Goal: Task Accomplishment & Management: Manage account settings

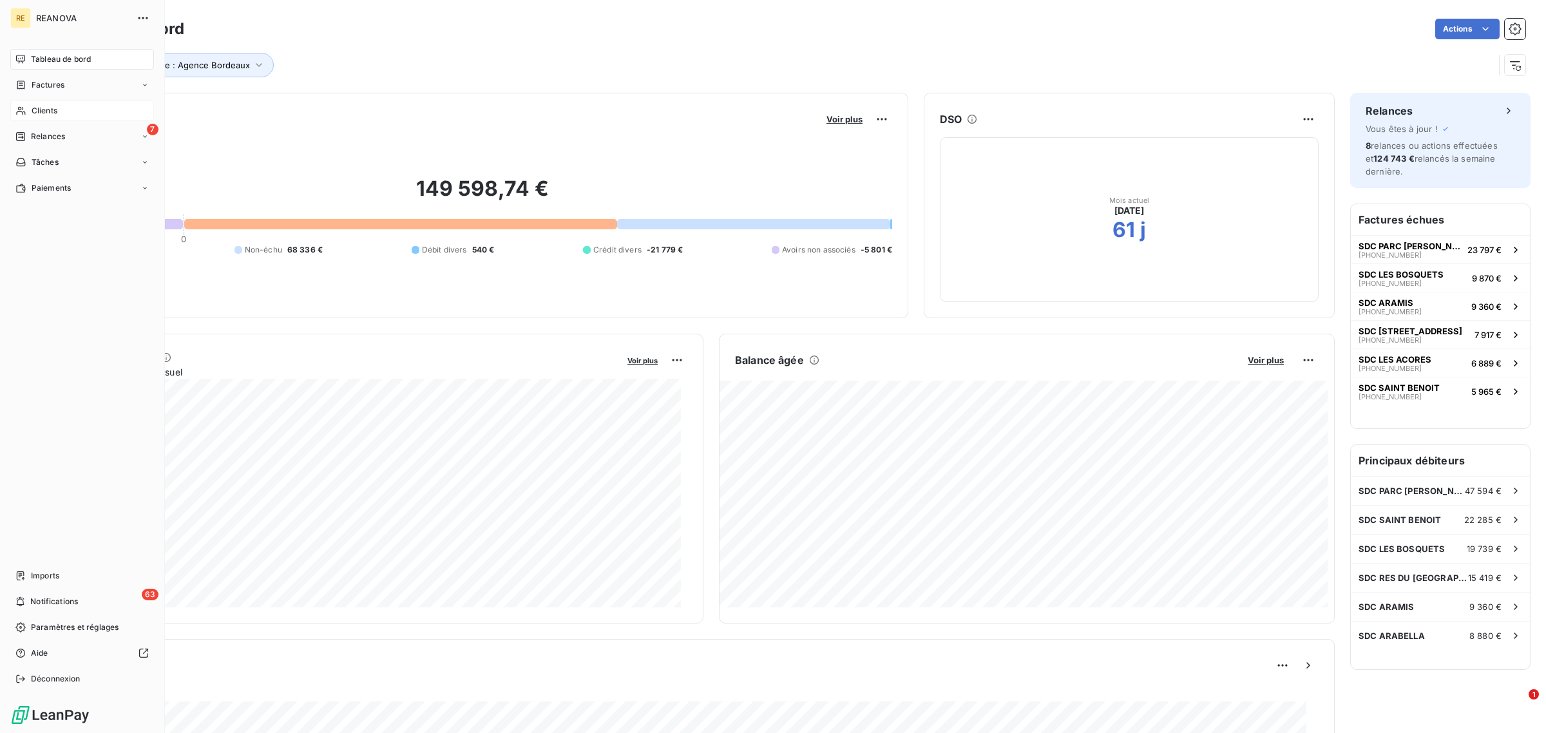
click at [39, 103] on div "Clients" at bounding box center [82, 111] width 144 height 21
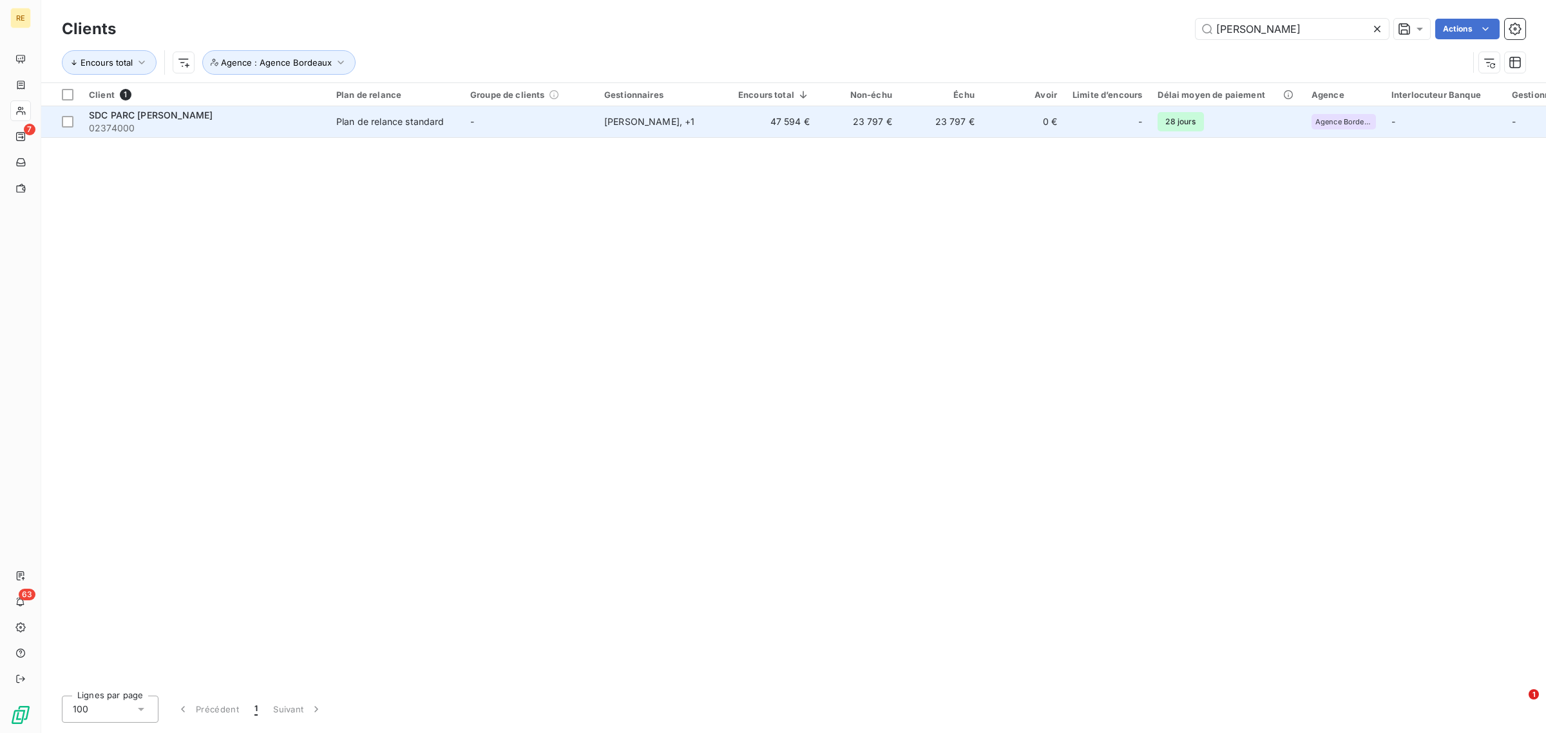
type input "[PERSON_NAME]"
click at [485, 116] on td "-" at bounding box center [530, 121] width 134 height 31
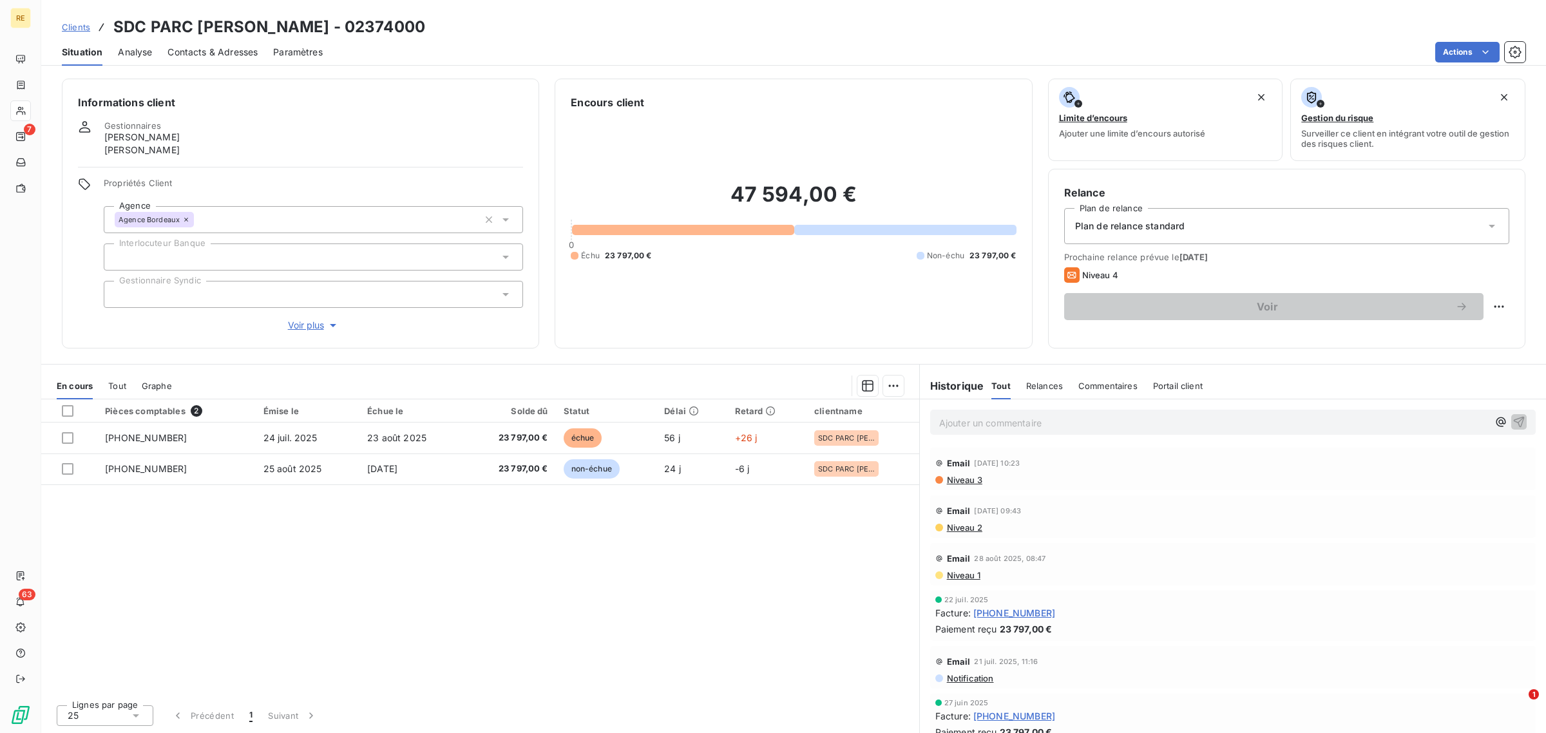
click at [186, 55] on span "Contacts & Adresses" at bounding box center [213, 52] width 90 height 13
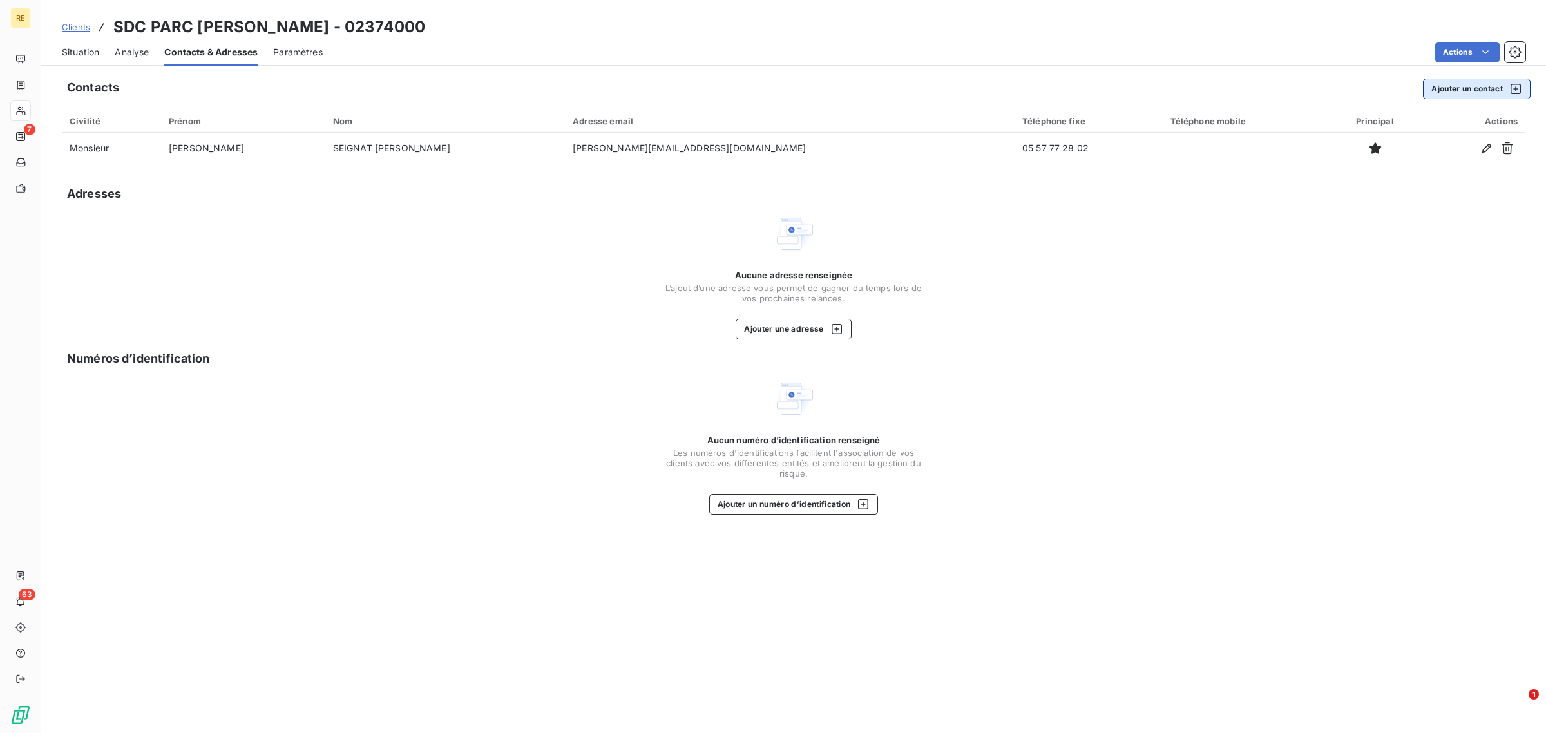
click at [1450, 86] on button "Ajouter un contact" at bounding box center [1477, 89] width 108 height 21
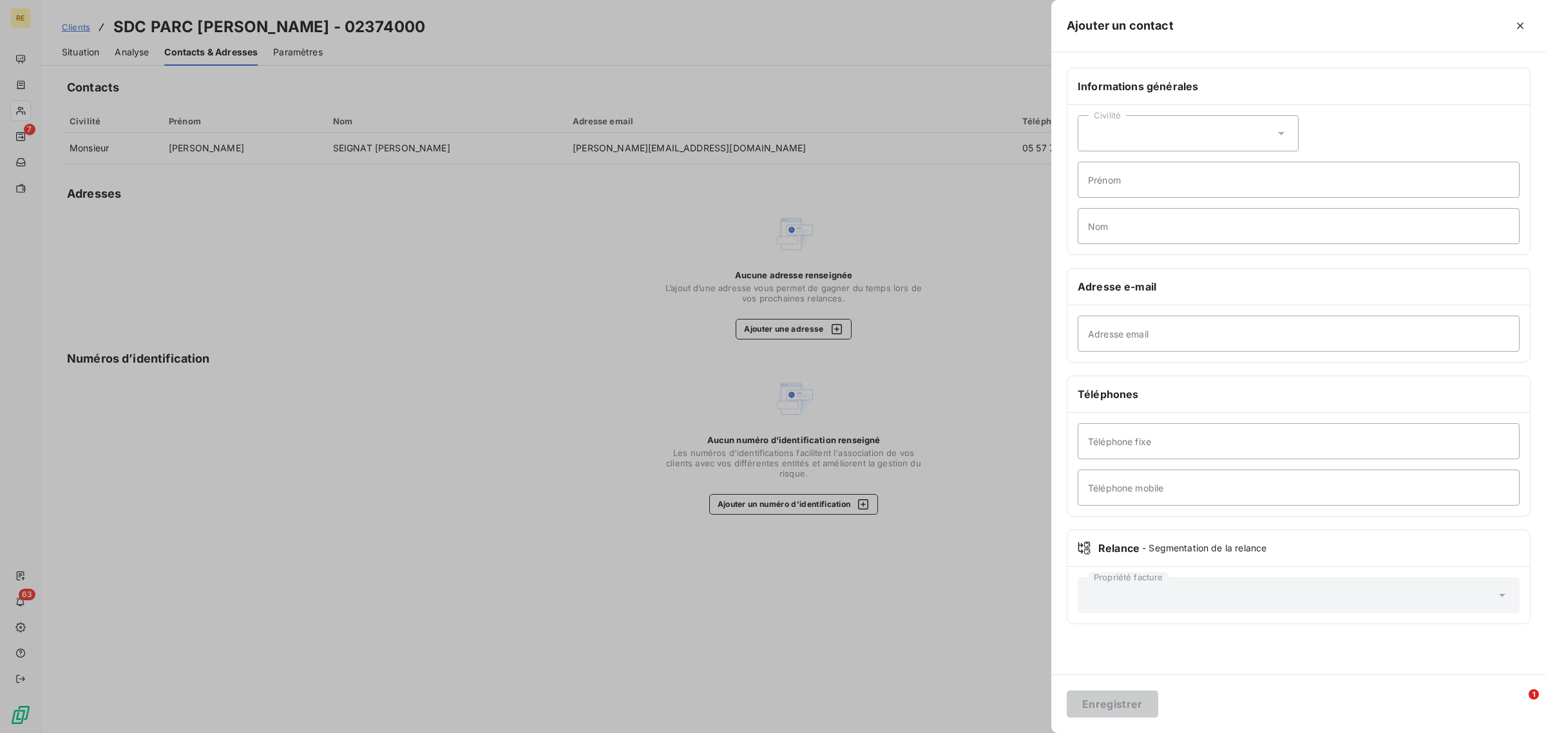
click at [1157, 136] on div "Civilité" at bounding box center [1188, 133] width 221 height 36
click at [1162, 188] on li "Monsieur" at bounding box center [1188, 188] width 221 height 23
click at [1102, 339] on input "Adresse email" at bounding box center [1299, 334] width 442 height 36
paste input "[EMAIL_ADDRESS][DOMAIN_NAME]"
click at [1097, 332] on input "[EMAIL_ADDRESS][DOMAIN_NAME]" at bounding box center [1299, 334] width 442 height 36
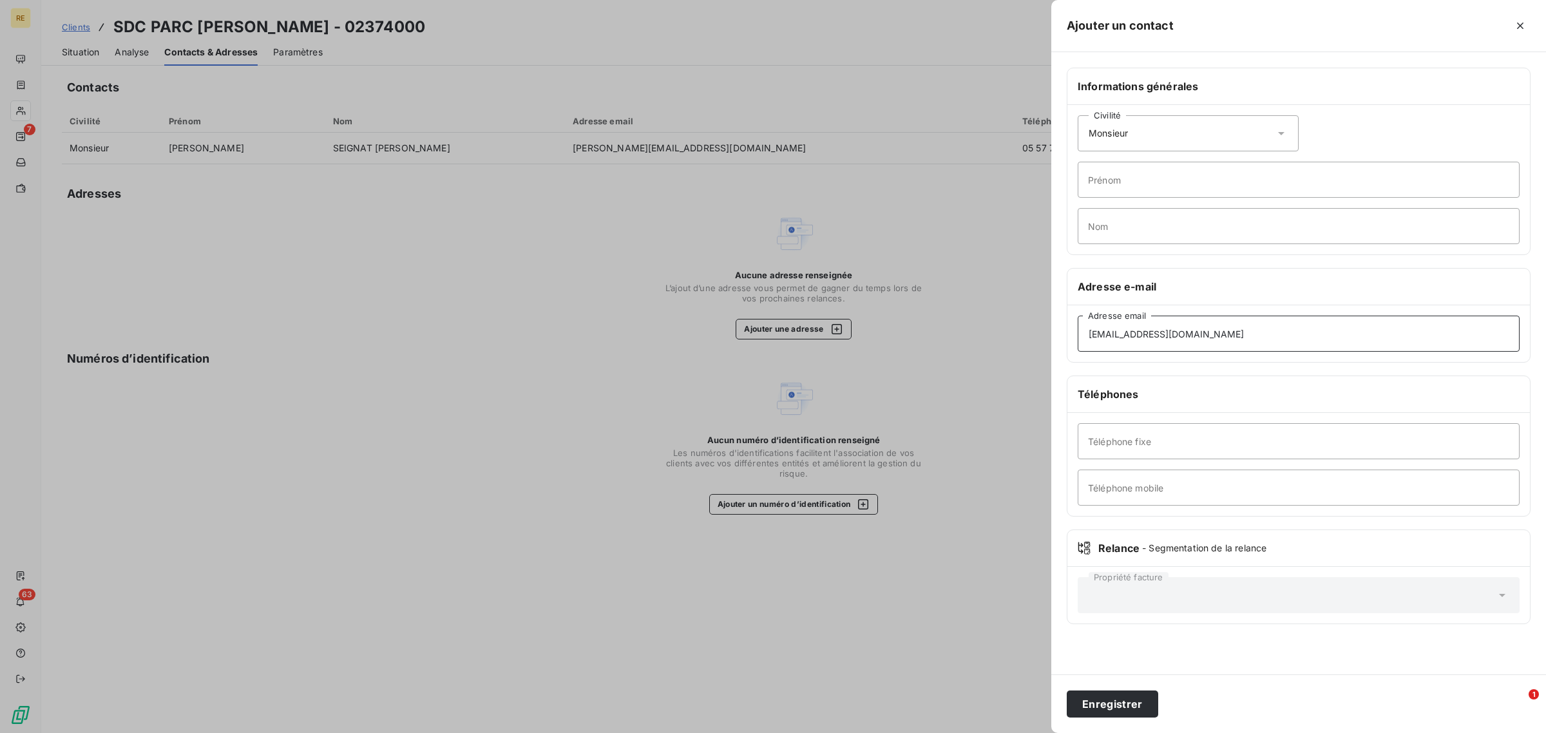
click at [1170, 339] on input "[EMAIL_ADDRESS][DOMAIN_NAME]" at bounding box center [1299, 334] width 442 height 36
type input "[EMAIL_ADDRESS][DOMAIN_NAME]"
click at [1131, 180] on input "Prénom" at bounding box center [1299, 180] width 442 height 36
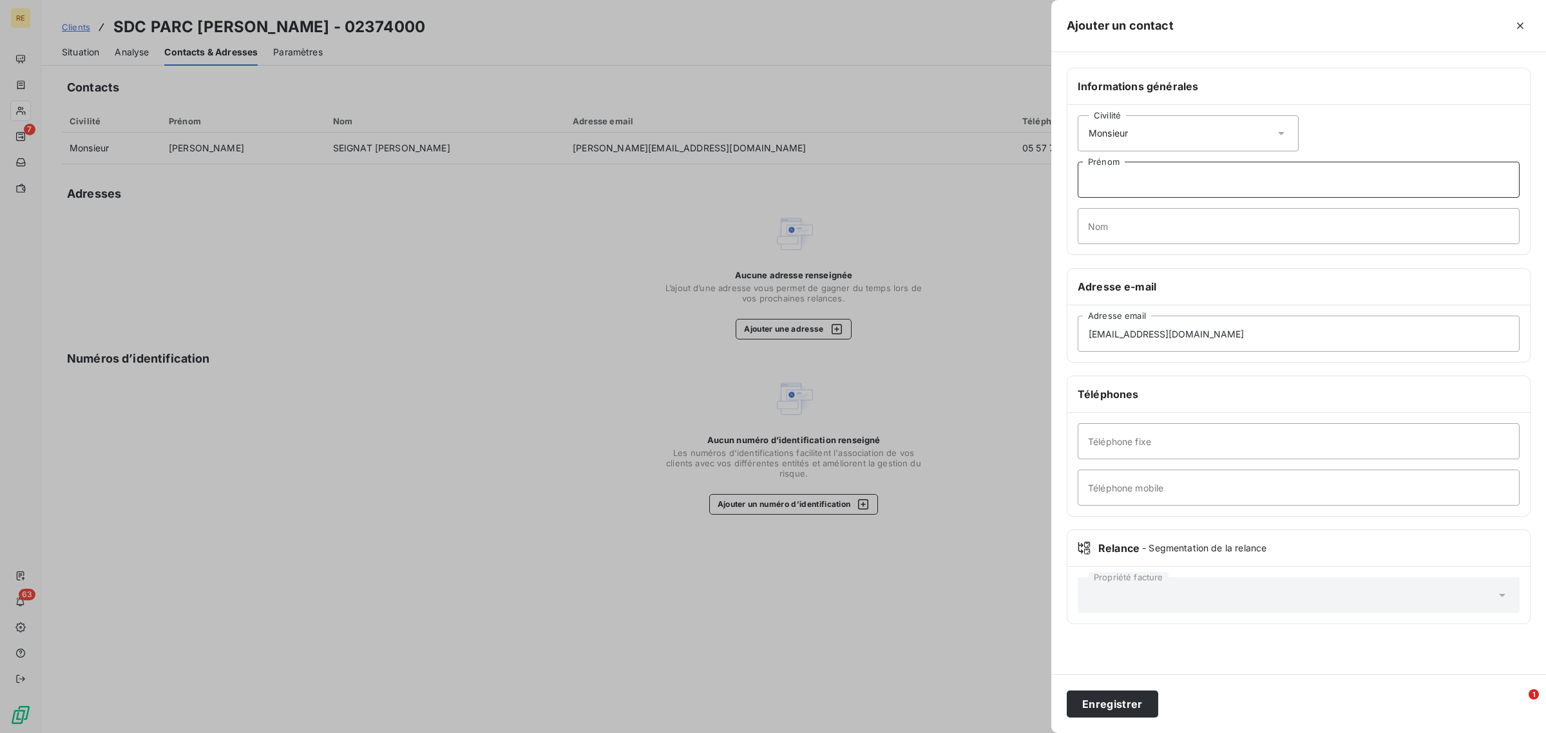
paste input "[EMAIL_ADDRESS][DOMAIN_NAME]"
drag, startPoint x: 1118, startPoint y: 181, endPoint x: 1367, endPoint y: 187, distance: 249.4
click at [1367, 187] on input "[EMAIL_ADDRESS][DOMAIN_NAME]" at bounding box center [1299, 180] width 442 height 36
type input "marie."
click at [1211, 230] on input "Nom" at bounding box center [1299, 226] width 442 height 36
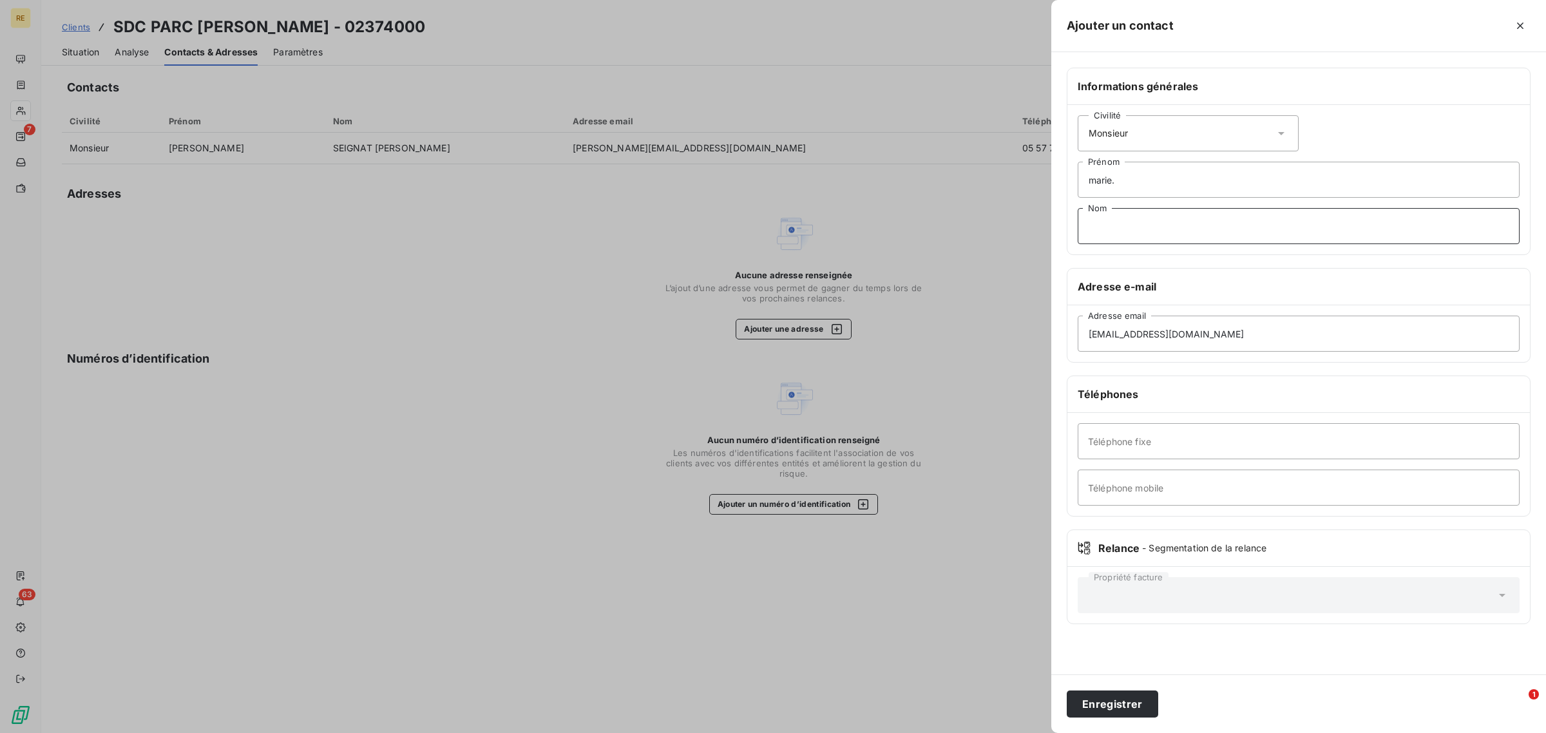
paste input "[EMAIL_ADDRESS][DOMAIN_NAME]"
drag, startPoint x: 1093, startPoint y: 229, endPoint x: 1057, endPoint y: 227, distance: 36.8
click at [1057, 227] on div "Informations générales Civilité Monsieur [PERSON_NAME]. Prénom [EMAIL_ADDRESS][…" at bounding box center [1299, 354] width 495 height 572
drag, startPoint x: 1132, startPoint y: 227, endPoint x: 1414, endPoint y: 218, distance: 282.4
click at [1412, 218] on input "[EMAIL_ADDRESS][DOMAIN_NAME]" at bounding box center [1299, 226] width 442 height 36
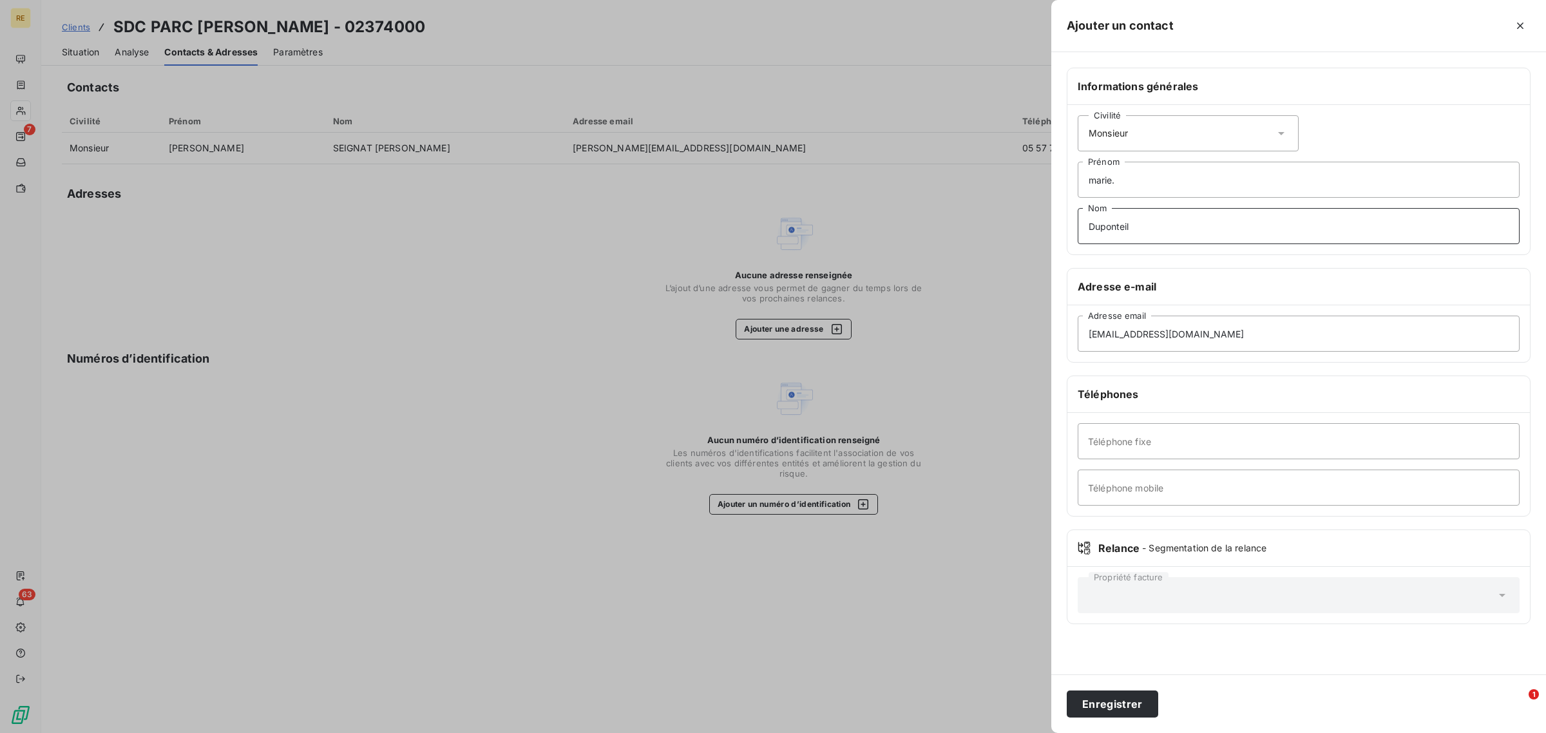
type input "Duponteil"
click at [1126, 186] on input "marie." at bounding box center [1299, 180] width 442 height 36
drag, startPoint x: 1093, startPoint y: 185, endPoint x: 968, endPoint y: 186, distance: 125.0
click at [970, 733] on div "Ajouter un contact Informations générales Civilité Monsieur [PERSON_NAME] Nom A…" at bounding box center [773, 733] width 1546 height 0
type input "[PERSON_NAME]"
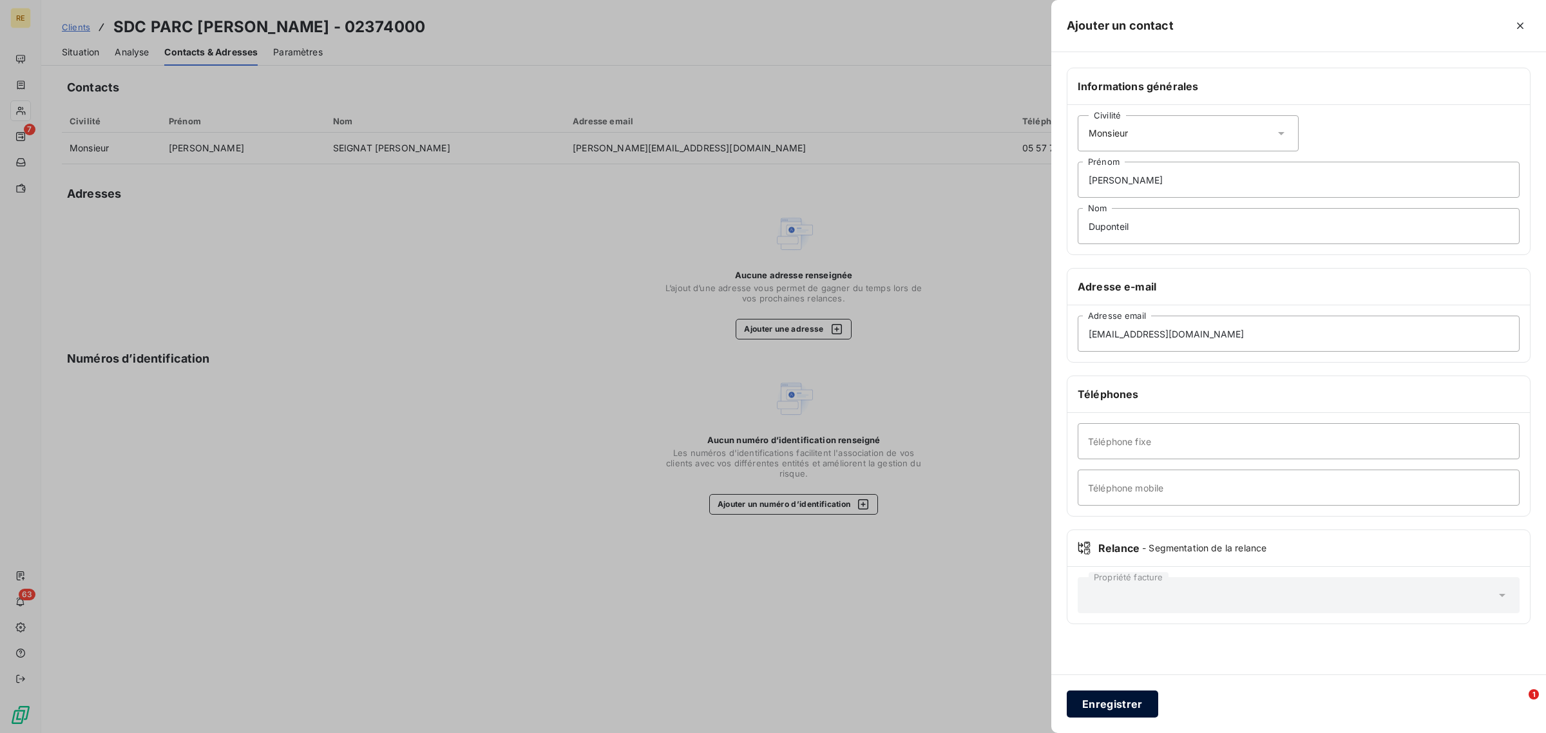
click at [1122, 696] on button "Enregistrer" at bounding box center [1112, 704] width 91 height 27
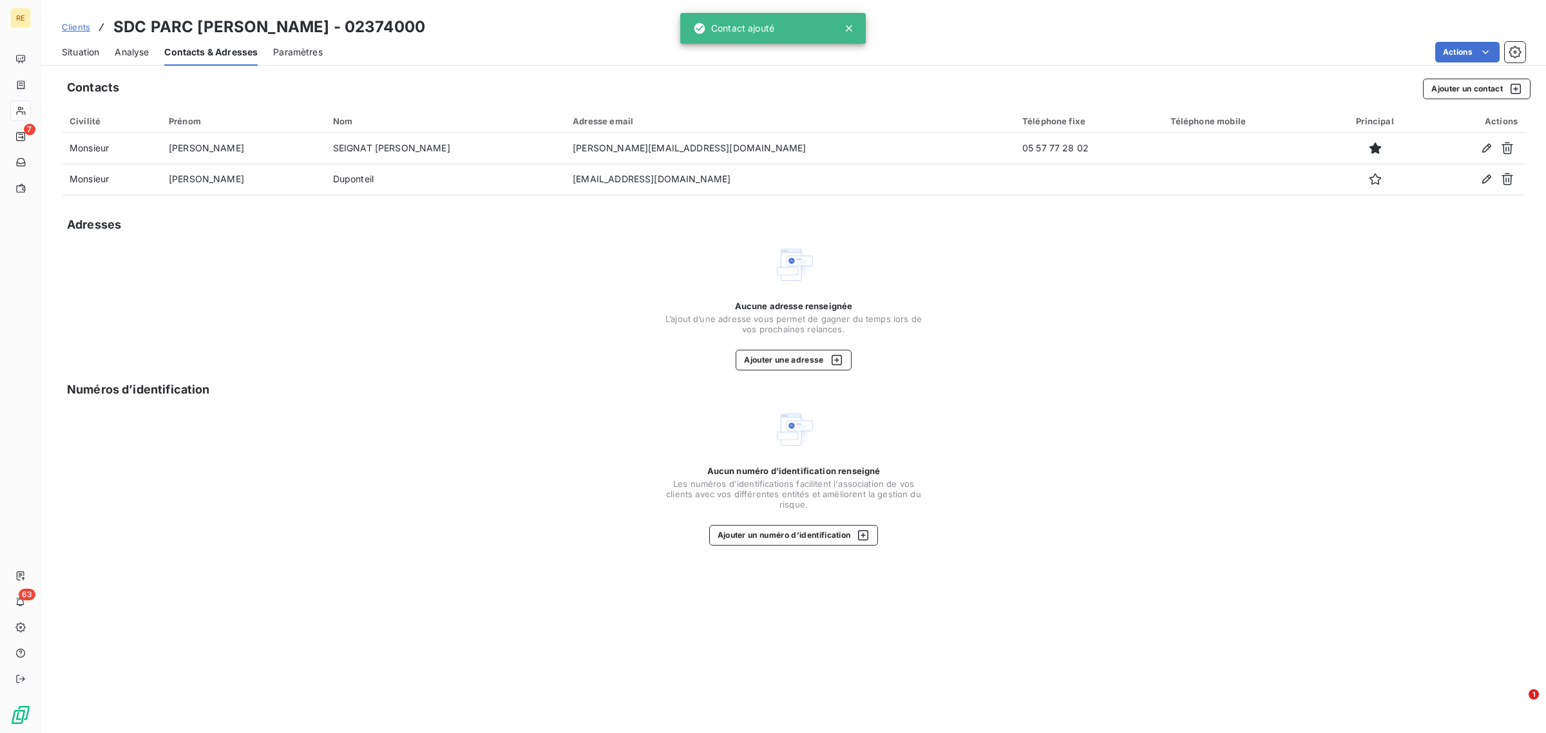
click at [335, 320] on div "Aucune adresse renseignée L’ajout d’une adresse vous permet de gagner du temps …" at bounding box center [794, 307] width 1464 height 126
click at [75, 55] on span "Situation" at bounding box center [80, 52] width 37 height 13
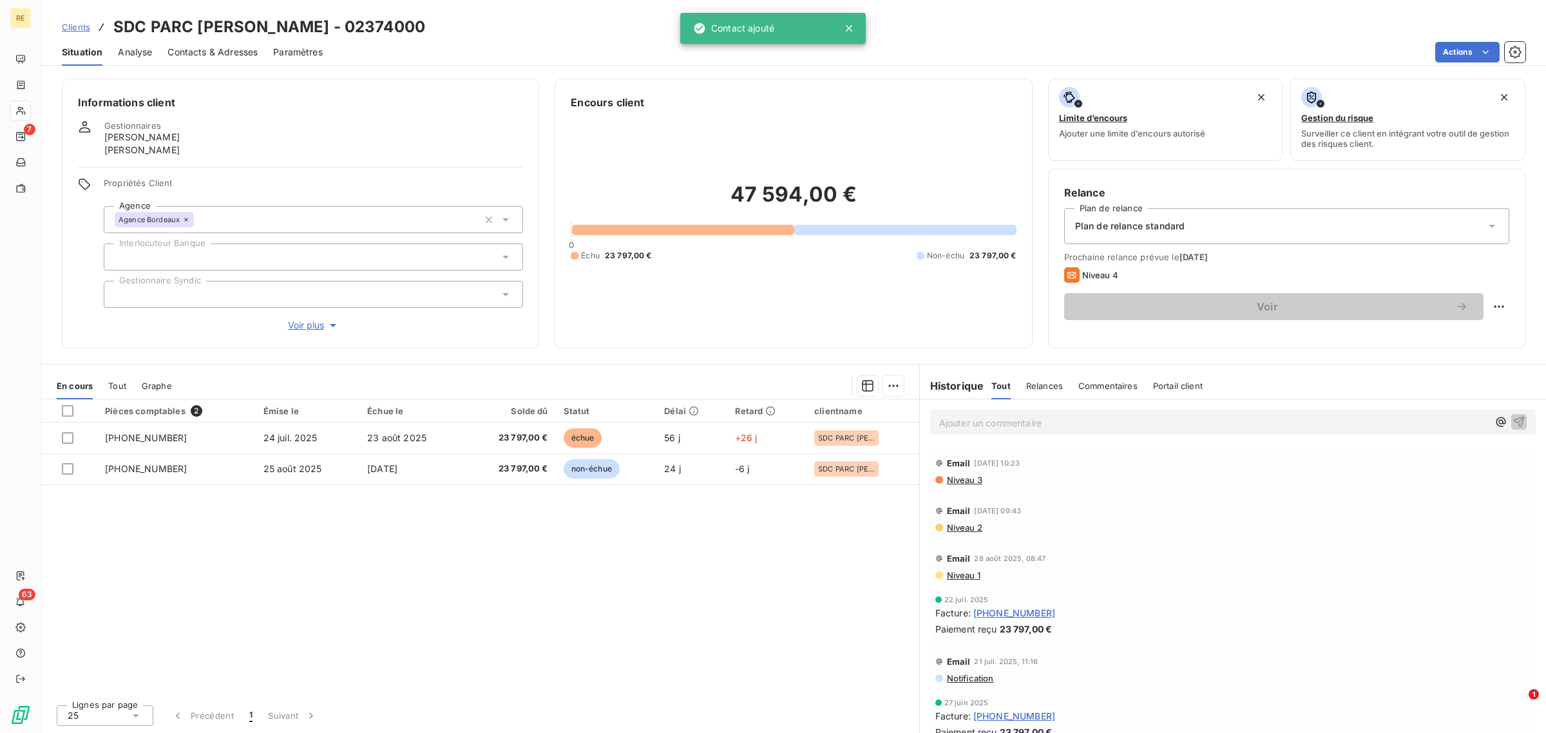
click at [494, 568] on div "Pièces comptables 2 Émise le Échue le Solde dû Statut Délai Retard clientname […" at bounding box center [480, 546] width 878 height 295
click at [82, 31] on span "Clients" at bounding box center [76, 27] width 28 height 10
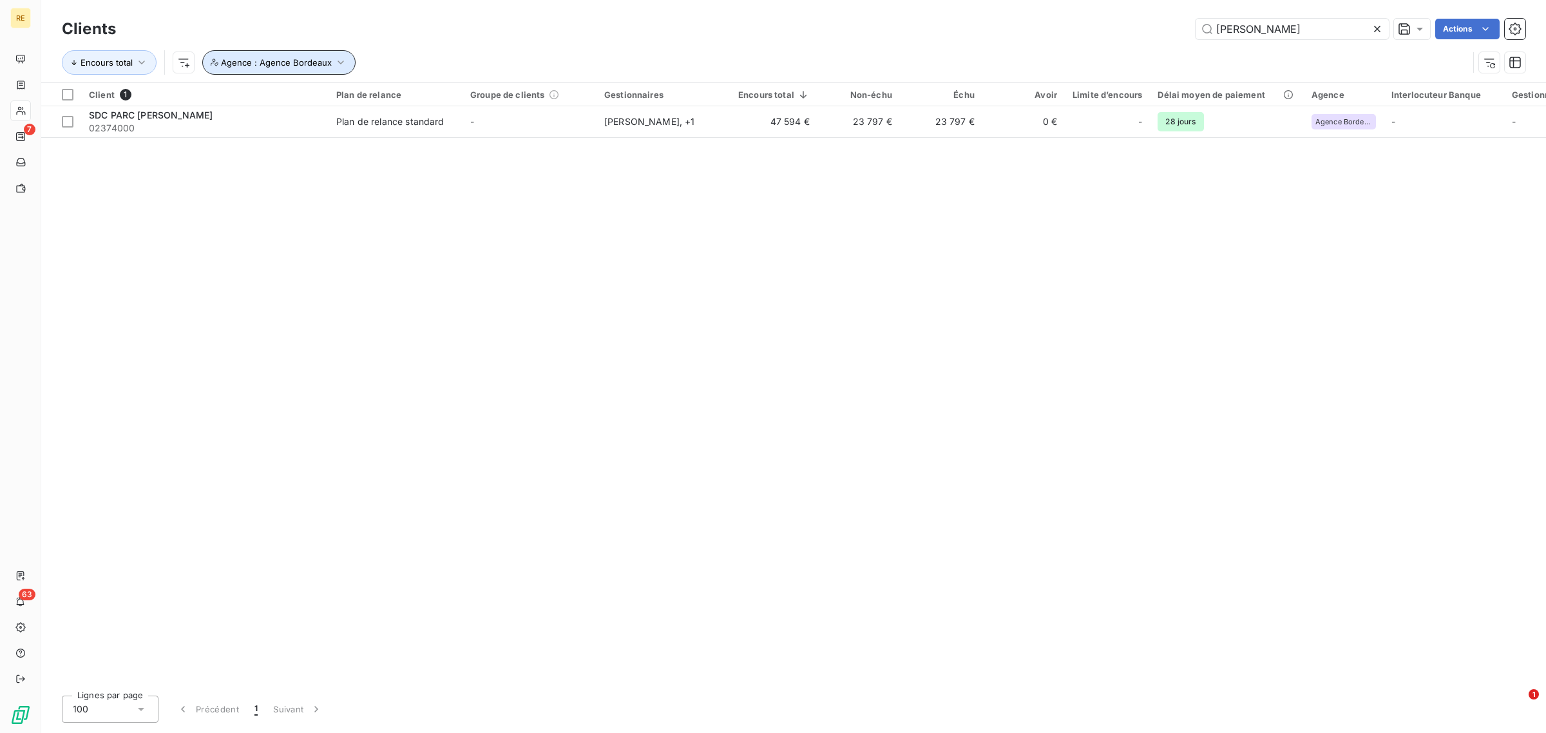
click at [346, 66] on button "Agence : Agence Bordeaux" at bounding box center [278, 62] width 153 height 24
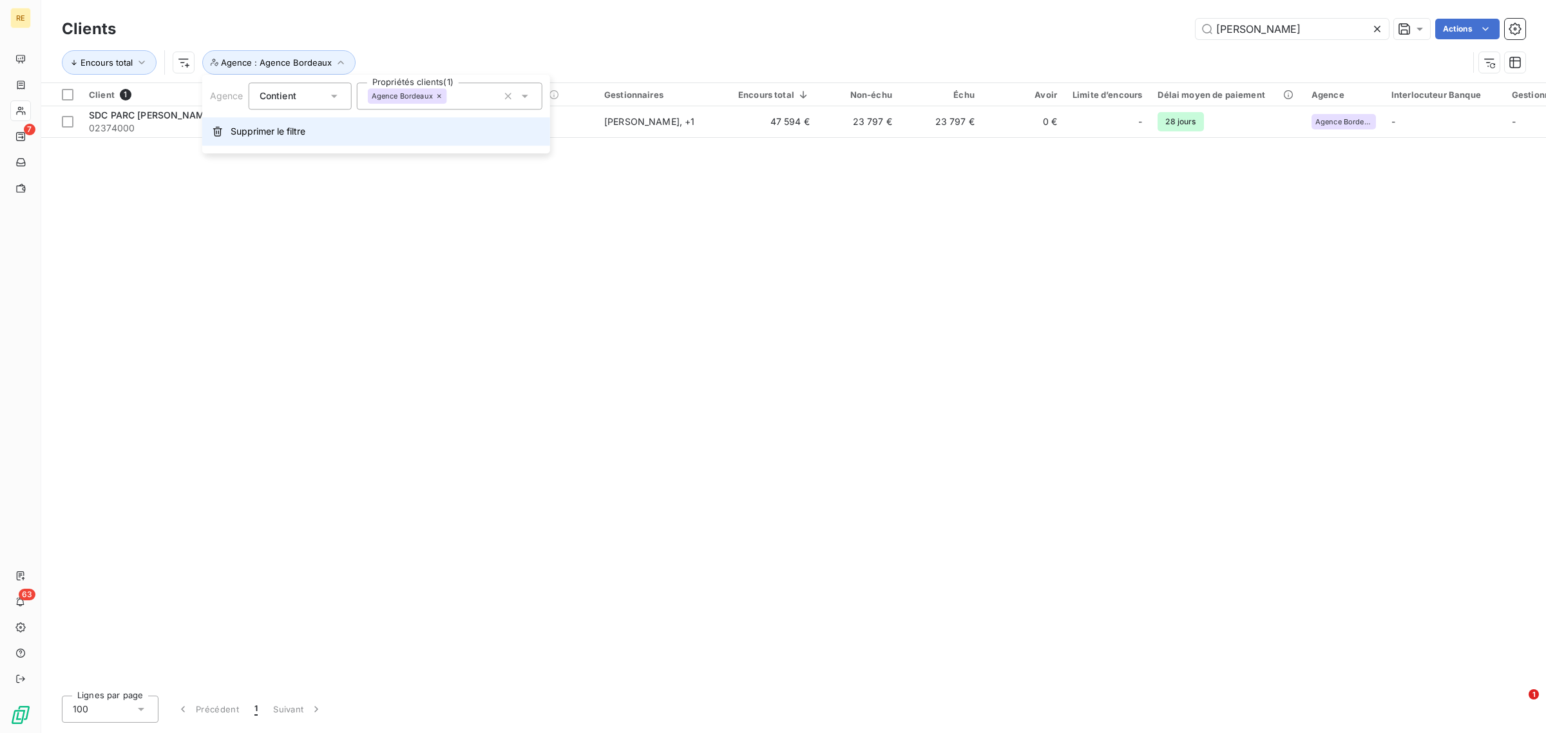
click at [221, 133] on icon "button" at bounding box center [218, 131] width 10 height 10
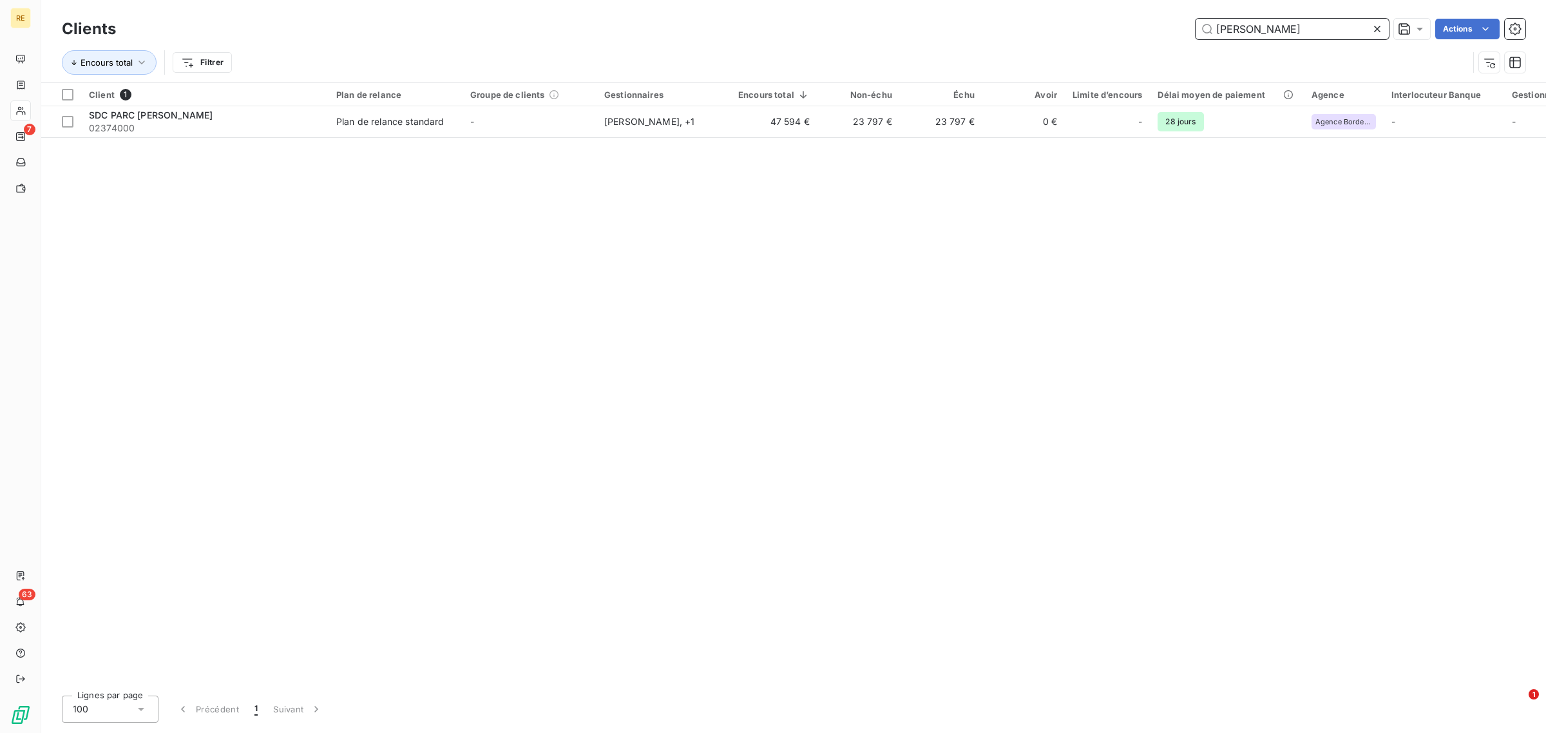
drag, startPoint x: 1256, startPoint y: 30, endPoint x: 1113, endPoint y: 21, distance: 143.9
click at [1116, 23] on div "[PERSON_NAME] Actions" at bounding box center [828, 29] width 1394 height 21
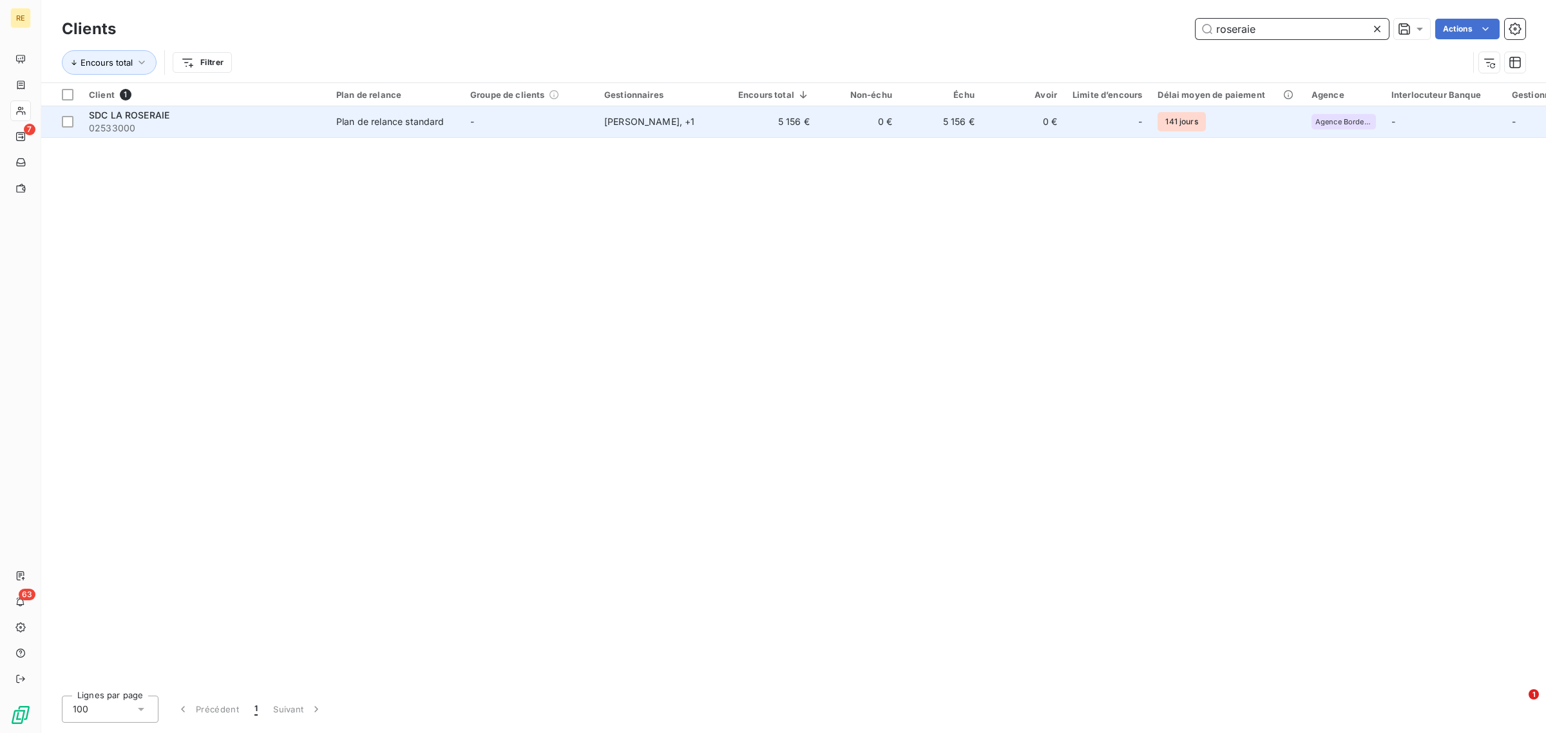
type input "roseraie"
click at [248, 126] on span "02533000" at bounding box center [205, 128] width 232 height 13
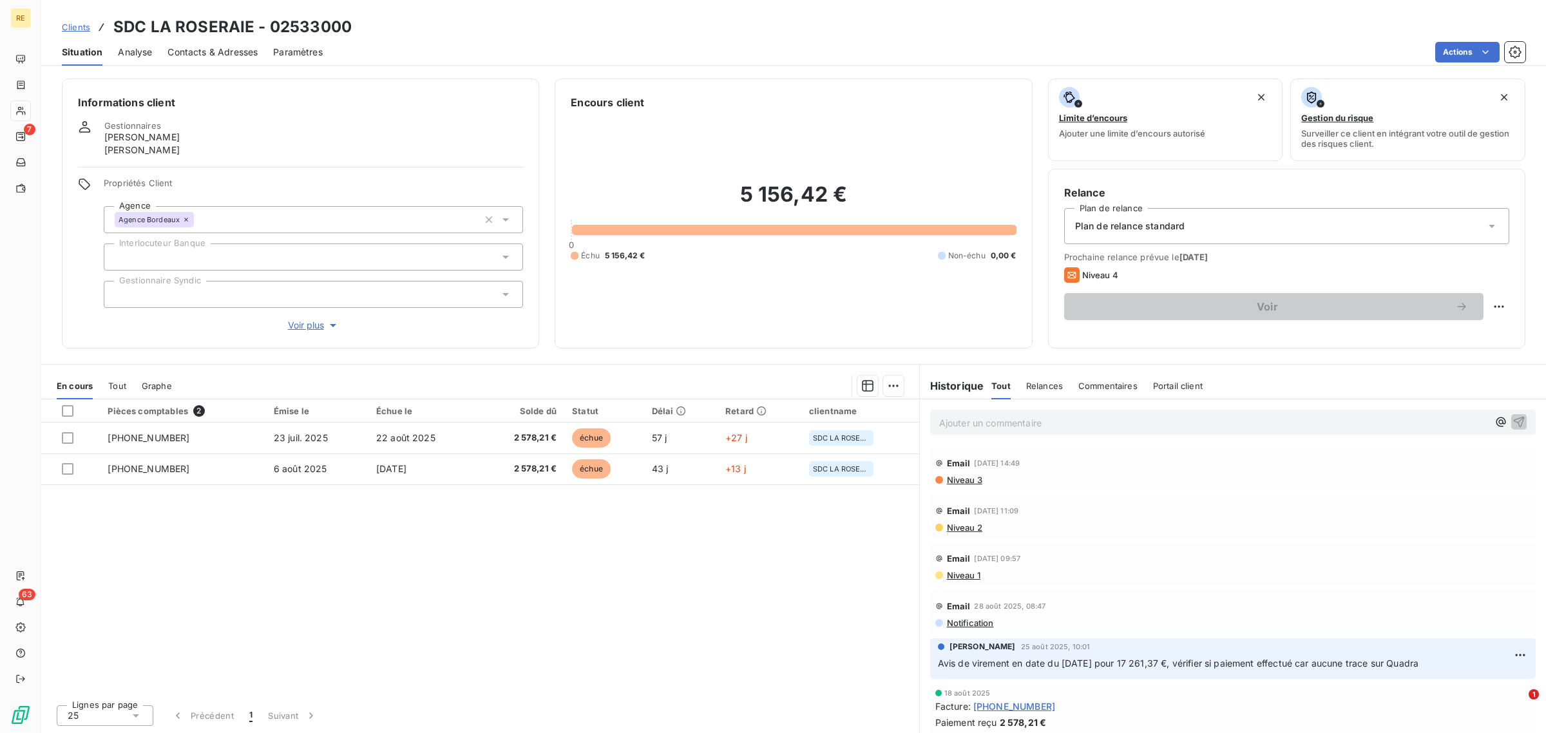
click at [214, 46] on span "Contacts & Adresses" at bounding box center [213, 52] width 90 height 13
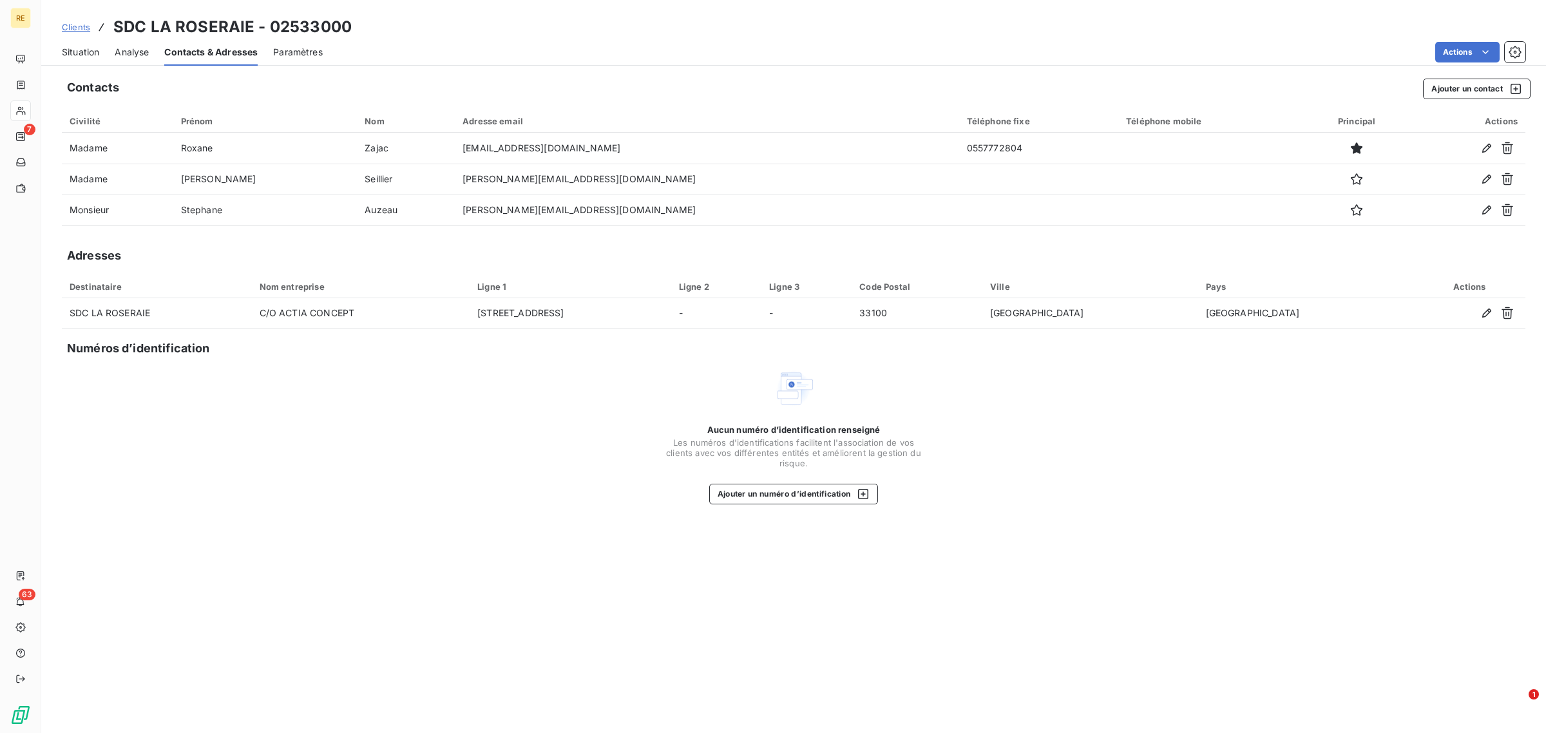
click at [379, 528] on div "Contacts Ajouter un contact Civilité Prénom Nom Adresse email Téléphone fixe Té…" at bounding box center [793, 402] width 1505 height 662
click at [1456, 86] on button "Ajouter un contact" at bounding box center [1477, 89] width 108 height 21
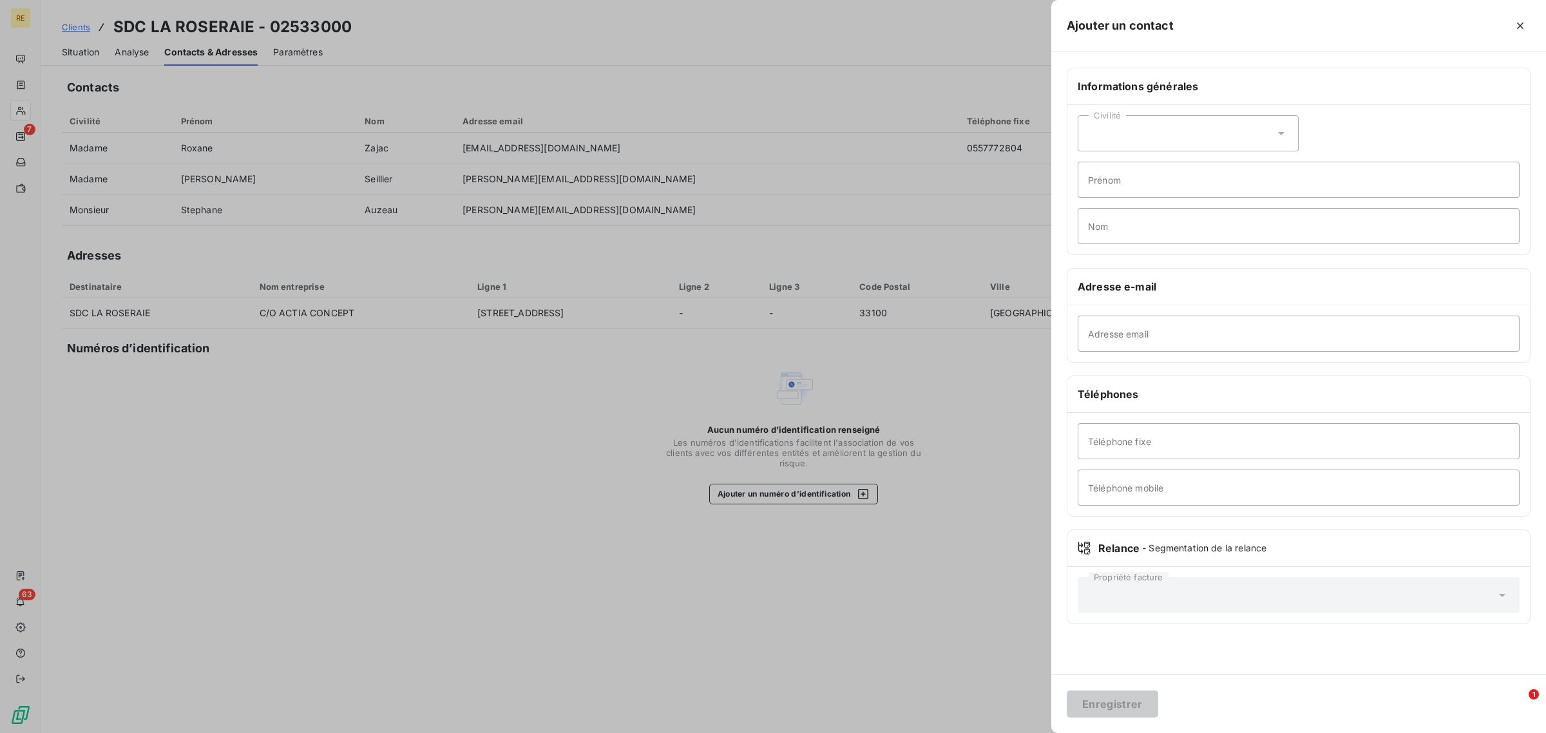
click at [1164, 123] on div "Civilité" at bounding box center [1188, 133] width 221 height 36
click at [1135, 172] on li "Madame" at bounding box center [1188, 165] width 221 height 23
click at [1120, 335] on input "Adresse email" at bounding box center [1299, 334] width 442 height 36
paste input "[EMAIL_ADDRESS][DOMAIN_NAME]"
type input "[EMAIL_ADDRESS][DOMAIN_NAME]"
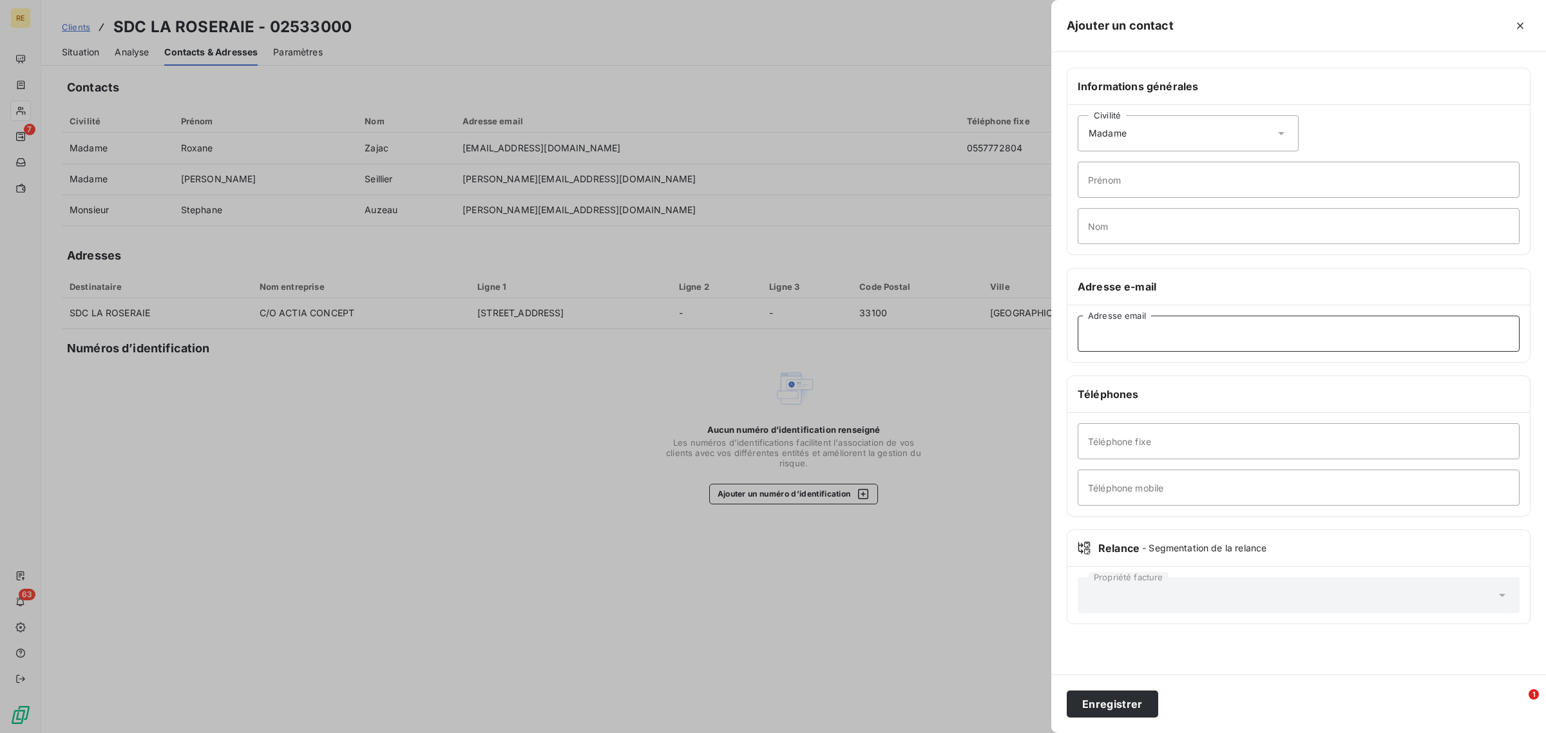
click at [1150, 333] on input "Adresse email" at bounding box center [1299, 334] width 442 height 36
paste input "[EMAIL_ADDRESS][DOMAIN_NAME]"
click at [1118, 338] on input "[EMAIL_ADDRESS][DOMAIN_NAME]" at bounding box center [1299, 334] width 442 height 36
click at [1093, 336] on input "[EMAIL_ADDRESS][DOMAIN_NAME]" at bounding box center [1299, 334] width 442 height 36
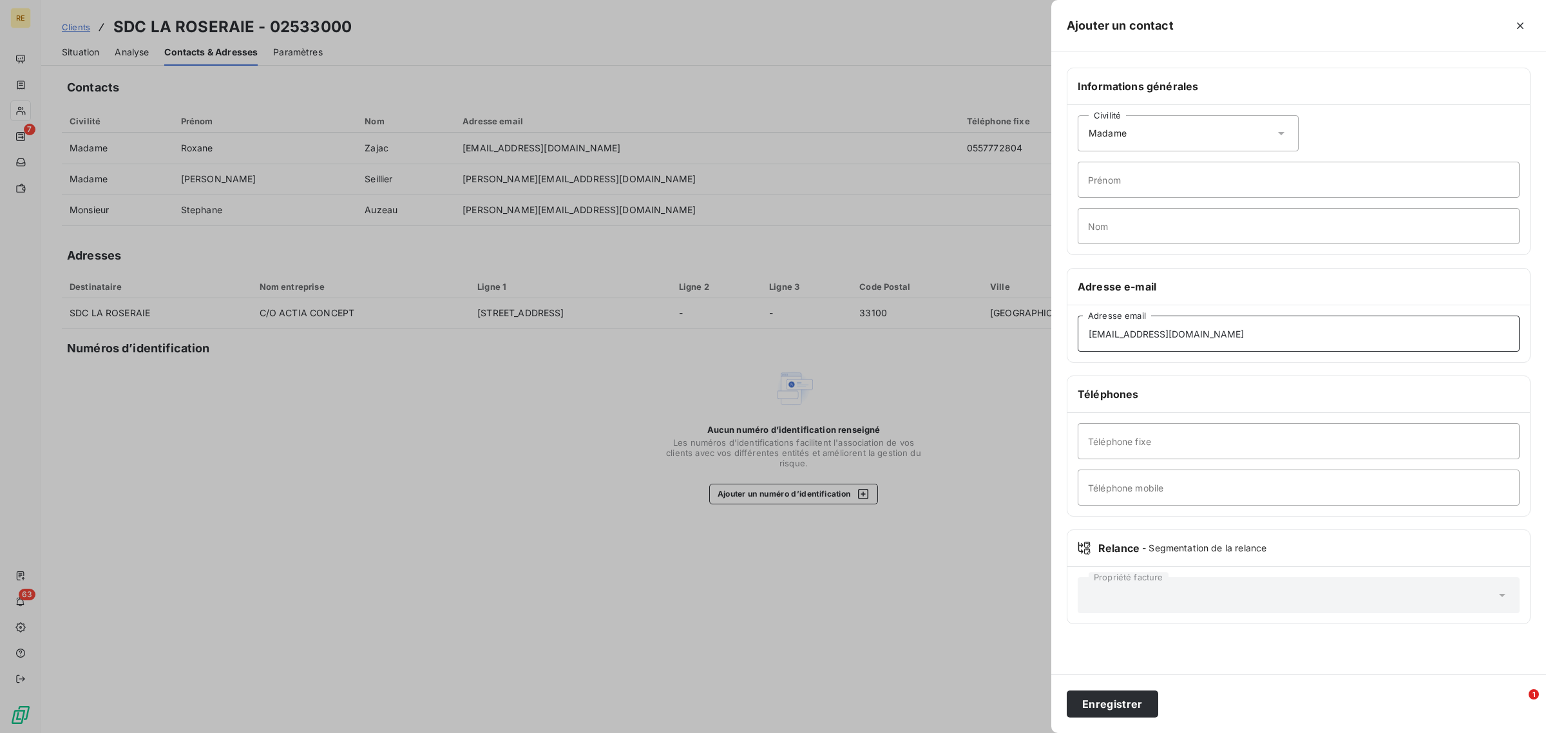
click at [1118, 343] on input "[EMAIL_ADDRESS][DOMAIN_NAME]" at bounding box center [1299, 334] width 442 height 36
type input "[EMAIL_ADDRESS][DOMAIN_NAME]"
click at [1125, 214] on input "Nom" at bounding box center [1299, 226] width 442 height 36
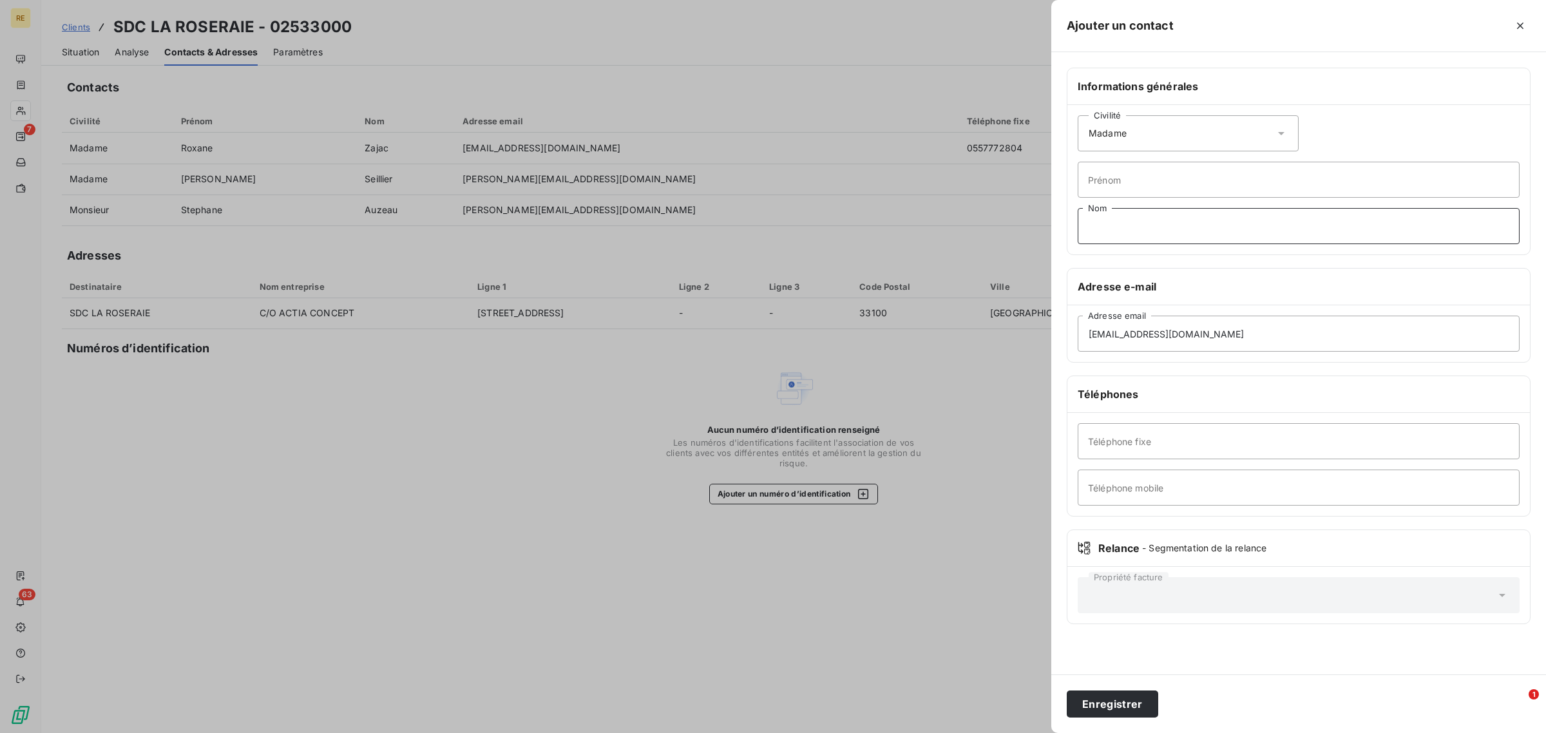
paste input "[EMAIL_ADDRESS][DOMAIN_NAME]"
click at [1116, 226] on input "[EMAIL_ADDRESS][DOMAIN_NAME]" at bounding box center [1299, 226] width 442 height 36
drag, startPoint x: 1119, startPoint y: 226, endPoint x: 1109, endPoint y: 227, distance: 10.3
click at [1109, 227] on input "[EMAIL_ADDRESS][DOMAIN_NAME]" at bounding box center [1299, 226] width 442 height 36
click at [1115, 229] on input "[EMAIL_ADDRESS][DOMAIN_NAME]" at bounding box center [1299, 226] width 442 height 36
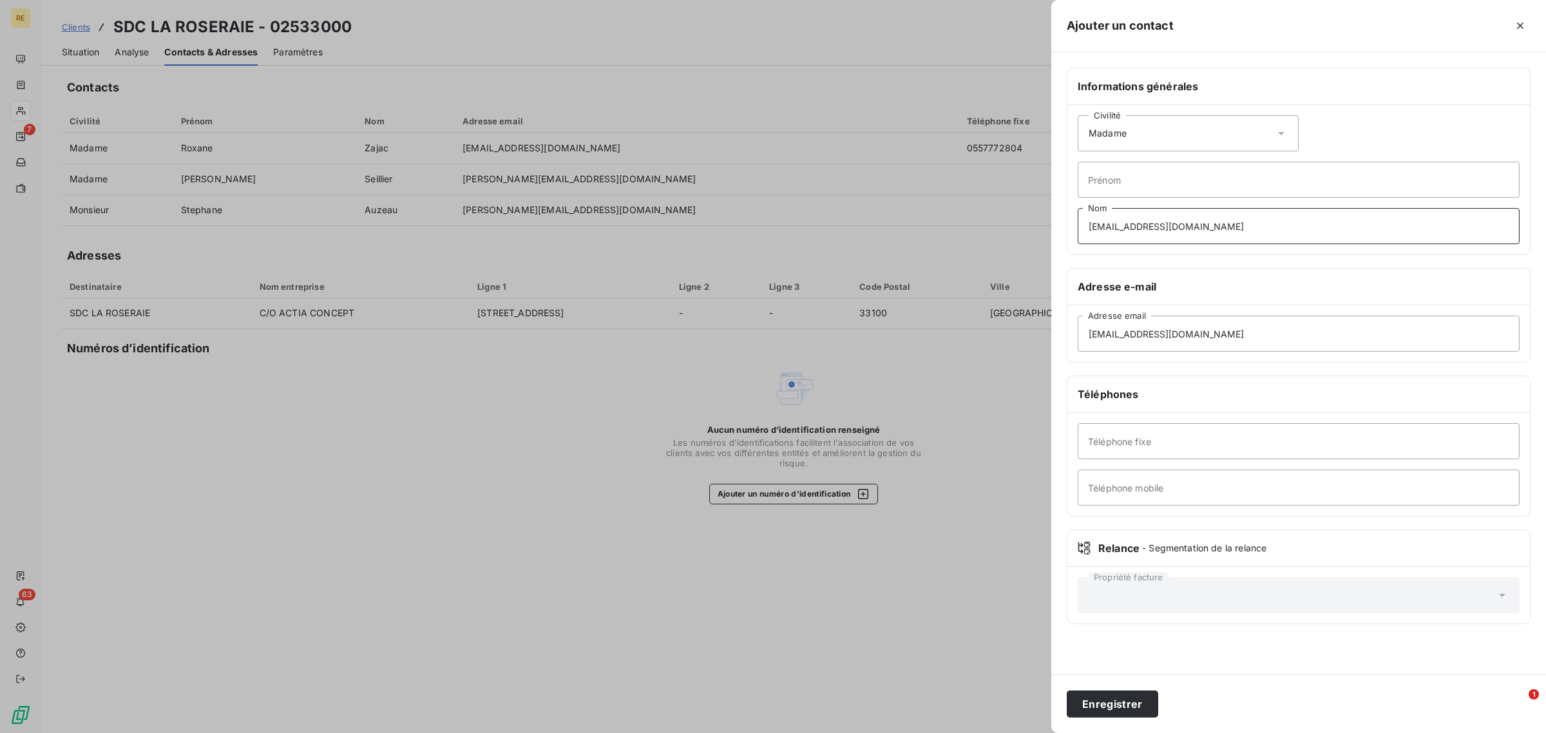
click at [1117, 229] on input "[EMAIL_ADDRESS][DOMAIN_NAME]" at bounding box center [1299, 226] width 442 height 36
drag, startPoint x: 1115, startPoint y: 229, endPoint x: 1039, endPoint y: 227, distance: 76.0
click at [1039, 733] on div "Ajouter un contact Informations générales Civilité Madame Prénom [EMAIL_ADDRESS…" at bounding box center [773, 733] width 1546 height 0
type input "[EMAIL_ADDRESS][DOMAIN_NAME]"
click at [1110, 177] on input "Prénom" at bounding box center [1299, 180] width 442 height 36
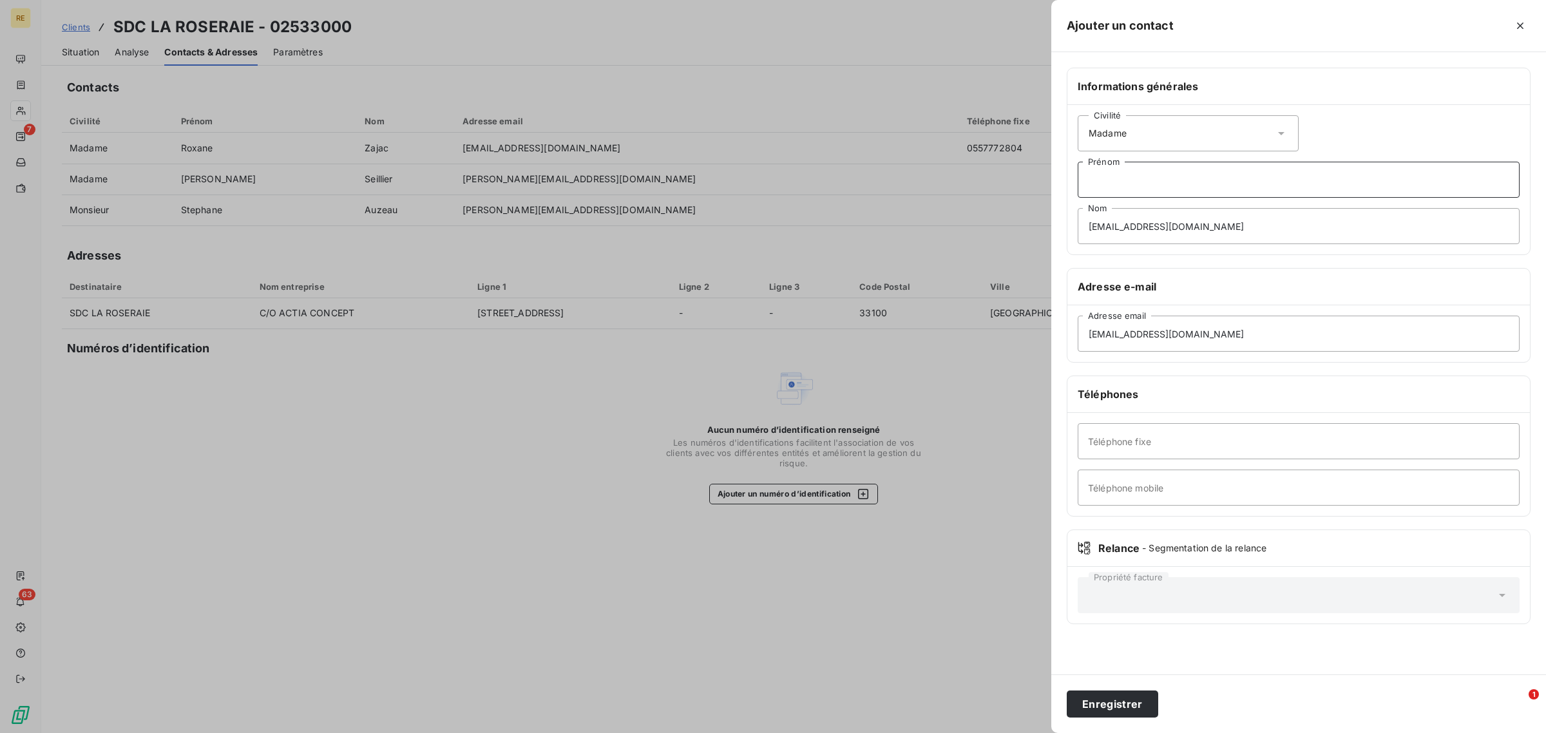
paste input "marie."
drag, startPoint x: 1099, startPoint y: 178, endPoint x: 1073, endPoint y: 181, distance: 25.3
click at [1073, 181] on div "Civilité Madame [PERSON_NAME]. Prénom [EMAIL_ADDRESS][DOMAIN_NAME] Nom" at bounding box center [1299, 179] width 463 height 149
click at [1203, 185] on input "[PERSON_NAME]." at bounding box center [1299, 180] width 442 height 36
type input "[PERSON_NAME]"
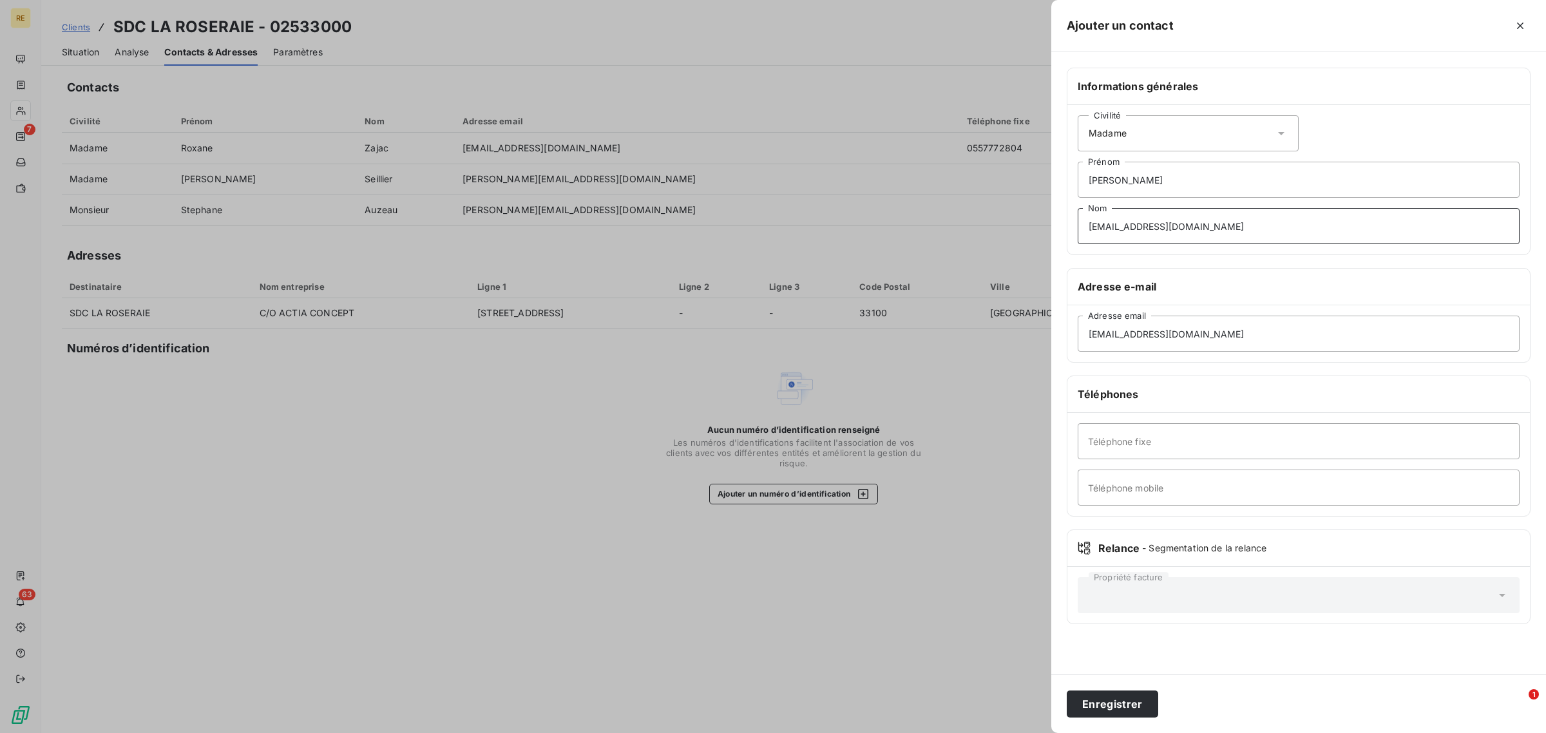
click at [1093, 229] on input "[EMAIL_ADDRESS][DOMAIN_NAME]" at bounding box center [1299, 226] width 442 height 36
drag, startPoint x: 1130, startPoint y: 224, endPoint x: 1339, endPoint y: 243, distance: 210.2
click at [1339, 243] on input "[EMAIL_ADDRESS][DOMAIN_NAME]" at bounding box center [1299, 226] width 442 height 36
type input "Duponteil"
drag, startPoint x: 1105, startPoint y: 707, endPoint x: 800, endPoint y: 623, distance: 316.9
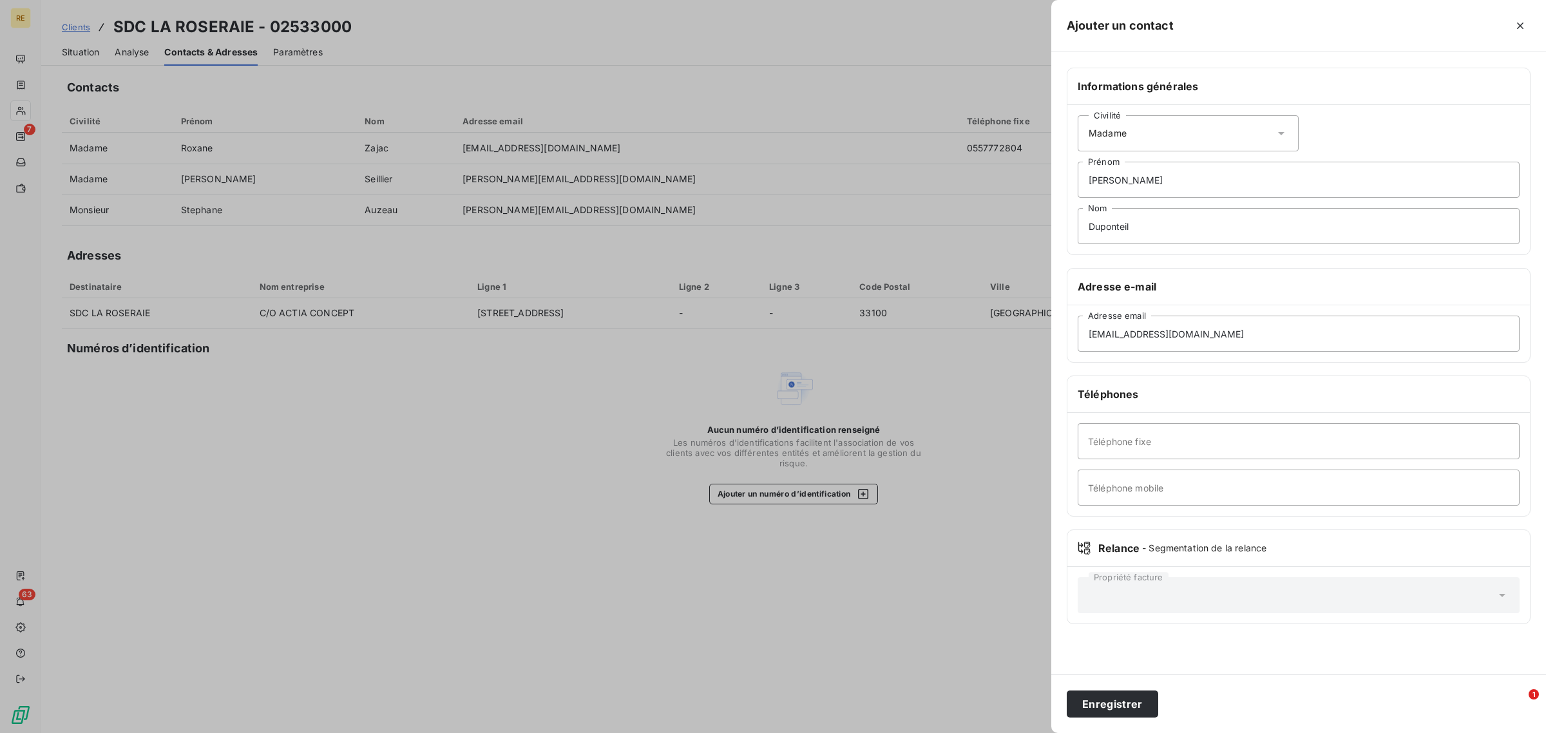
click at [1104, 709] on button "Enregistrer" at bounding box center [1112, 704] width 91 height 27
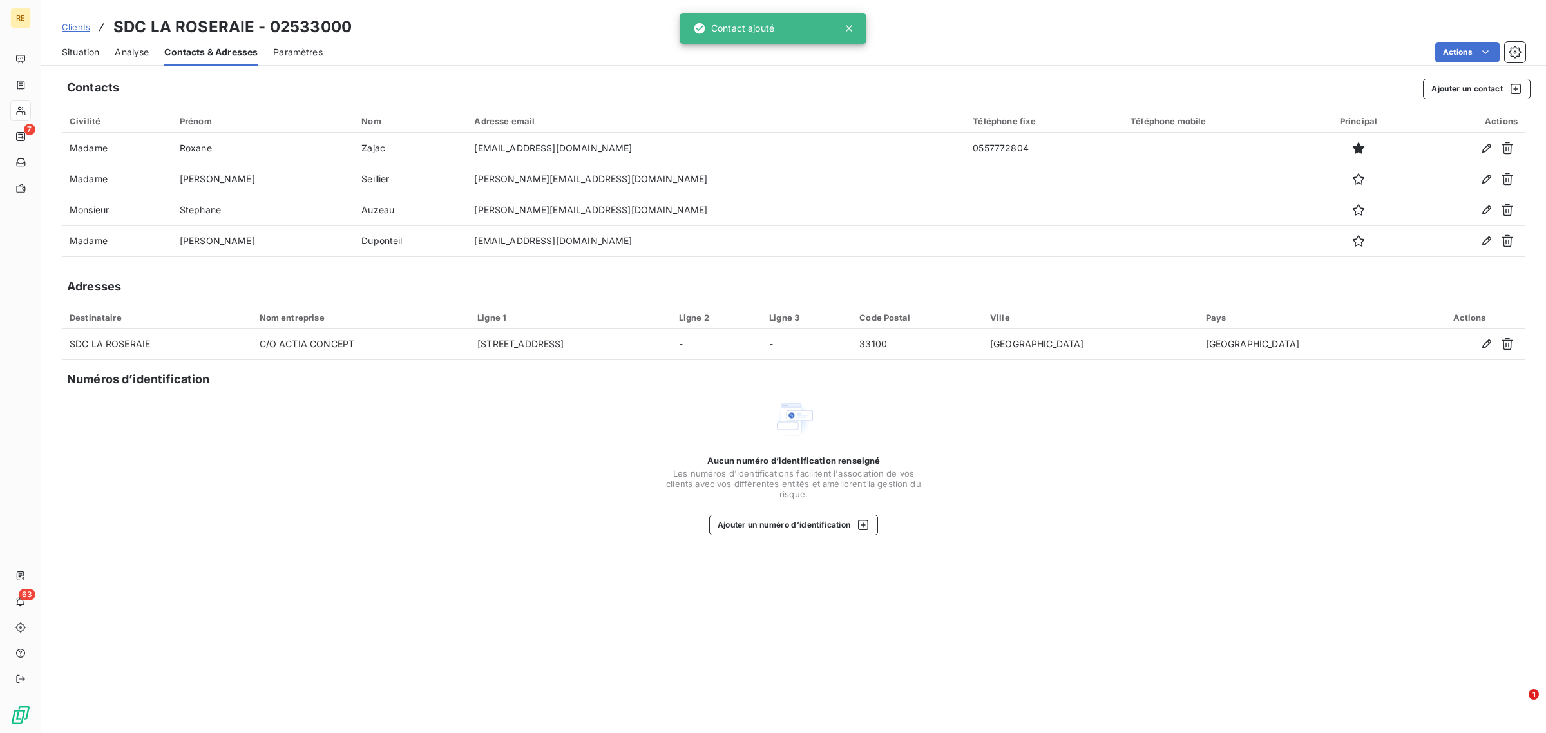
click at [79, 27] on span "Clients" at bounding box center [76, 27] width 28 height 10
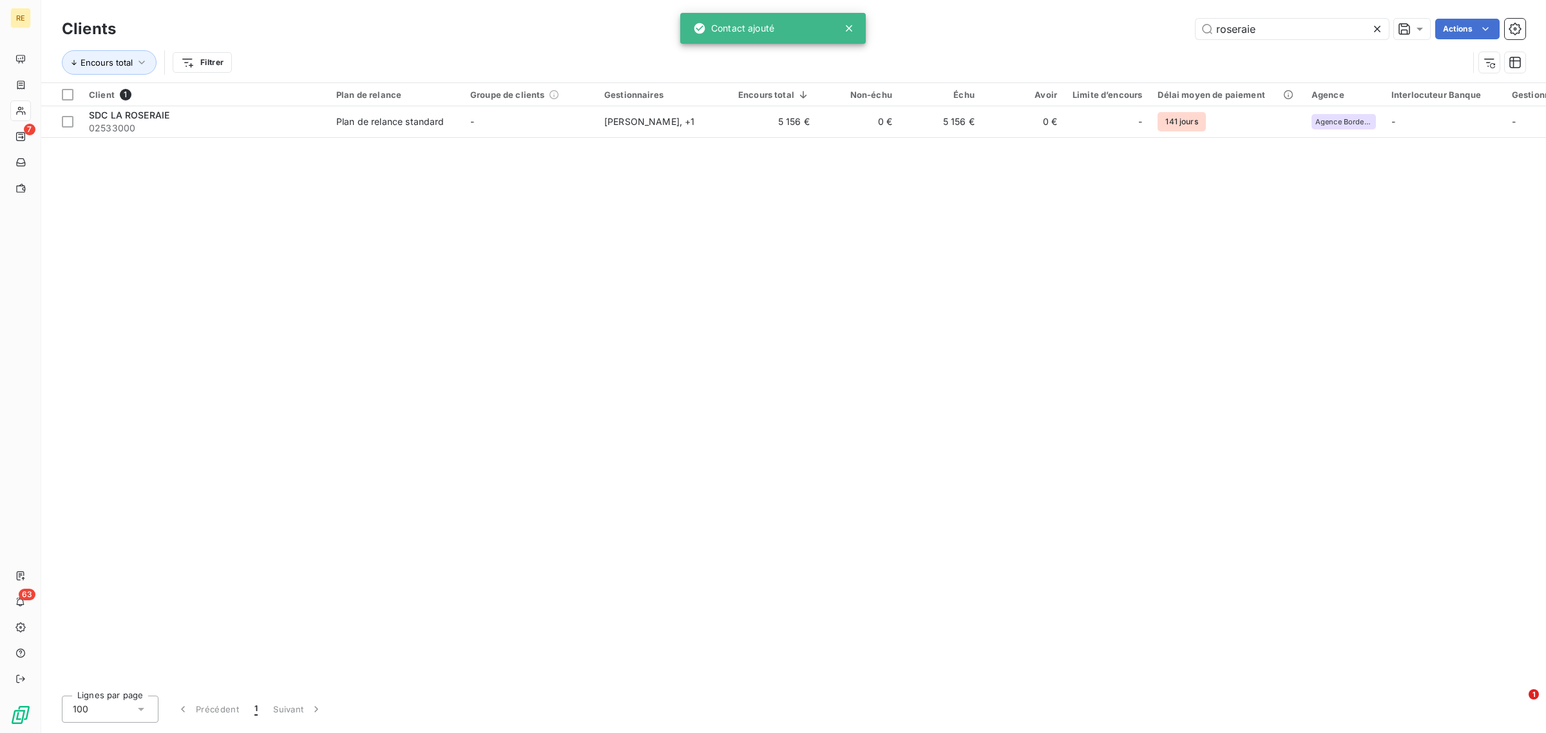
drag, startPoint x: 1286, startPoint y: 24, endPoint x: 1067, endPoint y: 26, distance: 219.1
click at [1089, 23] on div "roseraie Actions" at bounding box center [828, 29] width 1394 height 21
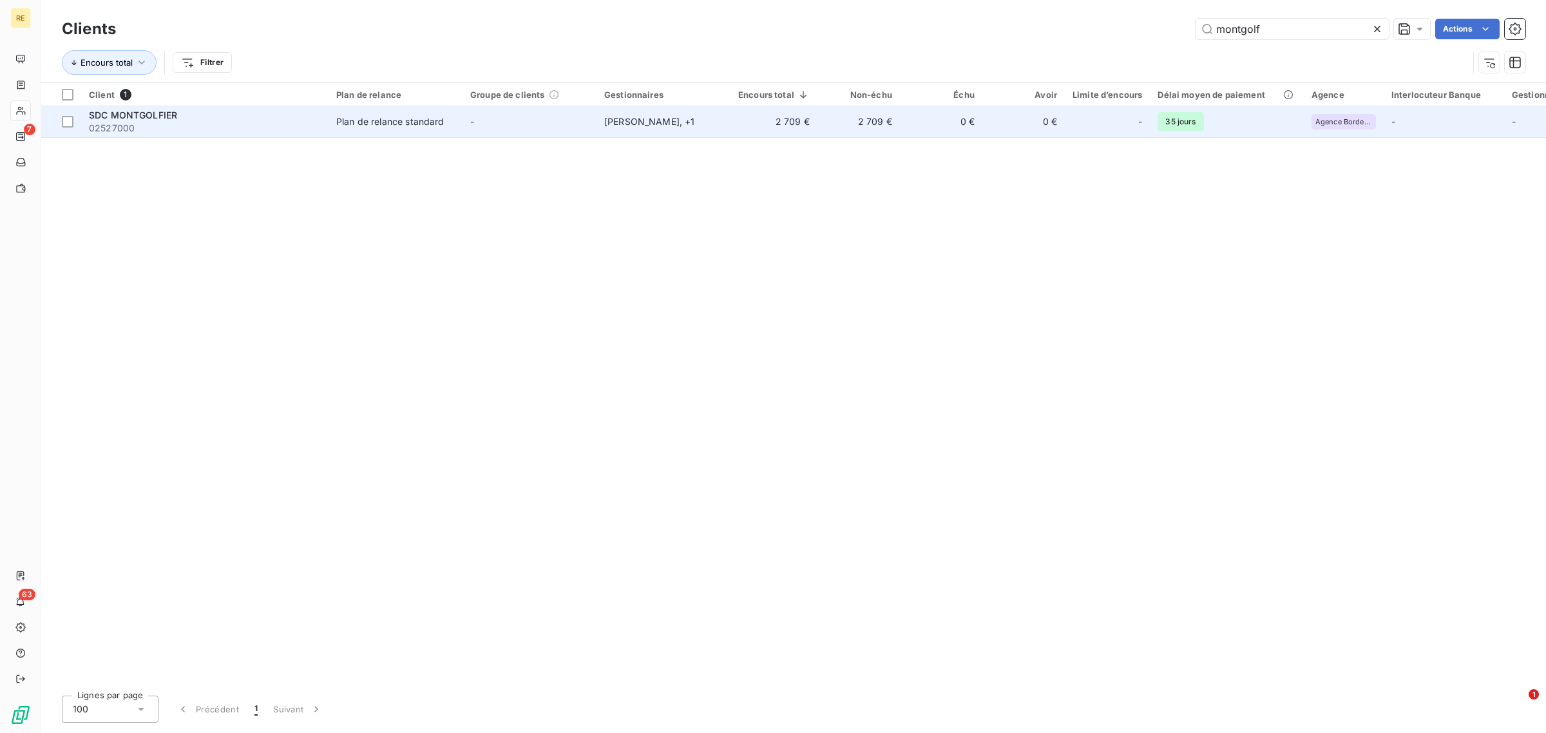
type input "montgolf"
click at [675, 130] on td "[PERSON_NAME] , + 1" at bounding box center [664, 121] width 134 height 31
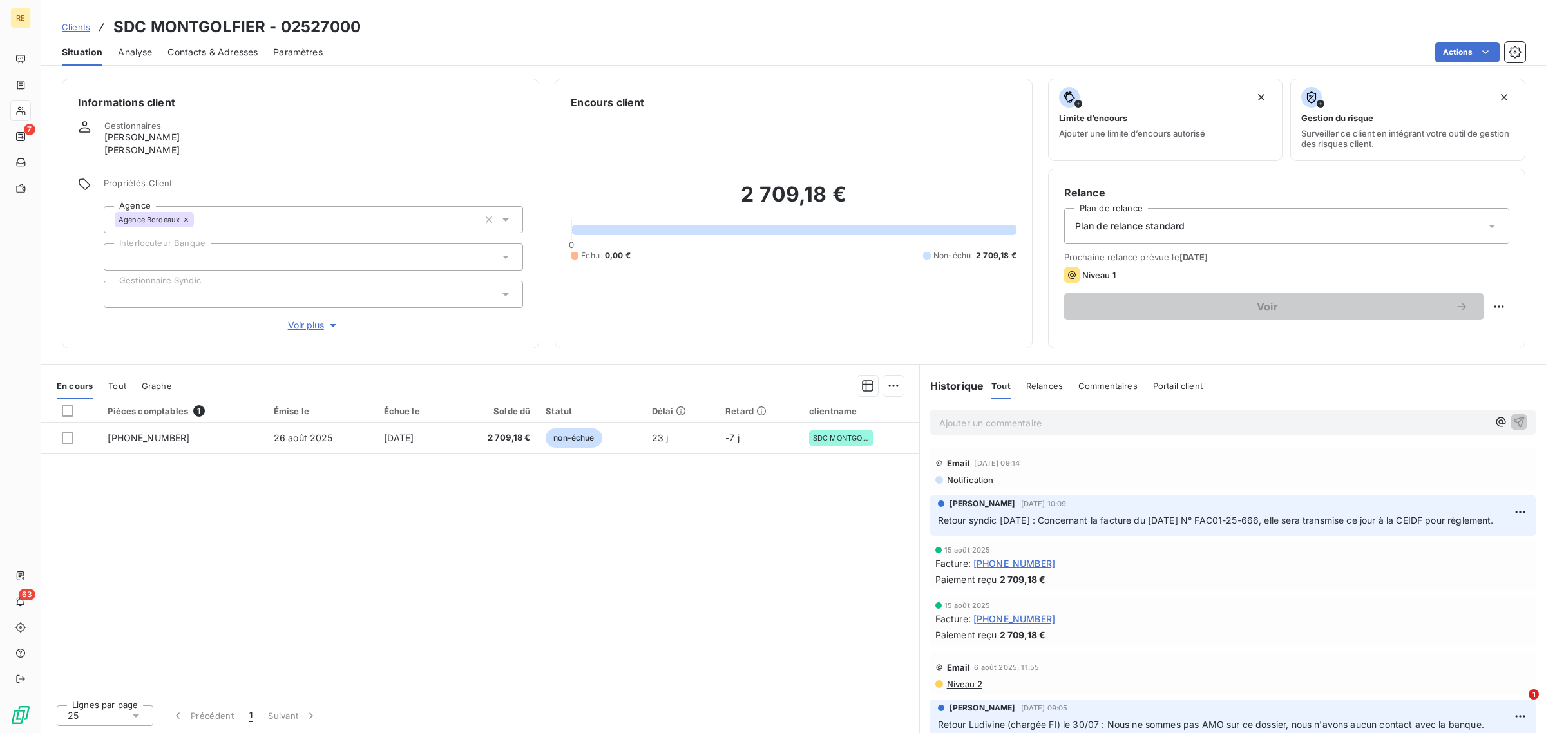
drag, startPoint x: 229, startPoint y: 50, endPoint x: 242, endPoint y: 68, distance: 21.3
click at [230, 50] on span "Contacts & Adresses" at bounding box center [213, 52] width 90 height 13
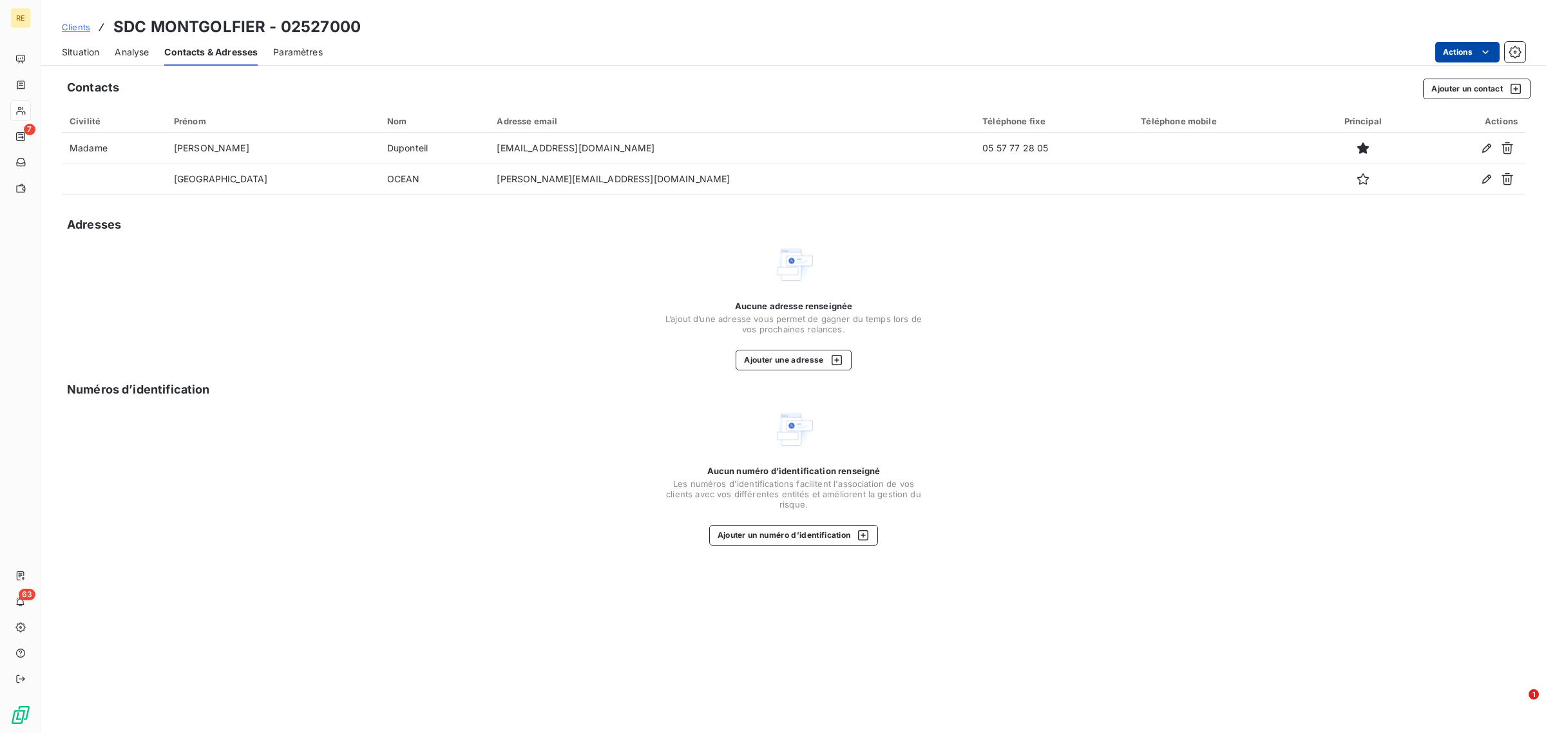
click at [1466, 48] on html "RE 7 63 Clients SDC MONTGOLFIER - 02527000 Situation Analyse Contacts & Adresse…" at bounding box center [773, 366] width 1546 height 733
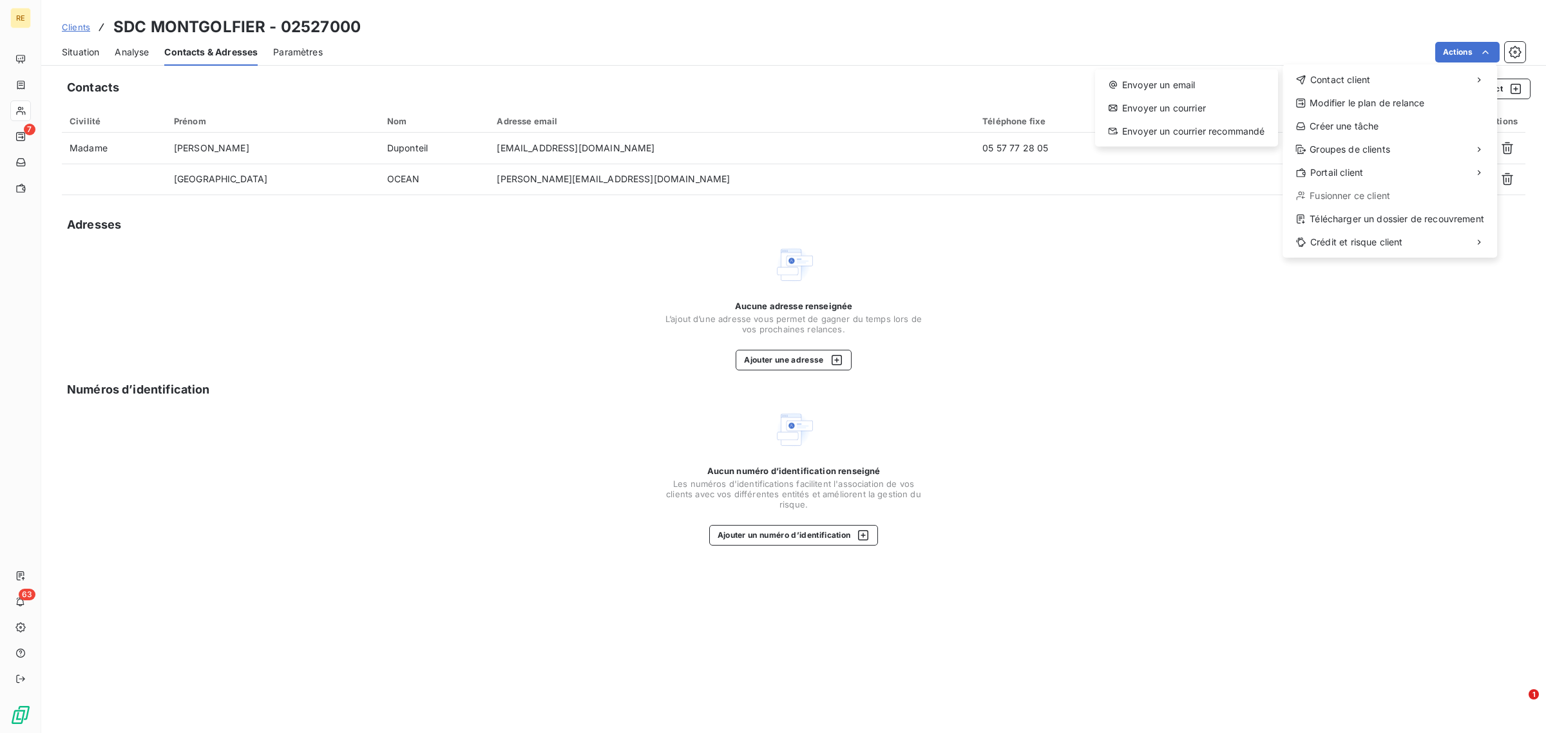
drag, startPoint x: 1060, startPoint y: 314, endPoint x: 1065, endPoint y: 309, distance: 6.8
click at [1062, 311] on html "RE 7 63 Clients SDC MONTGOLFIER - 02527000 Situation Analyse Contacts & Adresse…" at bounding box center [773, 366] width 1546 height 733
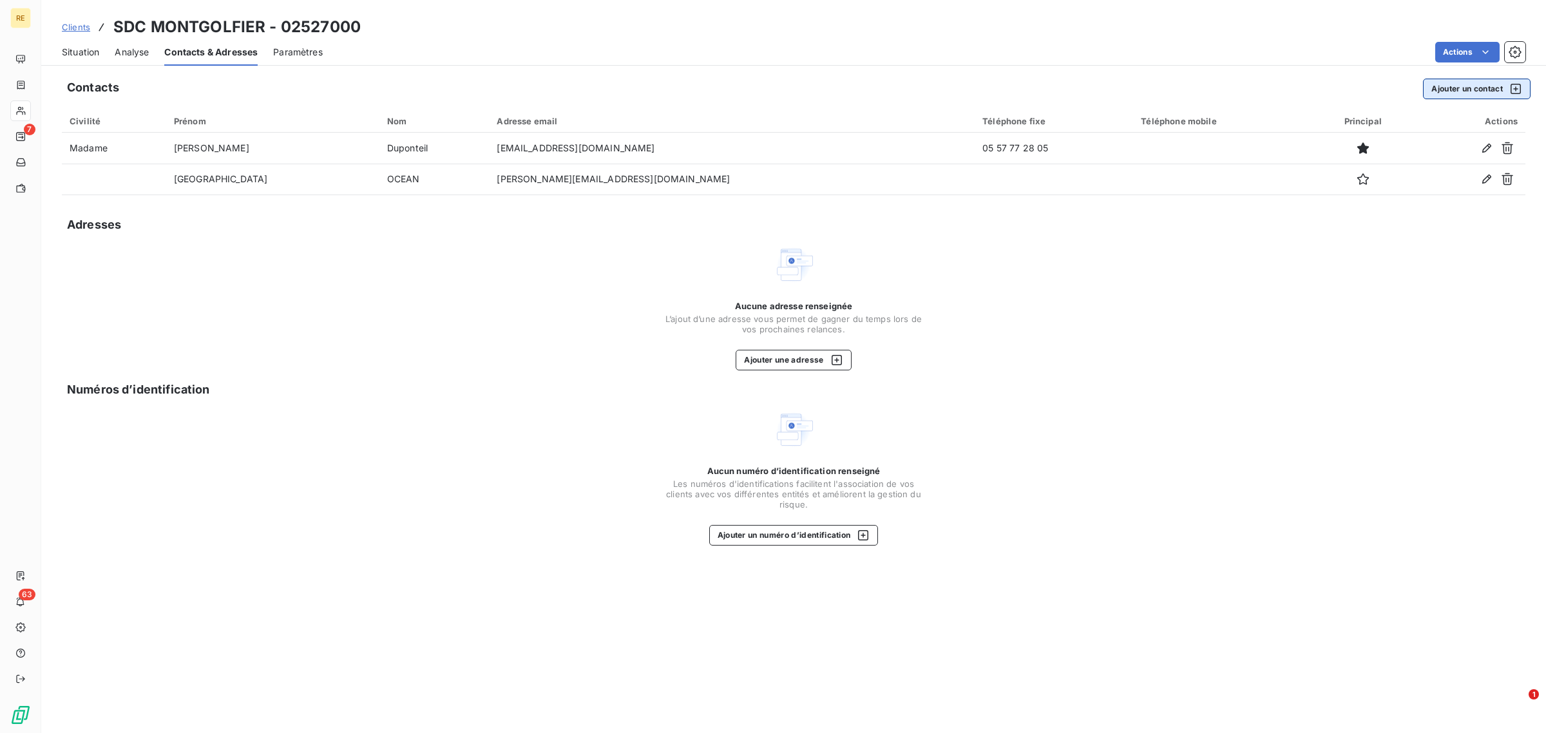
click at [1448, 86] on button "Ajouter un contact" at bounding box center [1477, 89] width 108 height 21
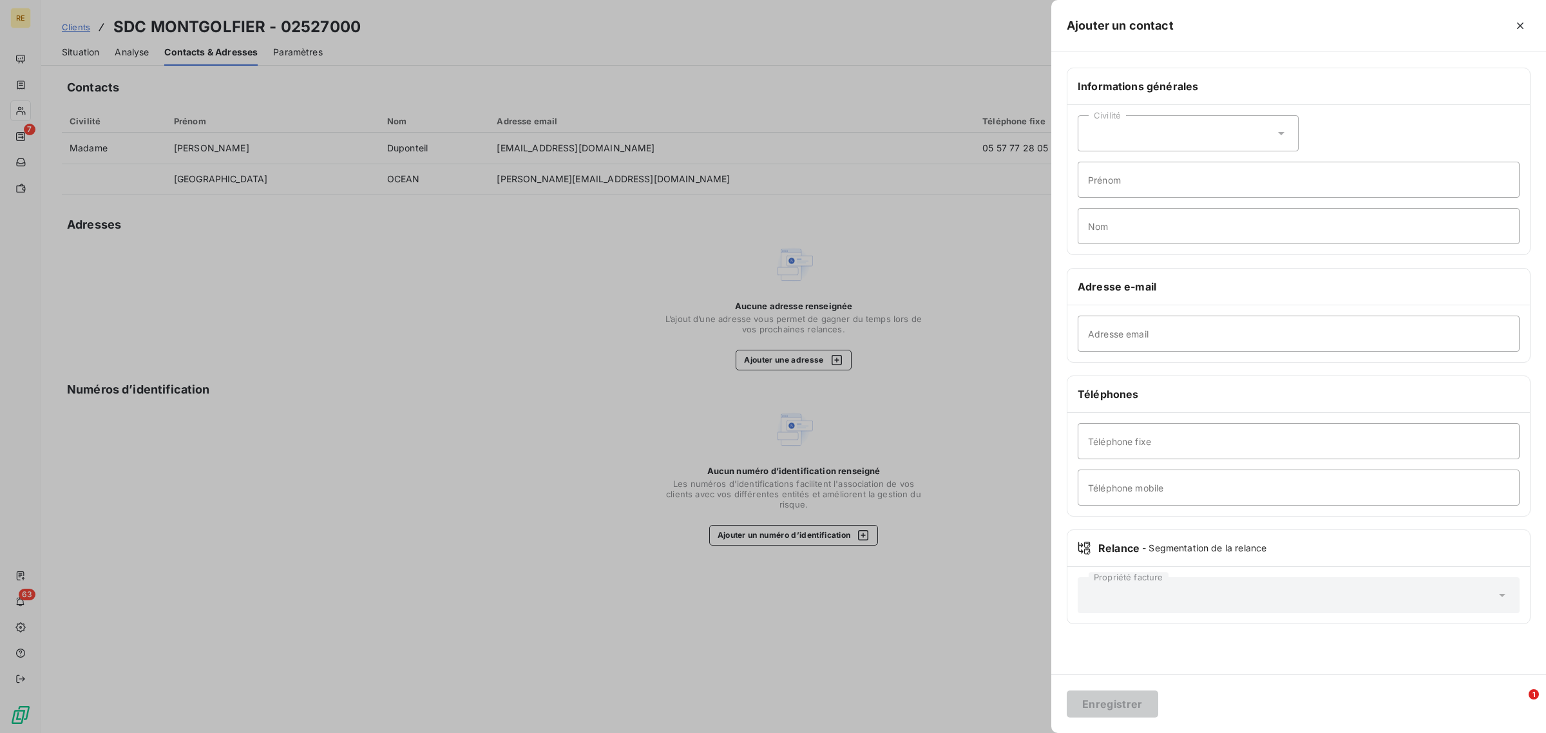
click at [1155, 133] on div "Civilité" at bounding box center [1188, 133] width 221 height 36
click at [1140, 165] on li "Madame" at bounding box center [1188, 165] width 221 height 23
click at [1125, 177] on input "Prénom" at bounding box center [1299, 180] width 442 height 36
paste input "marie."
type input "[PERSON_NAME]"
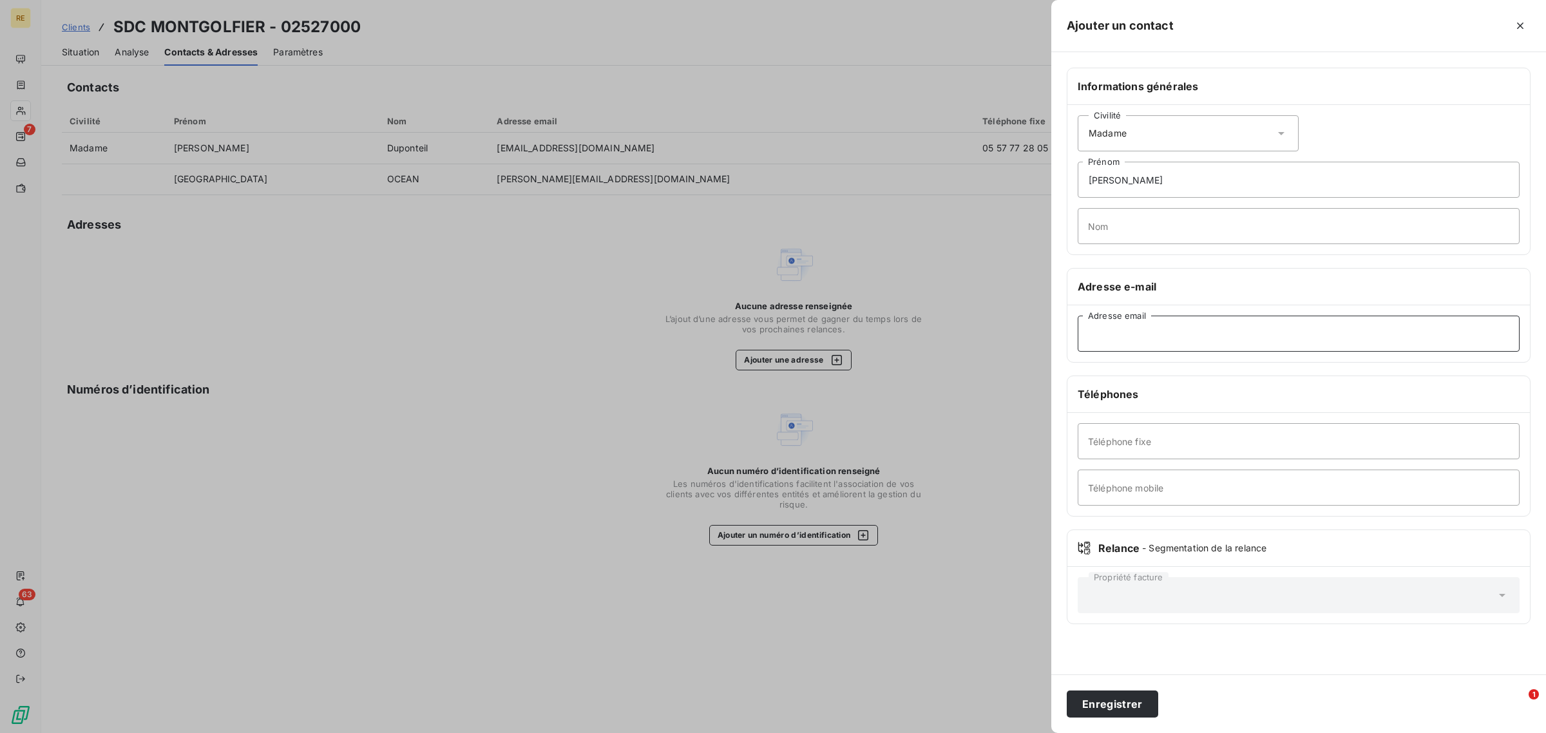
click at [1128, 334] on input "Adresse email" at bounding box center [1299, 334] width 442 height 36
paste input "[EMAIL_ADDRESS][DOMAIN_NAME]"
drag, startPoint x: 1099, startPoint y: 336, endPoint x: 1036, endPoint y: 334, distance: 62.5
click at [1043, 733] on div "Ajouter un contact Informations générales Civilité Madame [PERSON_NAME] Nom Adr…" at bounding box center [773, 733] width 1546 height 0
drag, startPoint x: 1115, startPoint y: 339, endPoint x: 1242, endPoint y: 326, distance: 127.6
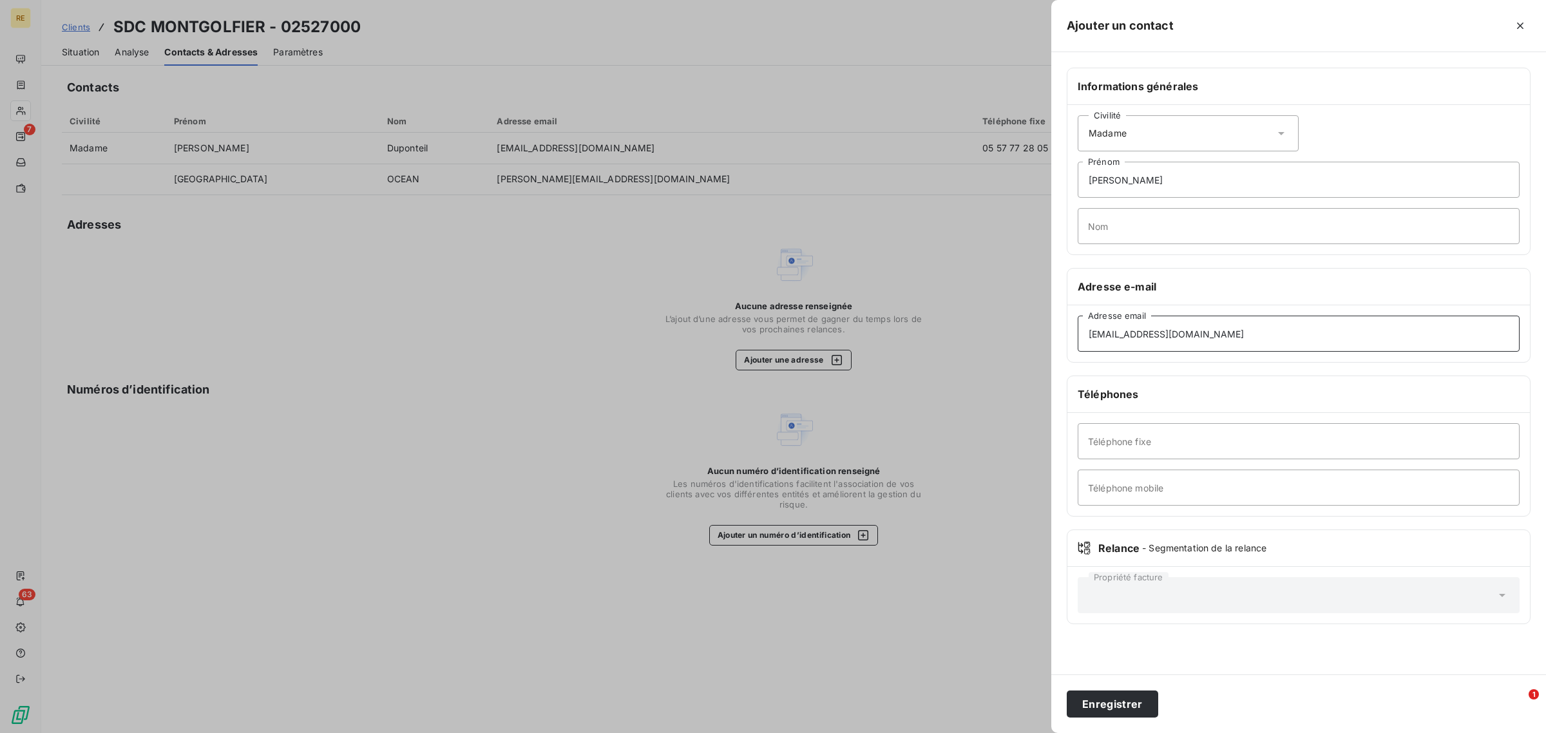
click at [1157, 337] on input "[EMAIL_ADDRESS][DOMAIN_NAME]" at bounding box center [1299, 334] width 442 height 36
type input "[EMAIL_ADDRESS][DOMAIN_NAME]"
click at [1125, 217] on input "Nom" at bounding box center [1299, 226] width 442 height 36
paste input "duponteil"
drag, startPoint x: 1097, startPoint y: 226, endPoint x: 1065, endPoint y: 227, distance: 31.6
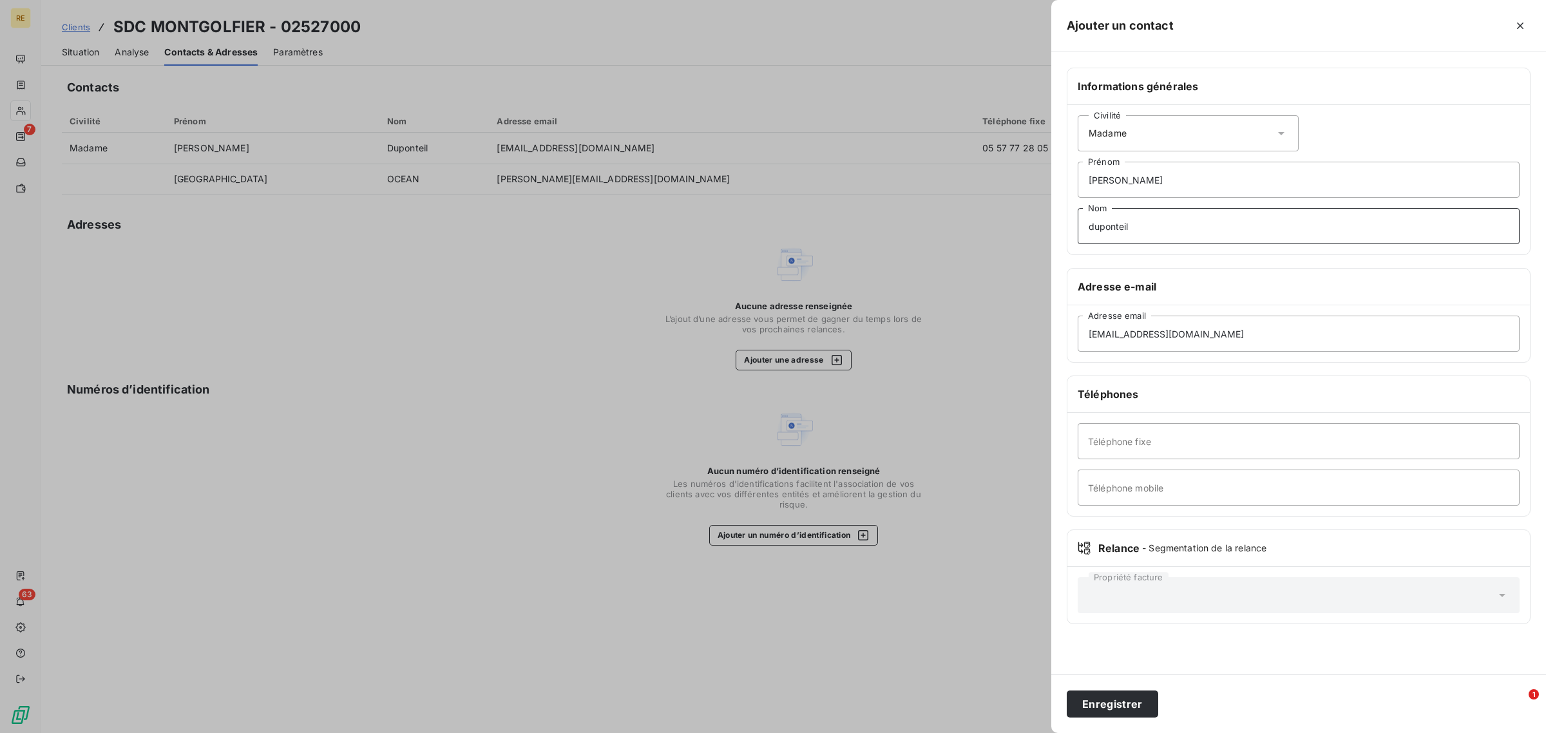
click at [1064, 231] on div "Informations générales Civilité Madame [PERSON_NAME] Nom Adresse e-mail [EMAIL_…" at bounding box center [1299, 354] width 495 height 572
type input "Duponteil"
click at [1115, 698] on button "Enregistrer" at bounding box center [1112, 704] width 91 height 27
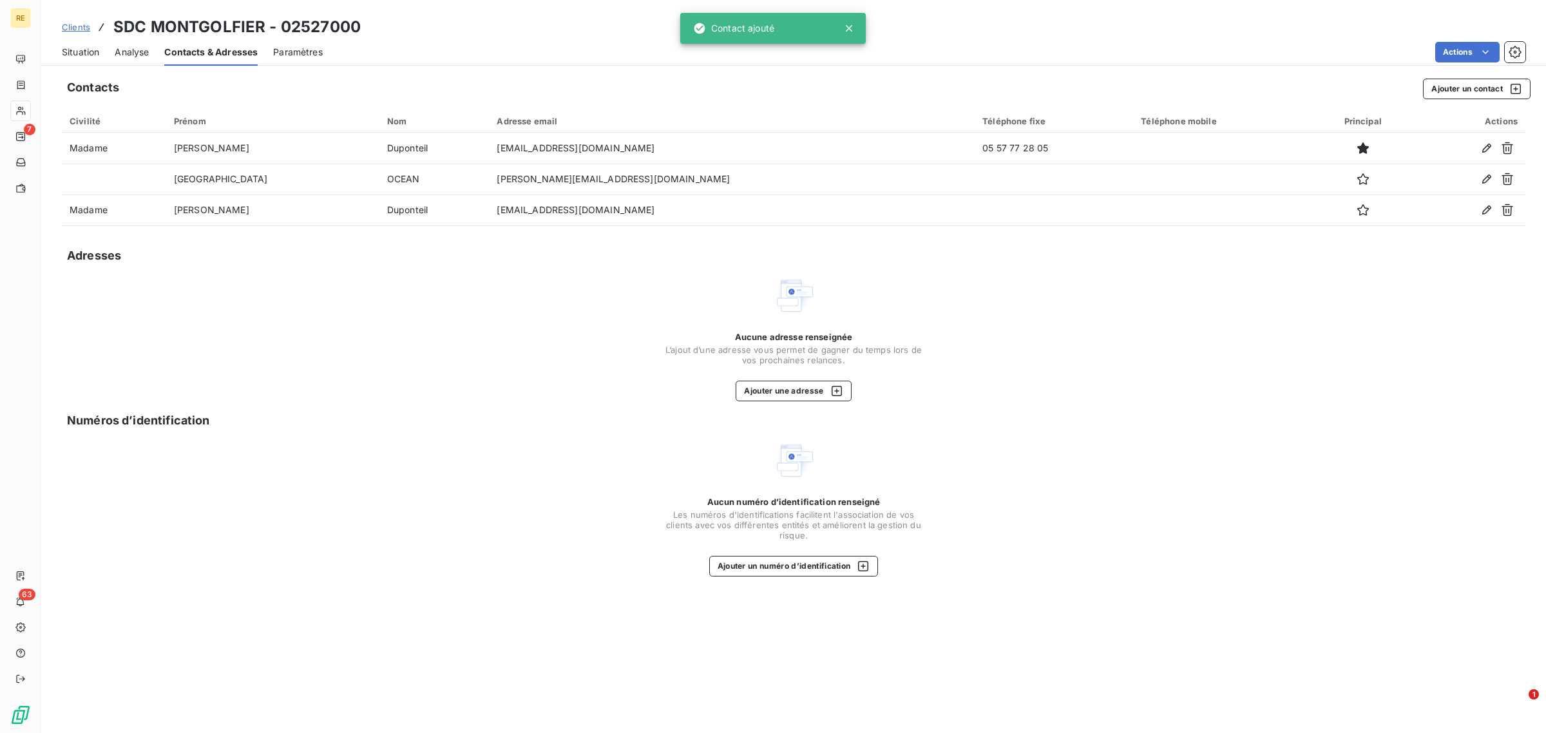
click at [459, 450] on div "Aucun numéro d’identification renseigné Les numéros d'identifications faciliten…" at bounding box center [794, 508] width 1464 height 137
click at [77, 27] on span "Clients" at bounding box center [76, 27] width 28 height 10
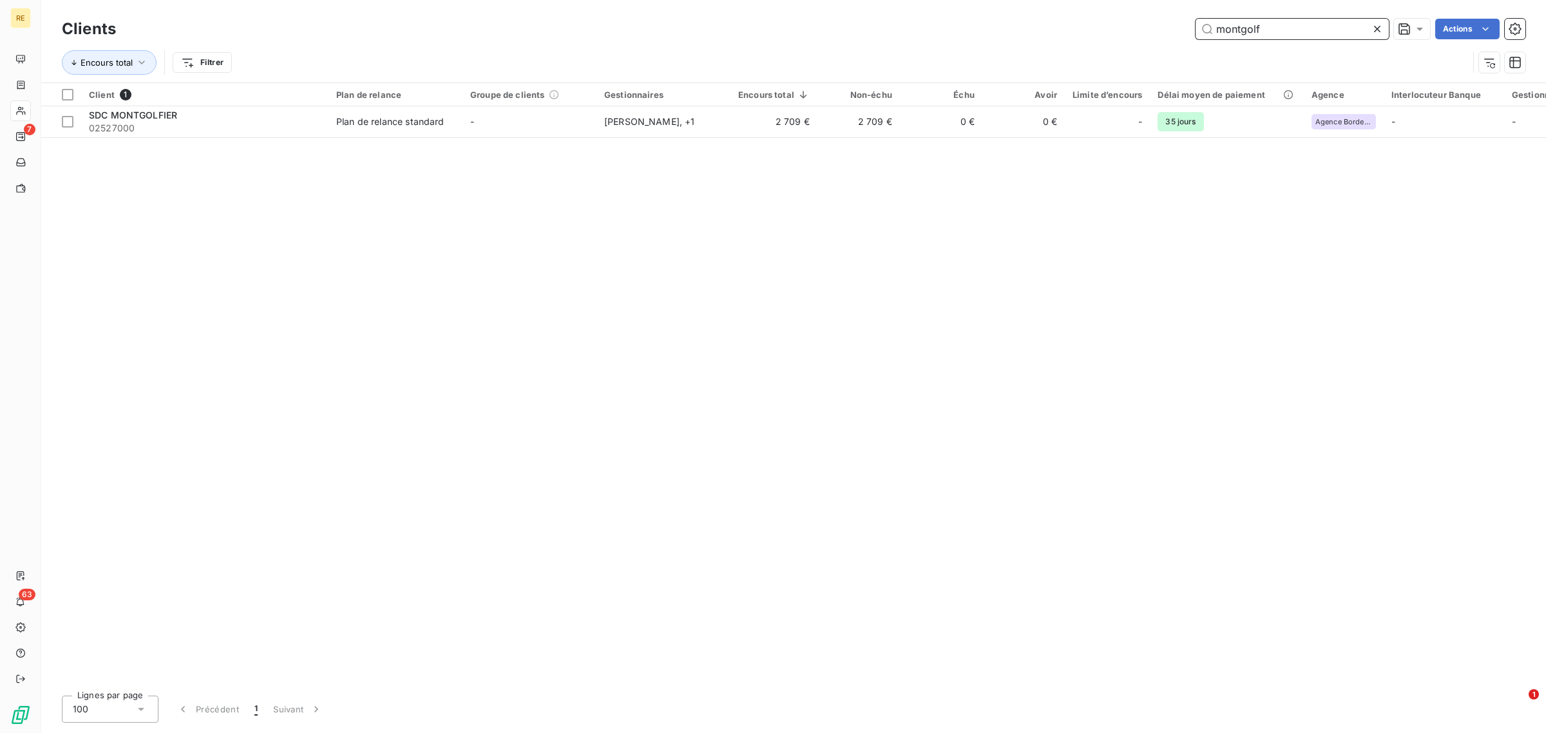
drag, startPoint x: 1264, startPoint y: 26, endPoint x: 1086, endPoint y: 14, distance: 178.3
click at [1093, 10] on div "Clients montgolf Actions Encours total Filtrer" at bounding box center [793, 41] width 1505 height 82
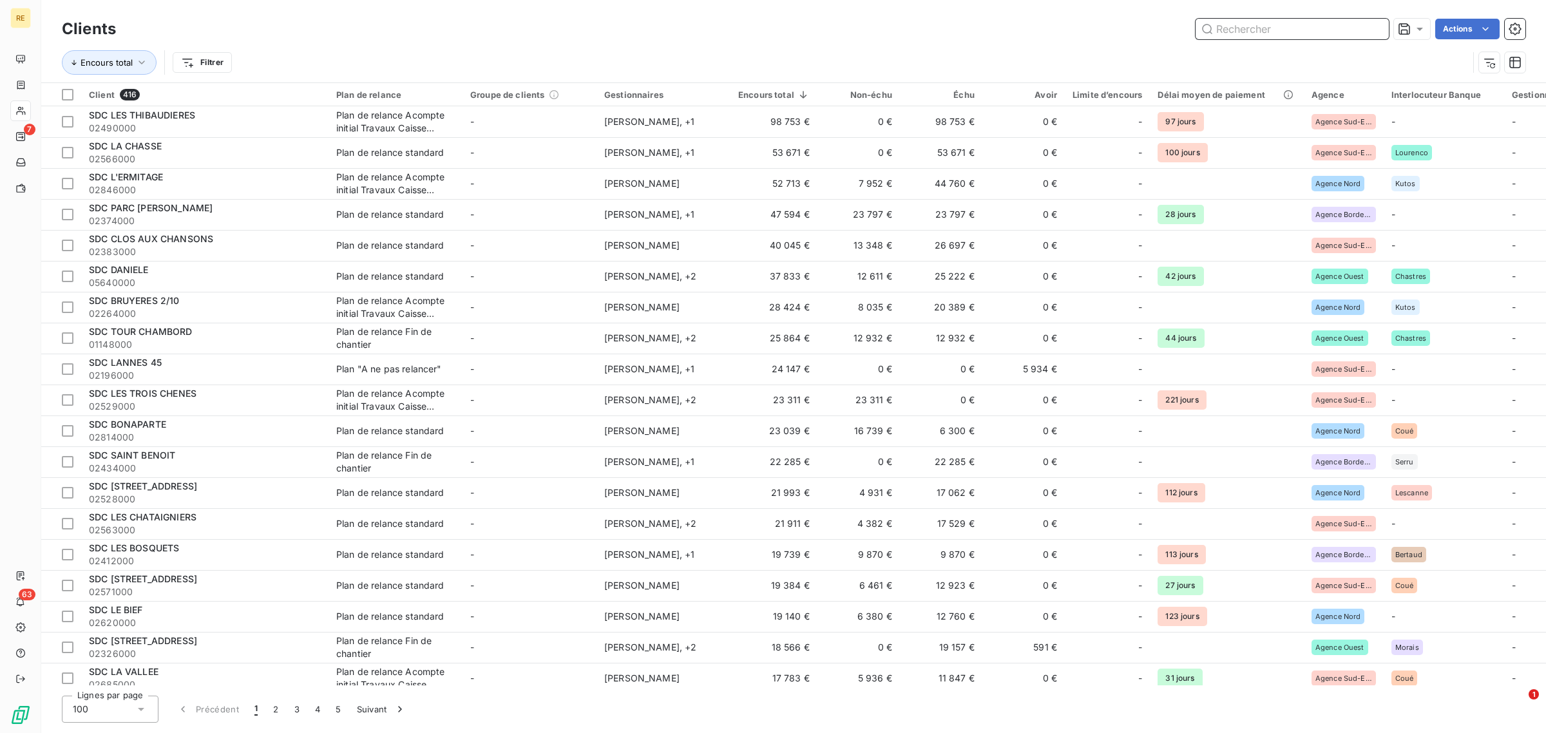
click at [1271, 30] on input "text" at bounding box center [1292, 29] width 193 height 21
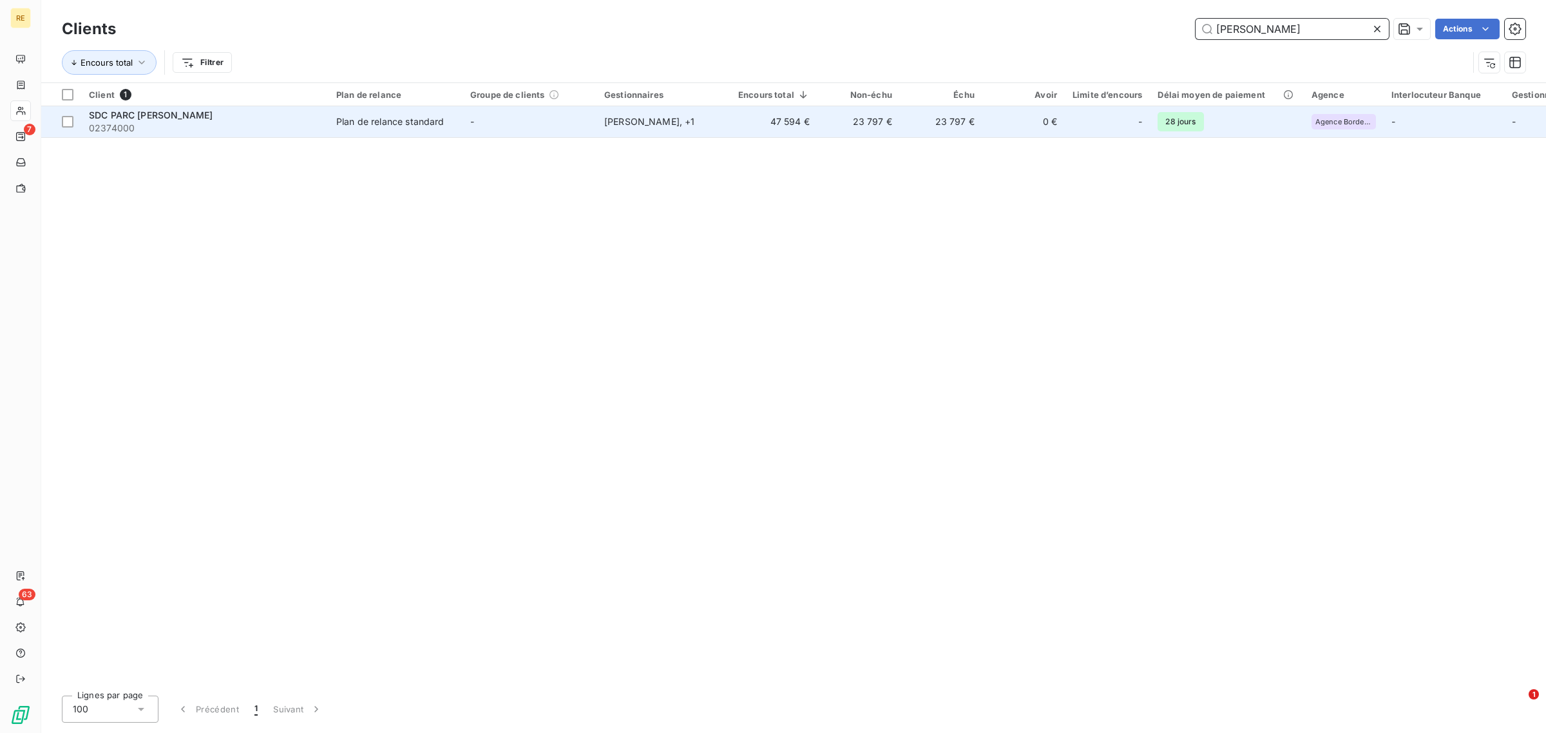
type input "[PERSON_NAME]"
click at [1059, 120] on td "0 €" at bounding box center [1024, 121] width 82 height 31
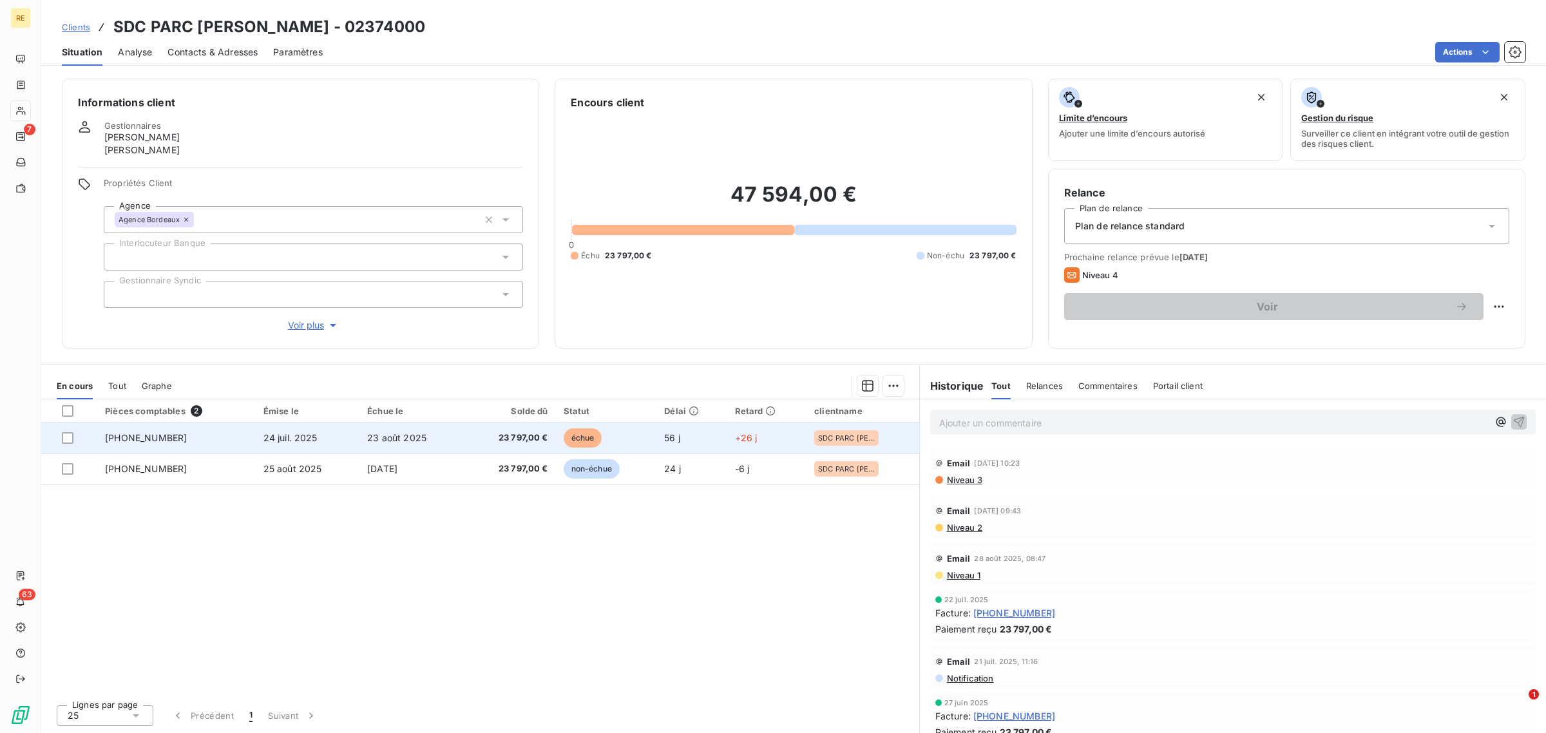
click at [735, 432] on td "+26 j" at bounding box center [767, 438] width 80 height 31
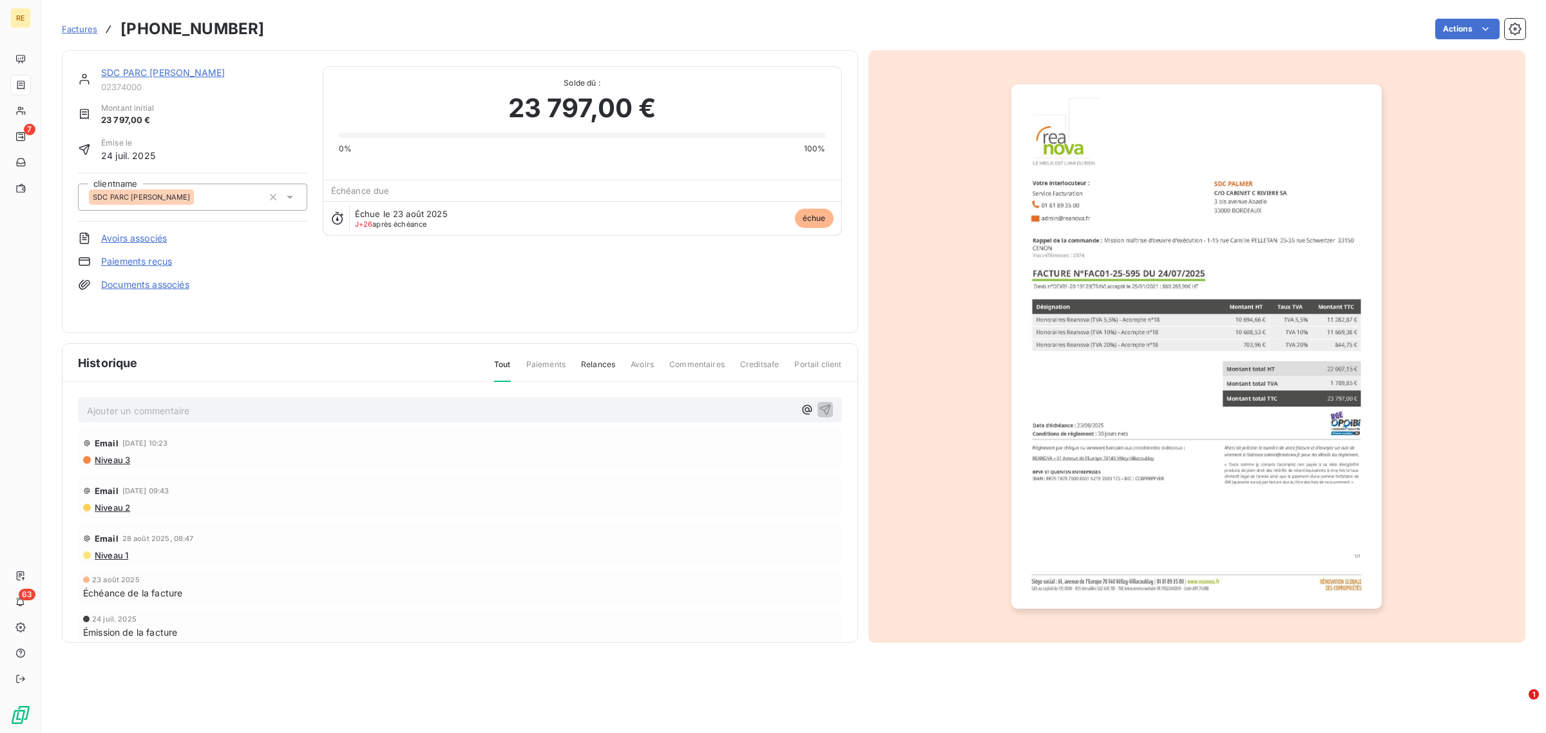
click at [1280, 453] on img "button" at bounding box center [1197, 346] width 371 height 525
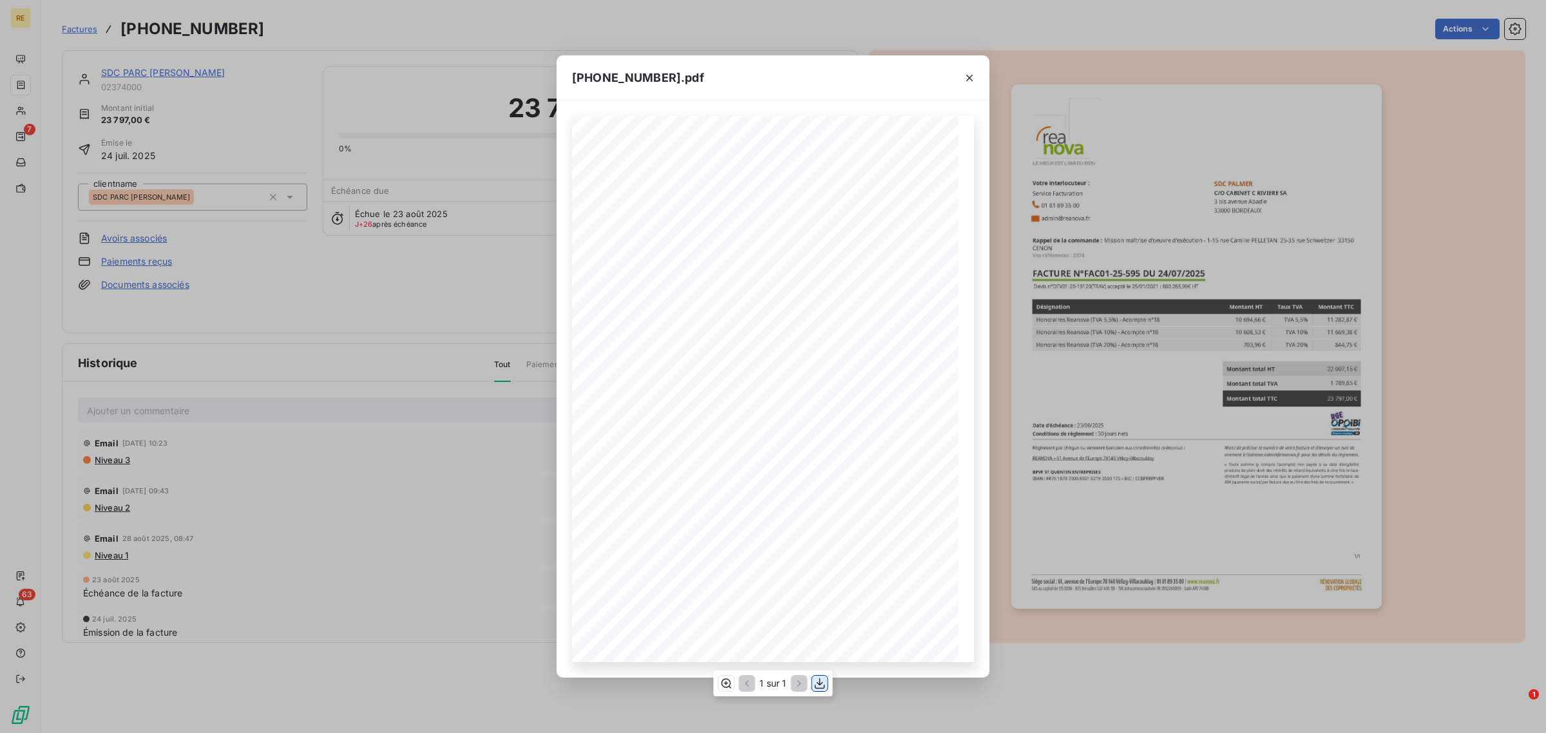
click at [817, 690] on icon "button" at bounding box center [820, 683] width 13 height 13
click at [965, 84] on button "button" at bounding box center [969, 78] width 21 height 21
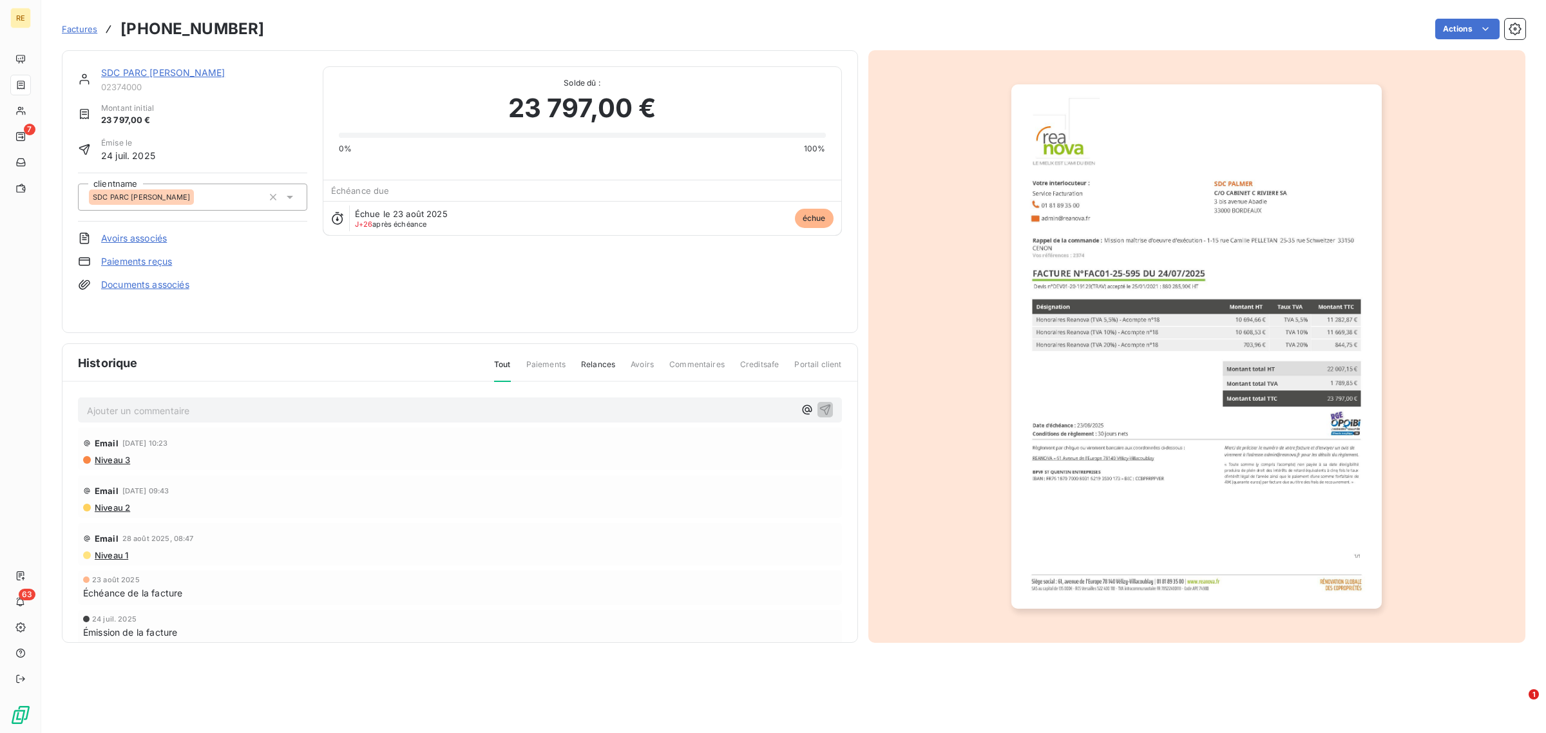
click at [128, 69] on link "SDC PARC [PERSON_NAME]" at bounding box center [163, 72] width 124 height 11
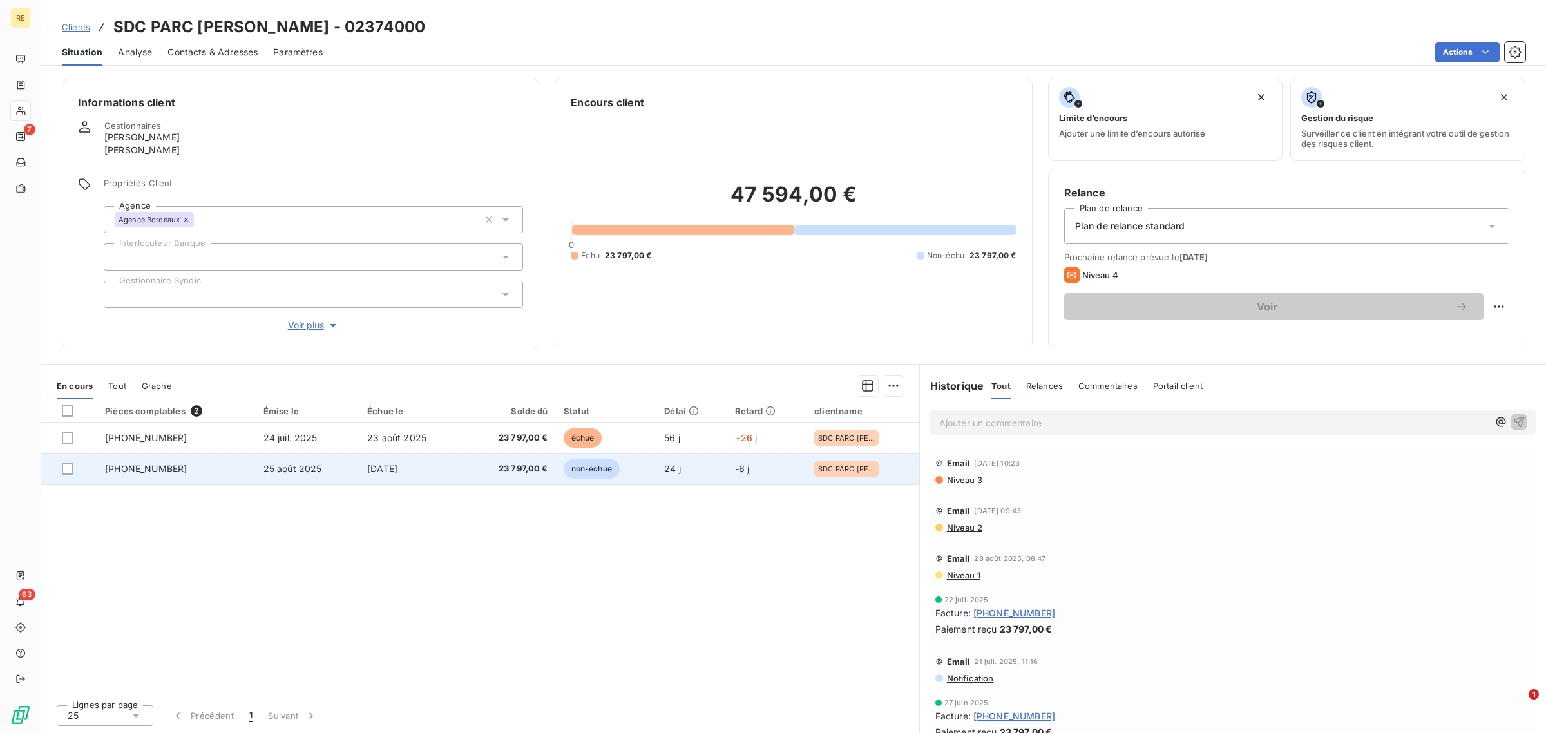
click at [369, 480] on td "[DATE]" at bounding box center [412, 469] width 105 height 31
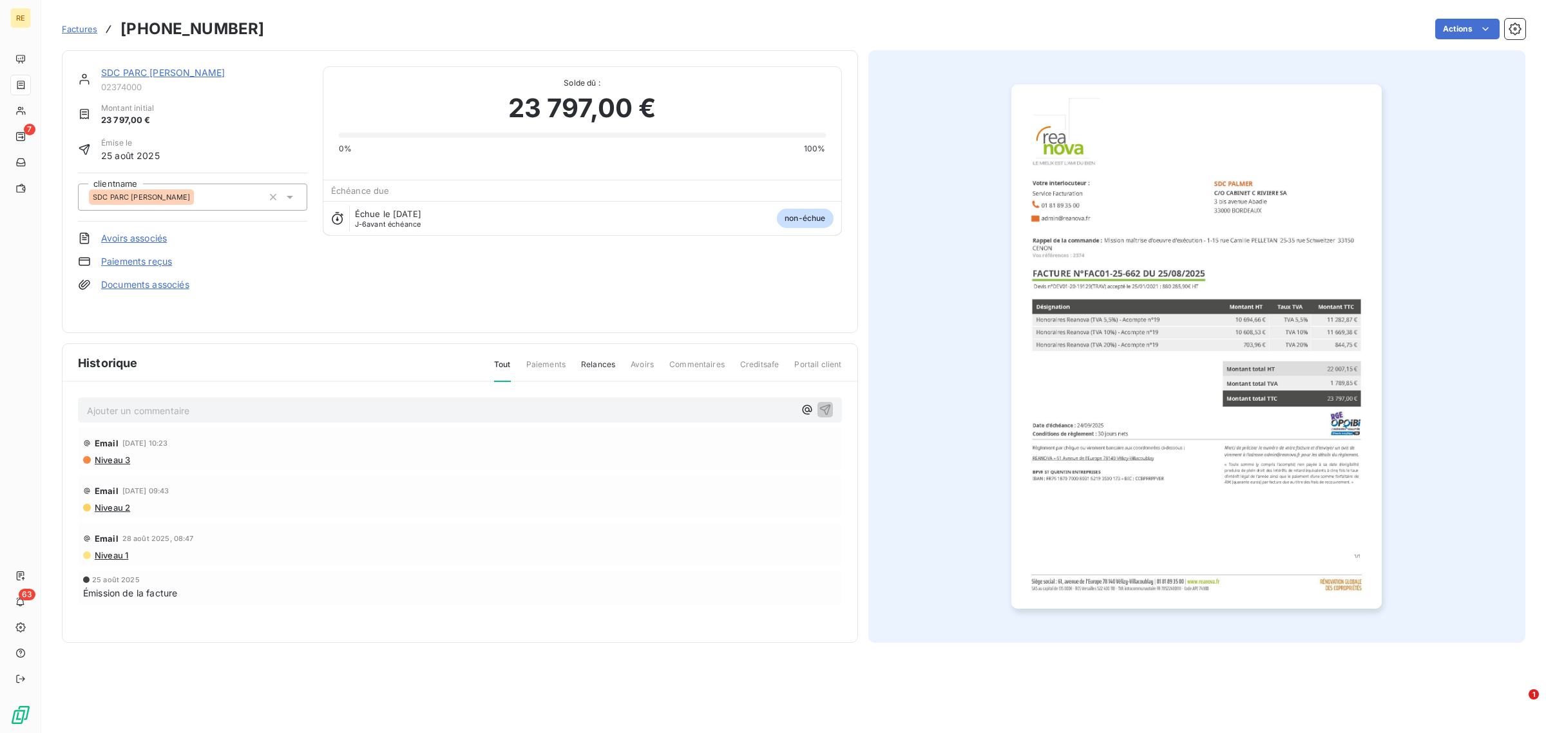
click at [1222, 443] on img "button" at bounding box center [1197, 346] width 371 height 525
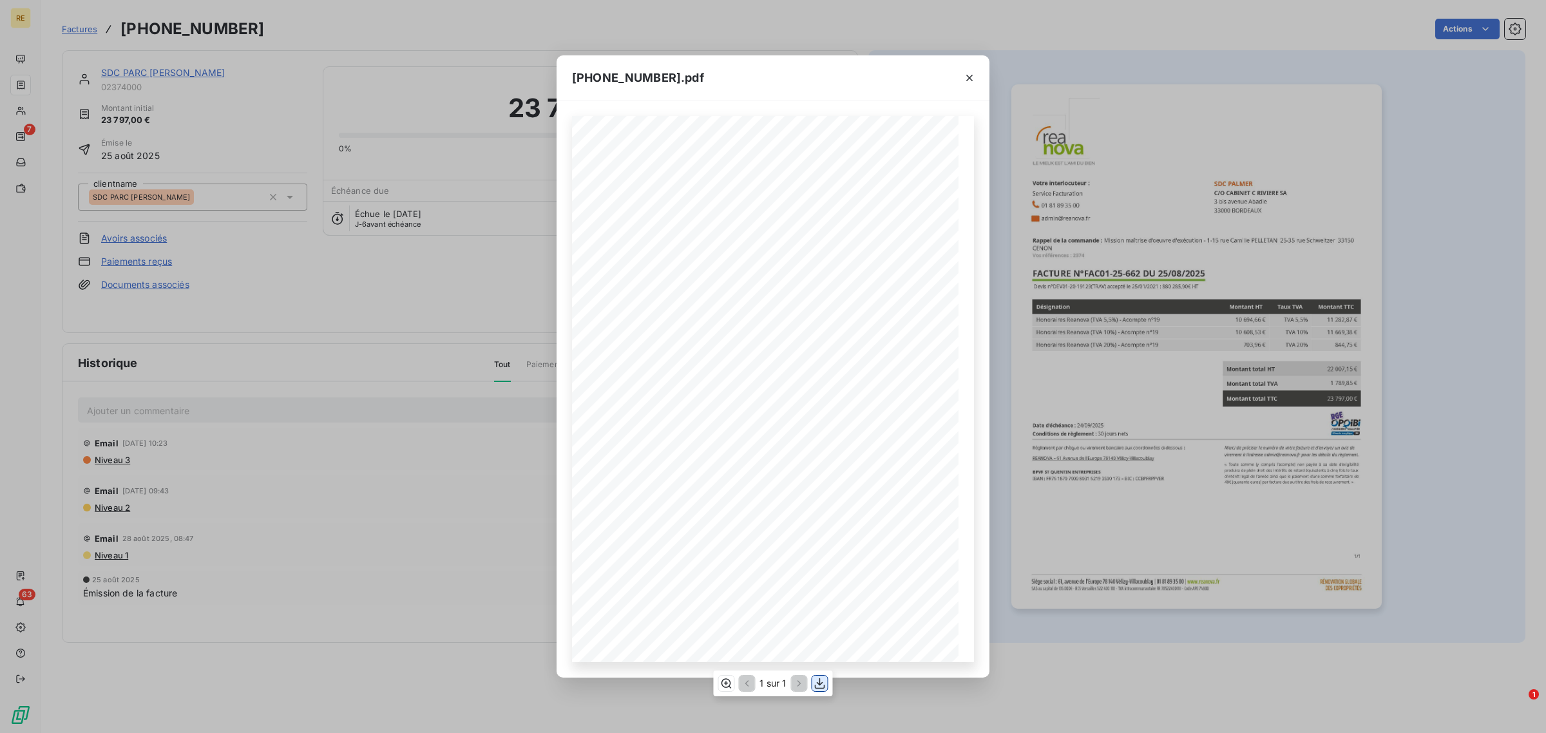
click at [823, 687] on icon "button" at bounding box center [820, 683] width 13 height 13
click at [981, 75] on div at bounding box center [970, 77] width 40 height 44
click at [974, 76] on icon "button" at bounding box center [969, 78] width 13 height 13
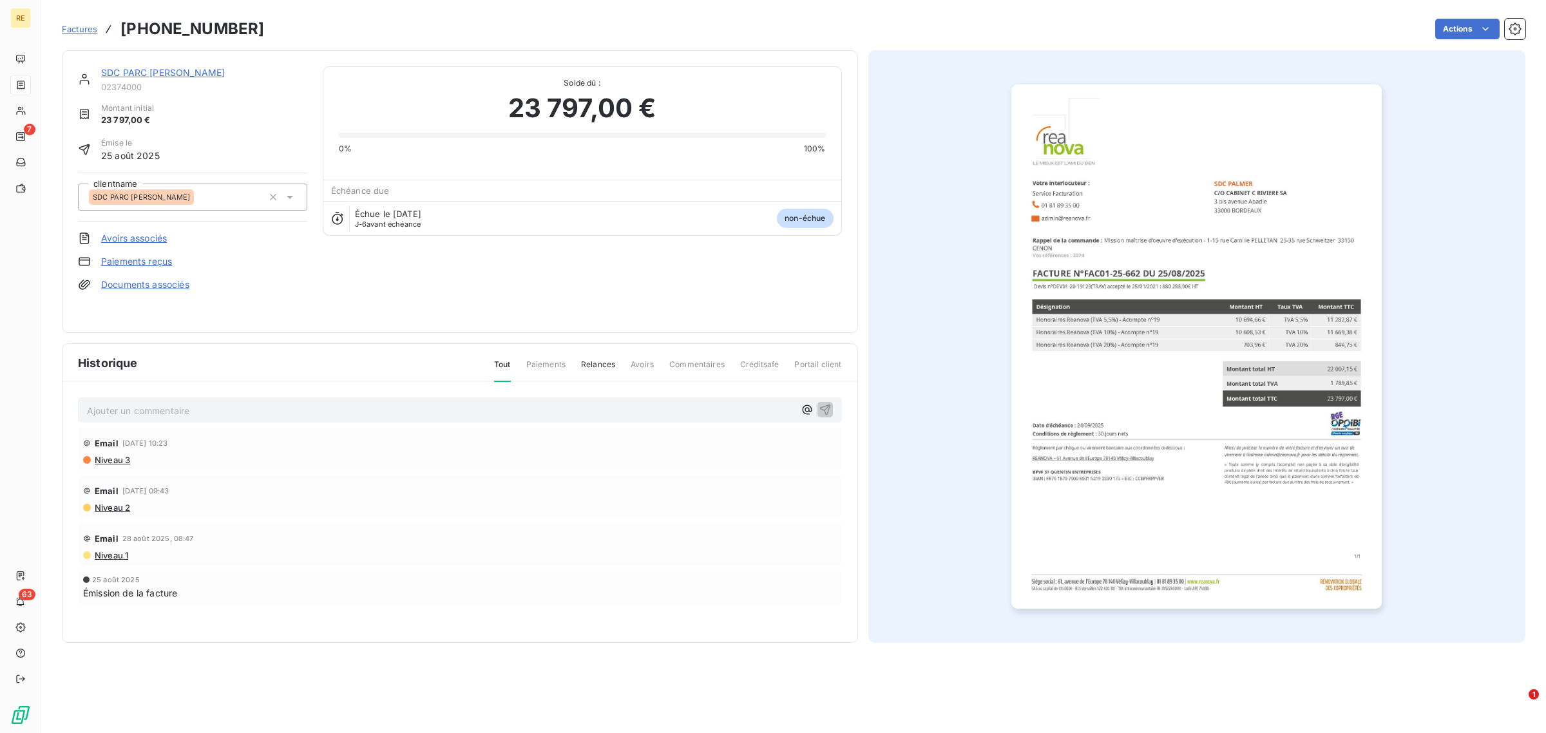
click at [114, 70] on link "SDC PARC [PERSON_NAME]" at bounding box center [163, 72] width 124 height 11
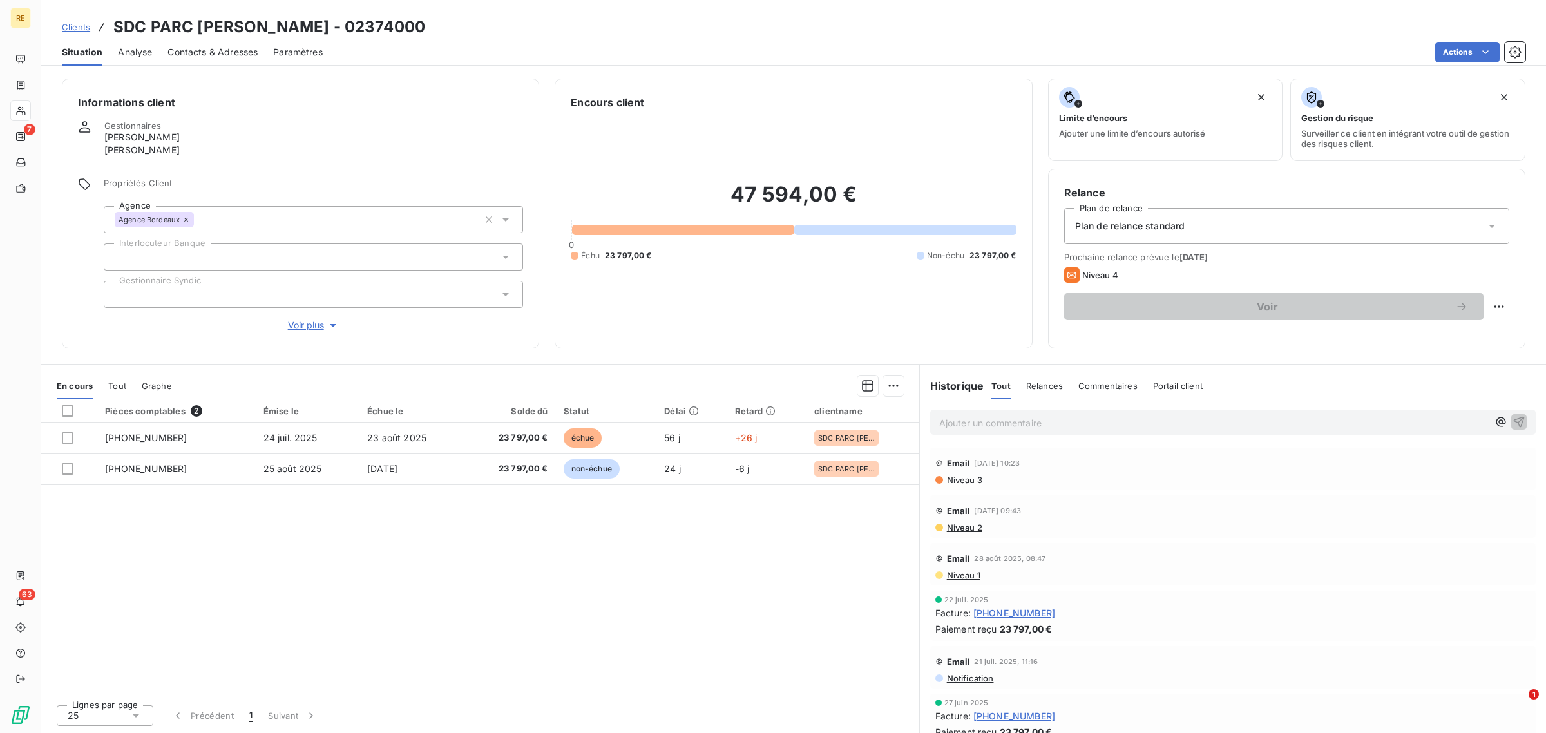
click at [709, 611] on div "Pièces comptables 2 Émise le Échue le Solde dû Statut Délai Retard clientname […" at bounding box center [480, 546] width 878 height 295
click at [229, 50] on span "Contacts & Adresses" at bounding box center [213, 52] width 90 height 13
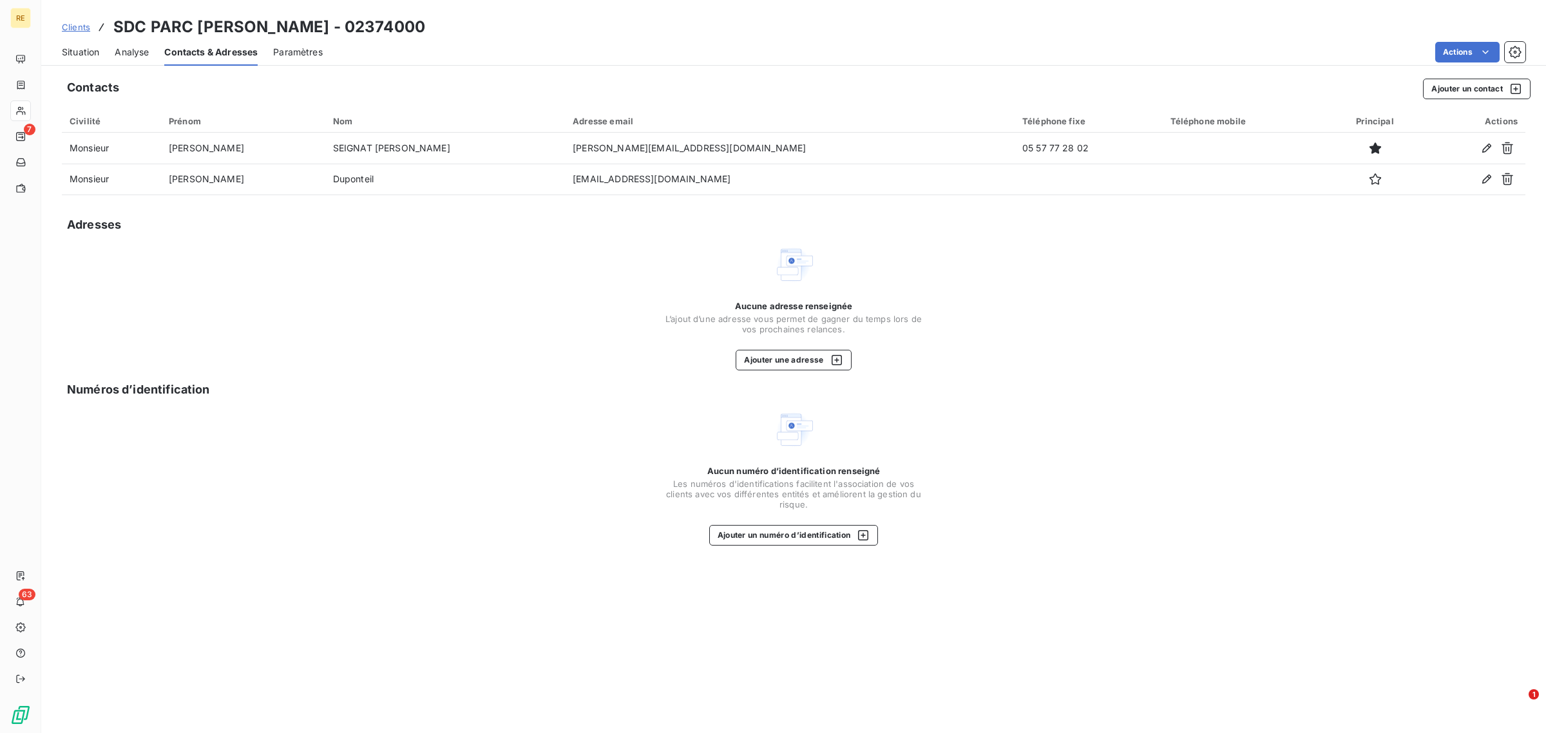
click at [361, 343] on div "Aucune adresse renseignée L’ajout d’une adresse vous permet de gagner du temps …" at bounding box center [794, 307] width 1464 height 126
click at [79, 53] on span "Situation" at bounding box center [80, 52] width 37 height 13
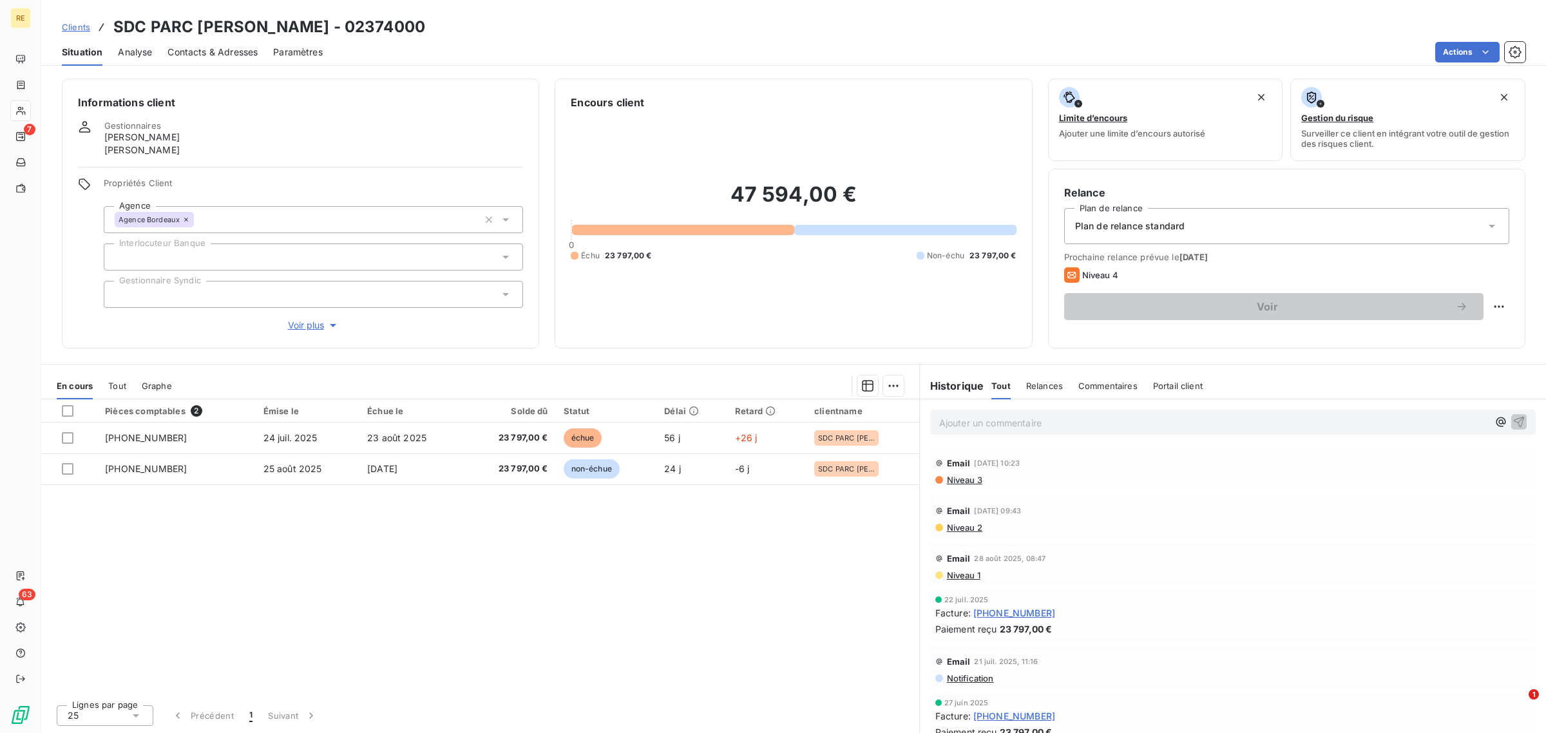
click at [244, 53] on span "Contacts & Adresses" at bounding box center [213, 52] width 90 height 13
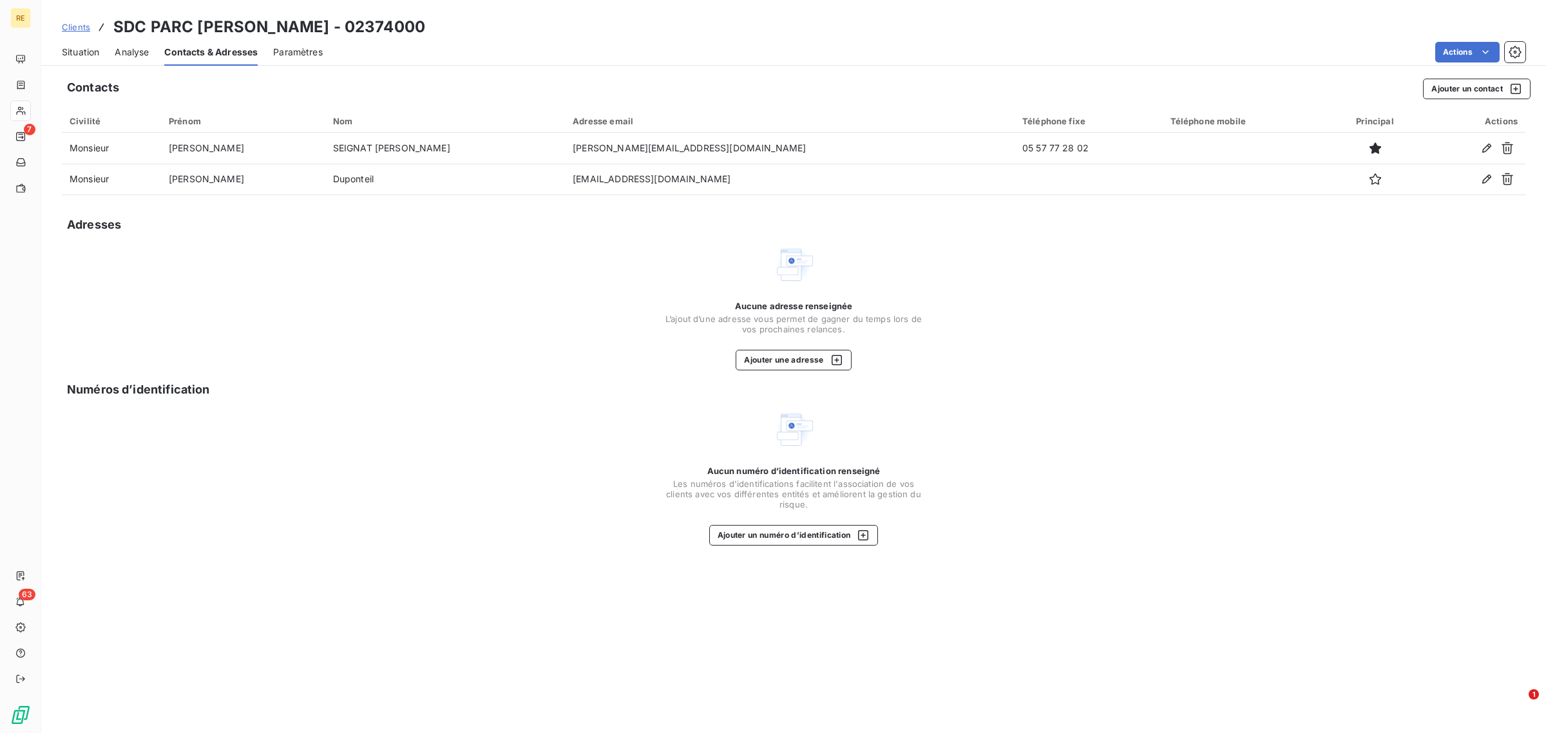
click at [81, 55] on span "Situation" at bounding box center [80, 52] width 37 height 13
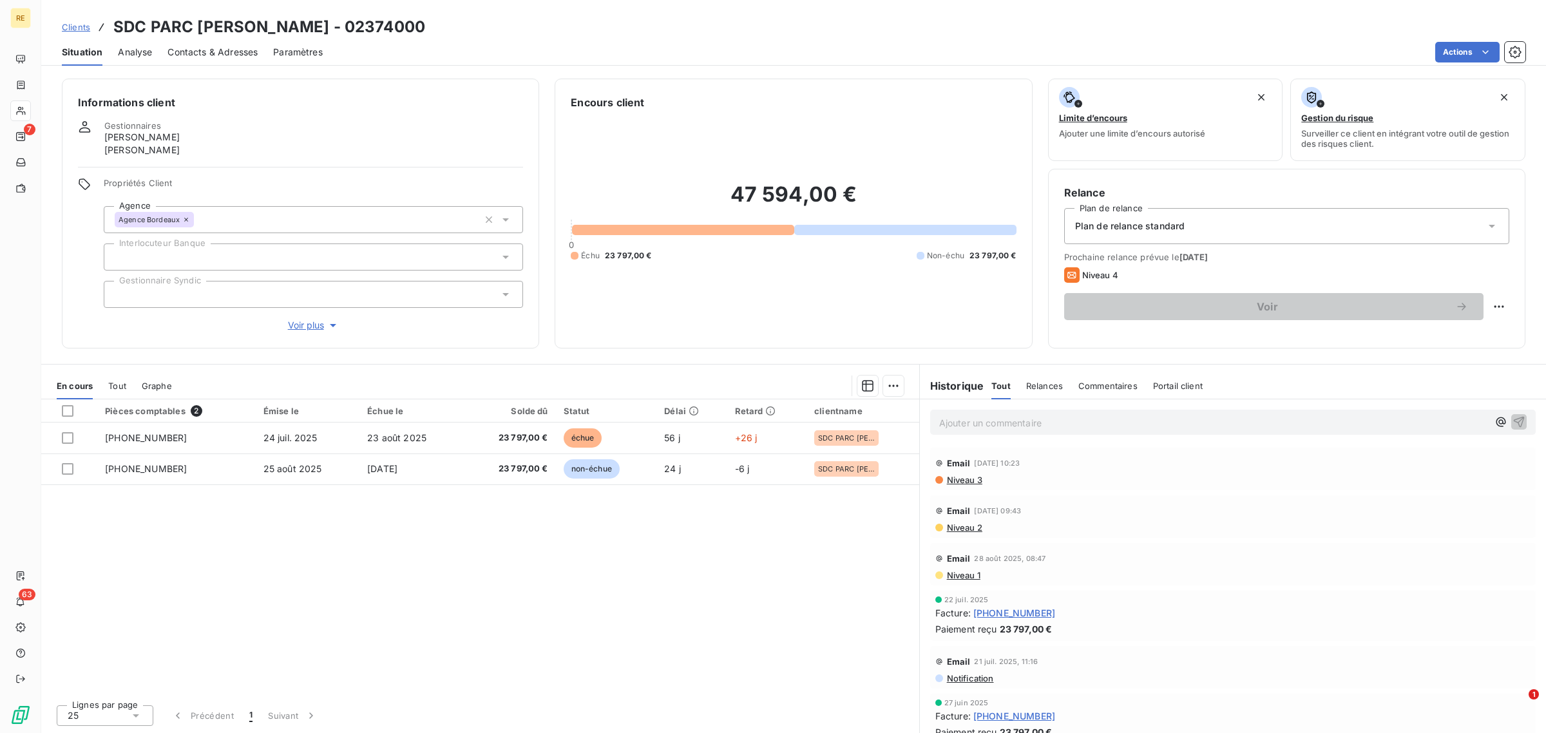
click at [84, 29] on span "Clients" at bounding box center [76, 27] width 28 height 10
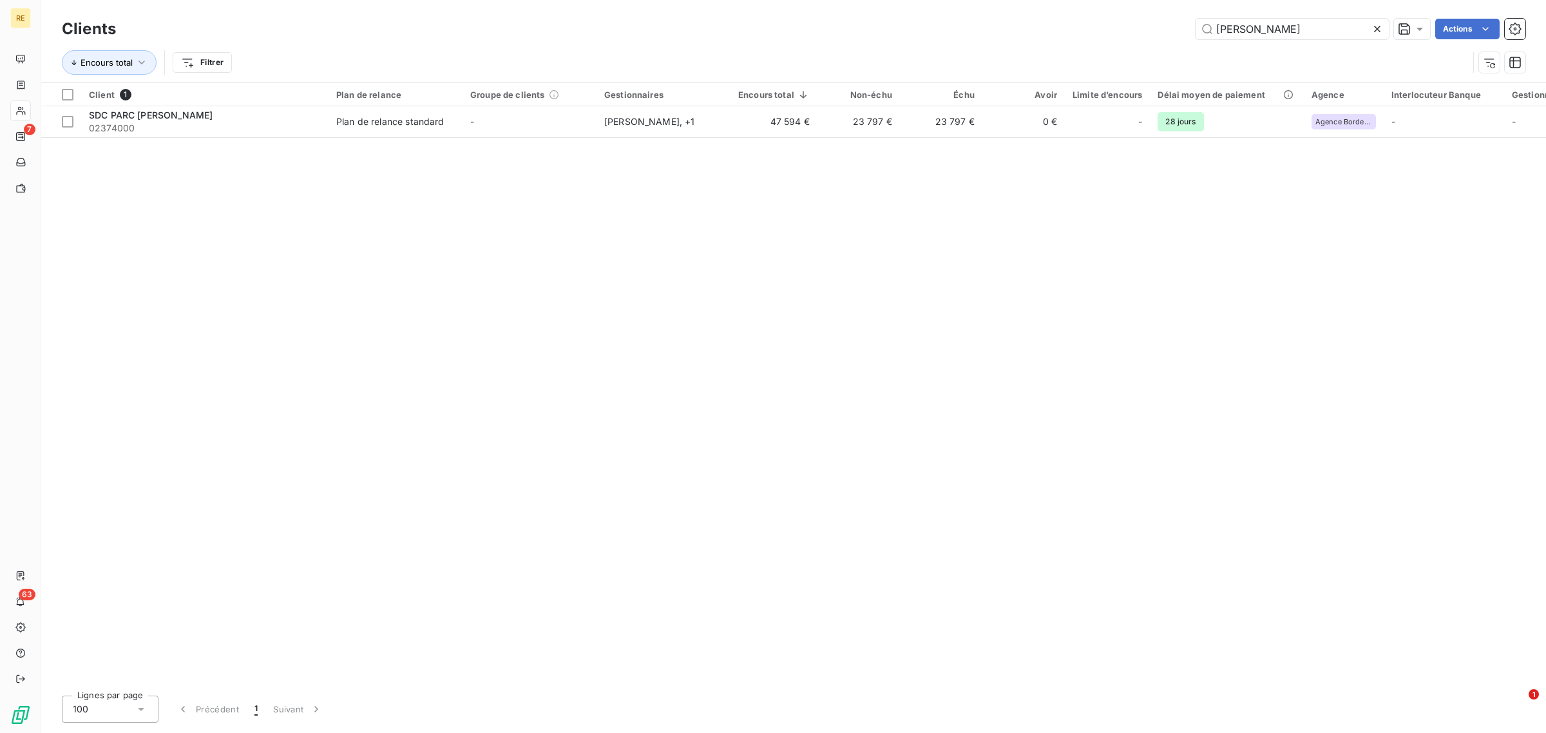
drag, startPoint x: 442, startPoint y: 482, endPoint x: 448, endPoint y: 486, distance: 7.3
click at [442, 482] on div "Client 1 Plan de relance Groupe de clients Gestionnaires Encours total Non-échu…" at bounding box center [793, 384] width 1505 height 602
drag, startPoint x: 1373, startPoint y: 30, endPoint x: 1298, endPoint y: 103, distance: 104.3
click at [1372, 30] on icon at bounding box center [1377, 29] width 13 height 13
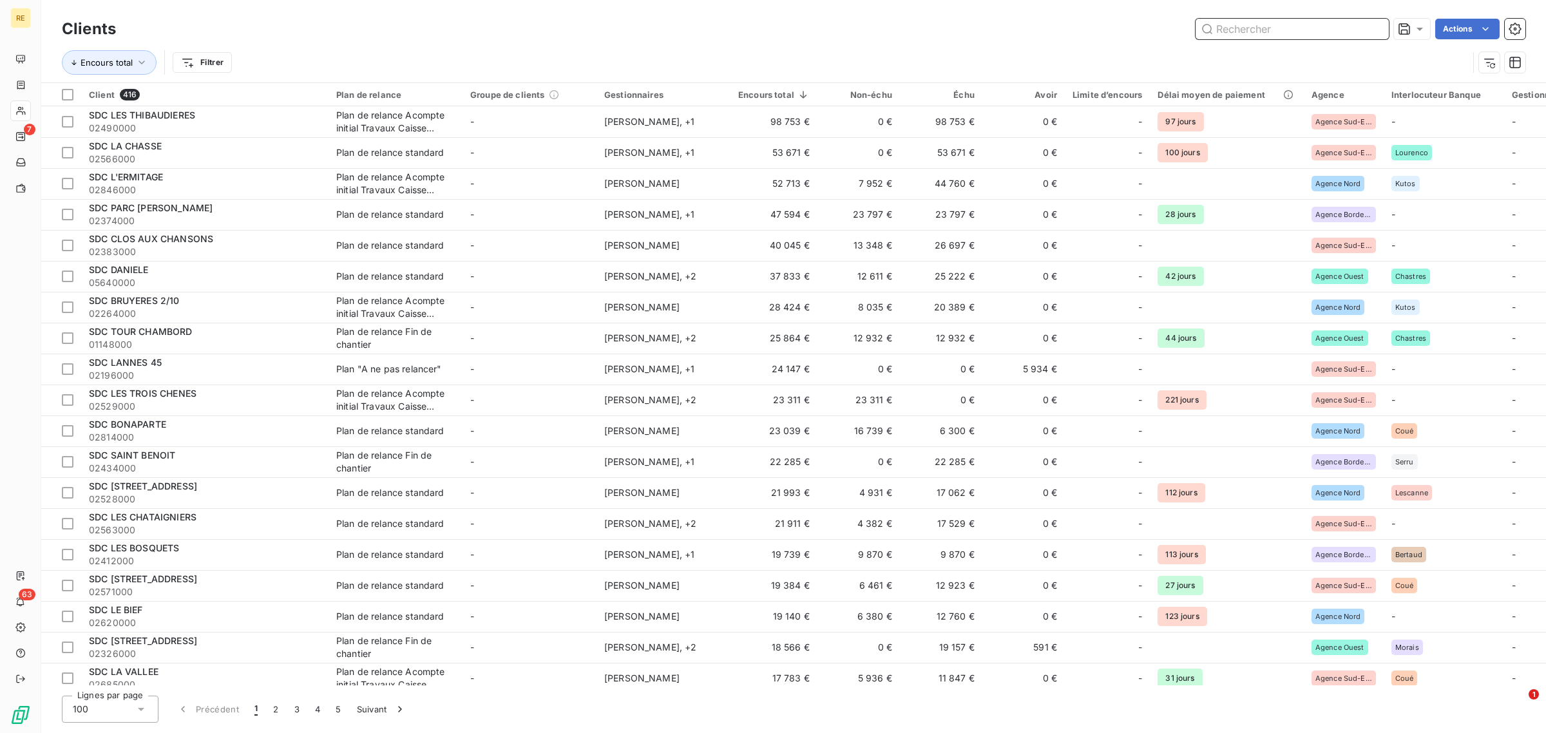
click at [1256, 30] on input "text" at bounding box center [1292, 29] width 193 height 21
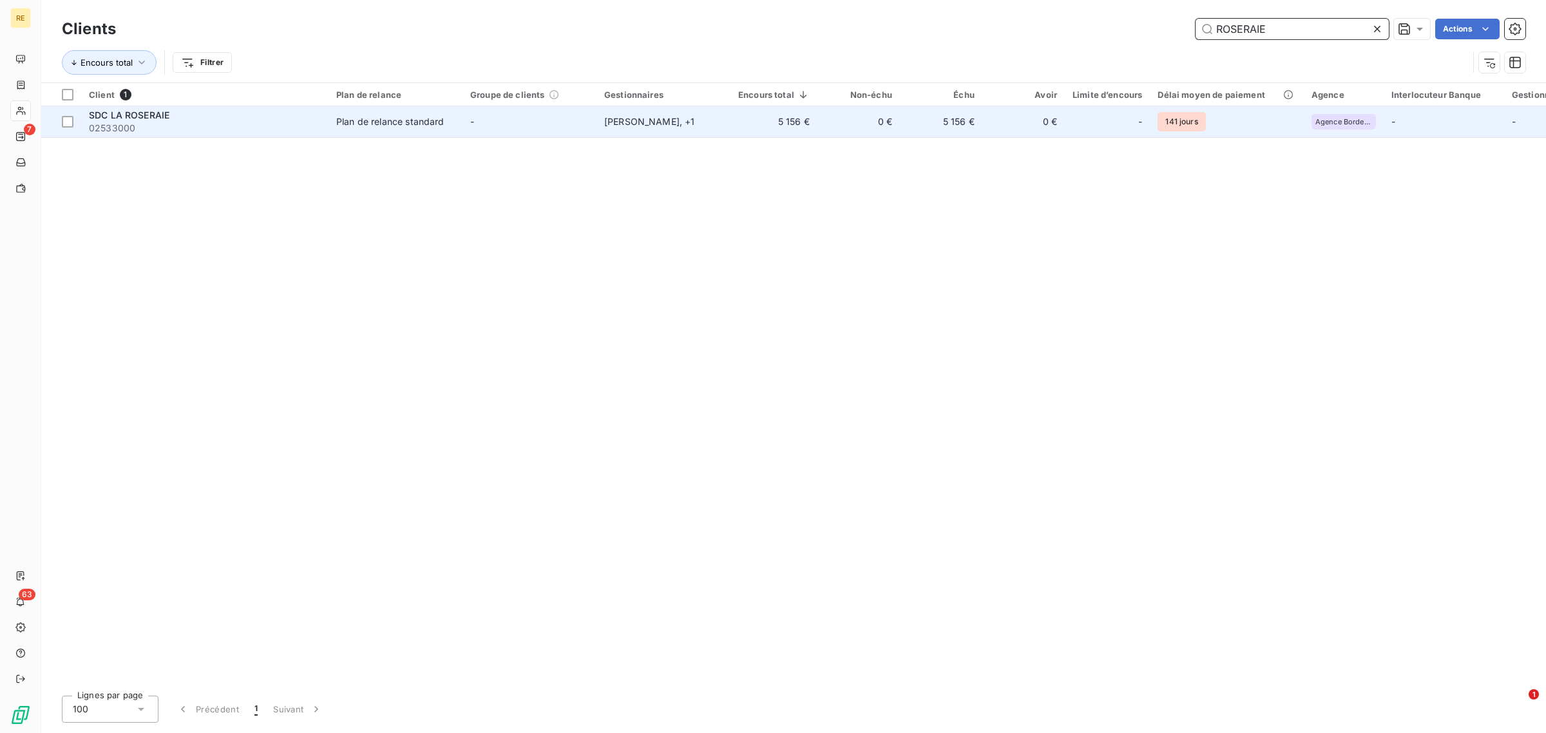
type input "ROSERAIE"
click at [915, 121] on td "5 156 €" at bounding box center [941, 121] width 82 height 31
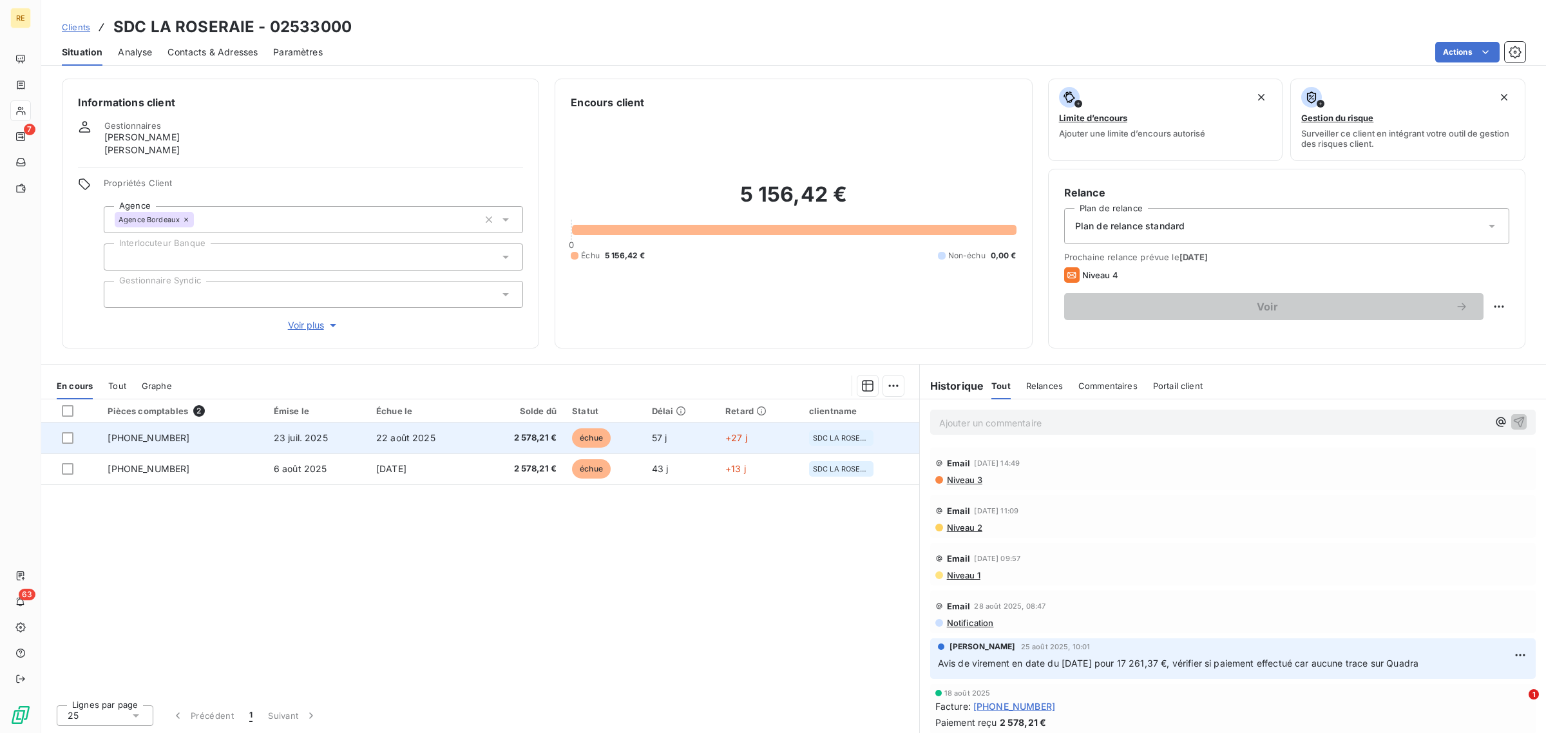
click at [631, 442] on td "échue" at bounding box center [603, 438] width 79 height 31
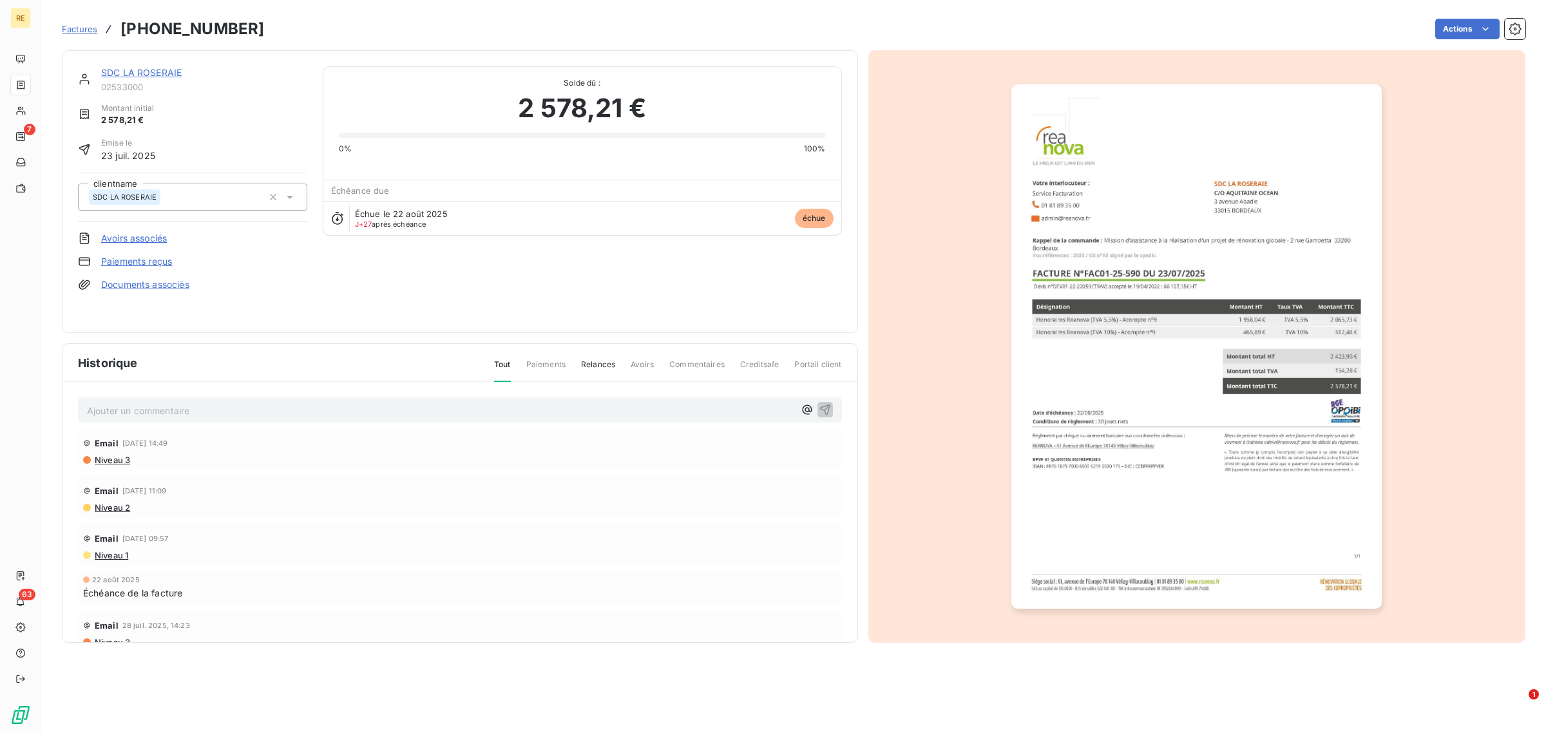
click at [1322, 463] on img "button" at bounding box center [1197, 346] width 371 height 525
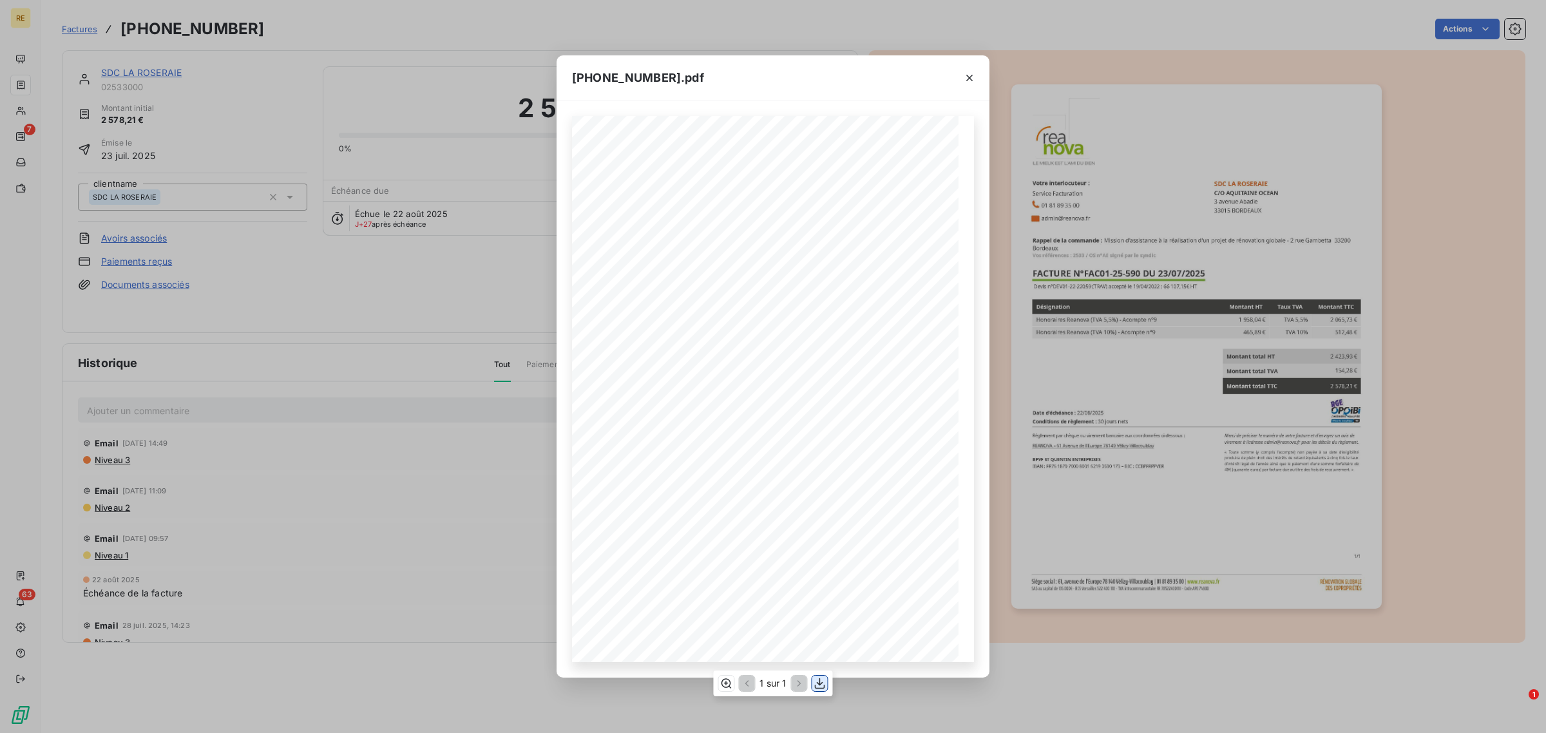
click at [819, 683] on icon "button" at bounding box center [820, 683] width 13 height 13
click at [973, 75] on icon "button" at bounding box center [969, 78] width 13 height 13
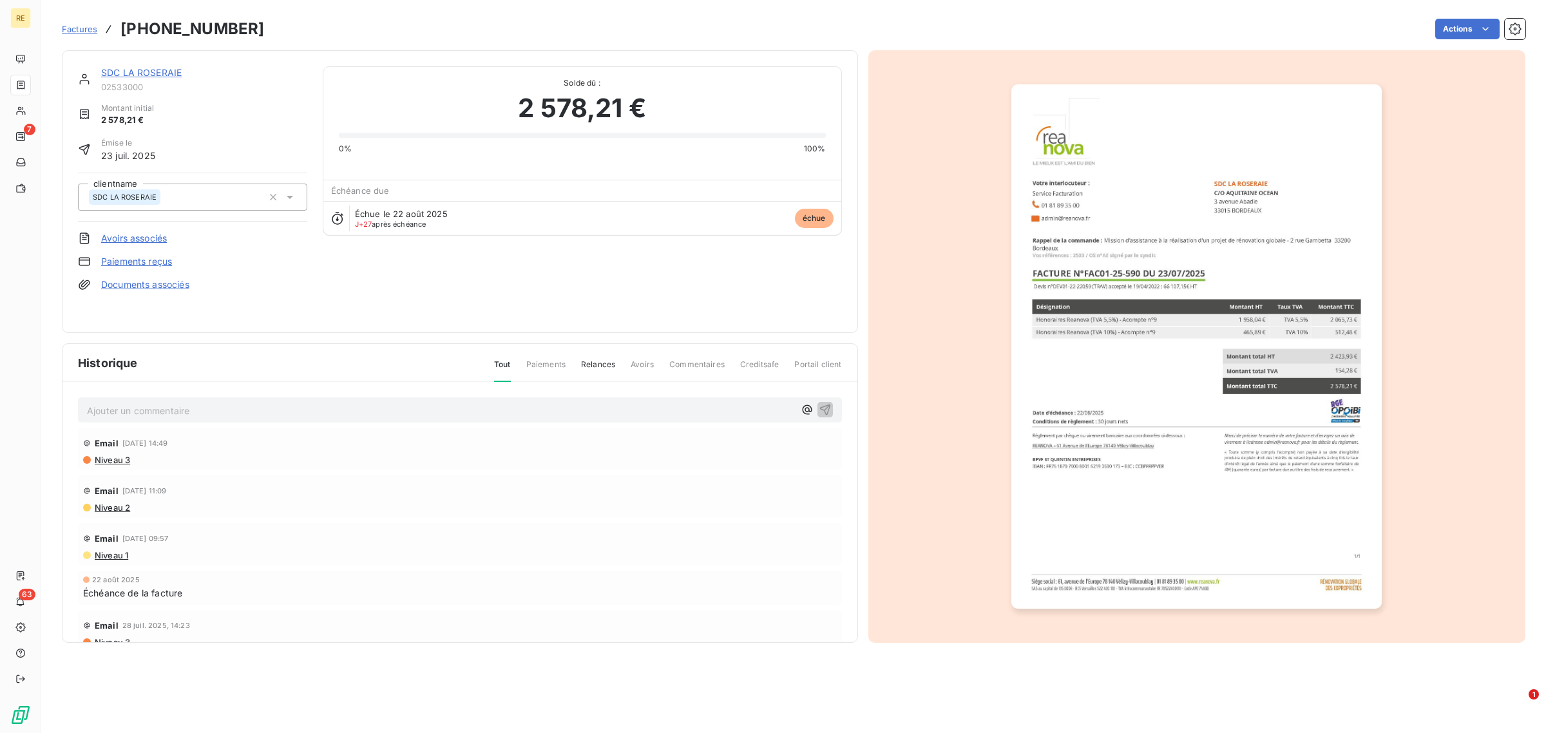
click at [146, 75] on link "SDC LA ROSERAIE" at bounding box center [141, 72] width 81 height 11
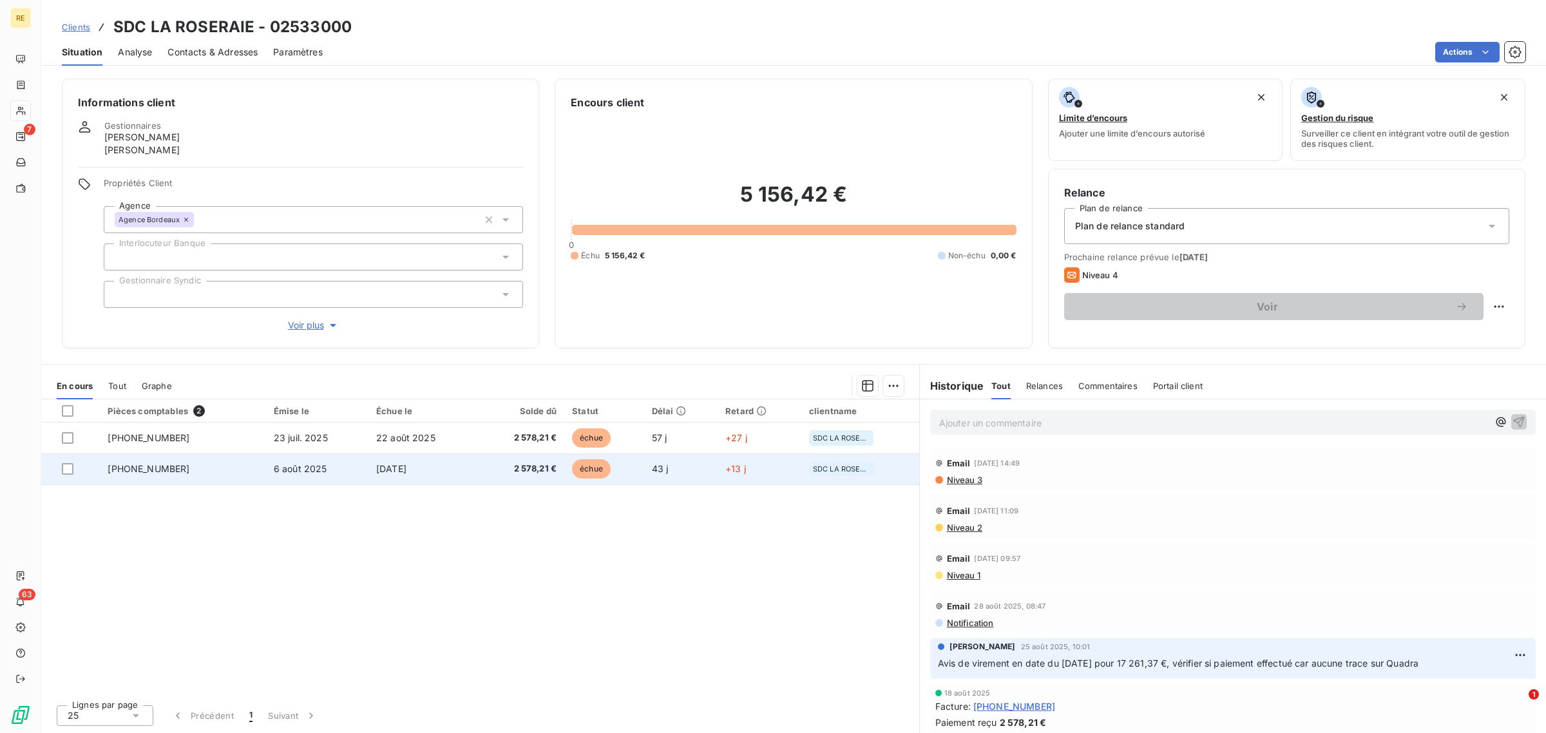
click at [456, 468] on td "[DATE]" at bounding box center [424, 469] width 110 height 31
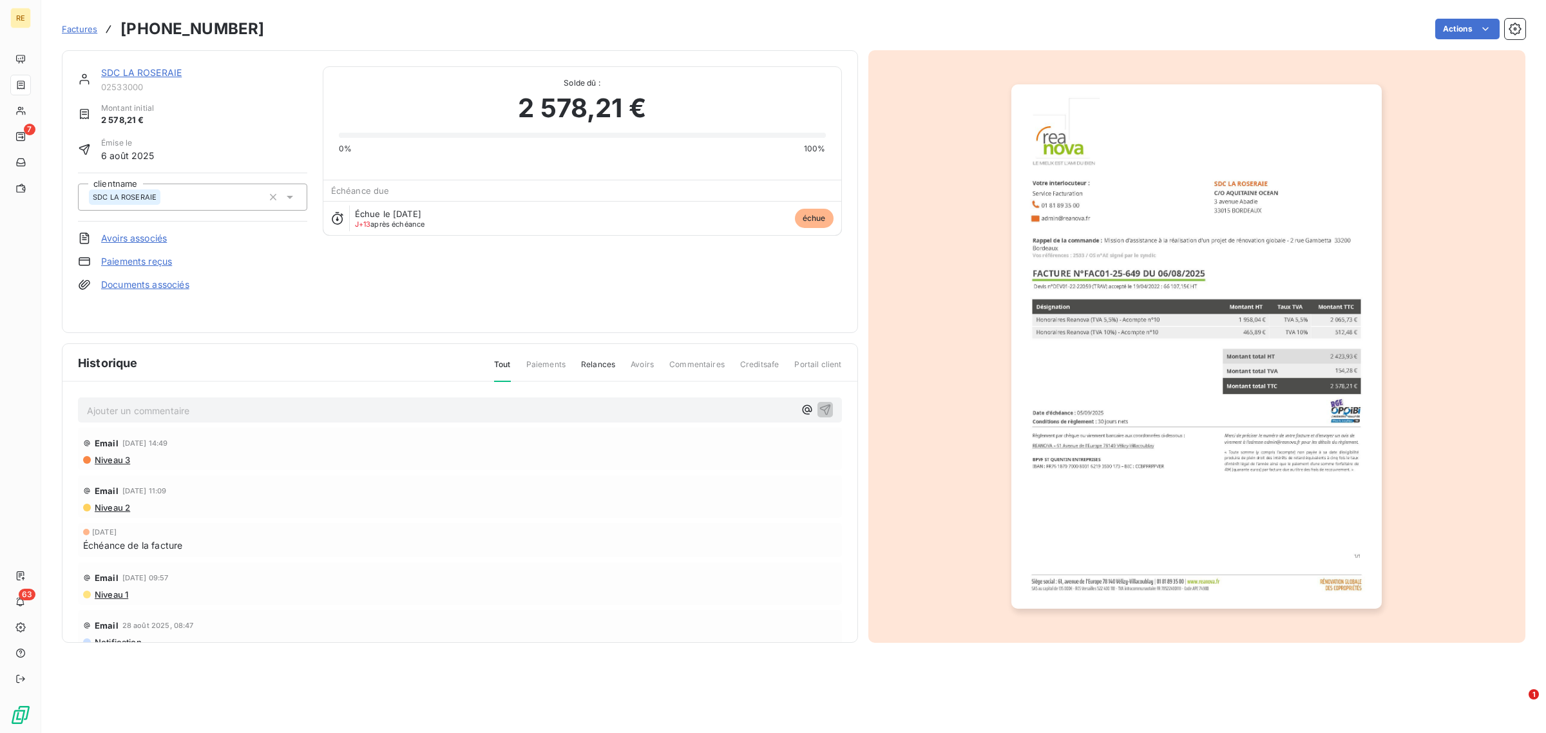
click at [1174, 336] on img "button" at bounding box center [1197, 346] width 371 height 525
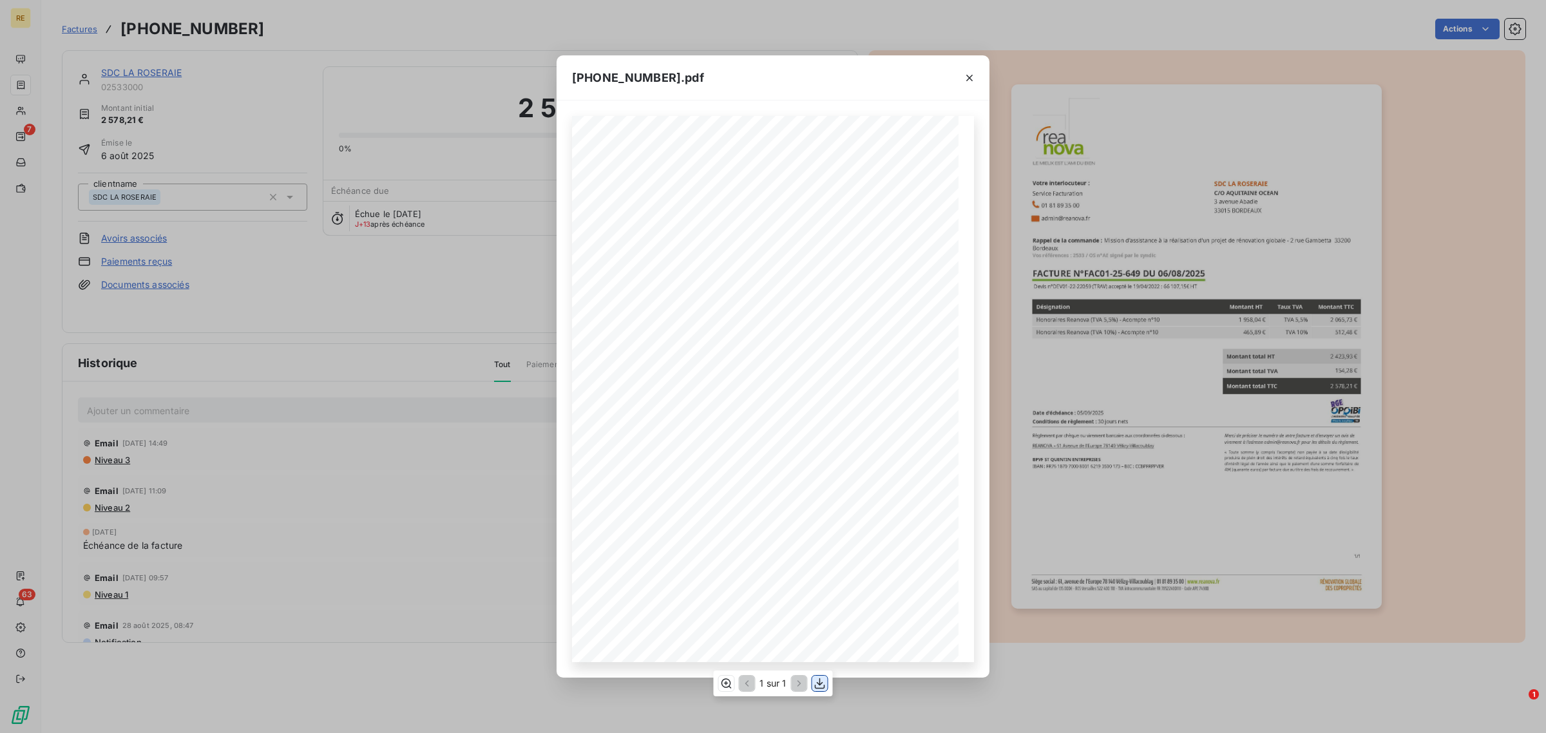
click at [822, 684] on icon "button" at bounding box center [820, 684] width 10 height 11
click at [972, 77] on icon "button" at bounding box center [969, 78] width 13 height 13
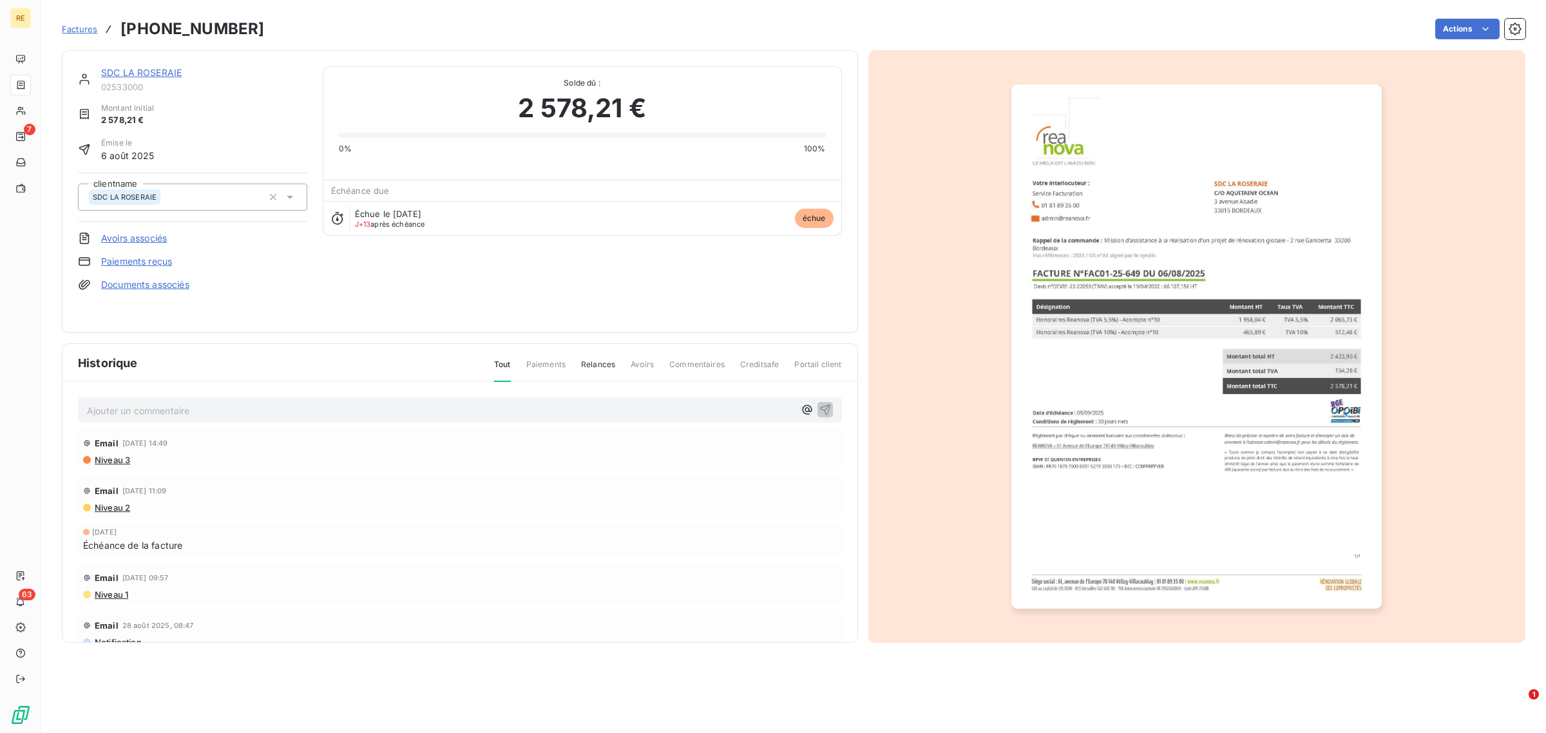
click at [149, 71] on link "SDC LA ROSERAIE" at bounding box center [141, 72] width 81 height 11
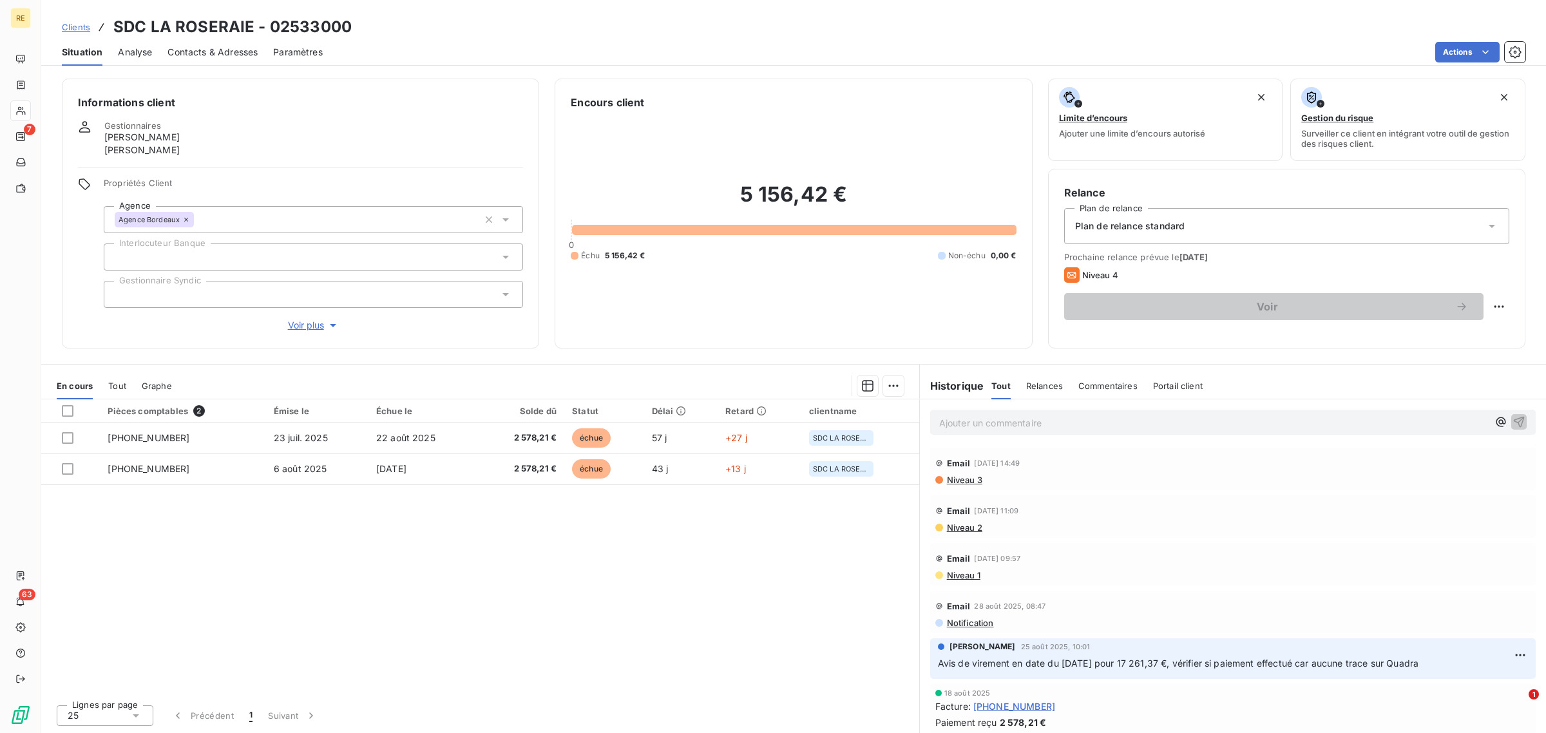
click at [72, 30] on span "Clients" at bounding box center [76, 27] width 28 height 10
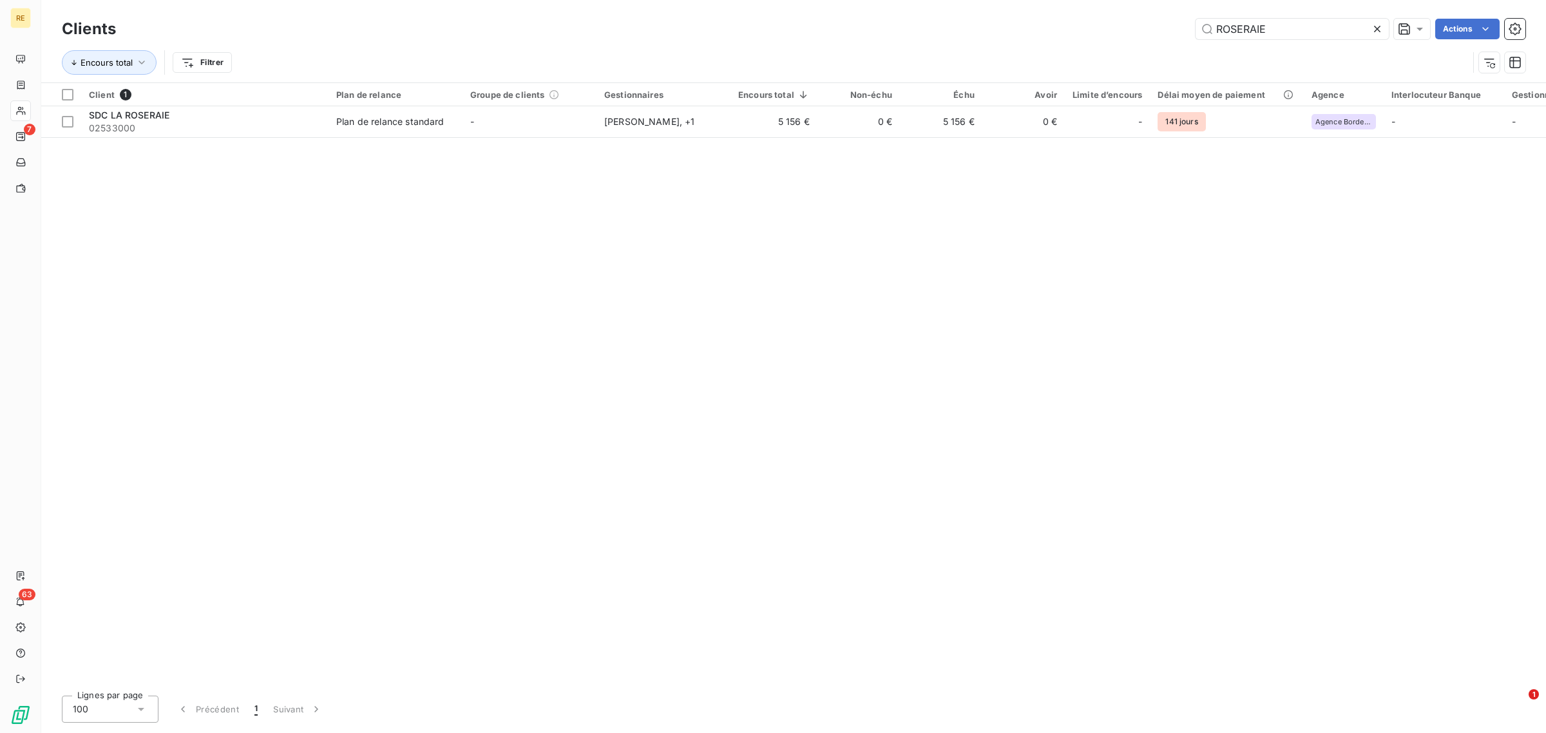
click at [1371, 29] on icon at bounding box center [1377, 29] width 13 height 13
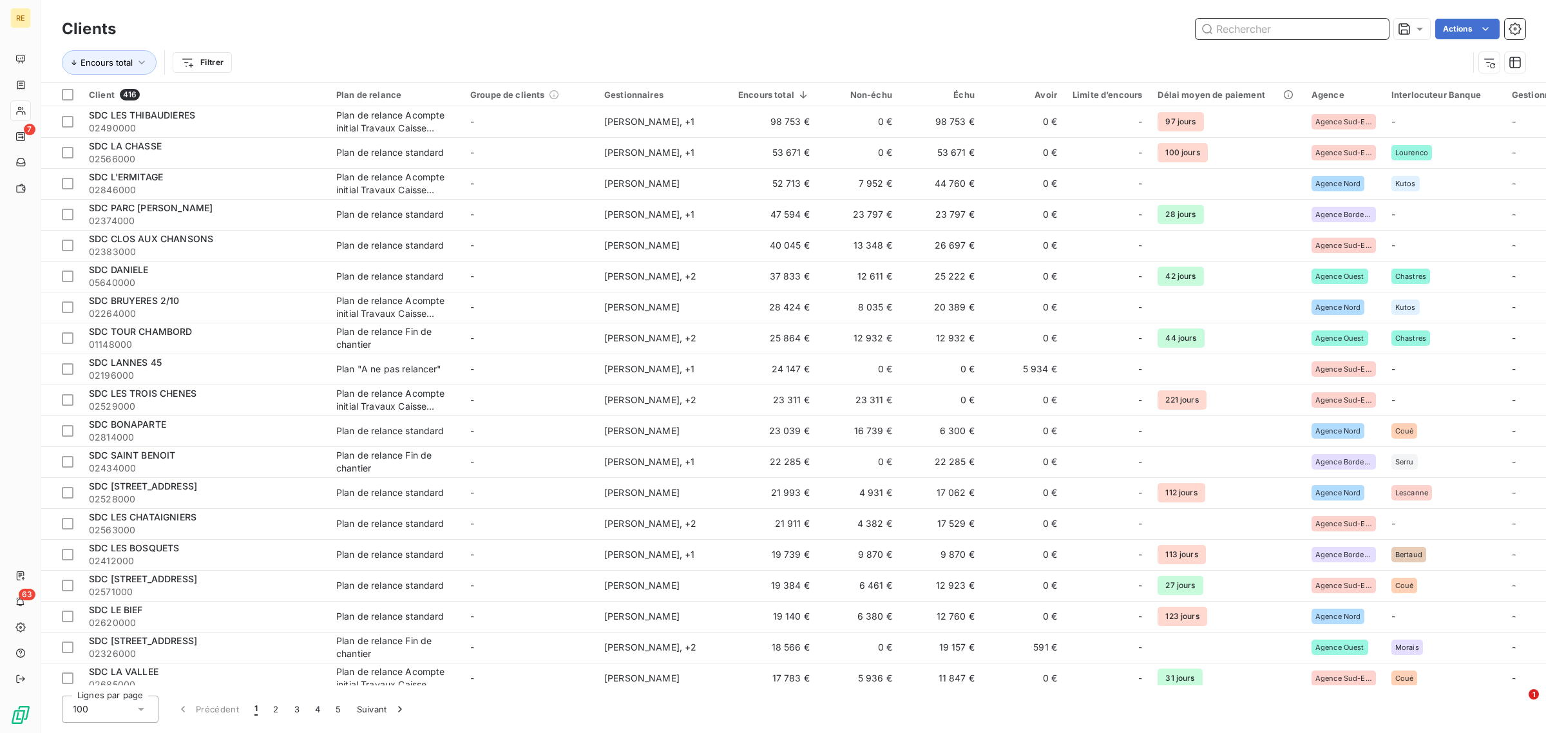
click at [1221, 24] on input "text" at bounding box center [1292, 29] width 193 height 21
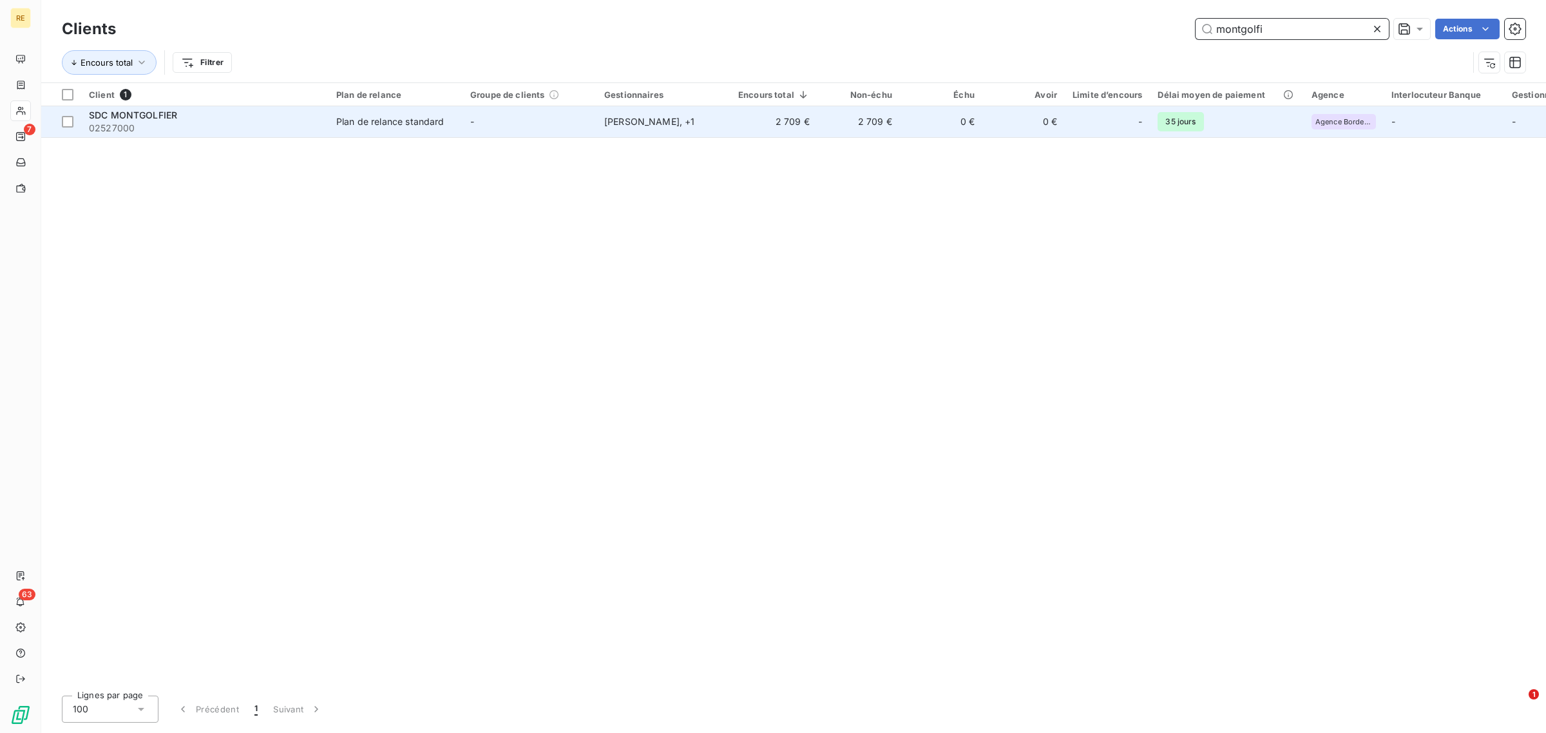
type input "montgolfi"
click at [1133, 126] on div "-" at bounding box center [1108, 121] width 70 height 21
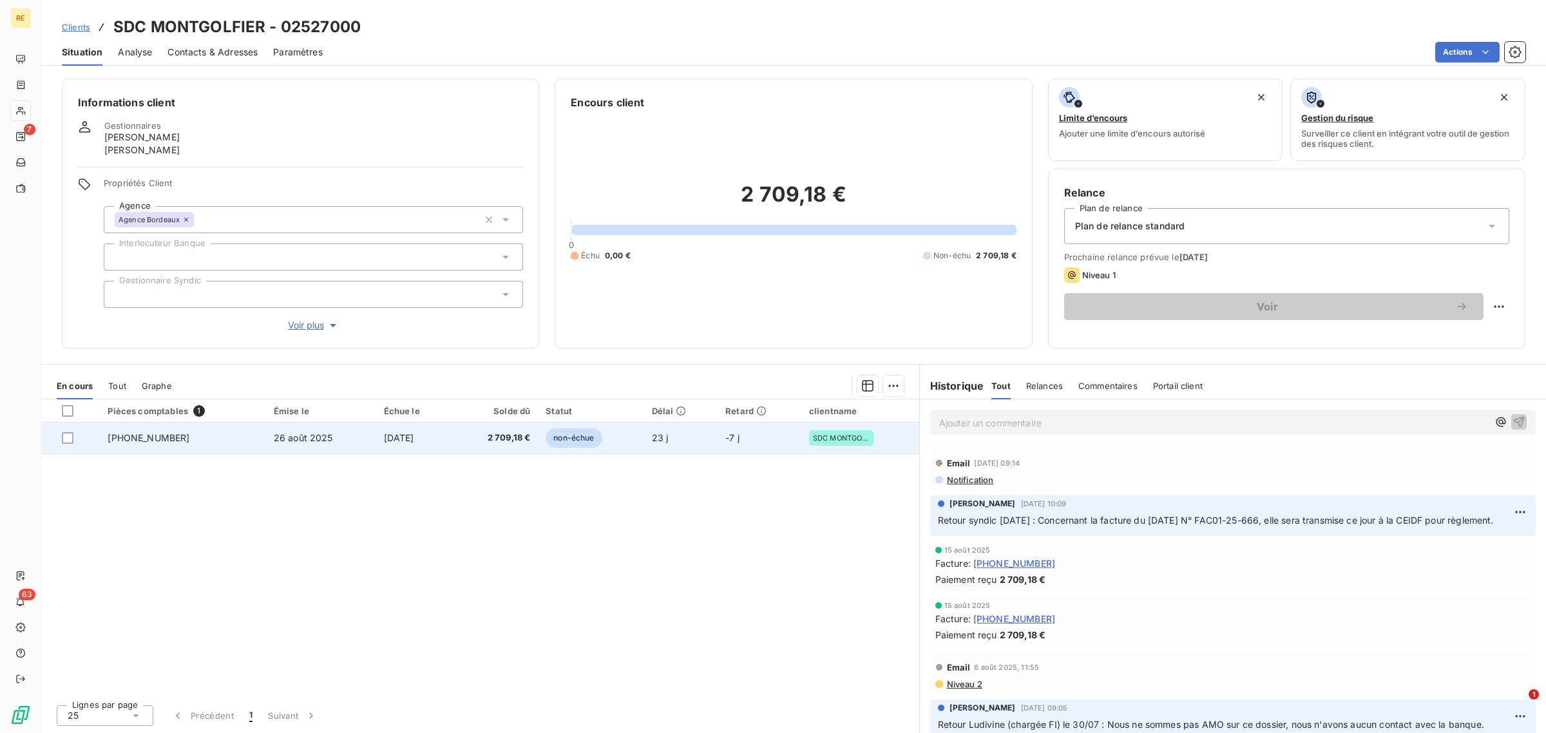
click at [401, 443] on span "[DATE]" at bounding box center [399, 437] width 30 height 11
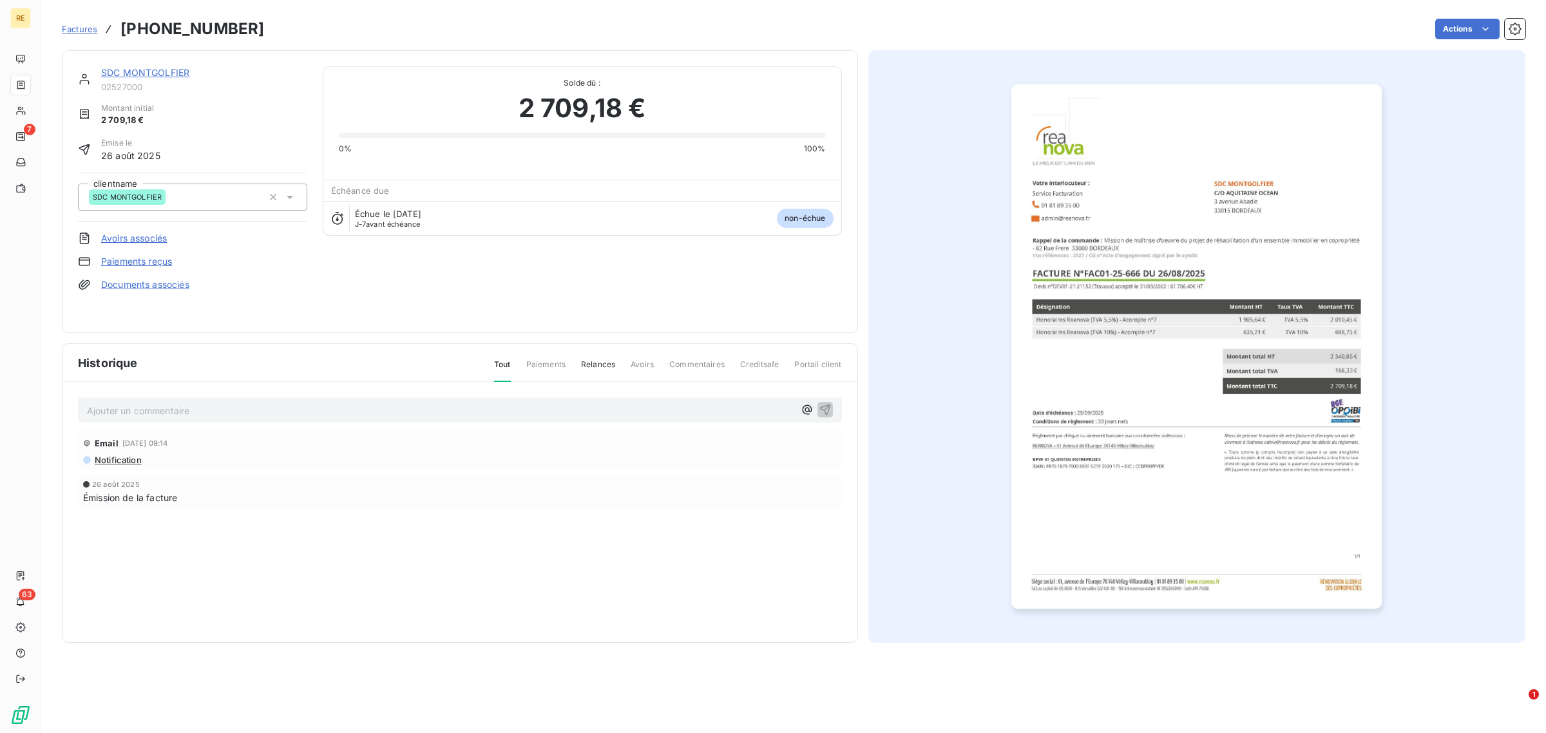
click at [1174, 426] on img "button" at bounding box center [1197, 346] width 371 height 525
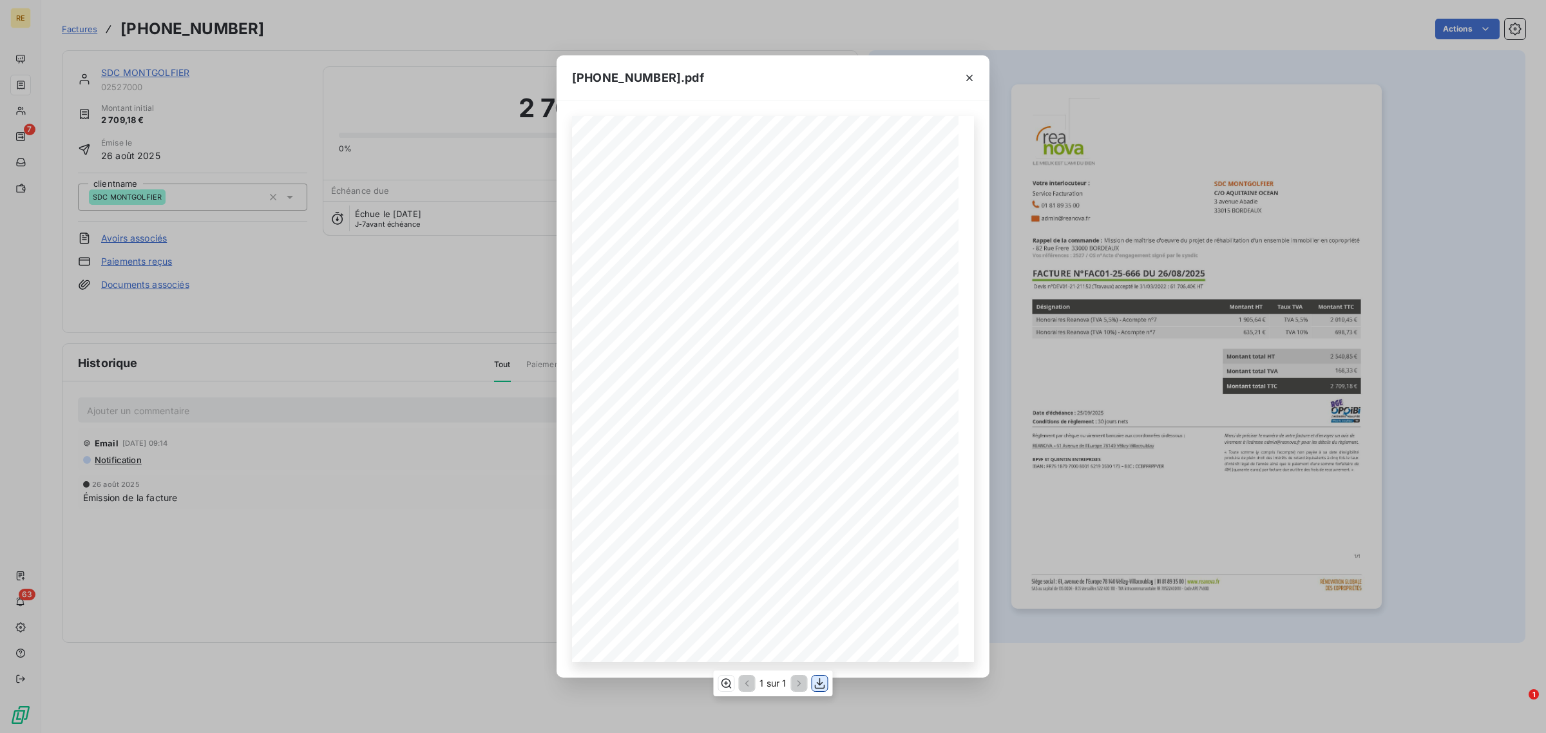
click at [816, 687] on icon "button" at bounding box center [820, 684] width 10 height 11
drag, startPoint x: 971, startPoint y: 76, endPoint x: 967, endPoint y: 82, distance: 7.5
click at [970, 76] on icon "button" at bounding box center [970, 78] width 6 height 6
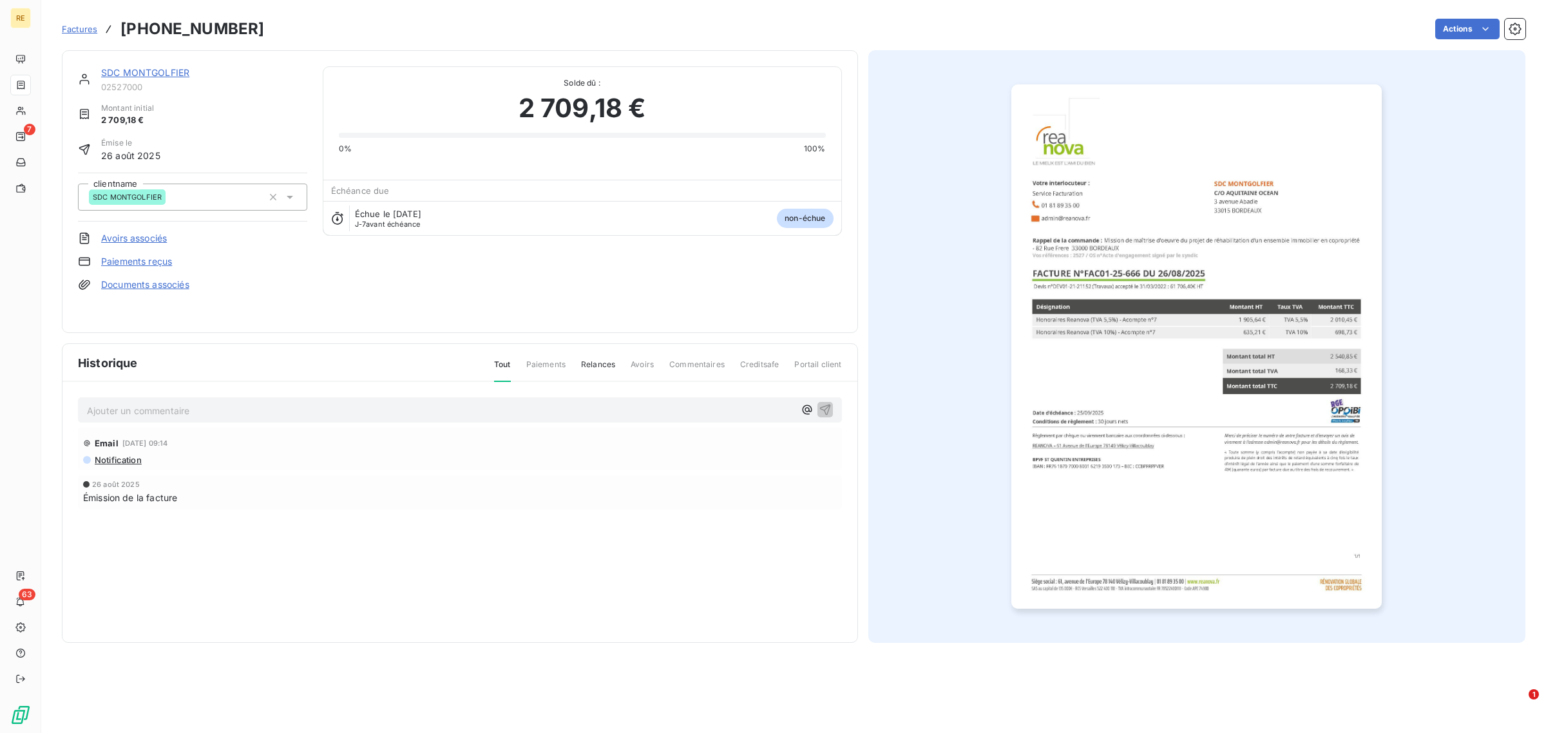
click at [135, 76] on link "SDC MONTGOLFIER" at bounding box center [145, 72] width 88 height 11
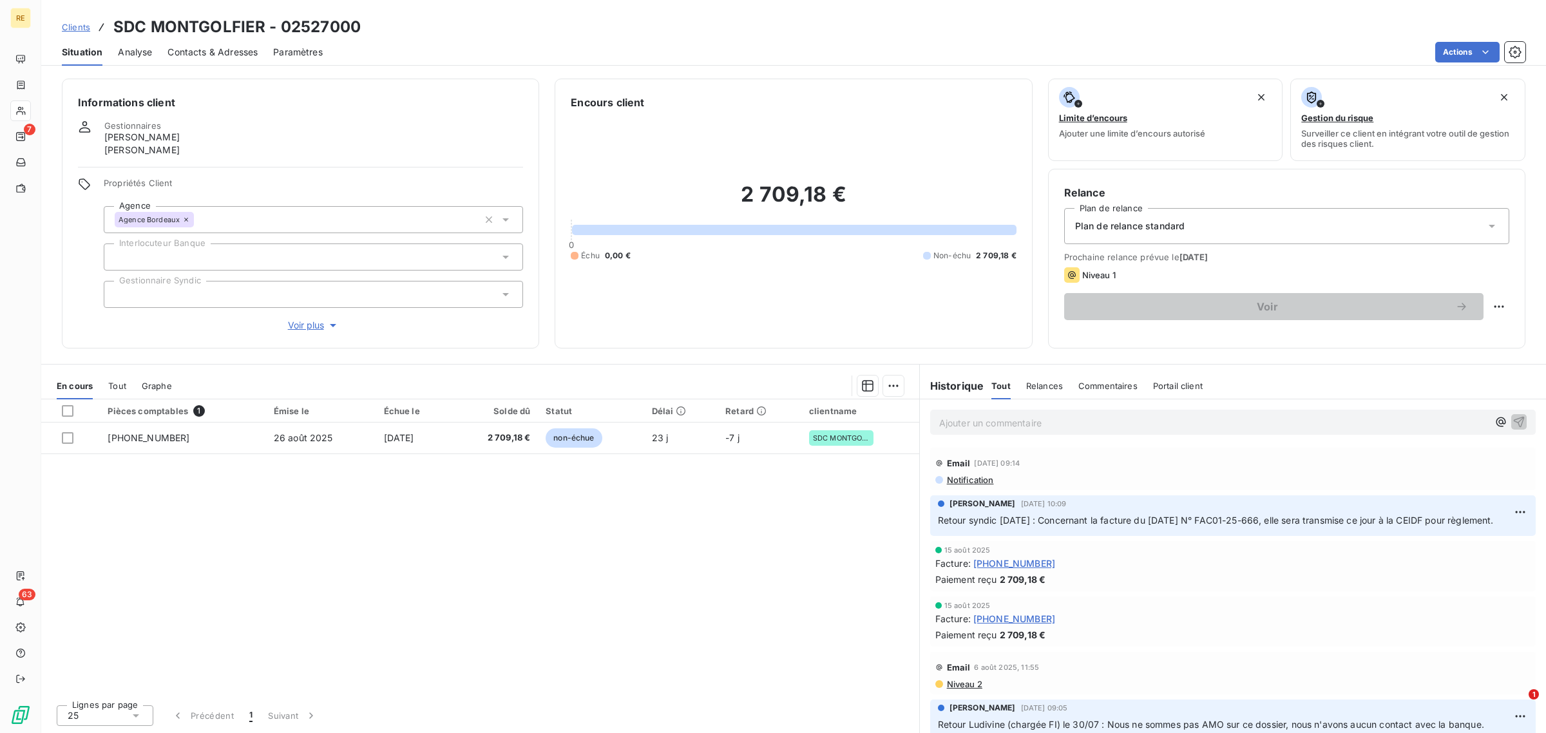
click at [130, 53] on span "Analyse" at bounding box center [135, 52] width 34 height 13
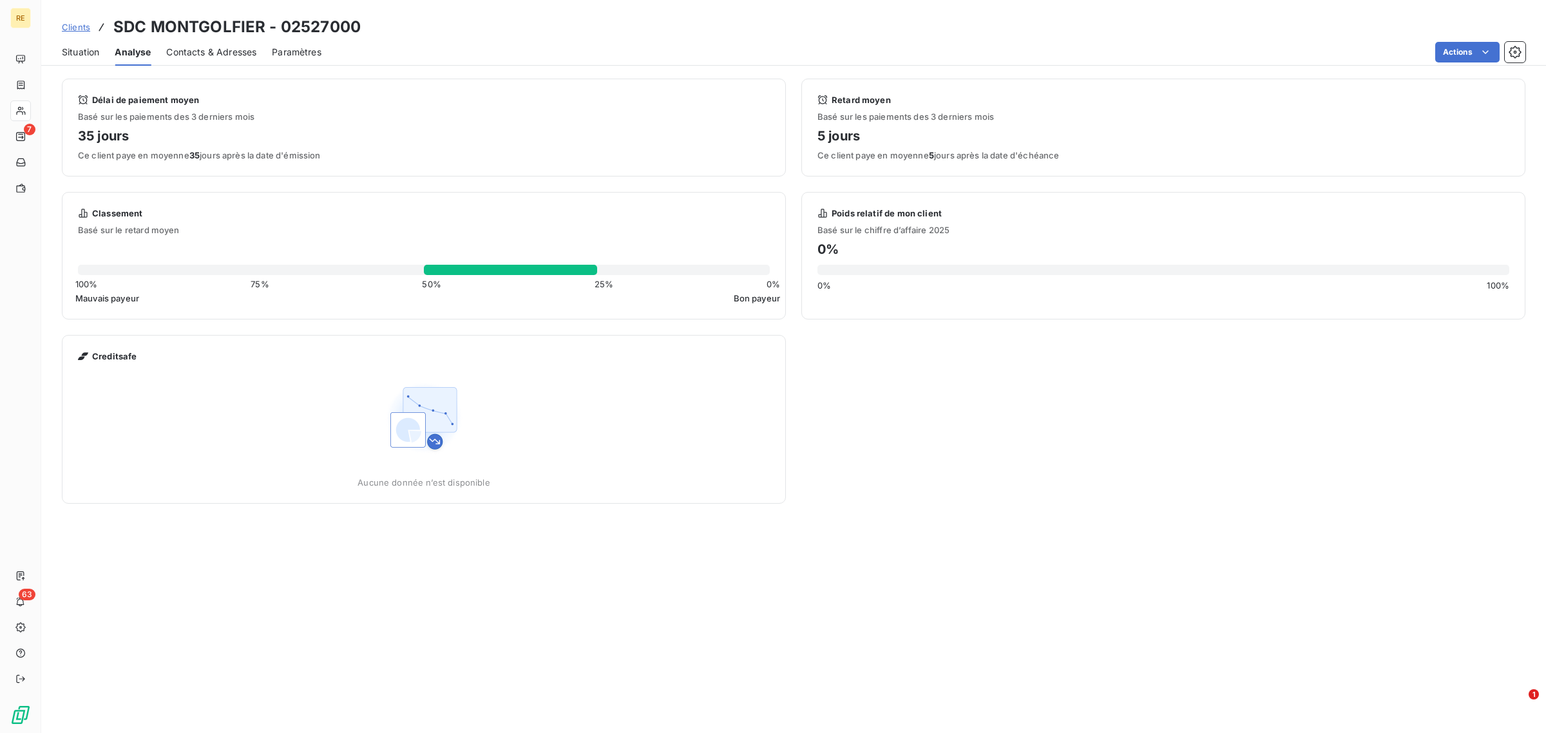
drag, startPoint x: 236, startPoint y: 50, endPoint x: 173, endPoint y: 50, distance: 63.1
click at [234, 50] on span "Contacts & Adresses" at bounding box center [211, 52] width 90 height 13
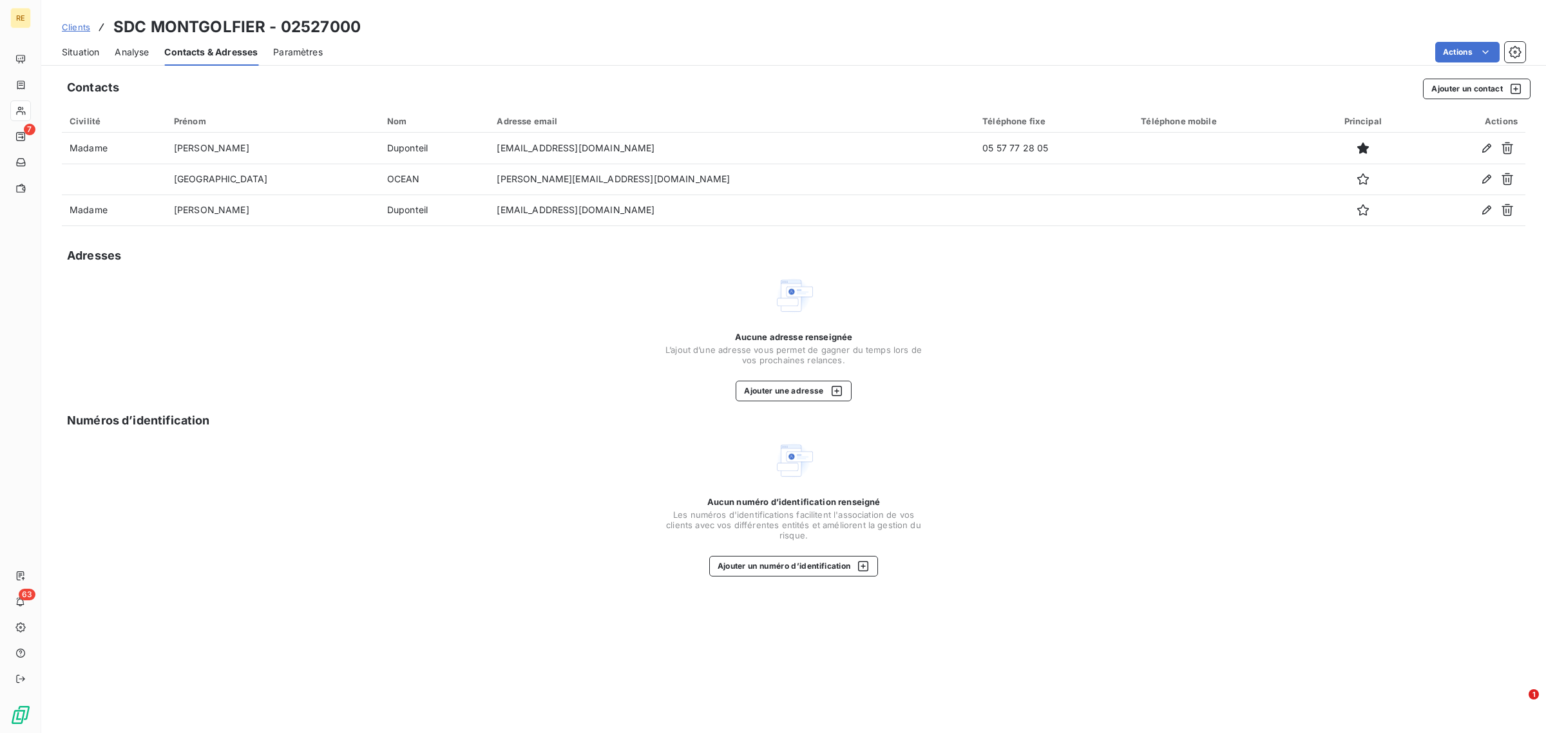
drag, startPoint x: 91, startPoint y: 44, endPoint x: 121, endPoint y: 30, distance: 32.6
click at [90, 45] on div "Situation" at bounding box center [80, 52] width 37 height 27
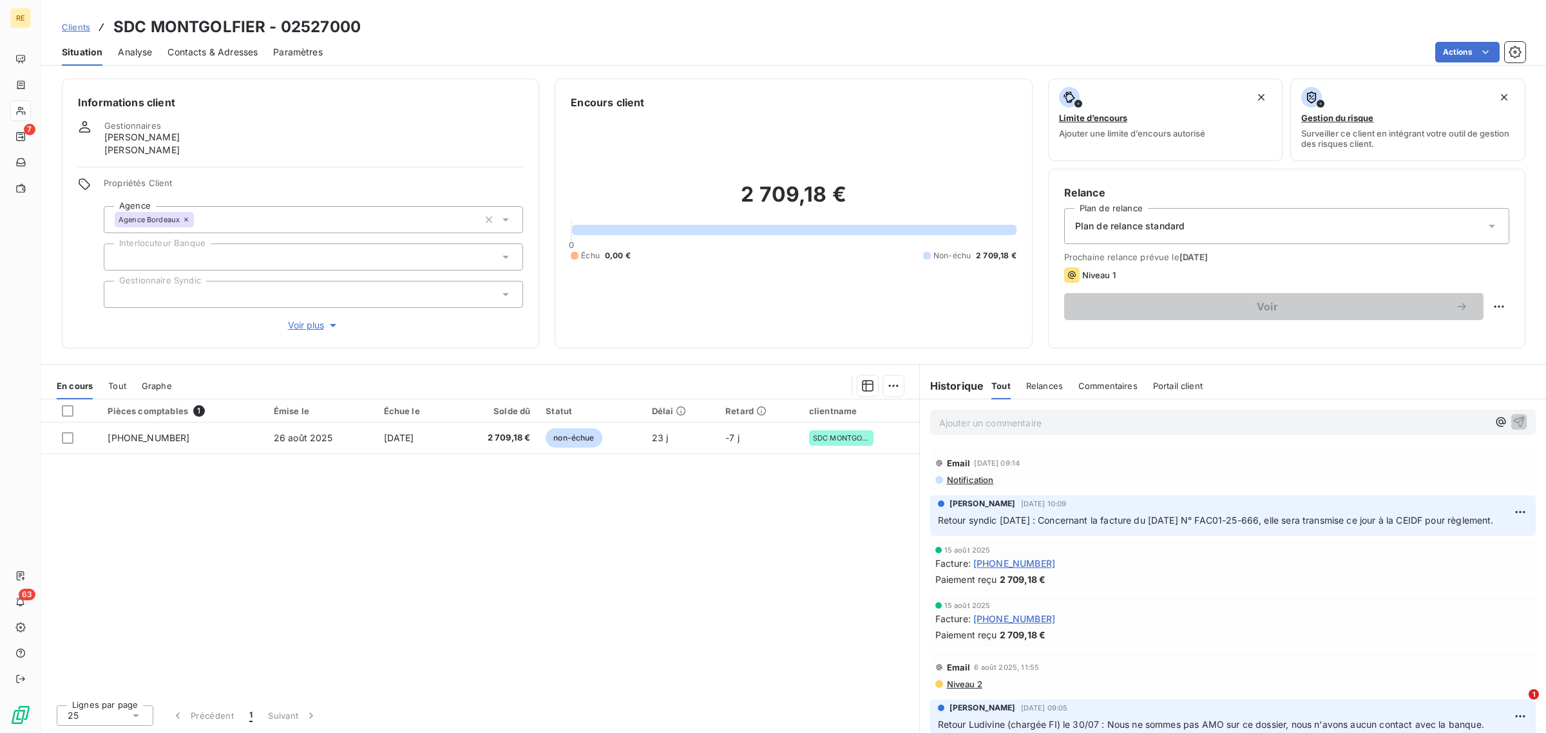
click at [414, 563] on div "Pièces comptables 1 Émise le Échue le Solde dû Statut Délai Retard clientname […" at bounding box center [480, 546] width 878 height 295
click at [85, 27] on span "Clients" at bounding box center [76, 27] width 28 height 10
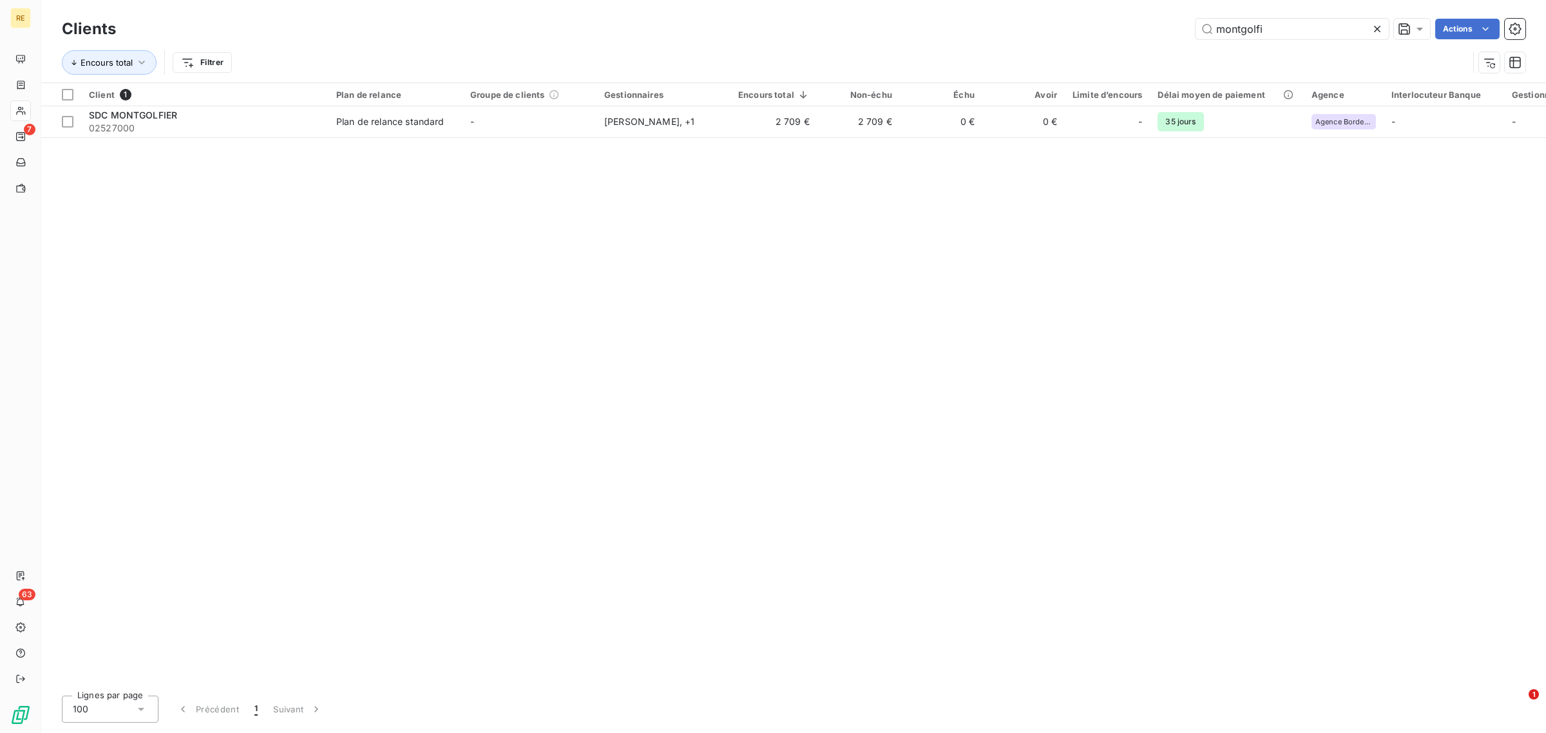
drag, startPoint x: 1164, startPoint y: 30, endPoint x: 1130, endPoint y: 32, distance: 34.2
click at [1130, 32] on div "montgolfi Actions" at bounding box center [828, 29] width 1394 height 21
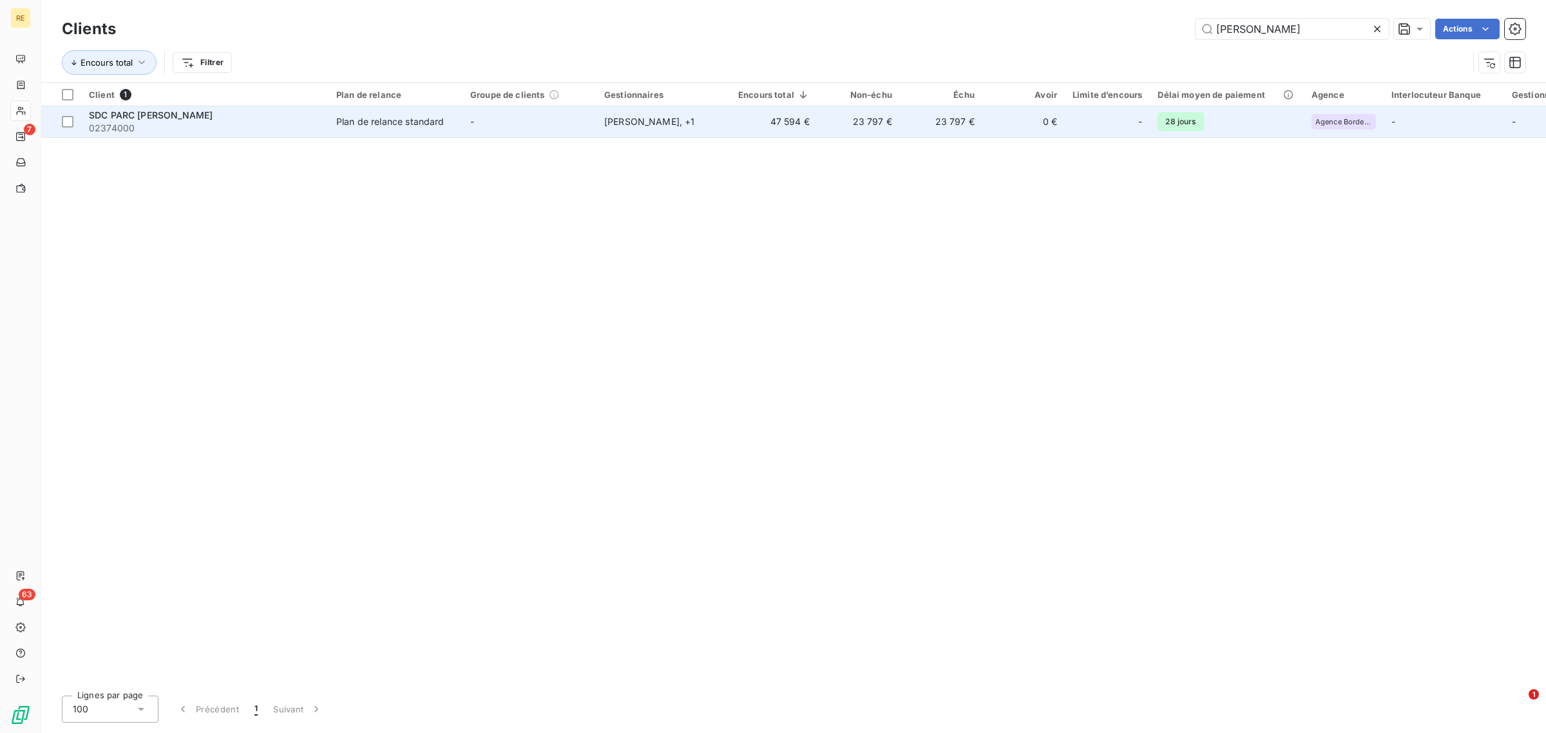
type input "[PERSON_NAME]"
click at [1022, 128] on td "0 €" at bounding box center [1024, 121] width 82 height 31
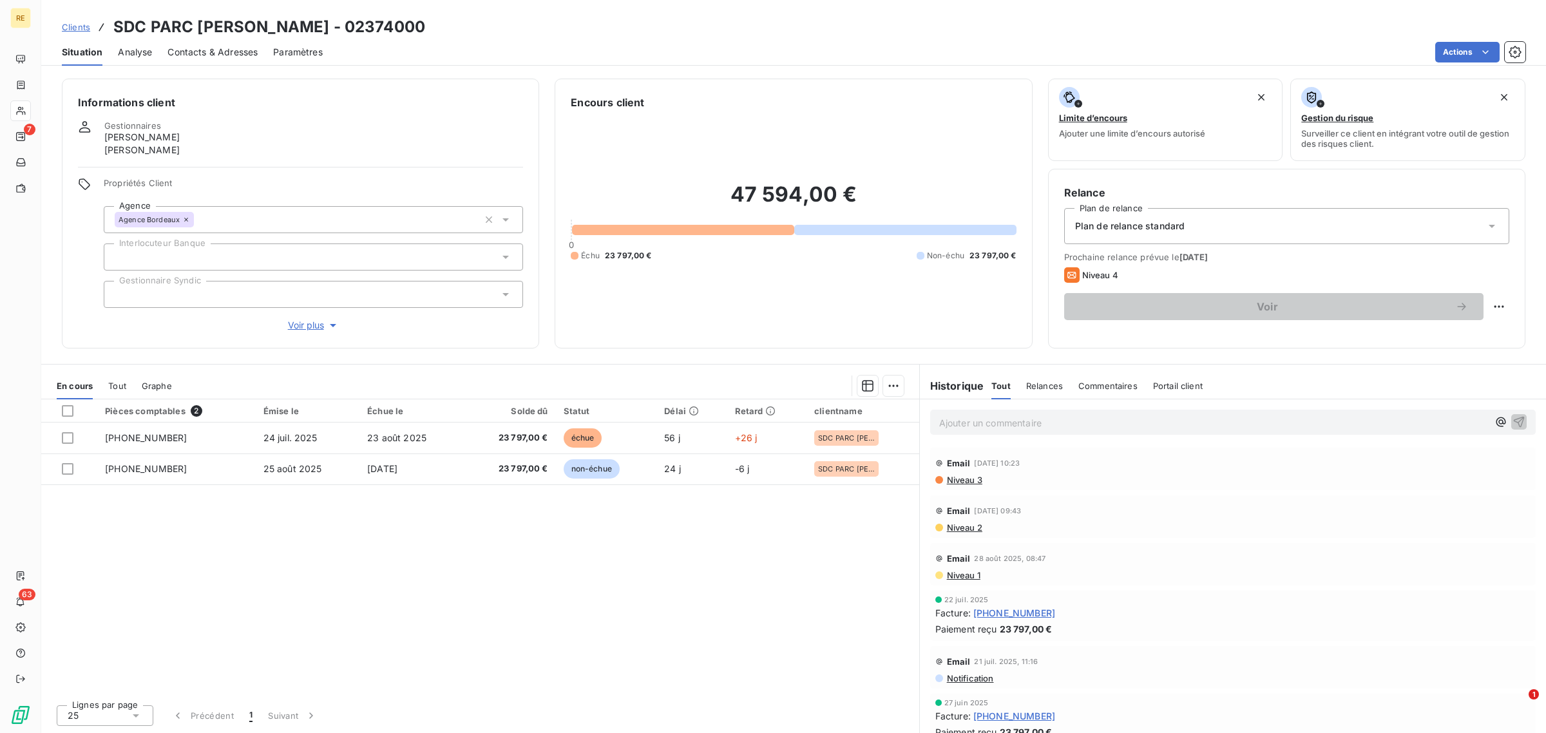
click at [213, 46] on span "Contacts & Adresses" at bounding box center [213, 52] width 90 height 13
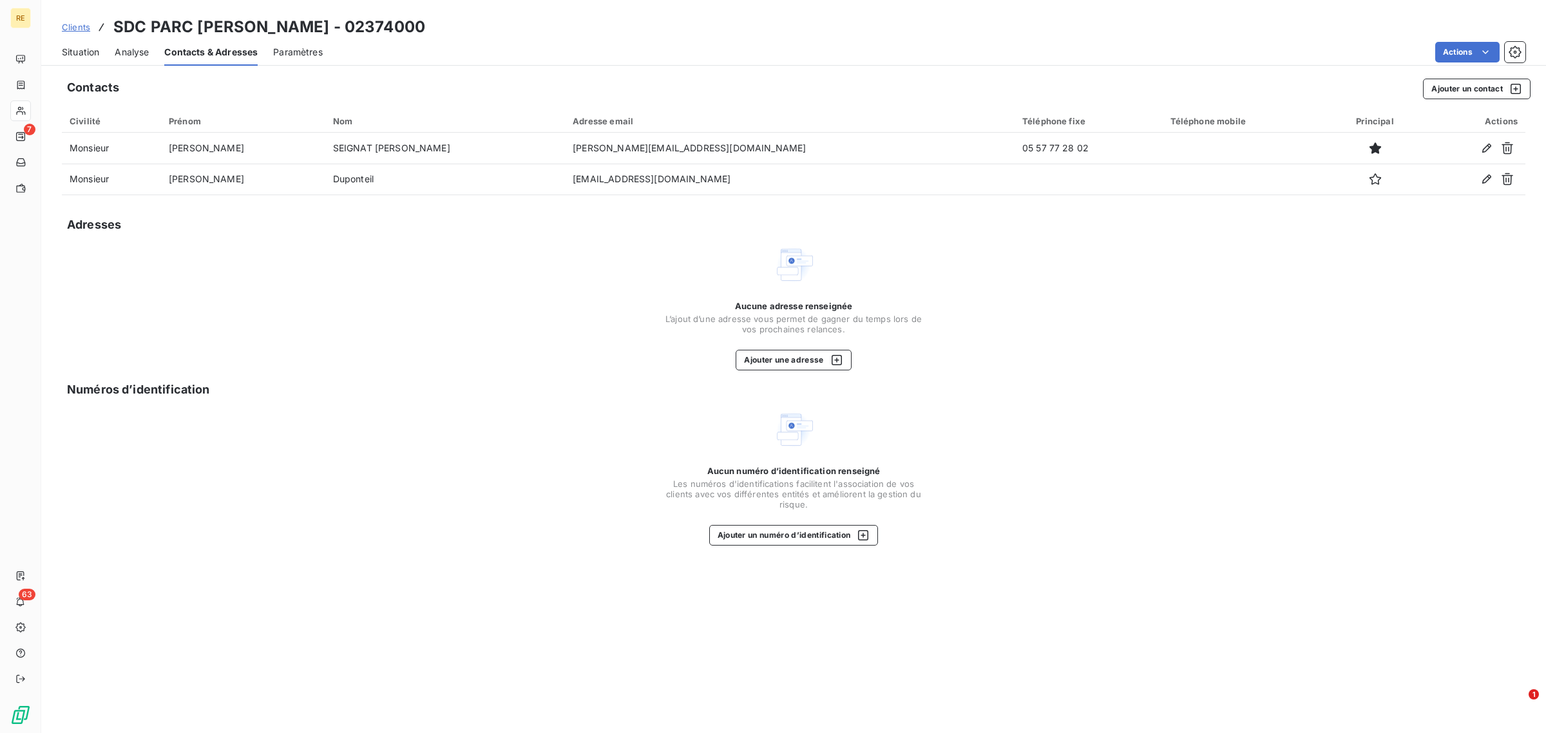
click at [88, 53] on span "Situation" at bounding box center [80, 52] width 37 height 13
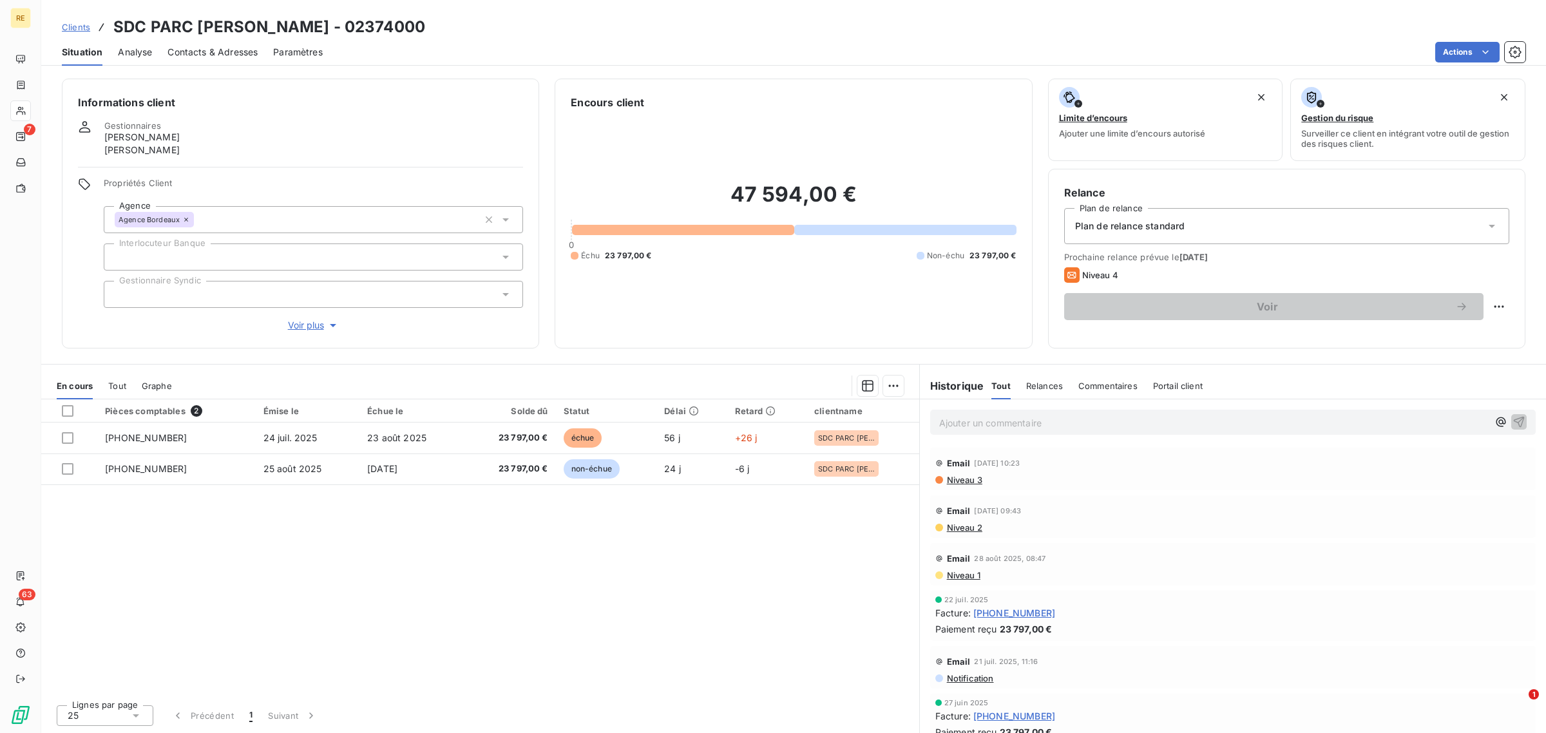
click at [110, 384] on span "Tout" at bounding box center [117, 386] width 18 height 10
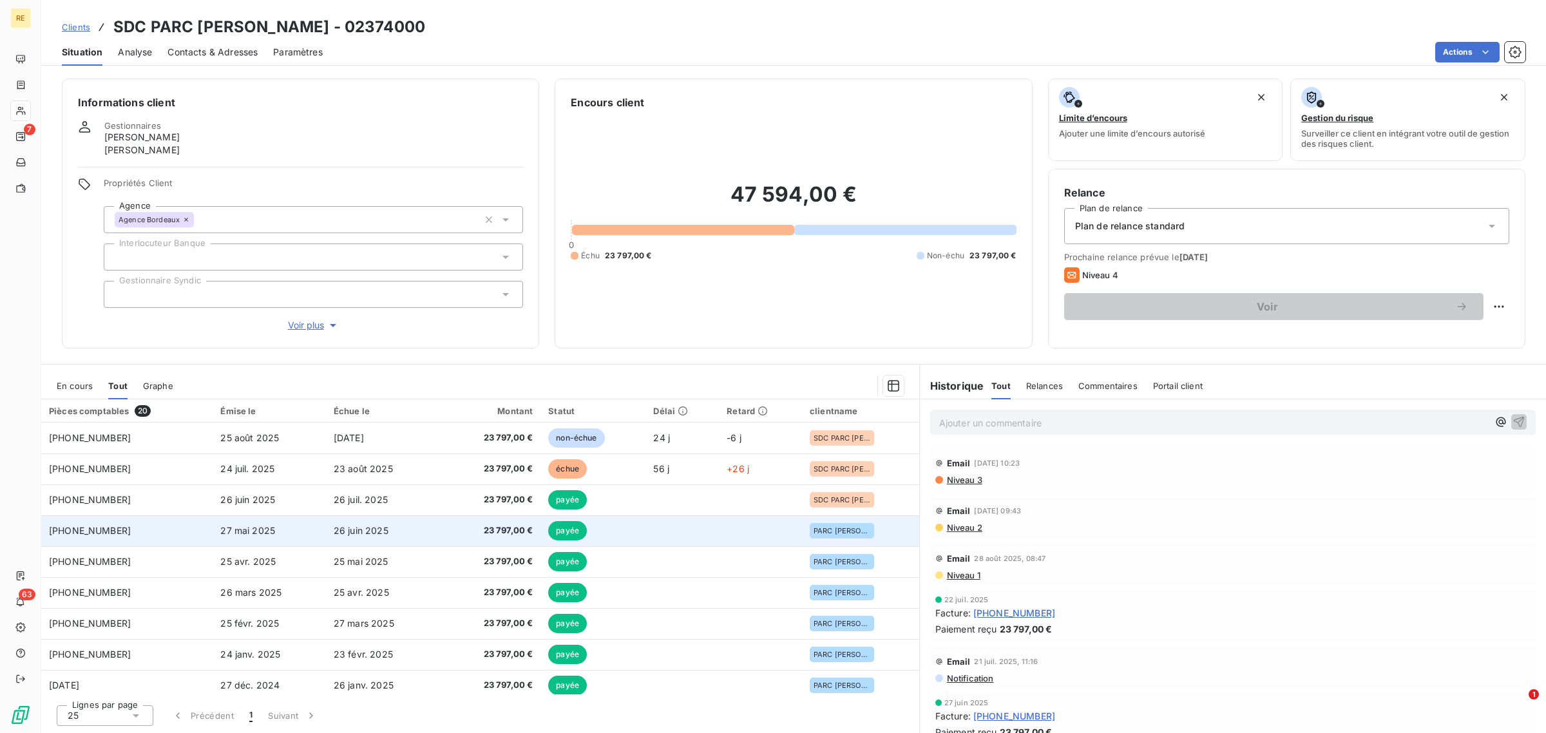
click at [439, 519] on td "23 797,00 €" at bounding box center [490, 530] width 102 height 31
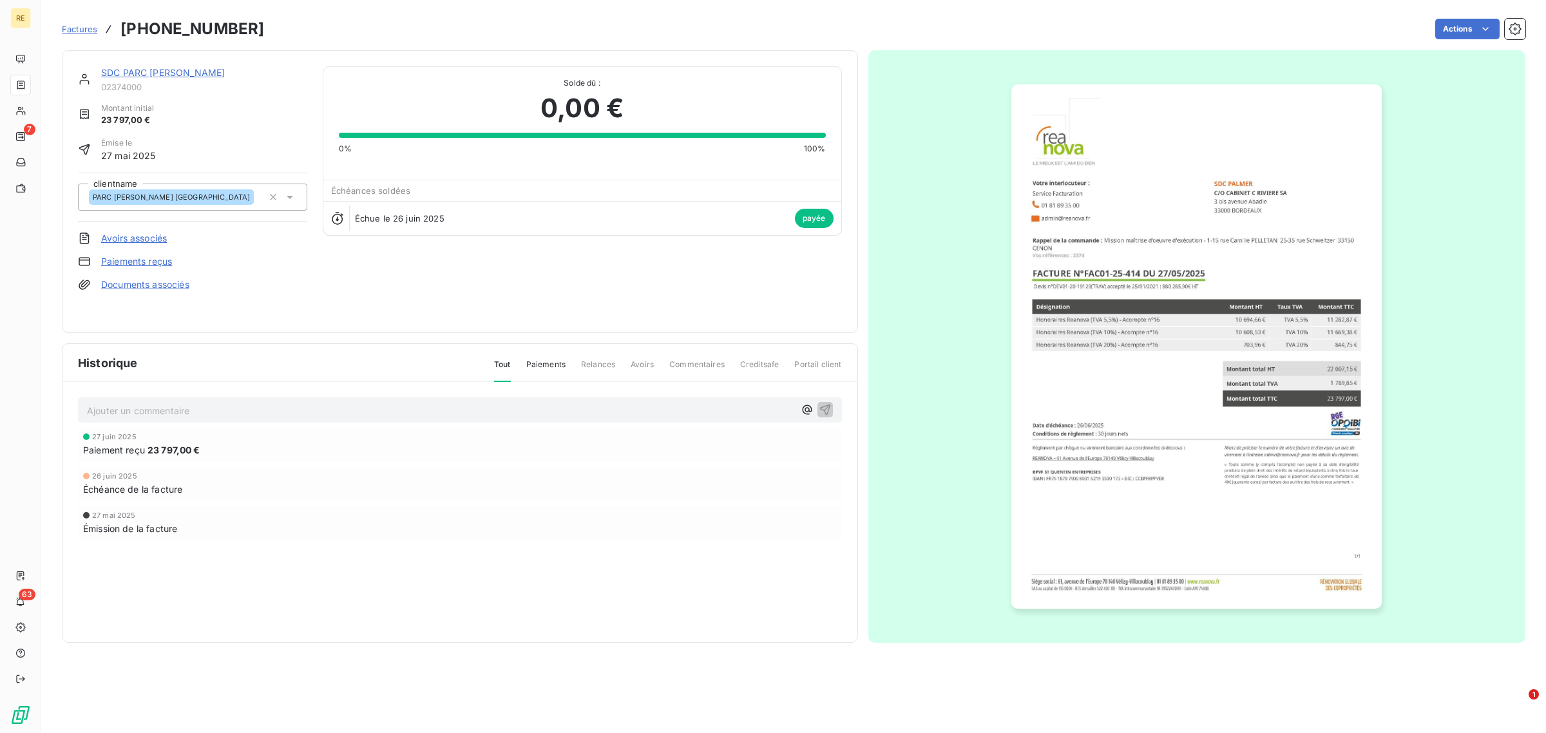
click at [90, 34] on link "Factures" at bounding box center [79, 29] width 35 height 13
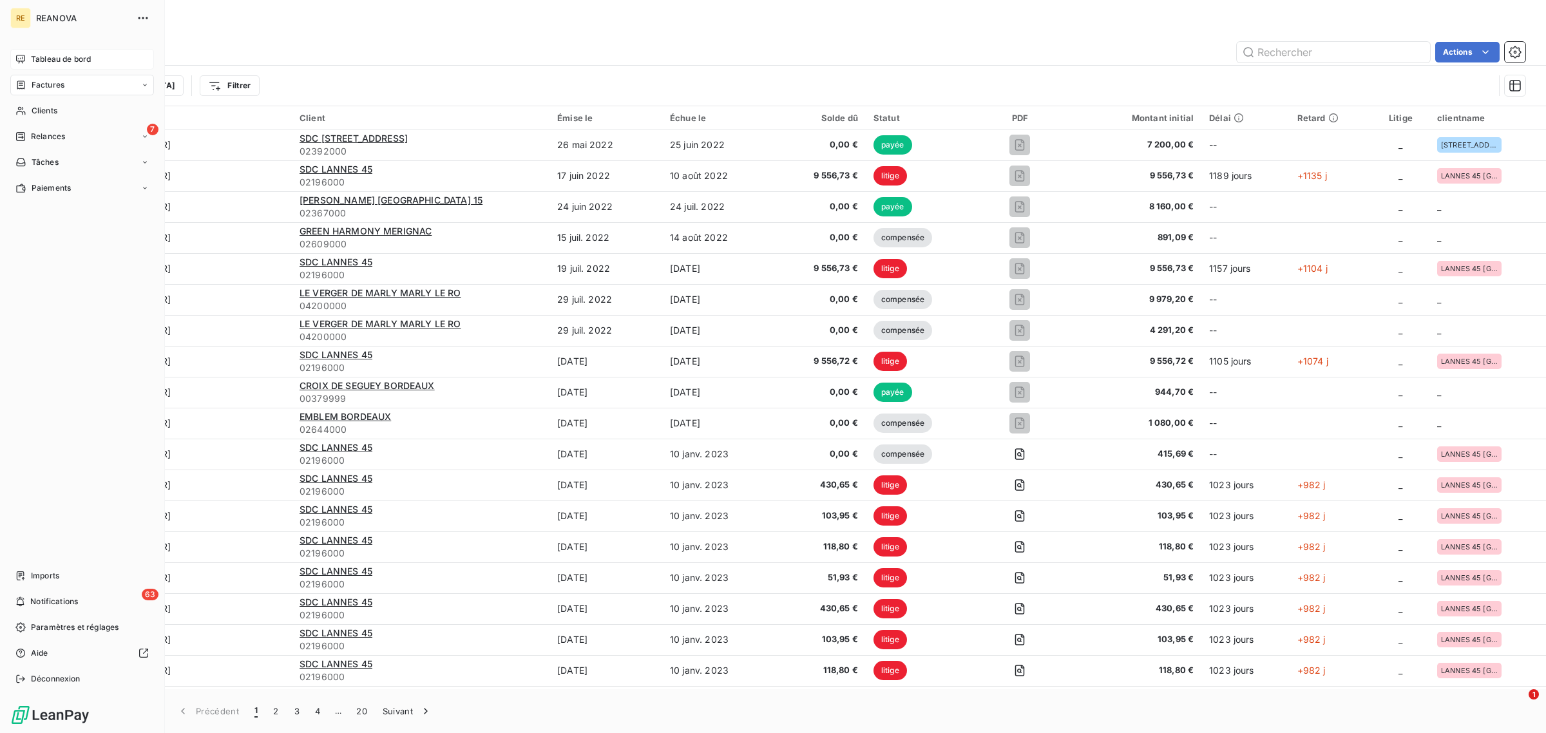
click at [59, 63] on span "Tableau de bord" at bounding box center [61, 59] width 60 height 12
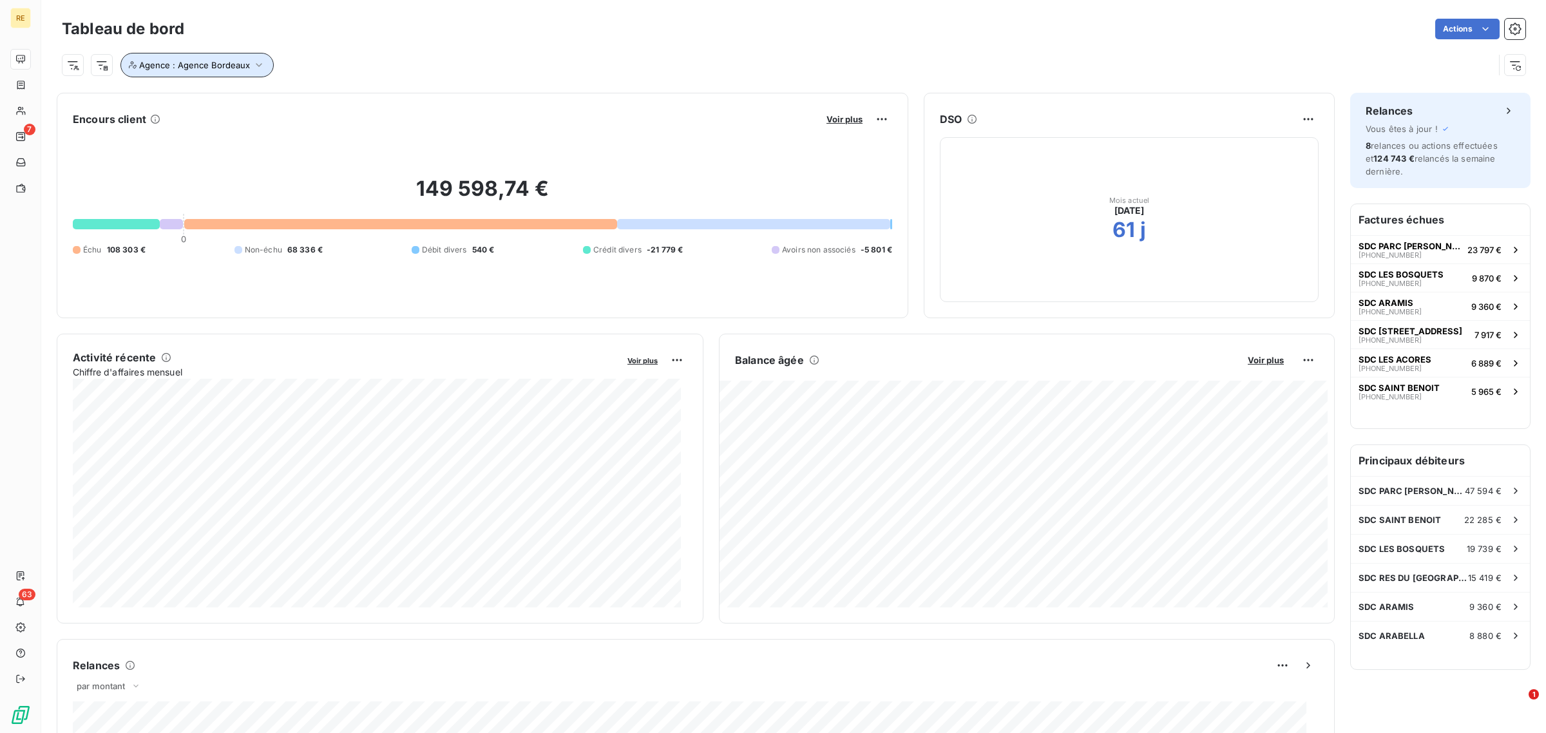
click at [214, 71] on button "Agence : Agence Bordeaux" at bounding box center [196, 65] width 153 height 24
click at [430, 97] on icon "button" at bounding box center [426, 98] width 13 height 13
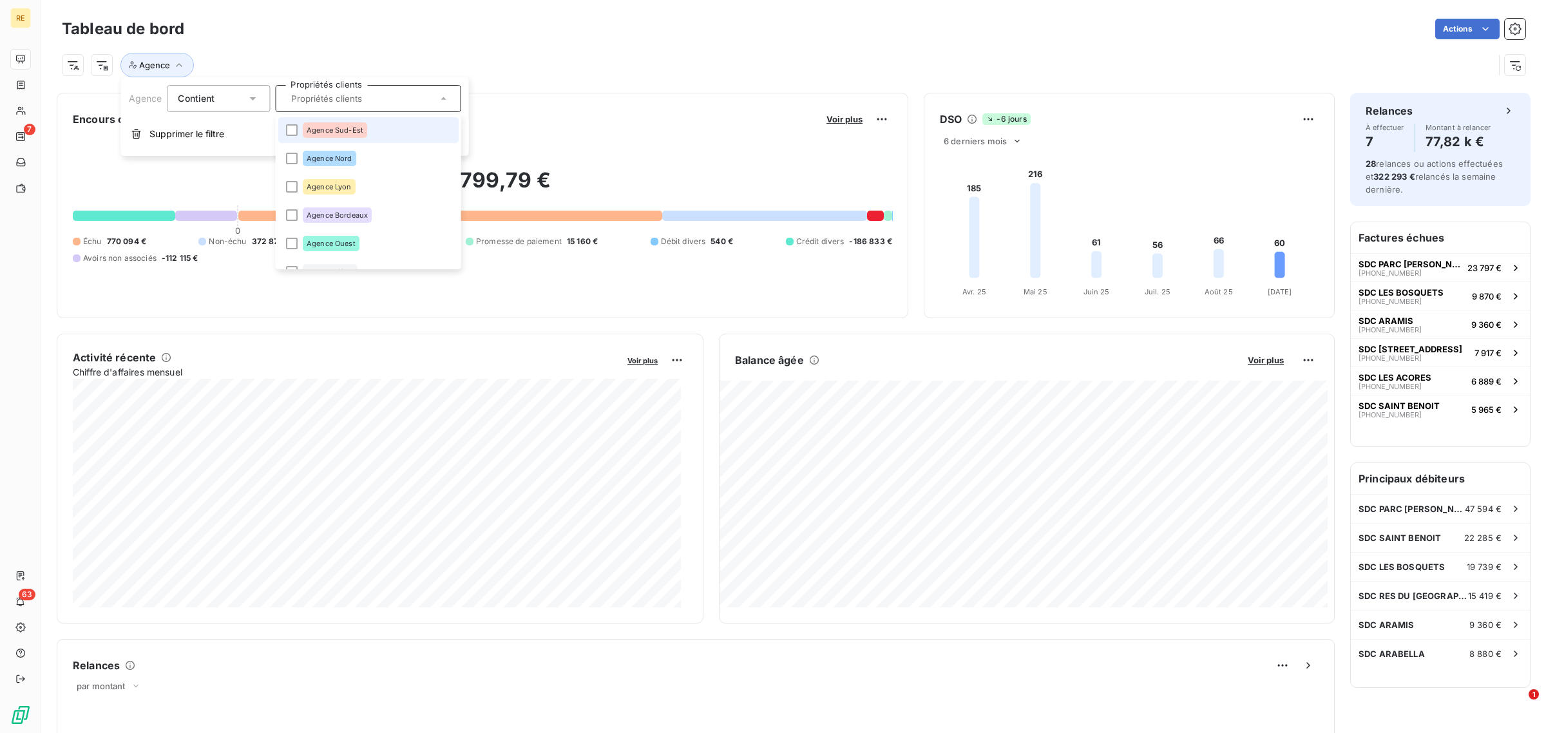
click at [542, 26] on div "Actions" at bounding box center [863, 29] width 1326 height 21
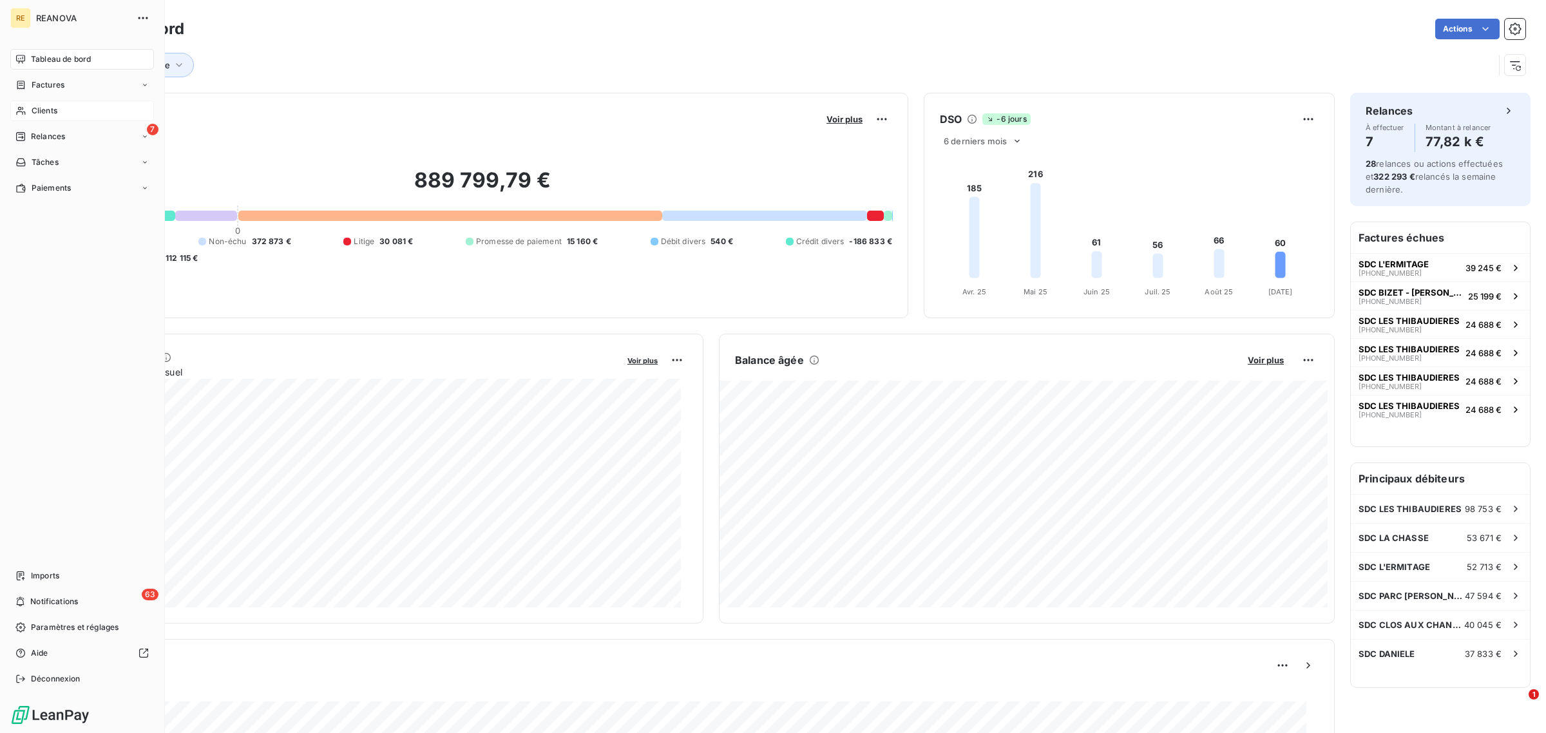
click at [63, 111] on div "Clients" at bounding box center [82, 111] width 144 height 21
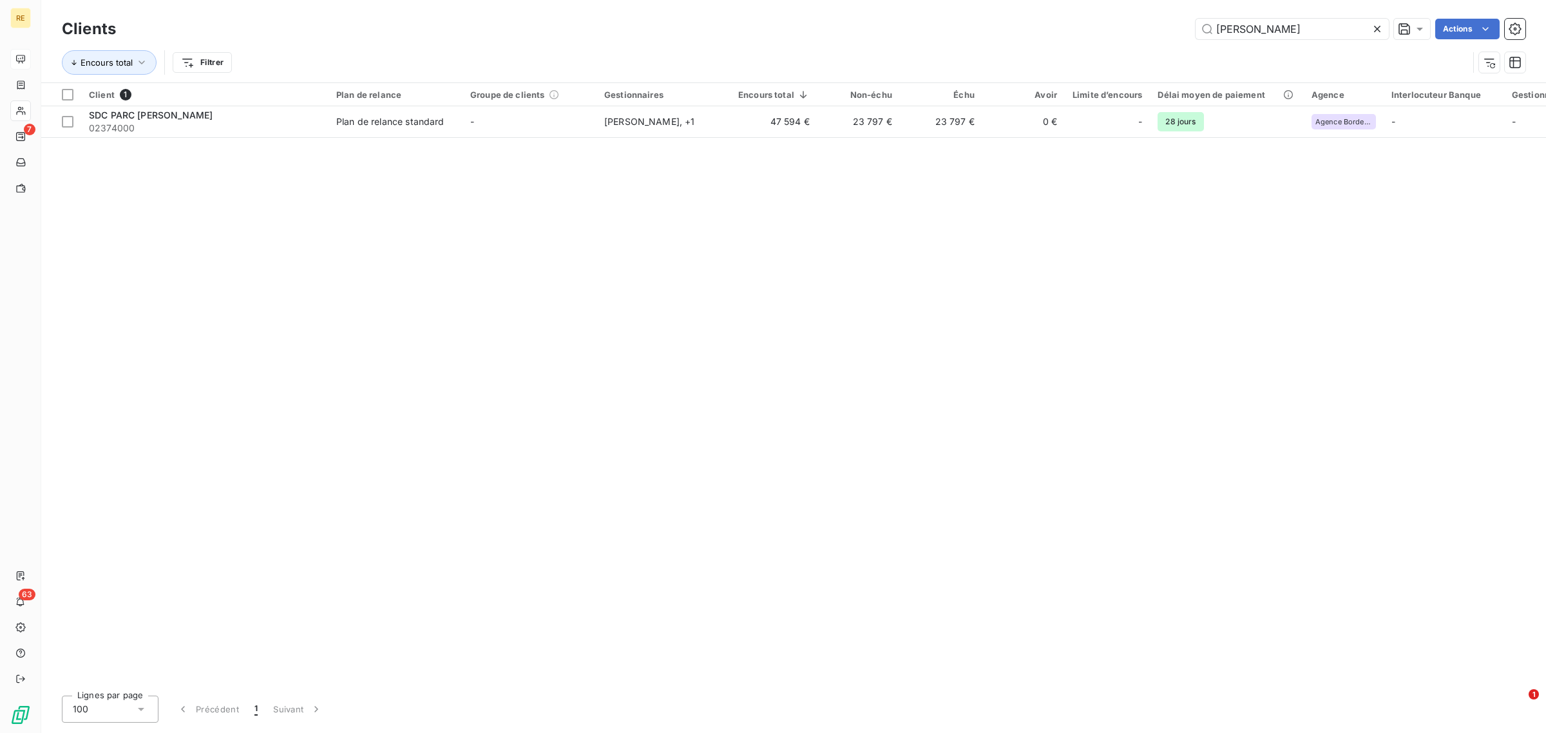
click at [642, 246] on div "Client 1 Plan de relance Groupe de clients Gestionnaires Encours total Non-échu…" at bounding box center [793, 384] width 1505 height 602
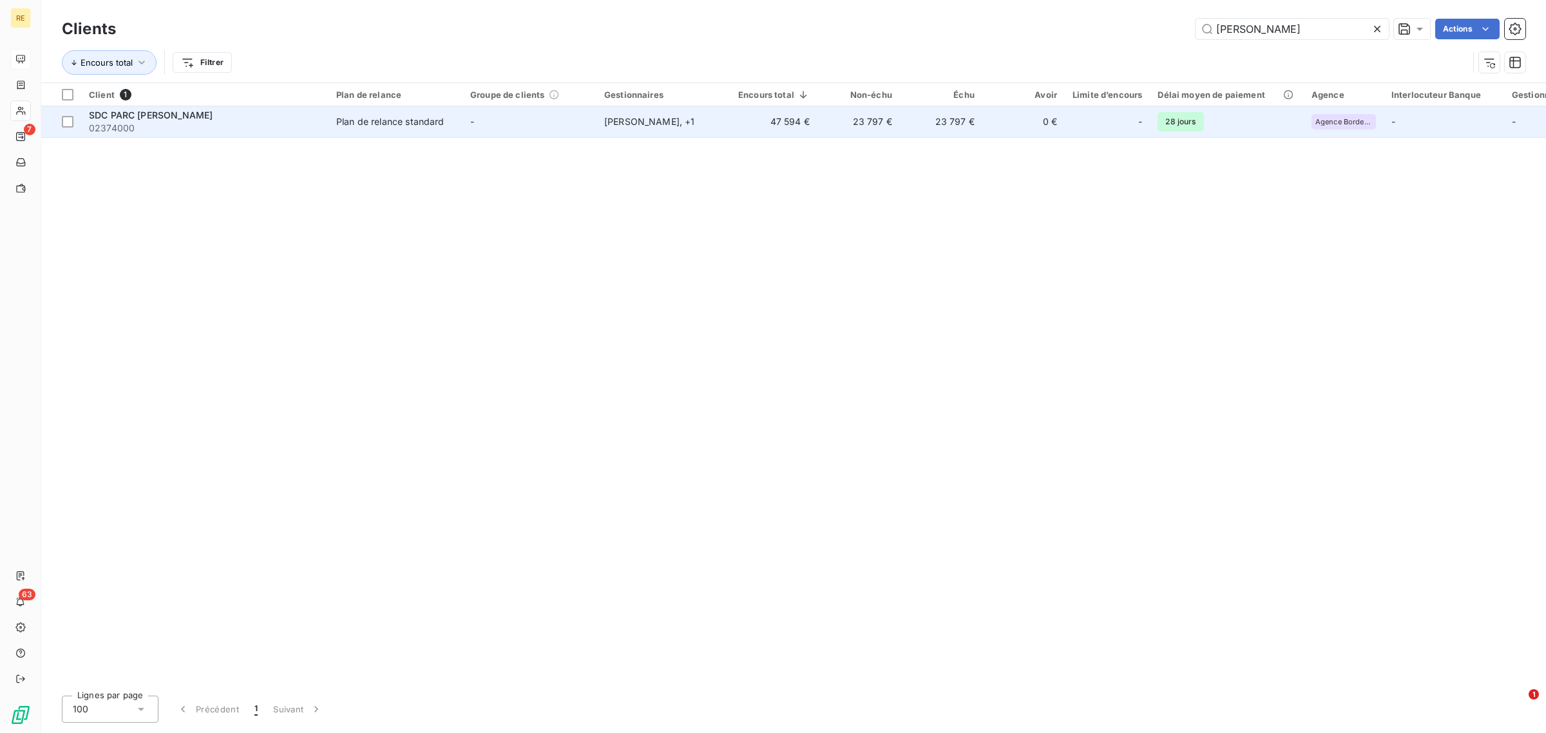
click at [555, 121] on td "-" at bounding box center [530, 121] width 134 height 31
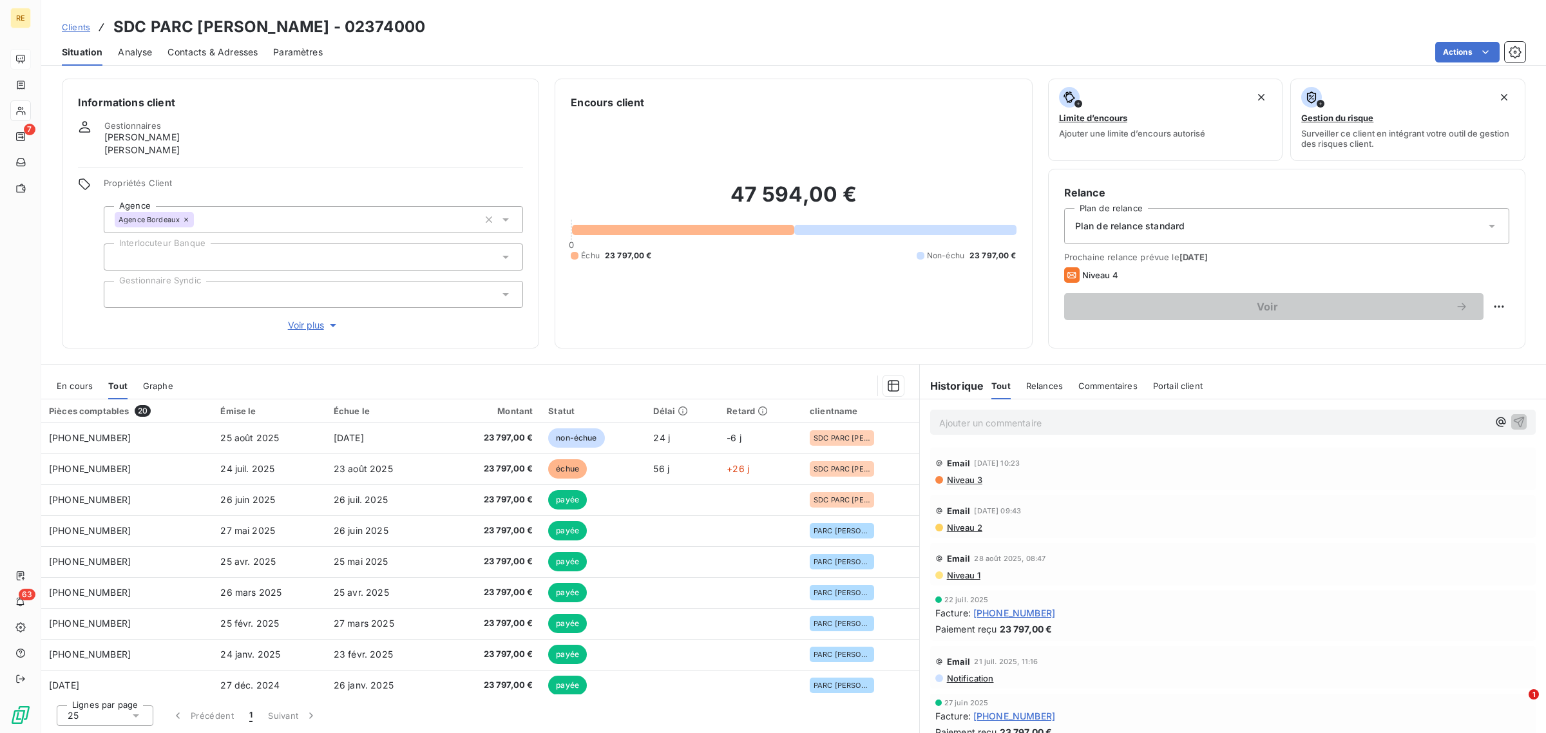
click at [74, 385] on span "En cours" at bounding box center [75, 386] width 36 height 10
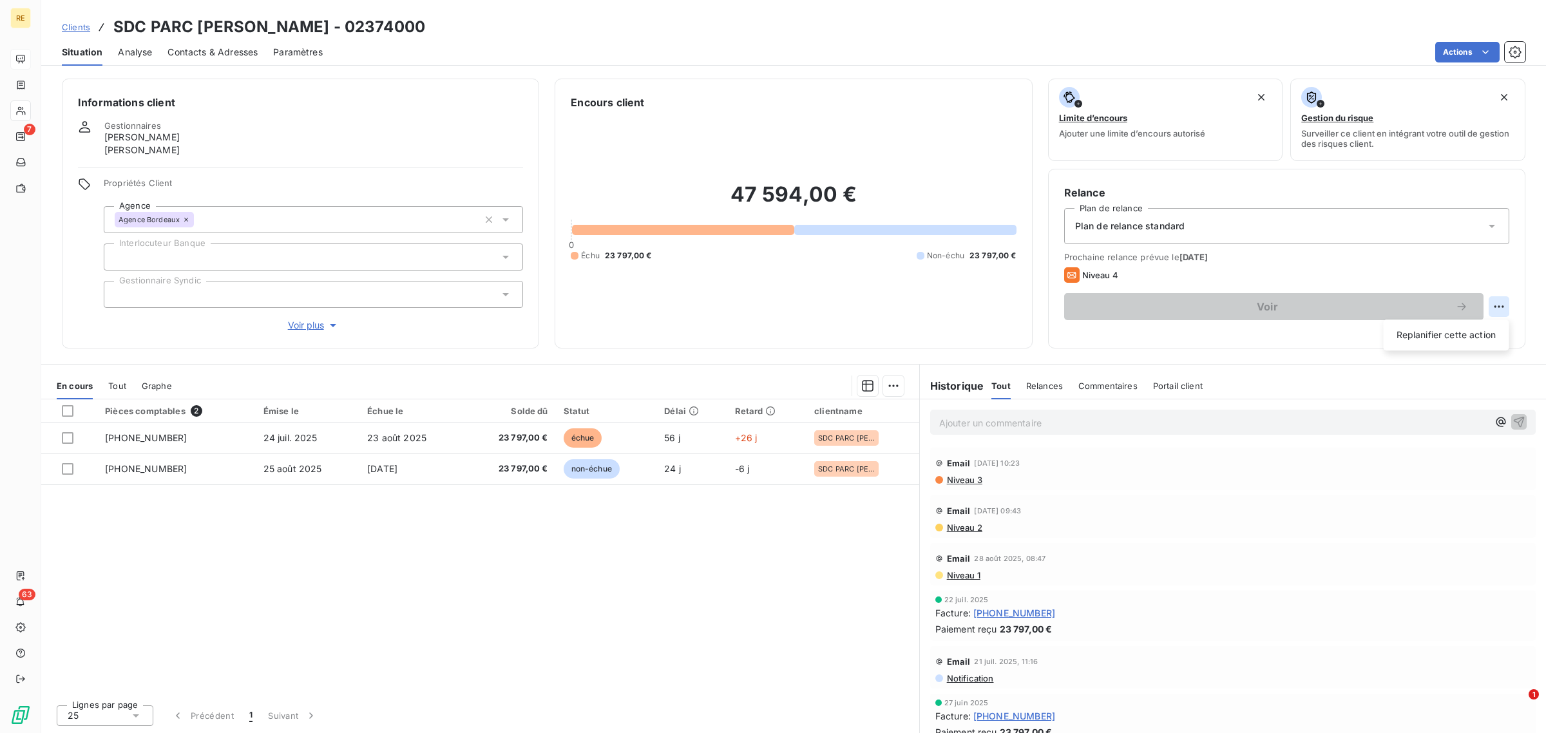
click at [1501, 303] on html "RE 7 63 Clients SDC PARC [PERSON_NAME] - 02374000 Situation Analyse Contacts & …" at bounding box center [773, 366] width 1546 height 733
click at [1437, 334] on div "Replanifier cette action" at bounding box center [1446, 335] width 115 height 21
select select "8"
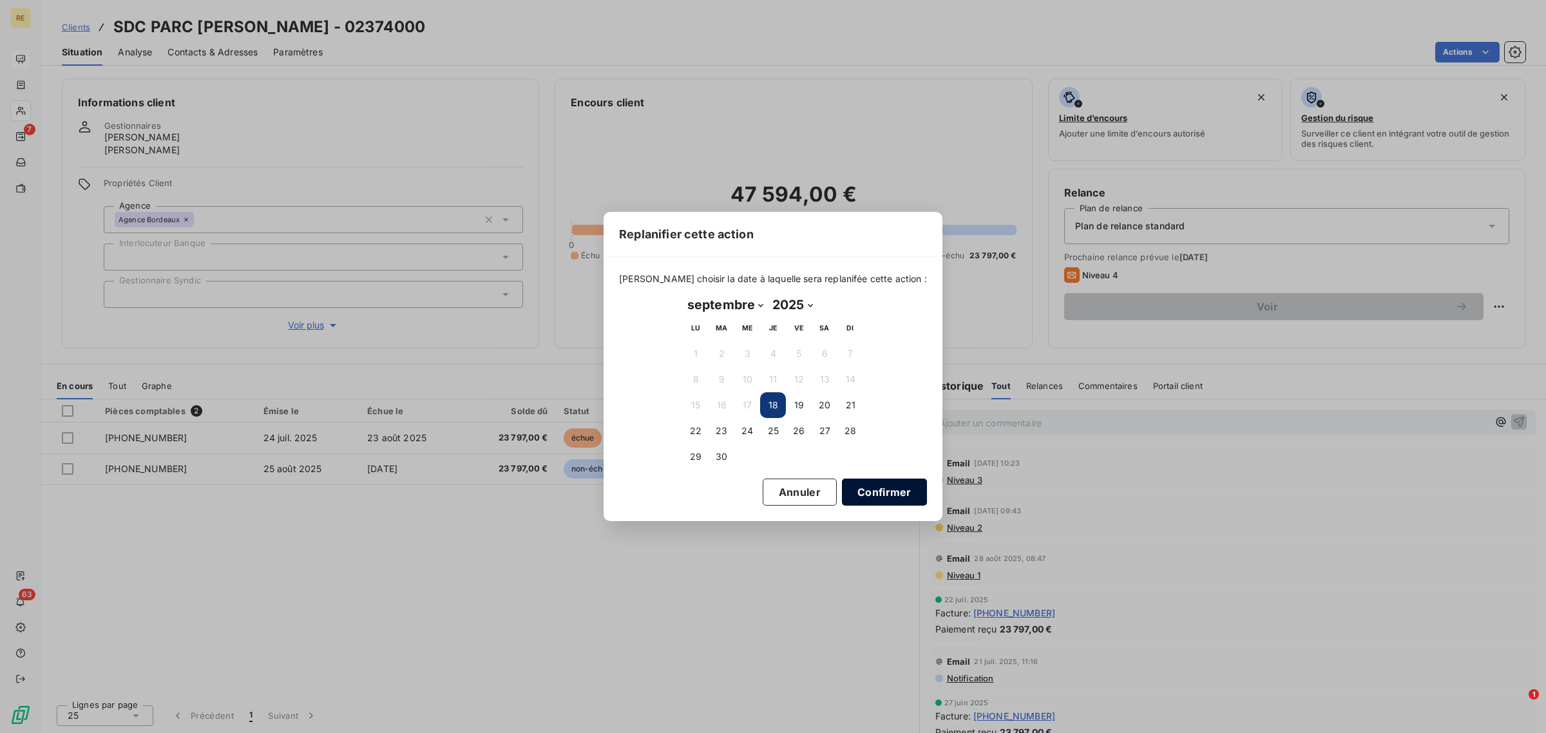
click at [865, 484] on button "Confirmer" at bounding box center [884, 492] width 85 height 27
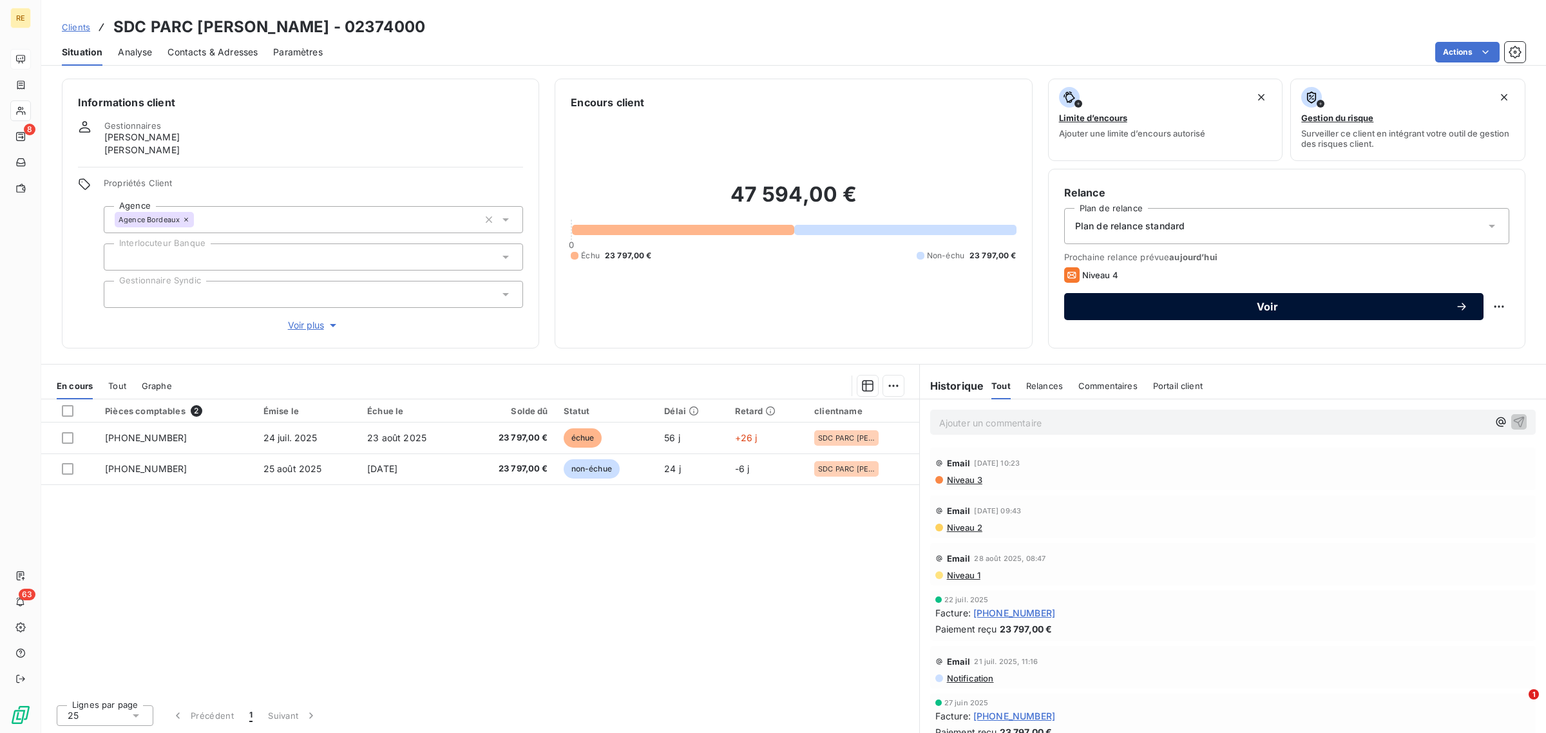
click at [1175, 303] on span "Voir" at bounding box center [1268, 307] width 376 height 10
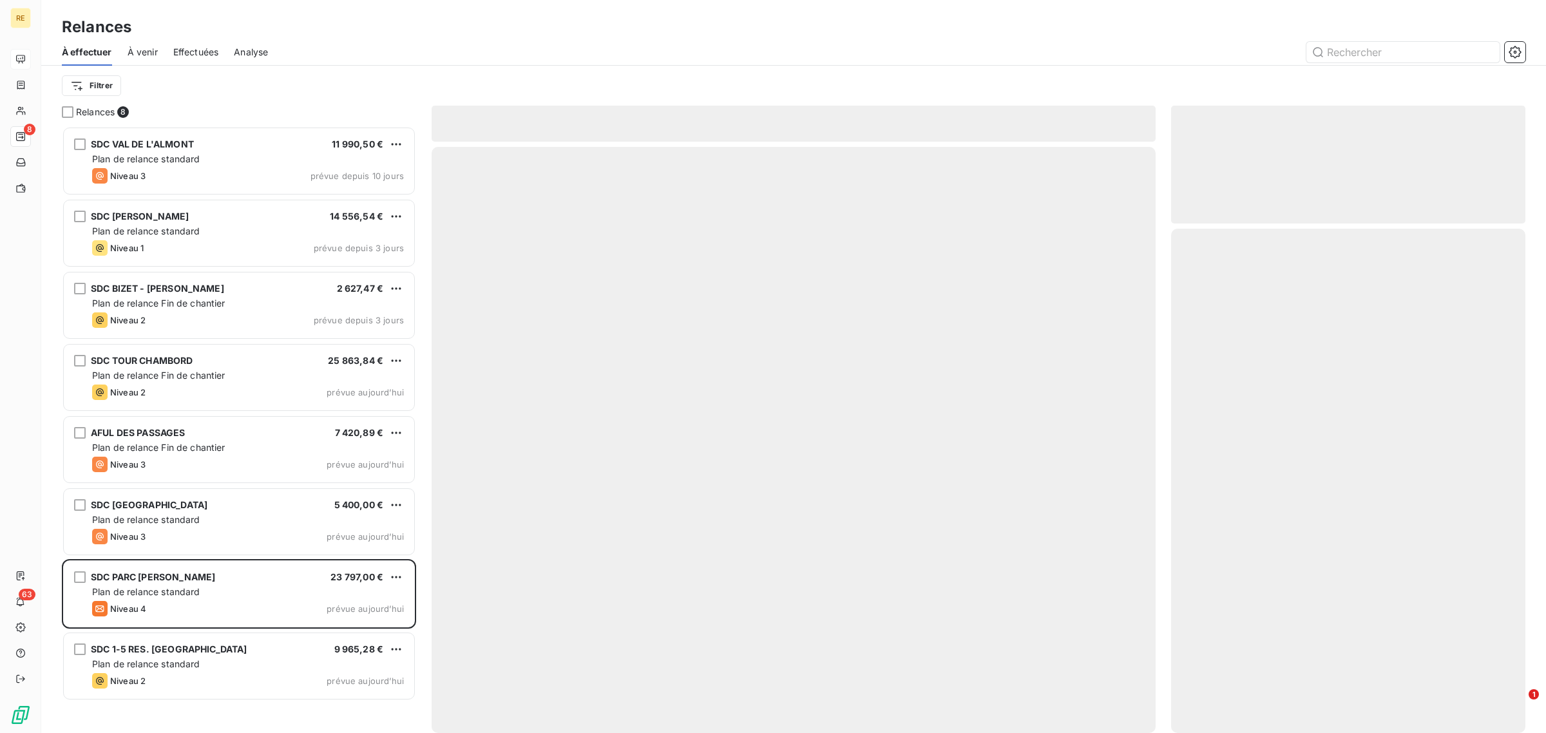
scroll to position [596, 342]
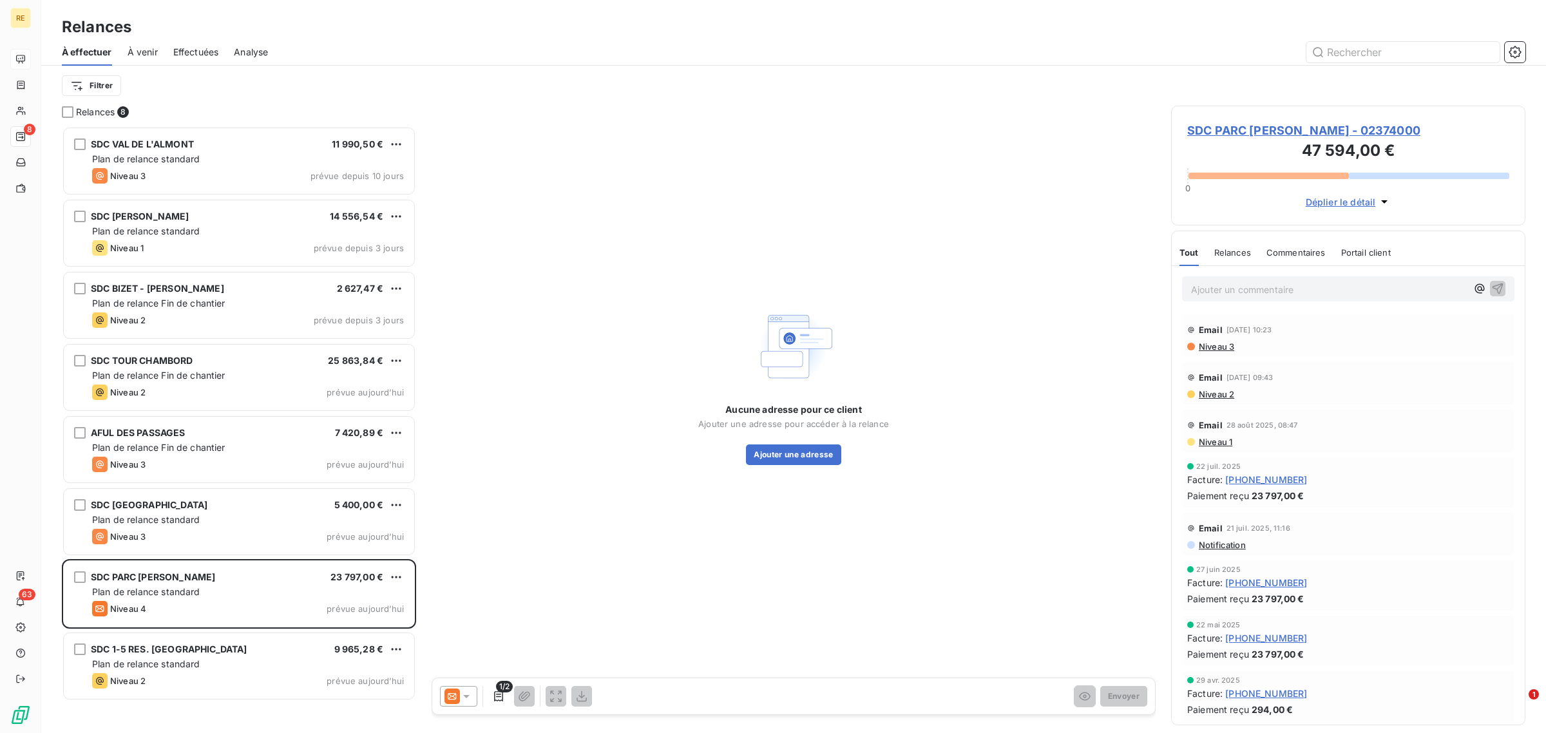
click at [448, 695] on icon at bounding box center [452, 696] width 15 height 15
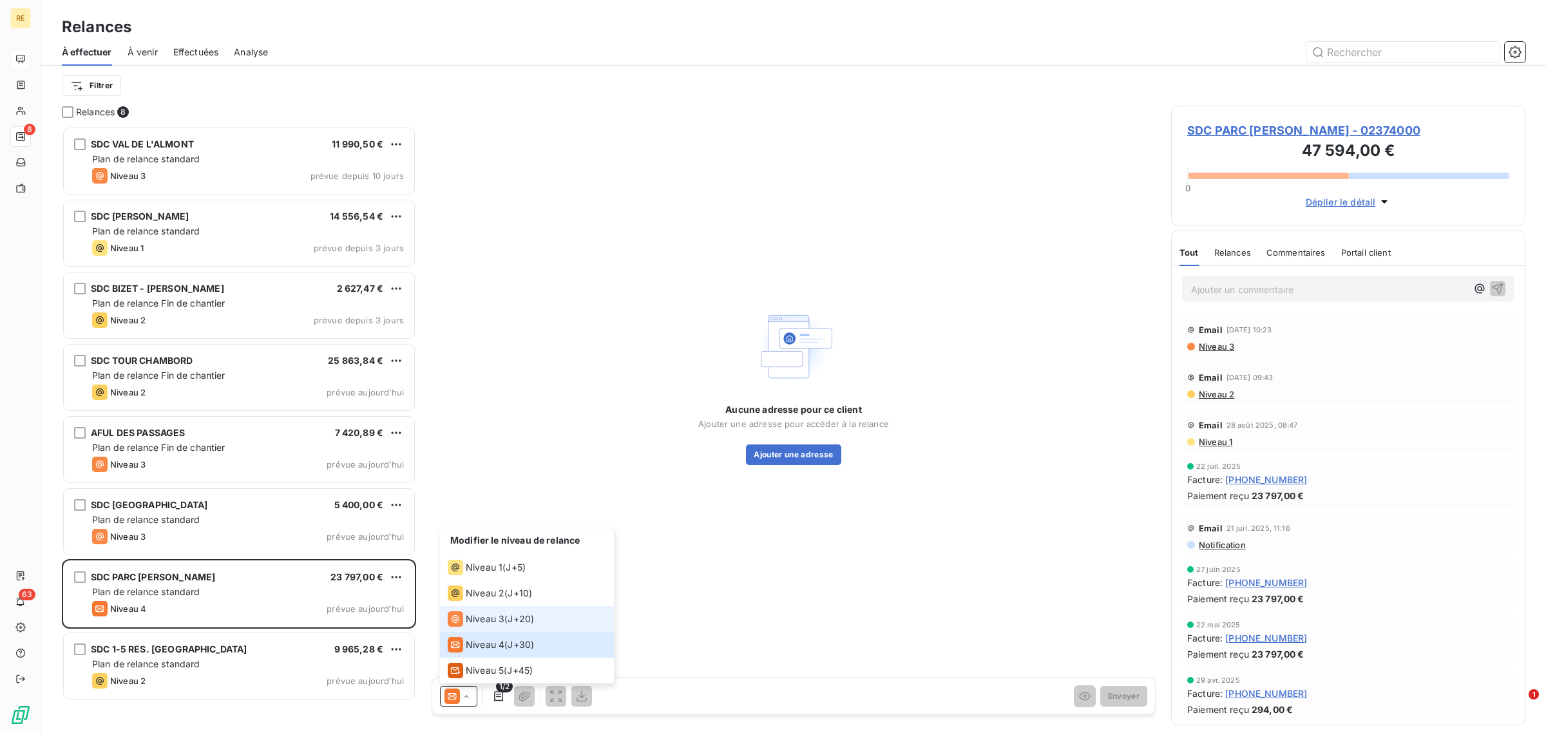
click at [497, 621] on span "Niveau 3" at bounding box center [485, 619] width 39 height 13
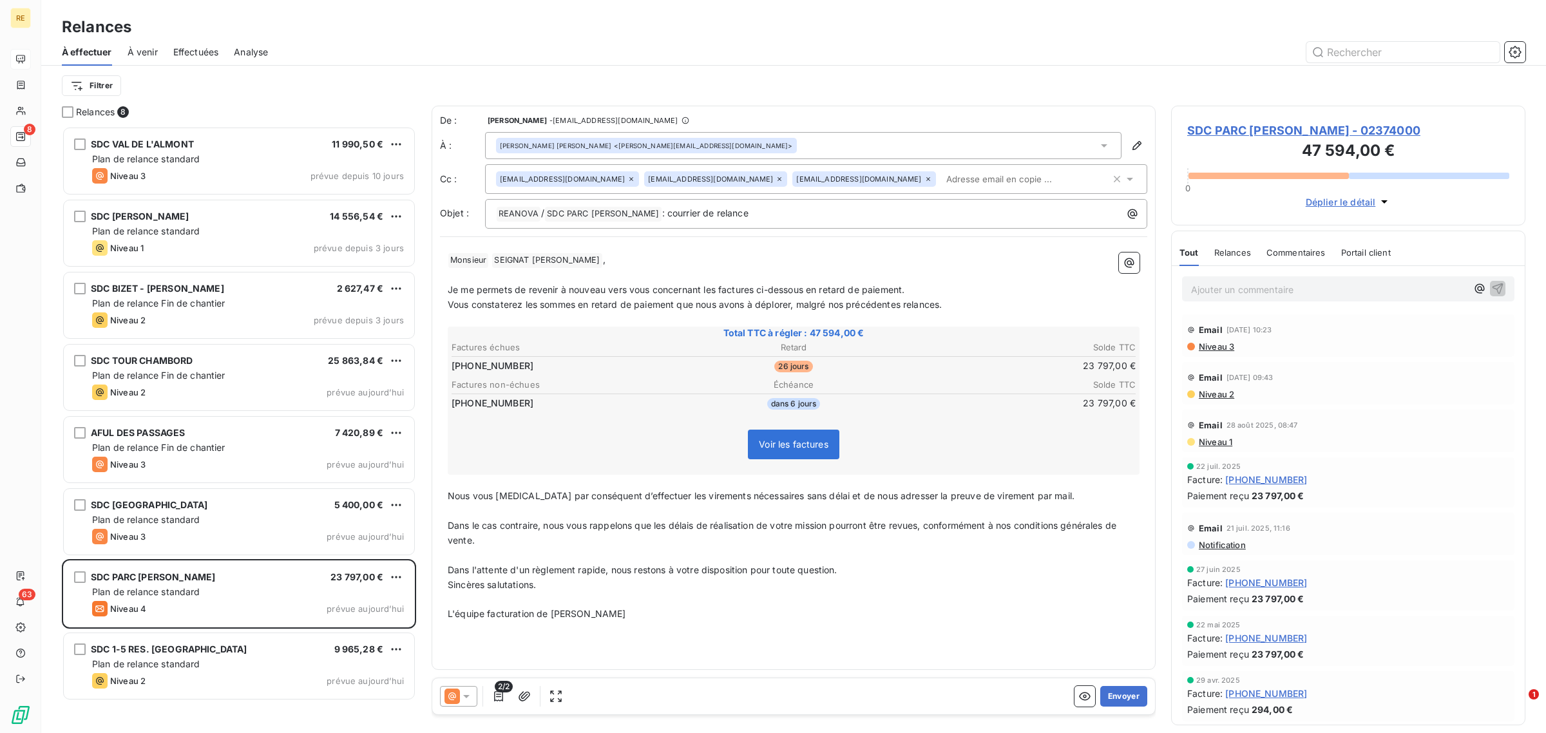
click at [761, 142] on div "[PERSON_NAME] [PERSON_NAME] <[PERSON_NAME][EMAIL_ADDRESS][DOMAIN_NAME]>" at bounding box center [803, 145] width 637 height 27
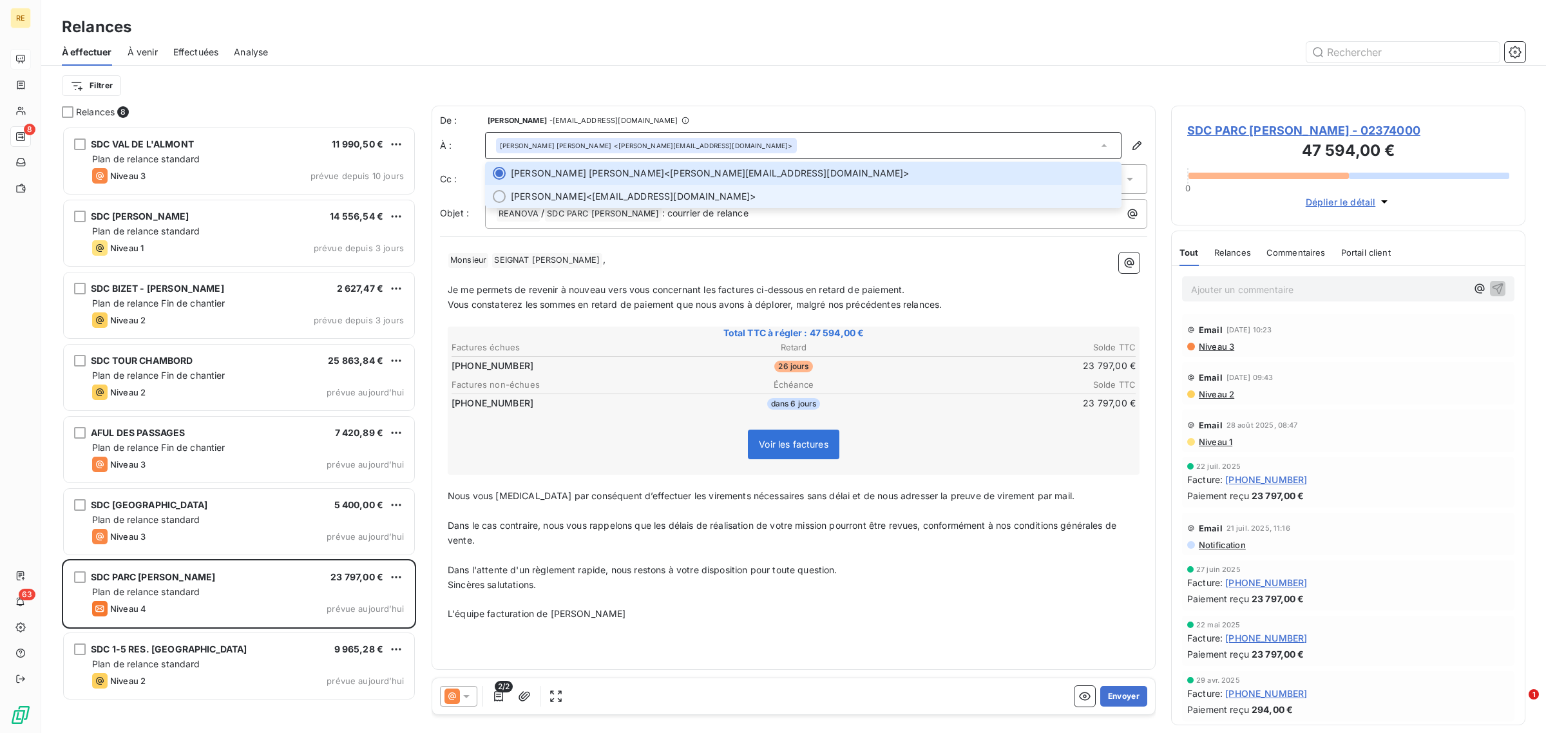
click at [636, 194] on span "[PERSON_NAME] <[EMAIL_ADDRESS][DOMAIN_NAME]>" at bounding box center [812, 196] width 603 height 13
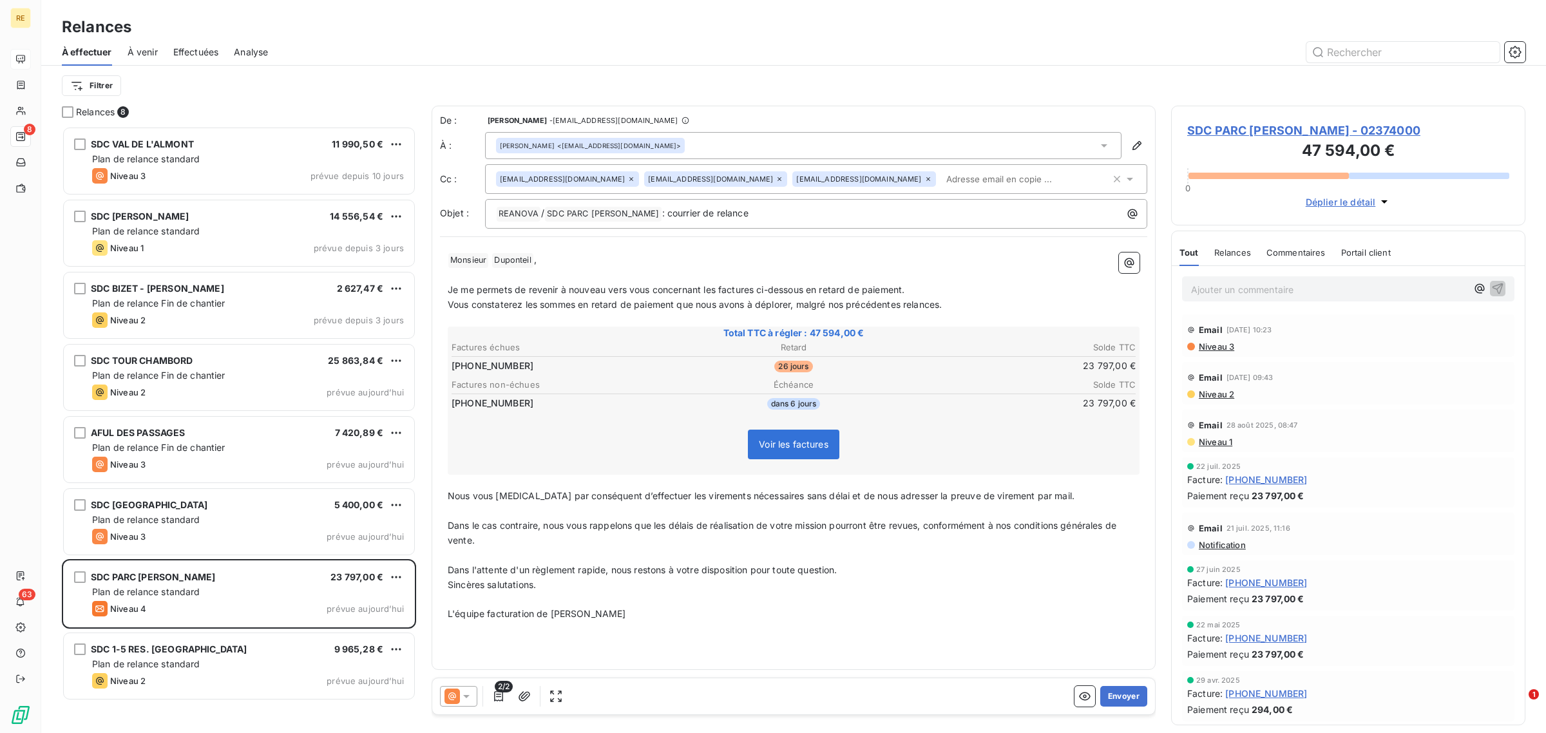
click at [776, 177] on icon at bounding box center [780, 179] width 8 height 8
click at [627, 273] on p "﻿" at bounding box center [794, 275] width 692 height 15
click at [1308, 129] on span "SDC PARC [PERSON_NAME] - 02374000" at bounding box center [1349, 130] width 322 height 17
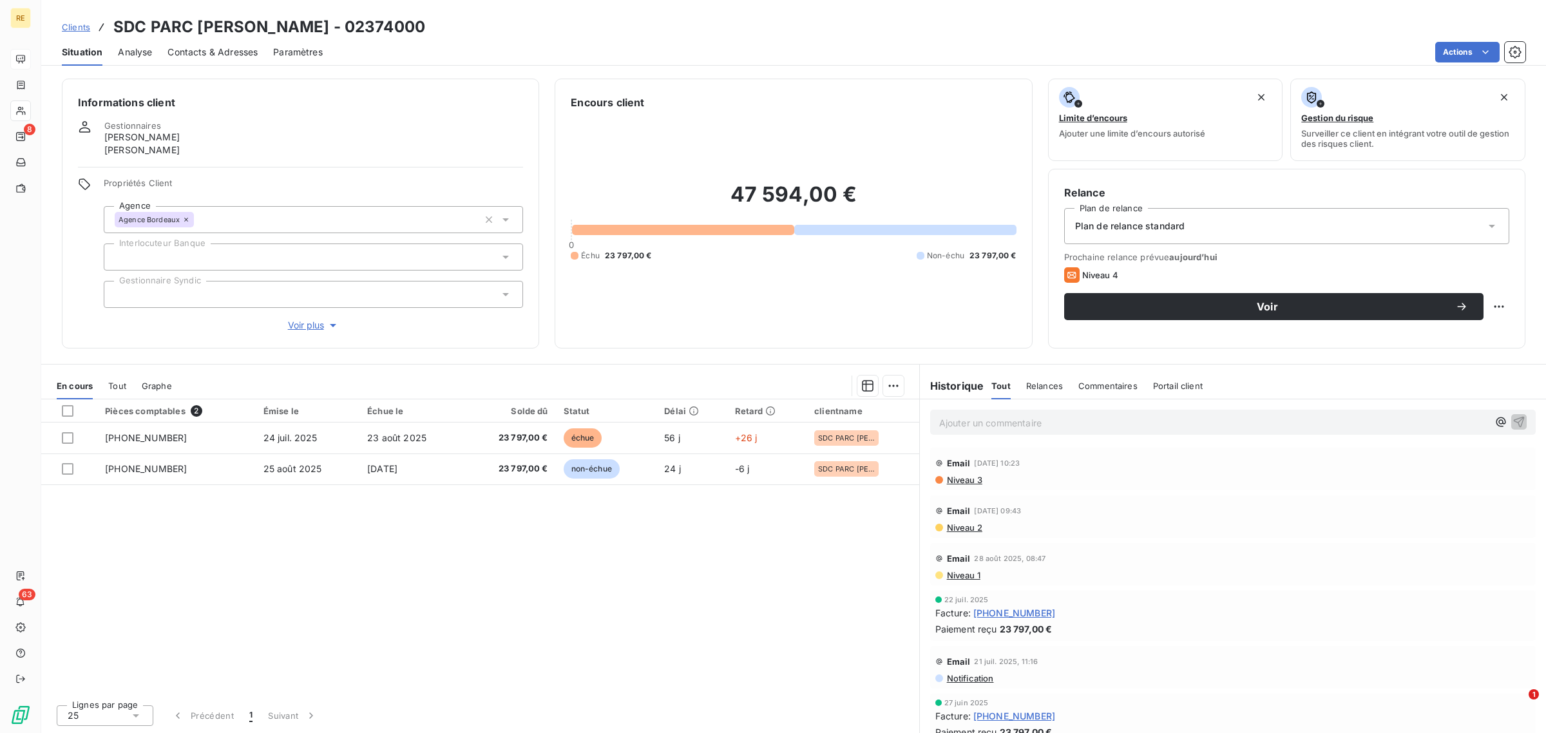
click at [205, 55] on span "Contacts & Adresses" at bounding box center [213, 52] width 90 height 13
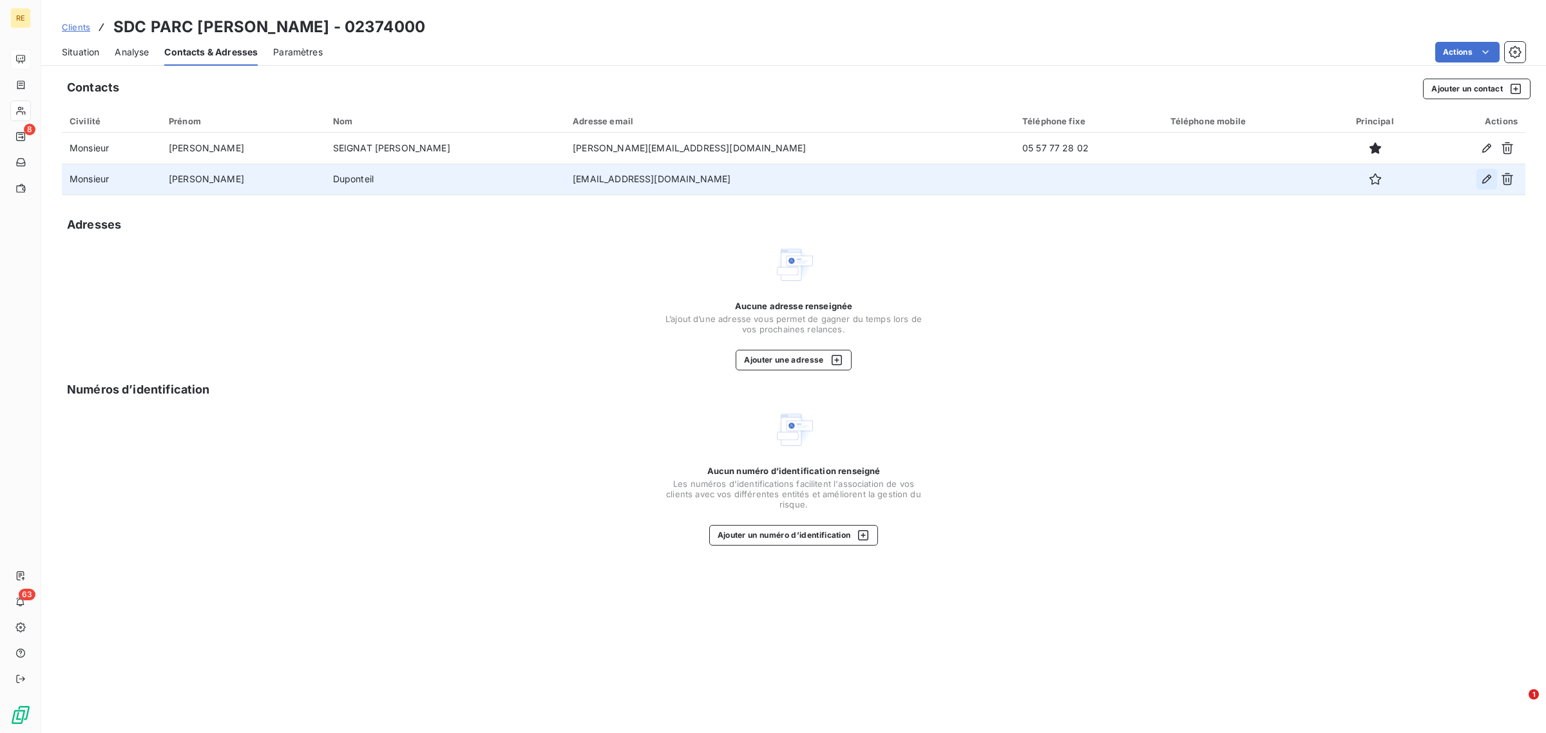
click at [1486, 182] on icon "button" at bounding box center [1487, 179] width 9 height 9
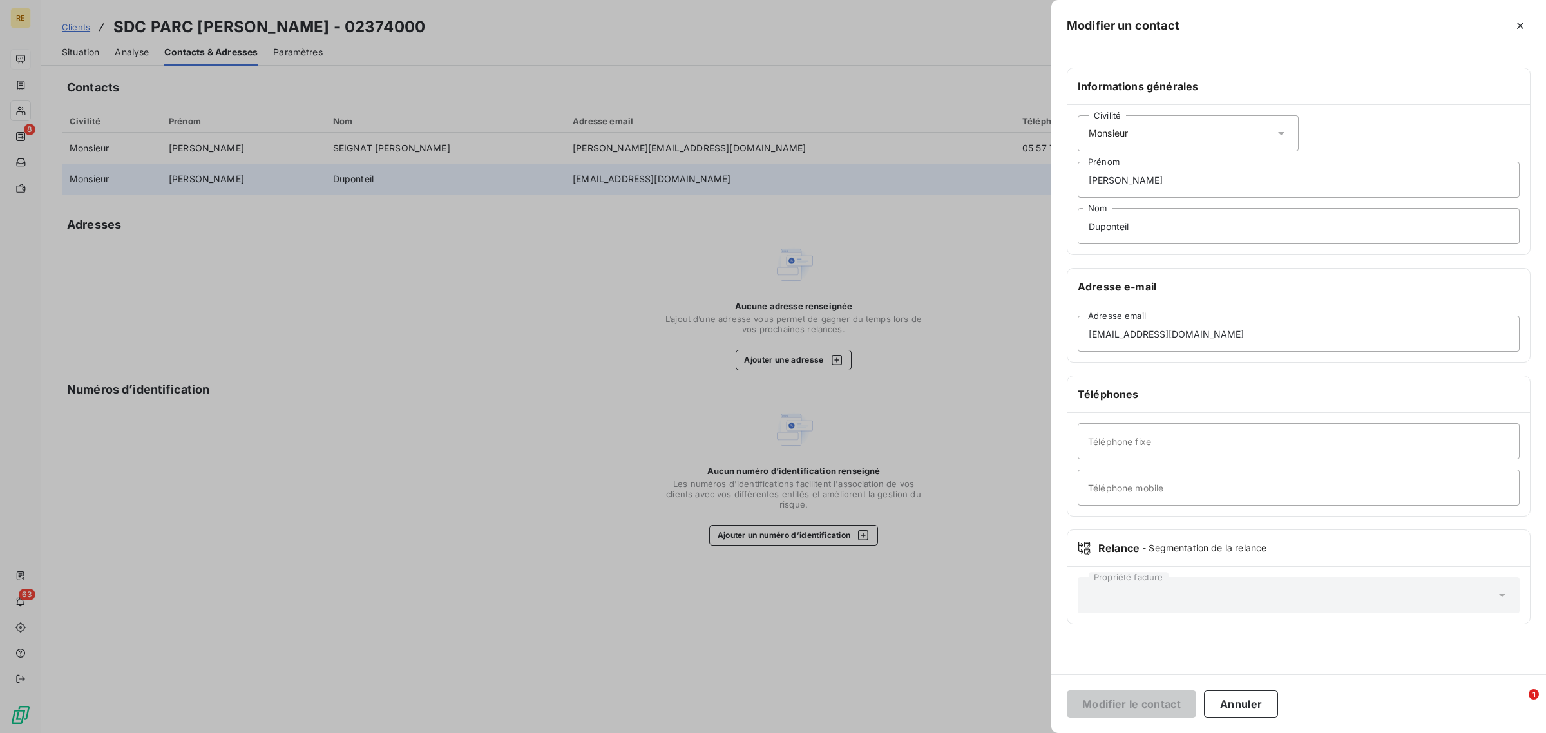
click at [1136, 133] on div "Civilité Monsieur" at bounding box center [1188, 133] width 221 height 36
click at [1142, 169] on li "Madame" at bounding box center [1188, 165] width 221 height 23
click at [1149, 695] on button "Modifier le contact" at bounding box center [1132, 704] width 130 height 27
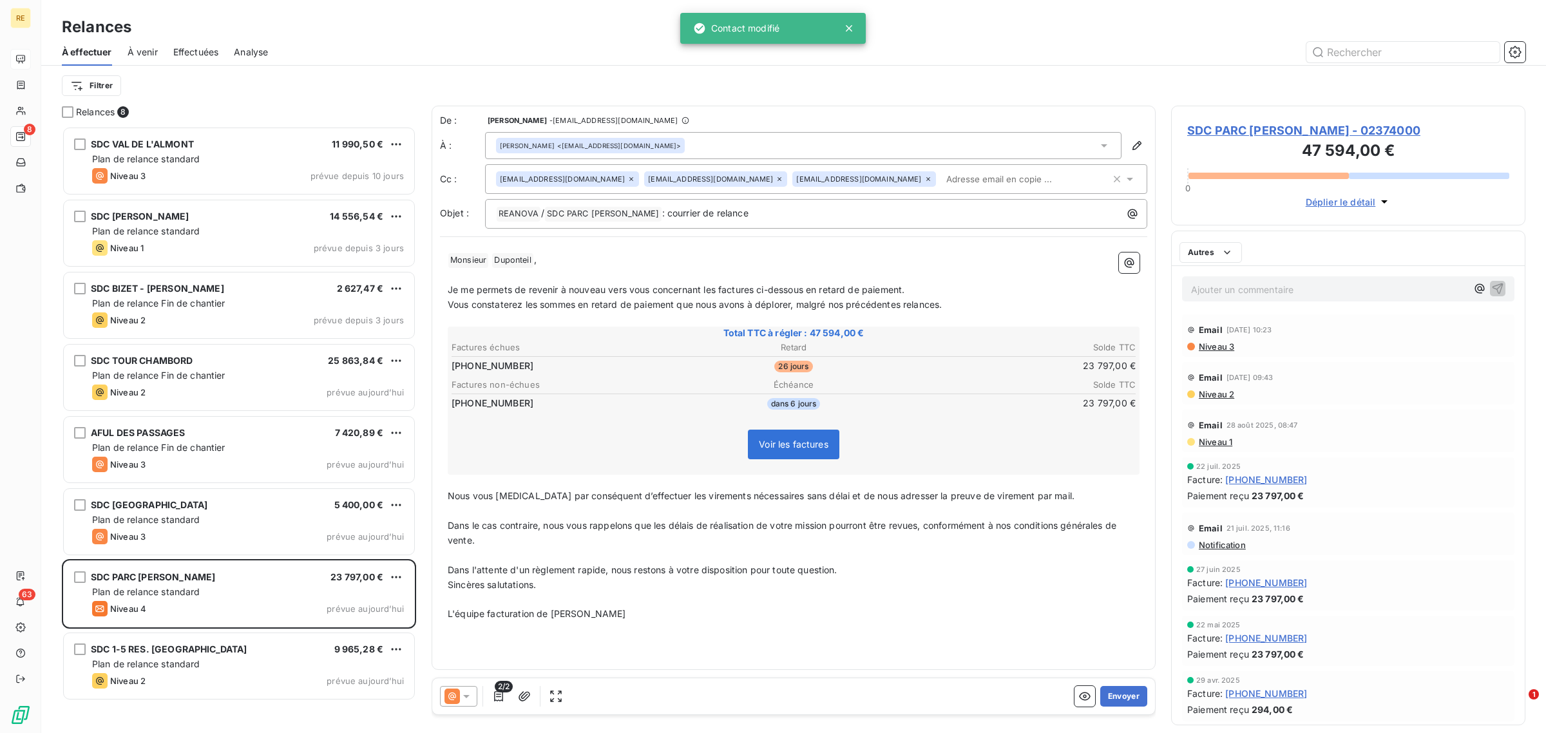
scroll to position [596, 342]
click at [586, 271] on p "﻿" at bounding box center [794, 275] width 692 height 15
click at [593, 260] on p "﻿ Madame ﻿ [PERSON_NAME] ﻿ ," at bounding box center [794, 260] width 692 height 15
click at [936, 265] on p "﻿ Madame ﻿ [PERSON_NAME] ﻿ ," at bounding box center [794, 260] width 692 height 15
click at [959, 612] on p "L'équipe facturation de [PERSON_NAME]" at bounding box center [794, 614] width 692 height 15
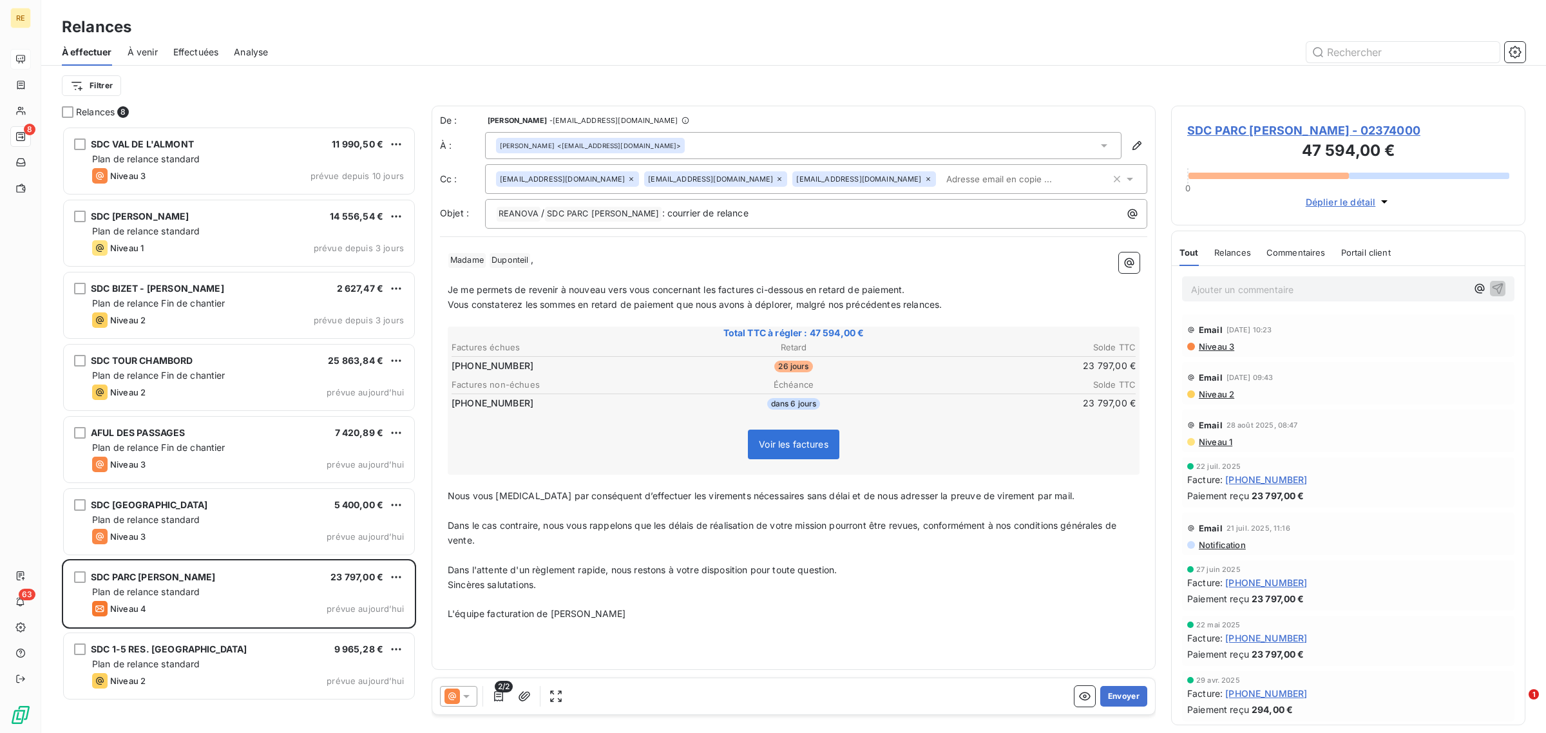
click at [776, 178] on icon at bounding box center [780, 179] width 8 height 8
click at [893, 637] on div "De : [PERSON_NAME] - [EMAIL_ADDRESS][DOMAIN_NAME] À : [PERSON_NAME] <[EMAIL_ADD…" at bounding box center [794, 388] width 724 height 564
click at [1125, 694] on button "Envoyer" at bounding box center [1124, 696] width 47 height 21
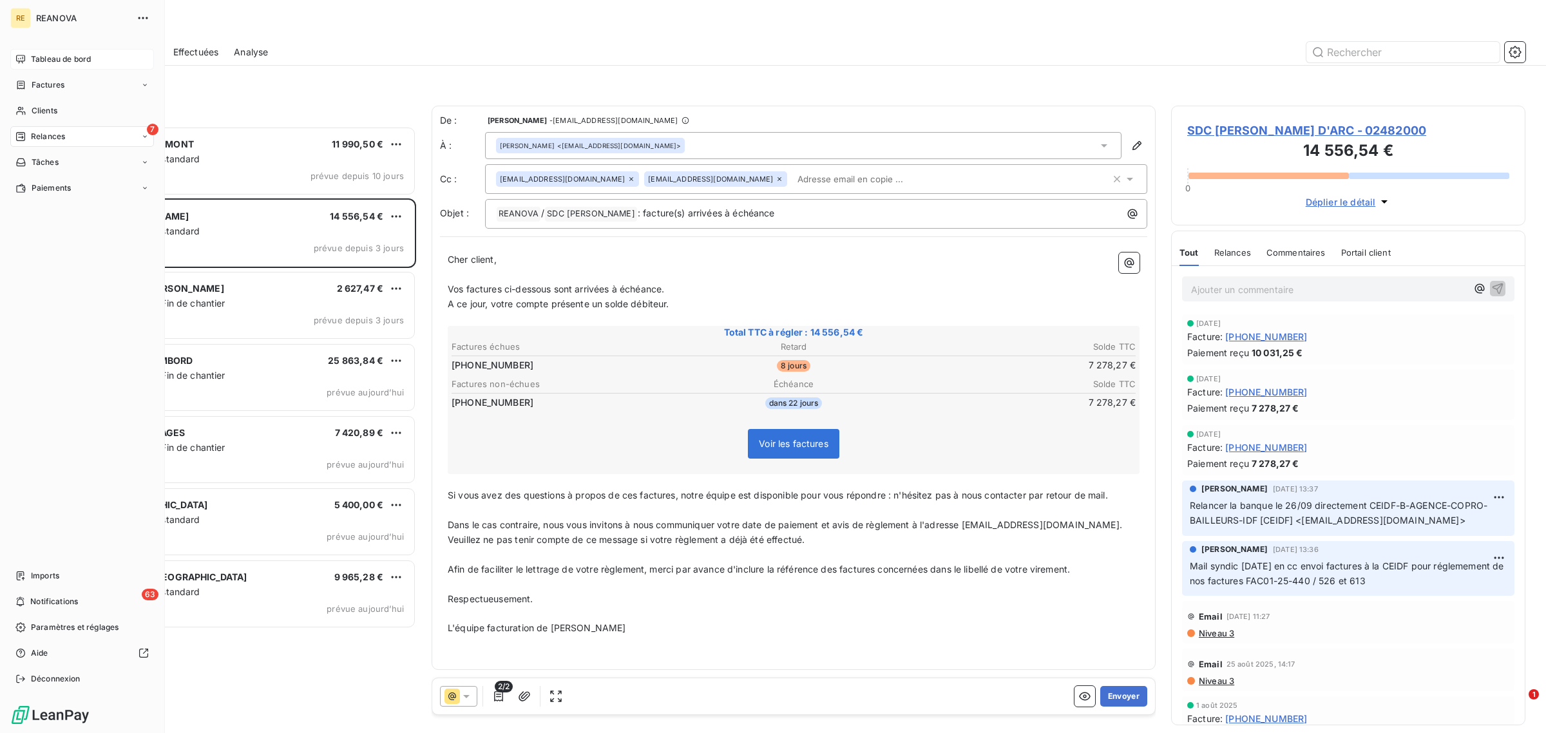
click at [41, 136] on span "Relances" at bounding box center [48, 137] width 34 height 12
click at [55, 137] on span "Relances" at bounding box center [48, 137] width 34 height 12
click at [49, 107] on span "Clients" at bounding box center [45, 111] width 26 height 12
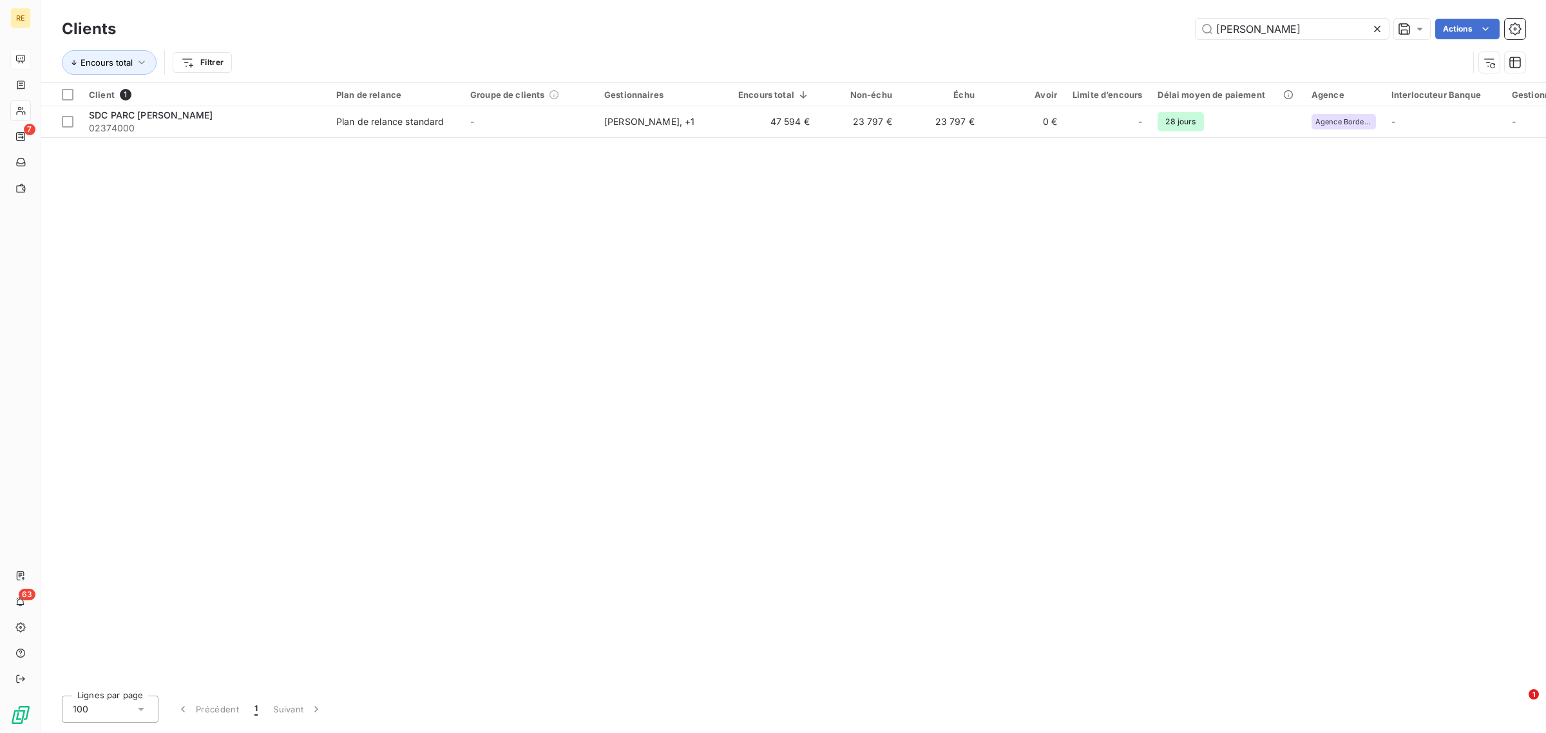
drag, startPoint x: 1258, startPoint y: 33, endPoint x: 1178, endPoint y: 34, distance: 80.6
click at [1178, 34] on div "[PERSON_NAME] Actions" at bounding box center [828, 29] width 1394 height 21
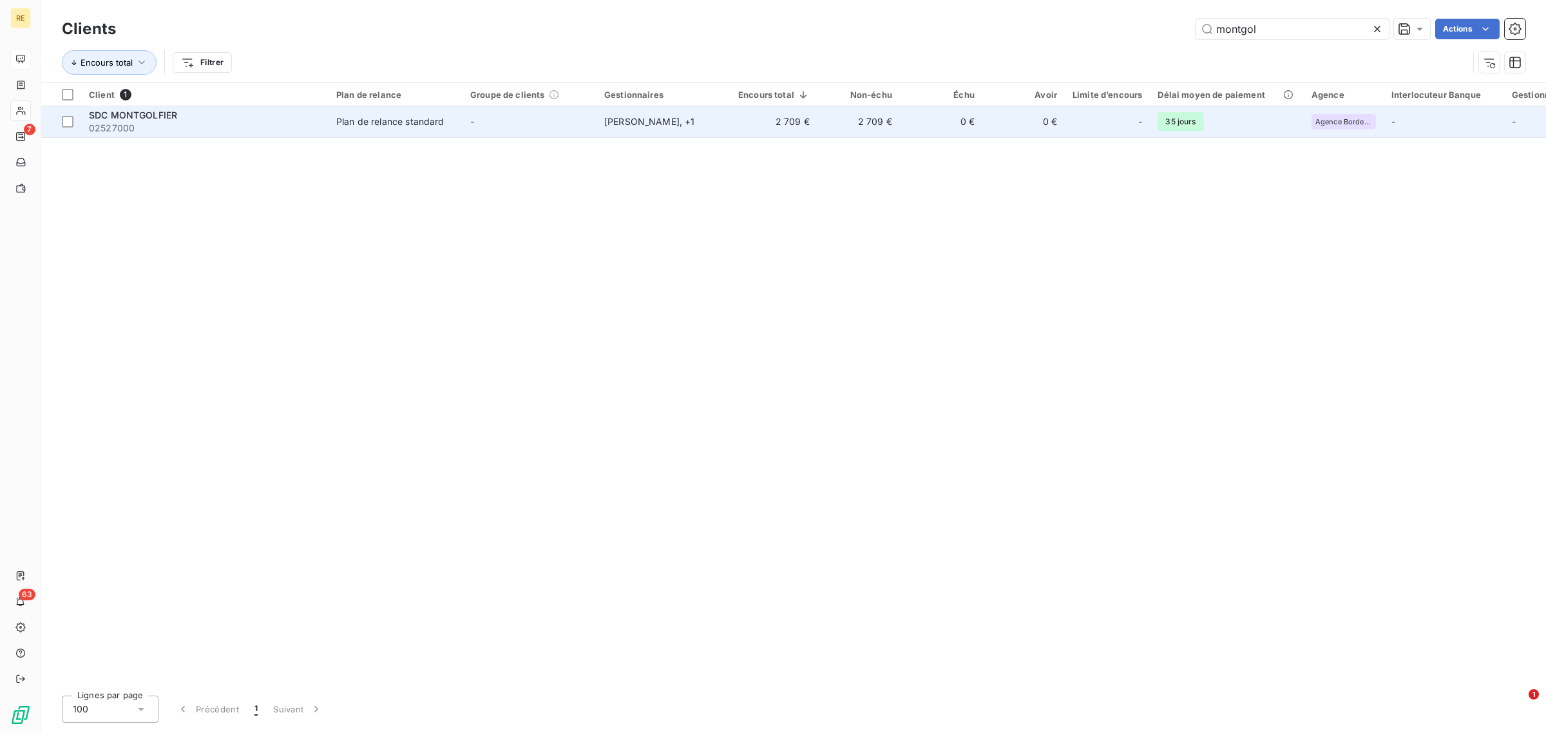
type input "montgol"
click at [894, 128] on td "2 709 €" at bounding box center [859, 121] width 82 height 31
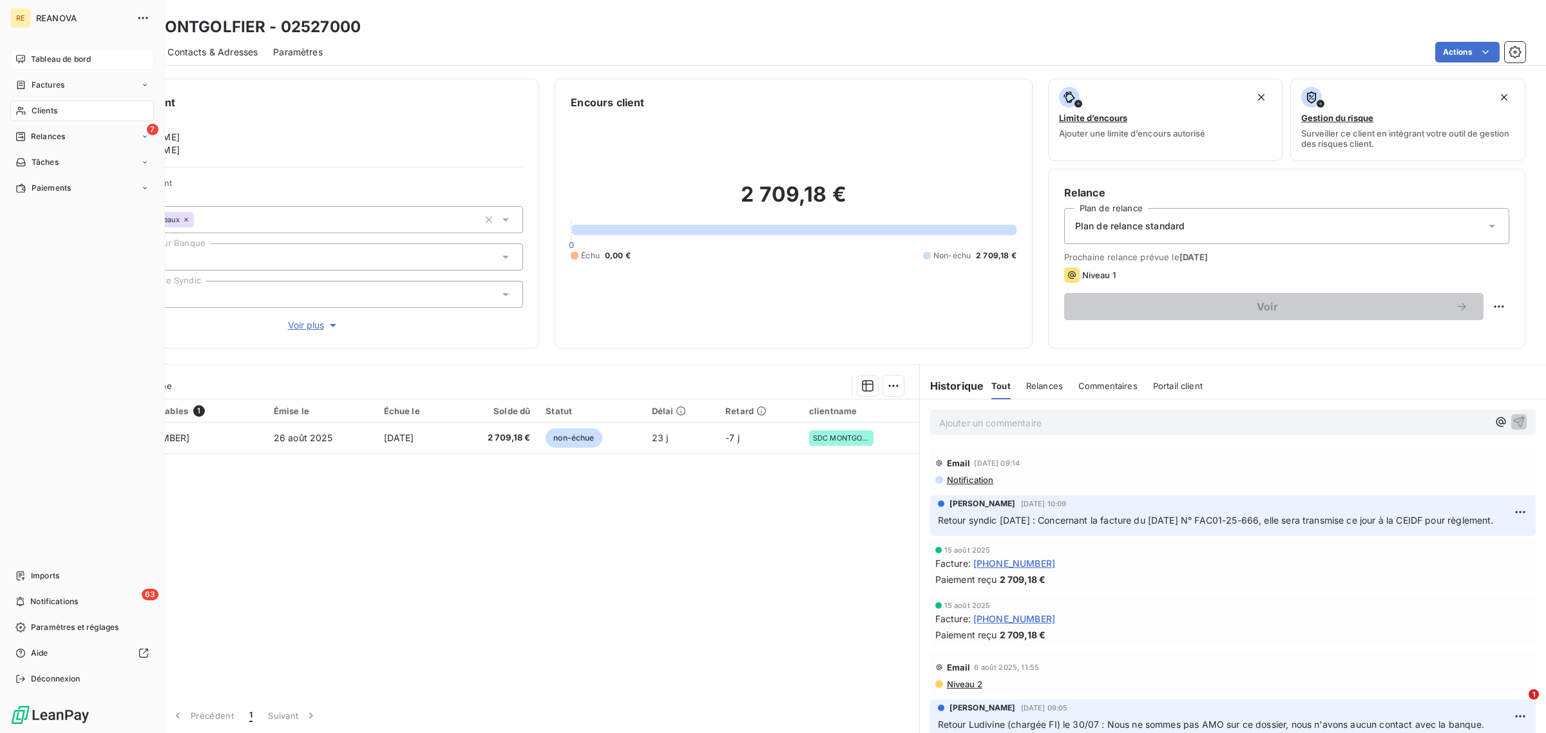
click at [32, 108] on span "Clients" at bounding box center [45, 111] width 26 height 12
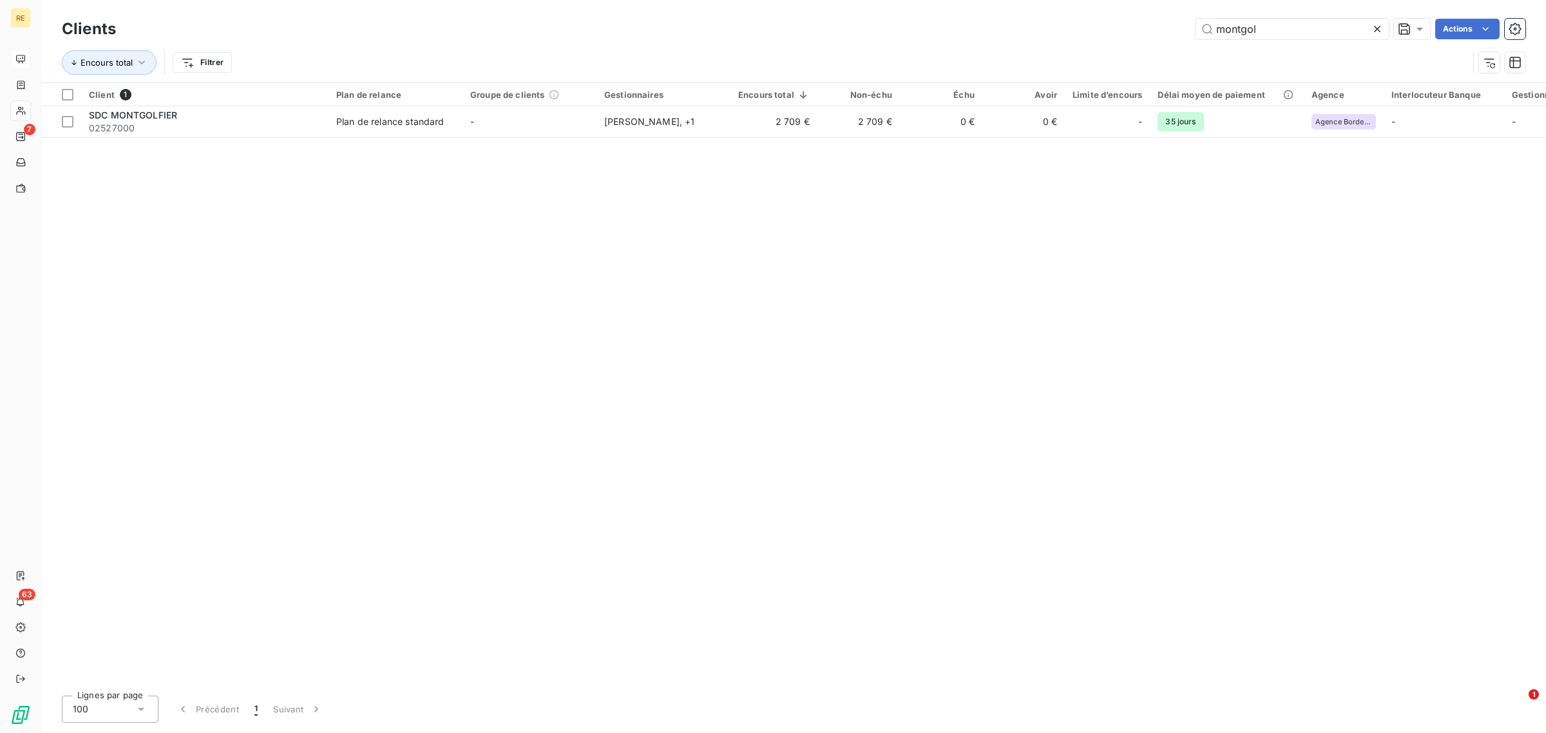
drag, startPoint x: 1295, startPoint y: 17, endPoint x: 1110, endPoint y: 19, distance: 184.9
click at [1113, 20] on div "Clients montgol Actions" at bounding box center [794, 28] width 1464 height 27
click at [1012, 142] on div "Client 1 Plan de relance Groupe de clients Gestionnaires Encours total Non-échu…" at bounding box center [793, 384] width 1505 height 602
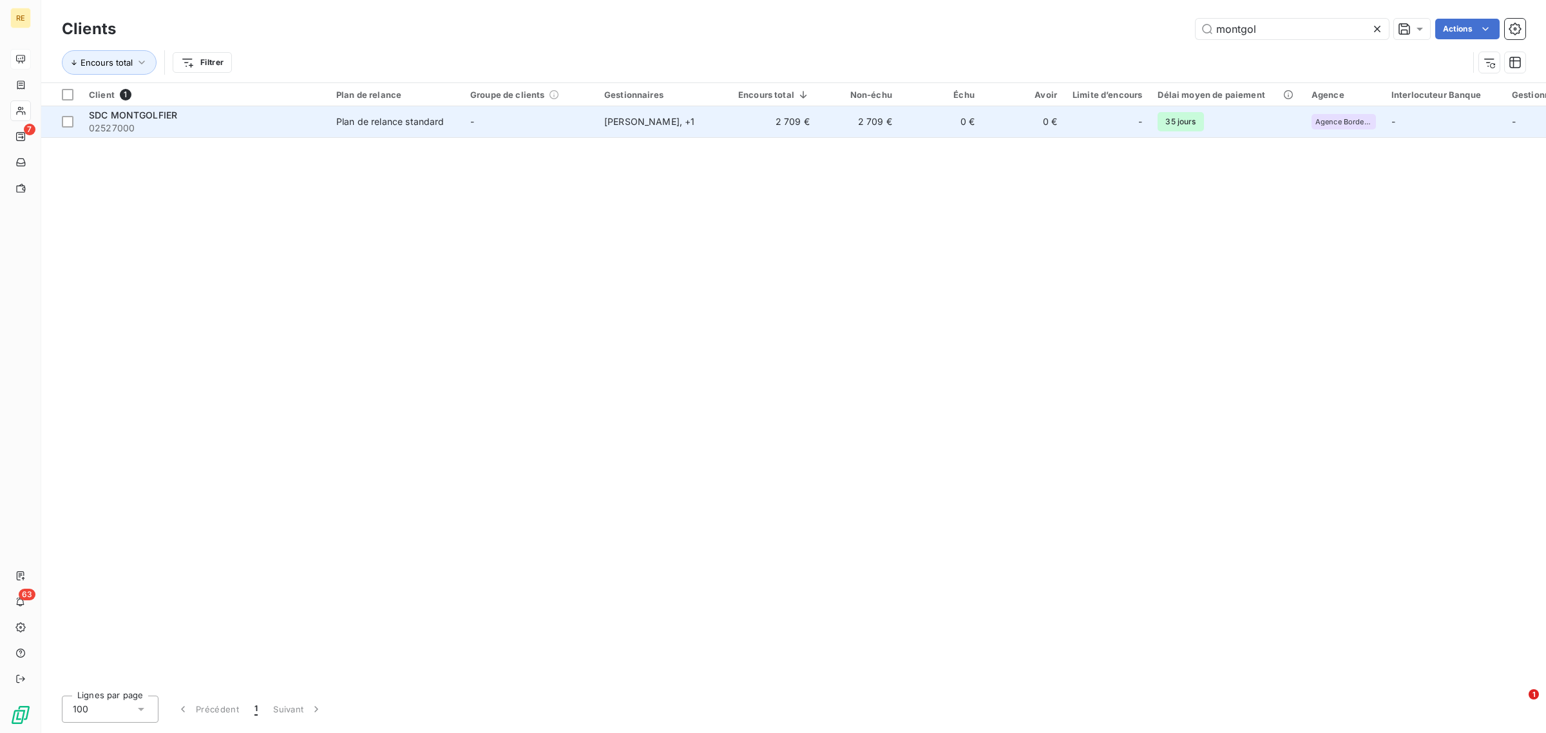
click at [1014, 130] on td "0 €" at bounding box center [1024, 121] width 82 height 31
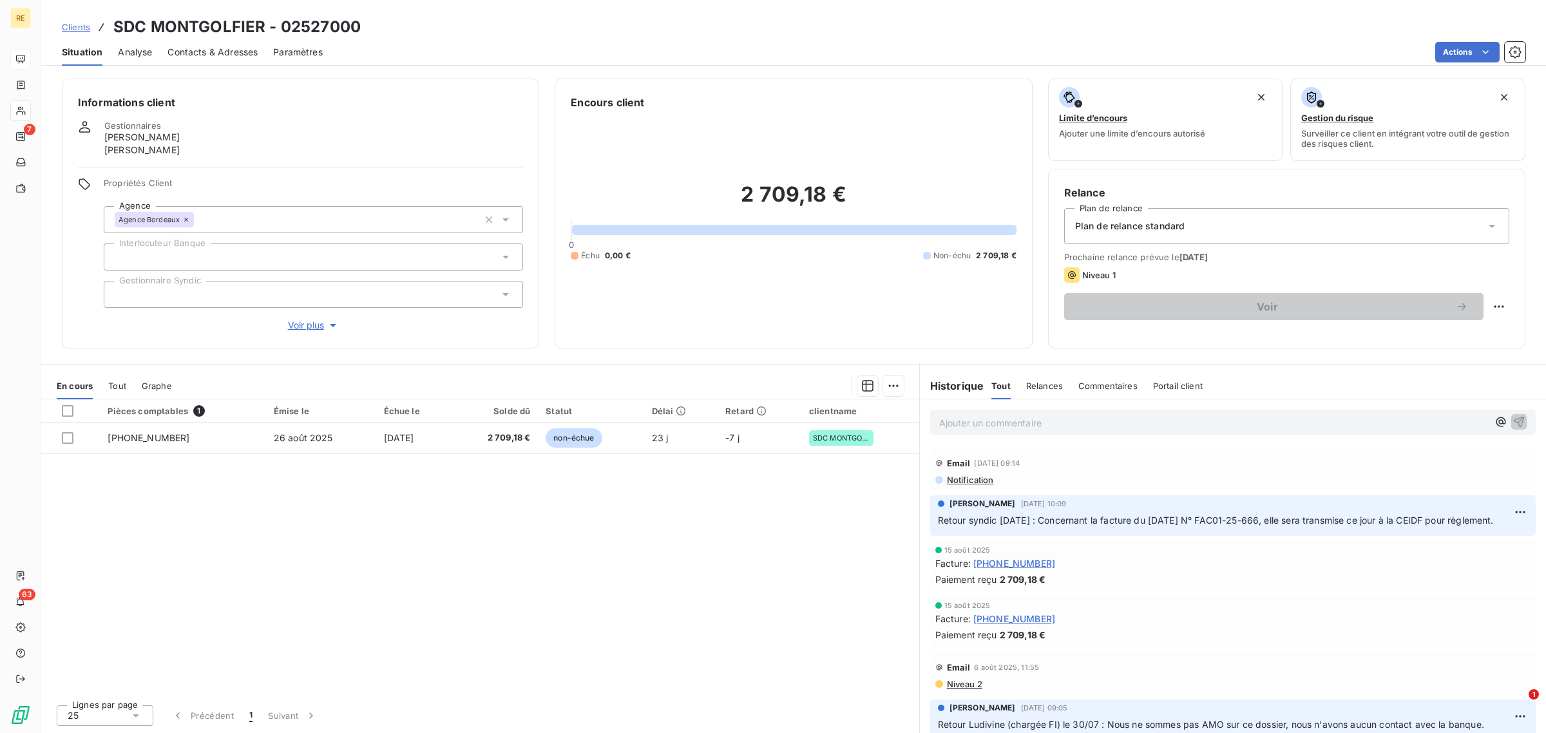
click at [86, 28] on span "Clients" at bounding box center [76, 27] width 28 height 10
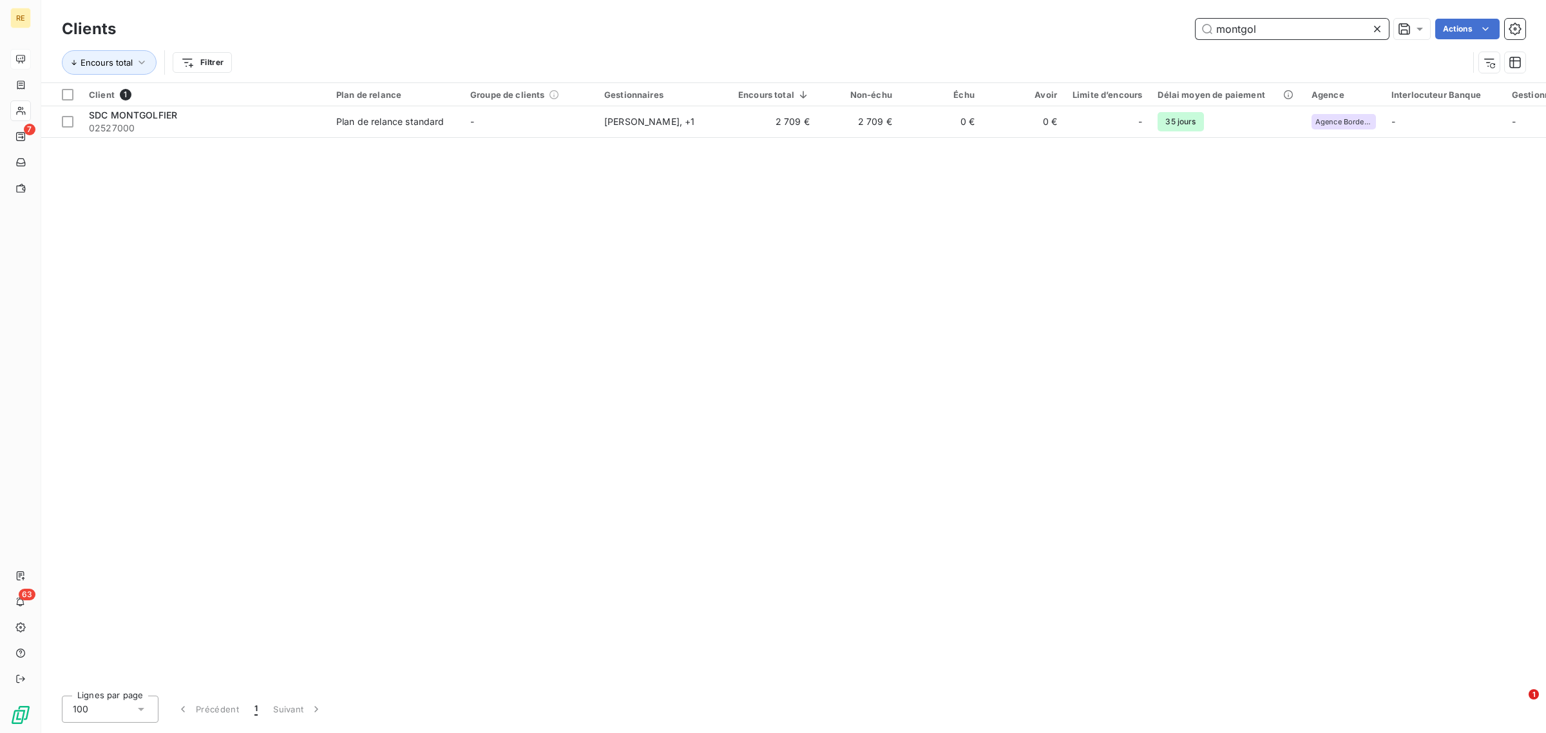
drag, startPoint x: 1293, startPoint y: 30, endPoint x: 1094, endPoint y: 41, distance: 198.8
click at [1072, 31] on div "montgol Actions" at bounding box center [828, 29] width 1394 height 21
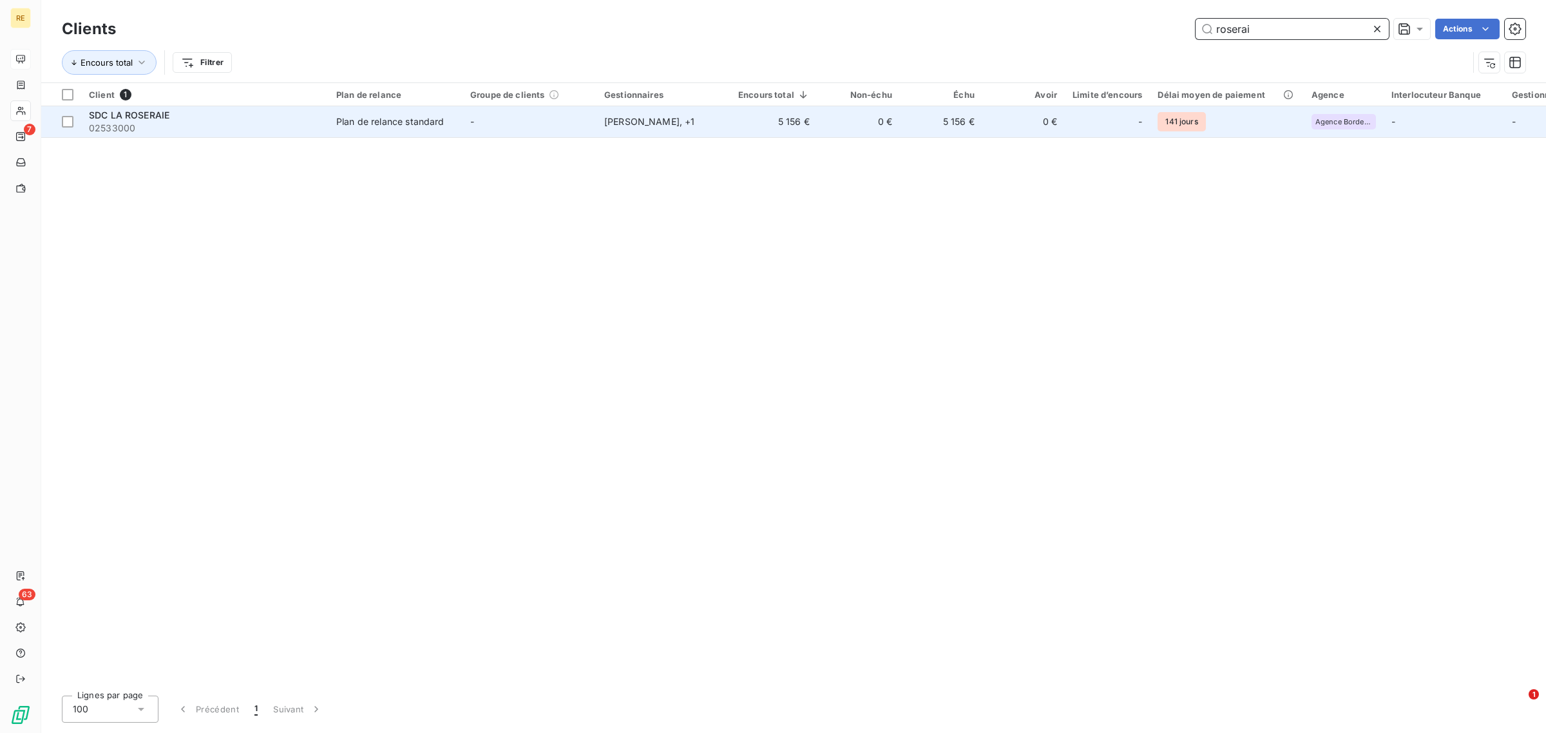
type input "roserai"
click at [839, 117] on td "0 €" at bounding box center [859, 121] width 82 height 31
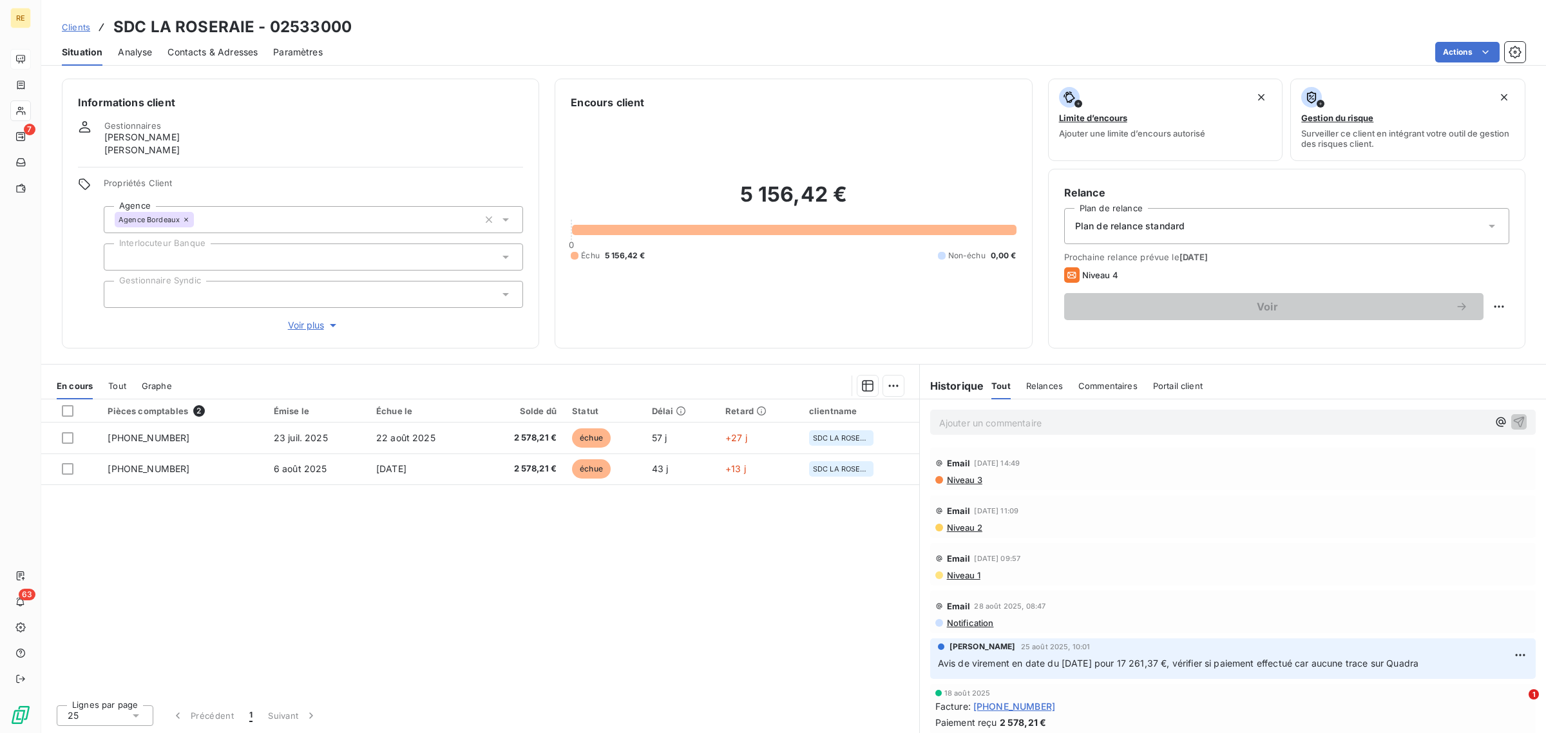
click at [697, 653] on div "Pièces comptables 2 Émise le Échue le Solde dû Statut Délai Retard clientname […" at bounding box center [480, 546] width 878 height 295
click at [1508, 310] on html "RE 7 63 Clients SDC LA ROSERAIE - 02533000 Situation Analyse Contacts & Adresse…" at bounding box center [773, 366] width 1546 height 733
click at [1463, 330] on div "Replanifier cette action" at bounding box center [1446, 335] width 115 height 21
select select "8"
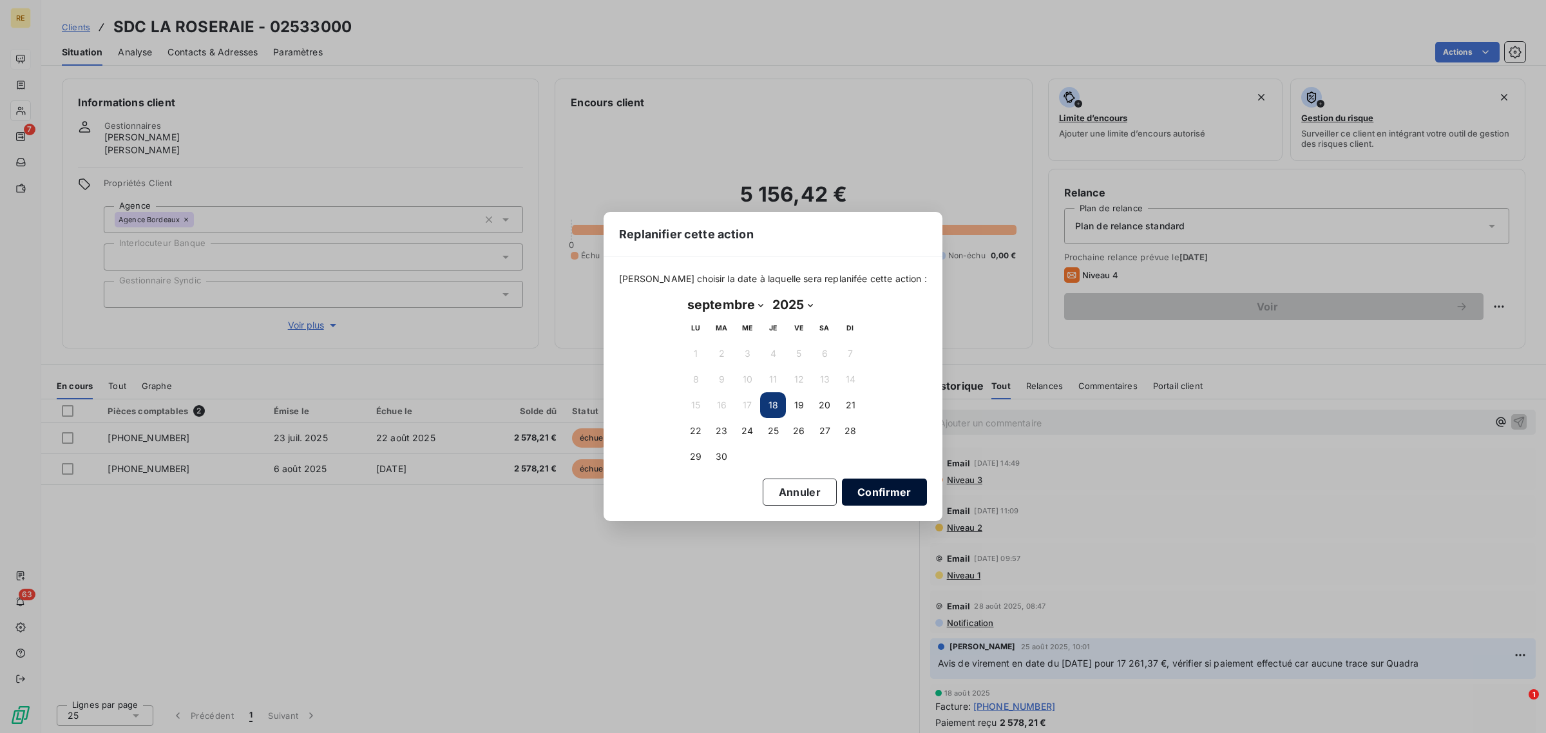
click at [865, 490] on button "Confirmer" at bounding box center [884, 492] width 85 height 27
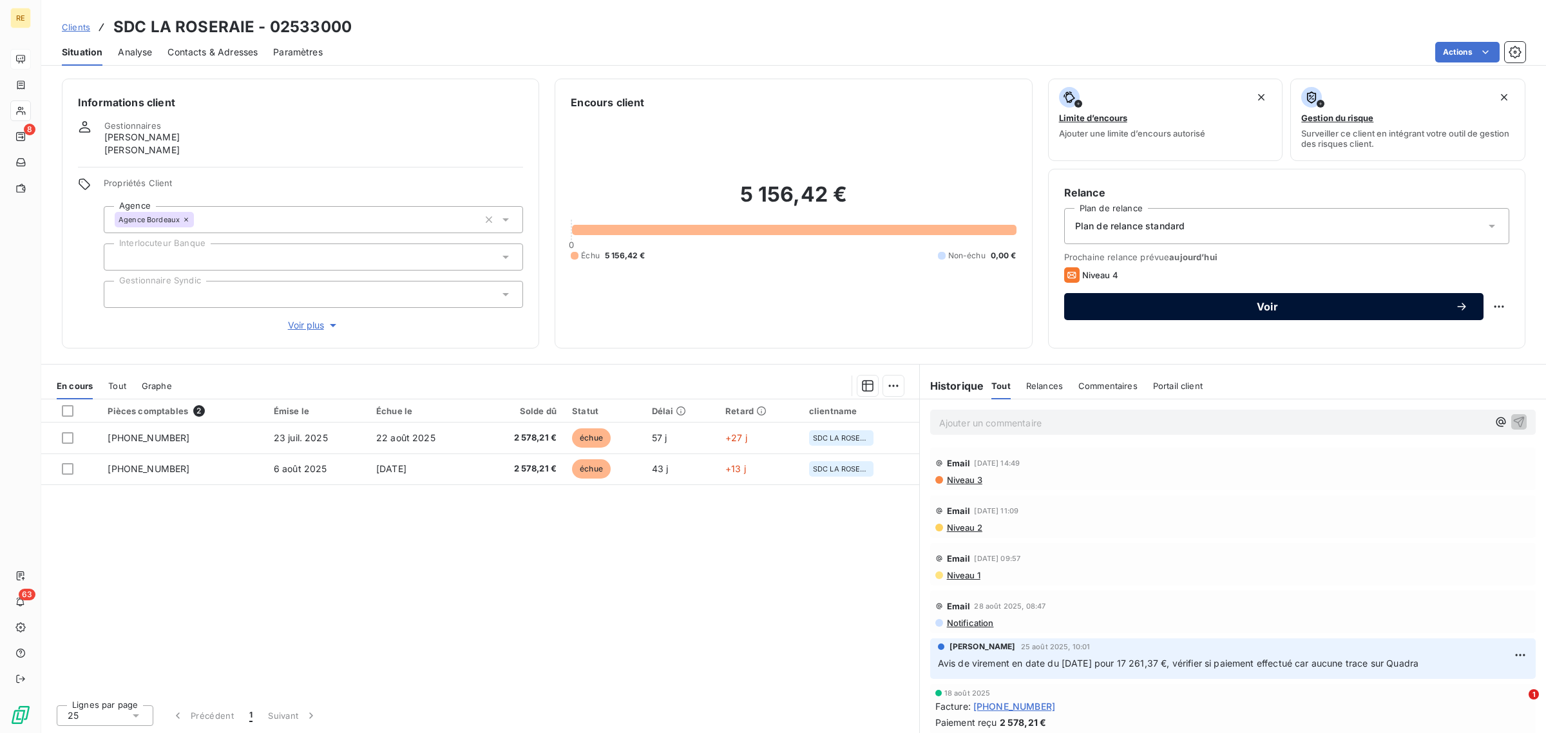
click at [1380, 311] on span "Voir" at bounding box center [1268, 307] width 376 height 10
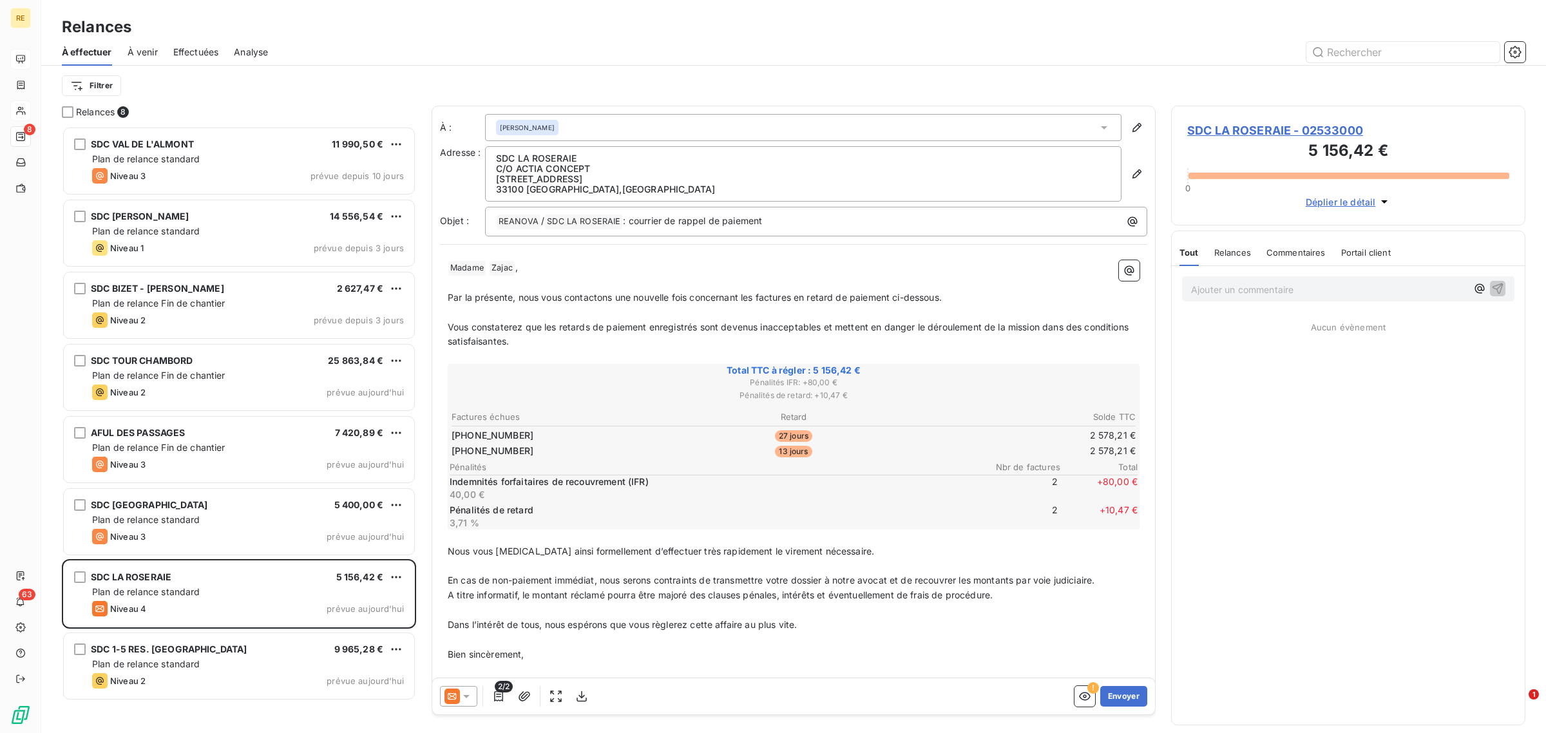
scroll to position [596, 342]
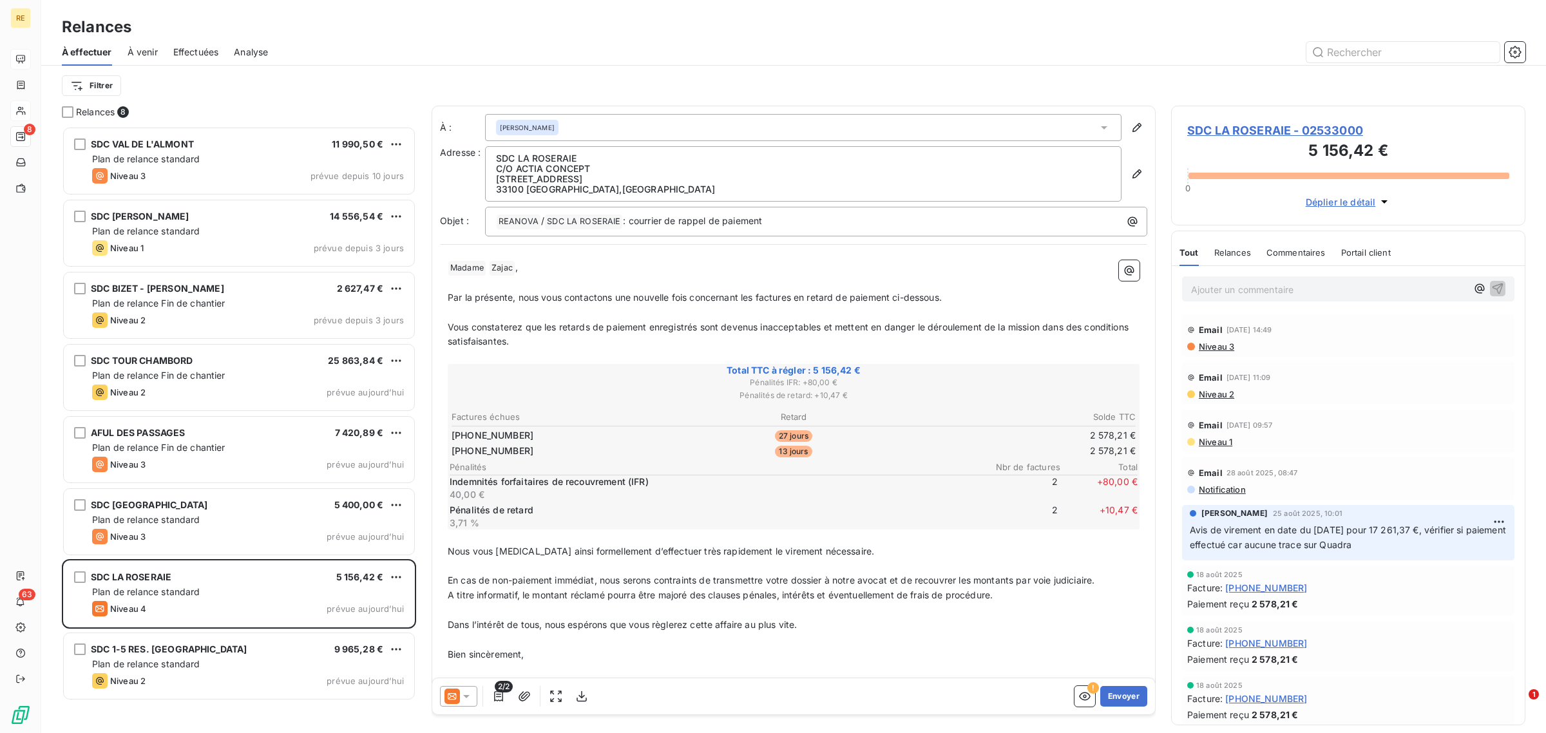
click at [465, 700] on icon at bounding box center [466, 696] width 13 height 13
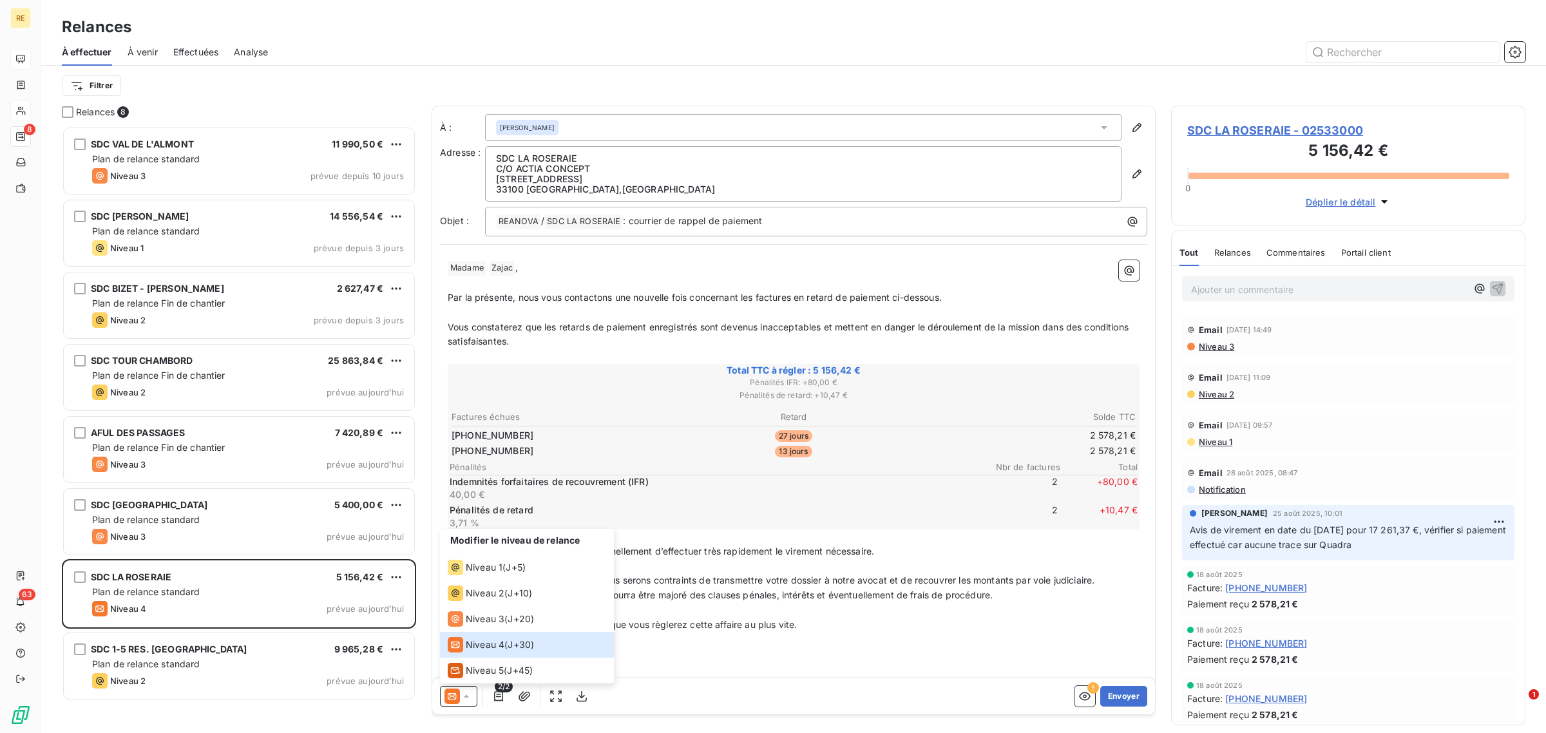
click at [755, 610] on p "﻿" at bounding box center [794, 610] width 692 height 15
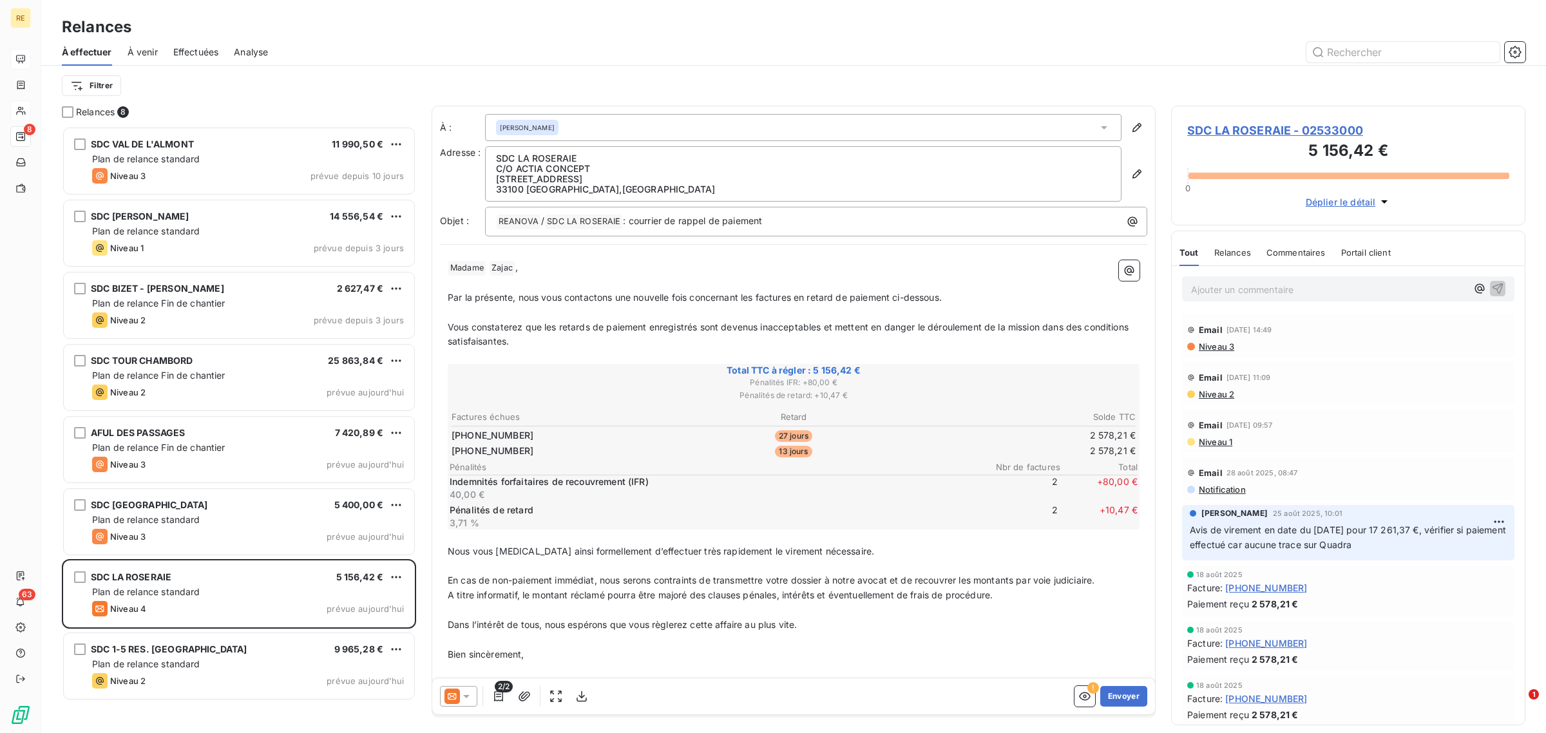
click at [1267, 128] on span "SDC LA ROSERAIE - 02533000" at bounding box center [1349, 130] width 322 height 17
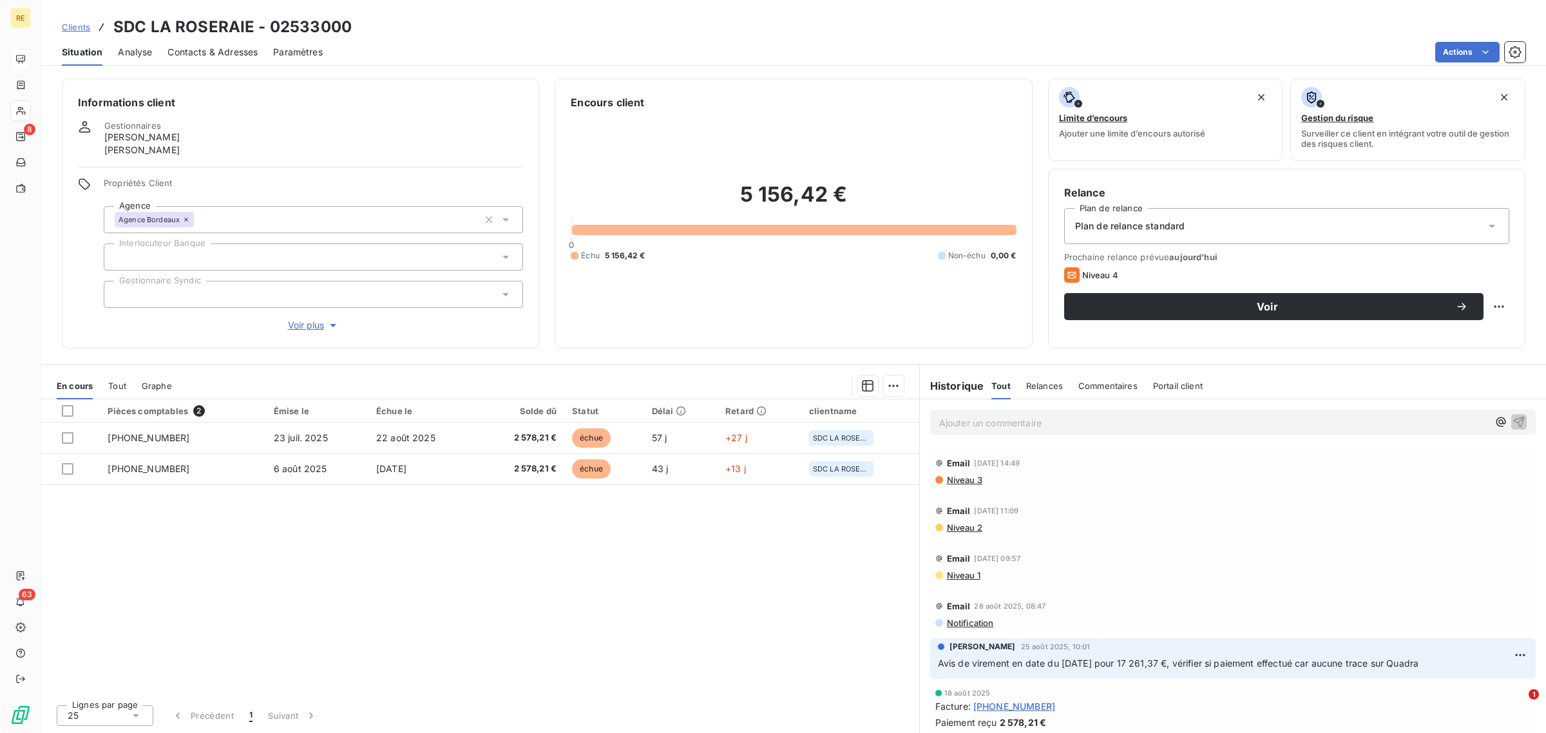
click at [192, 50] on span "Contacts & Adresses" at bounding box center [213, 52] width 90 height 13
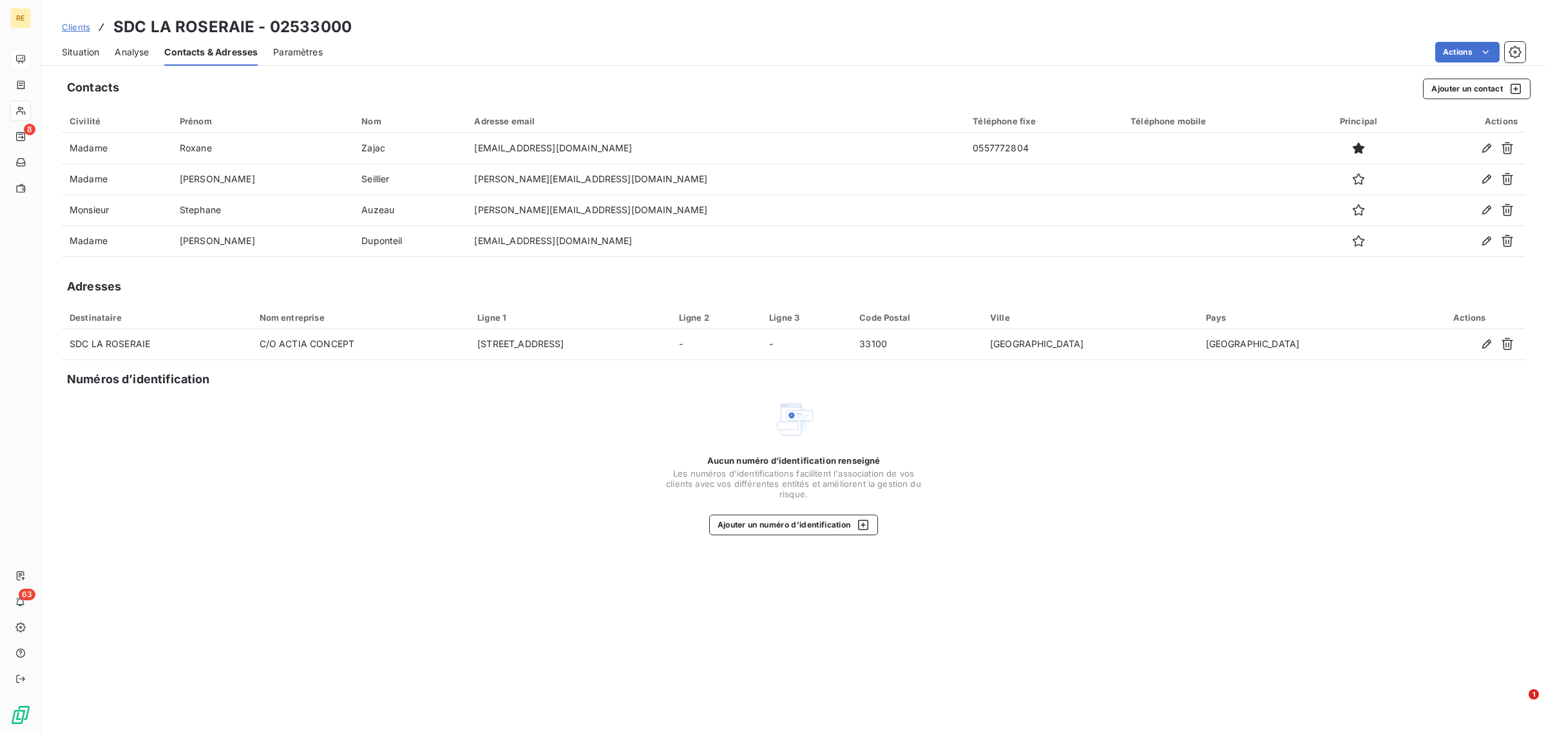
click at [86, 52] on span "Situation" at bounding box center [80, 52] width 37 height 13
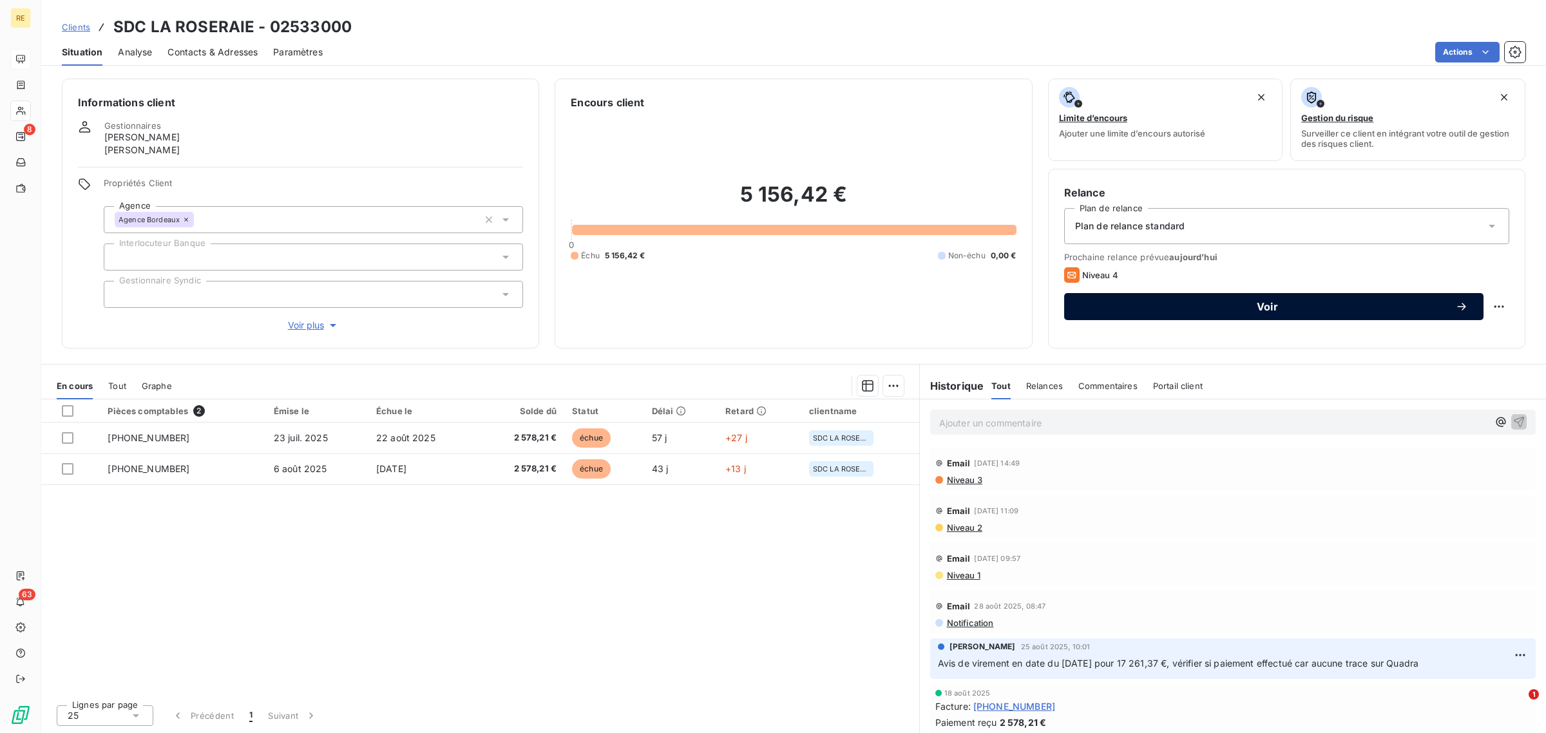
click at [1262, 302] on span "Voir" at bounding box center [1268, 307] width 376 height 10
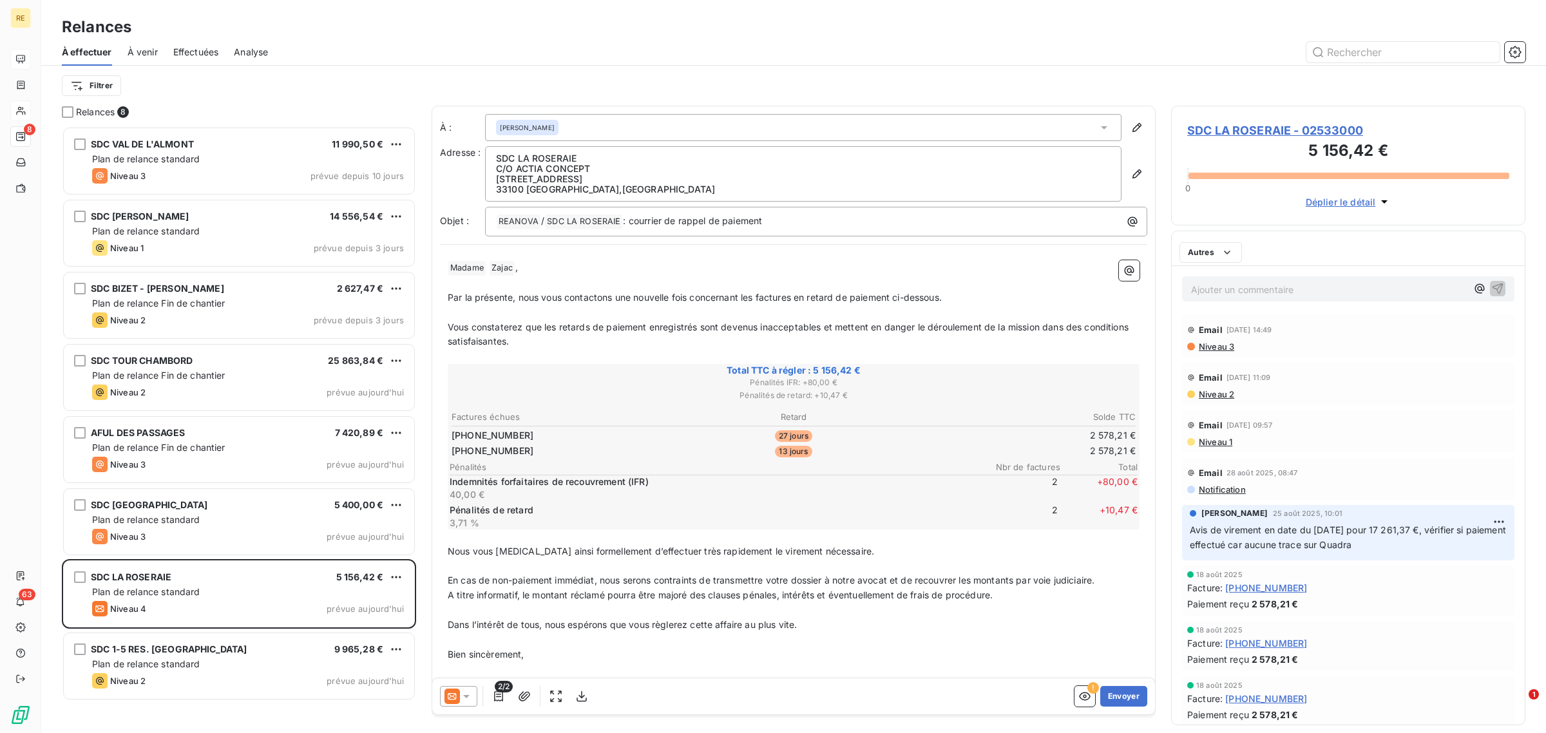
scroll to position [596, 342]
click at [436, 681] on div "2/2 ! Envoyer" at bounding box center [793, 697] width 723 height 36
click at [449, 696] on icon at bounding box center [452, 696] width 15 height 15
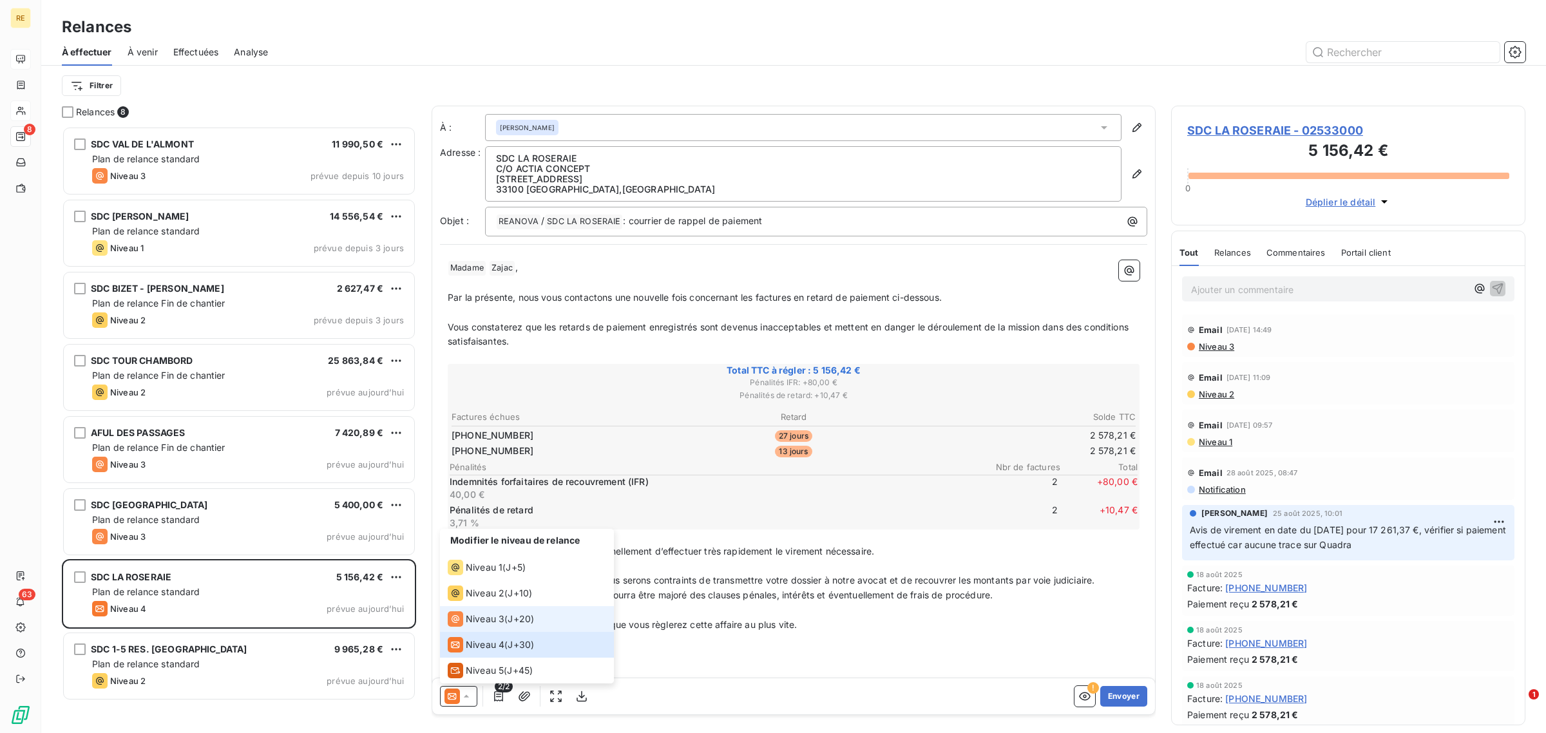
click at [511, 616] on span "J+20 )" at bounding box center [521, 619] width 26 height 13
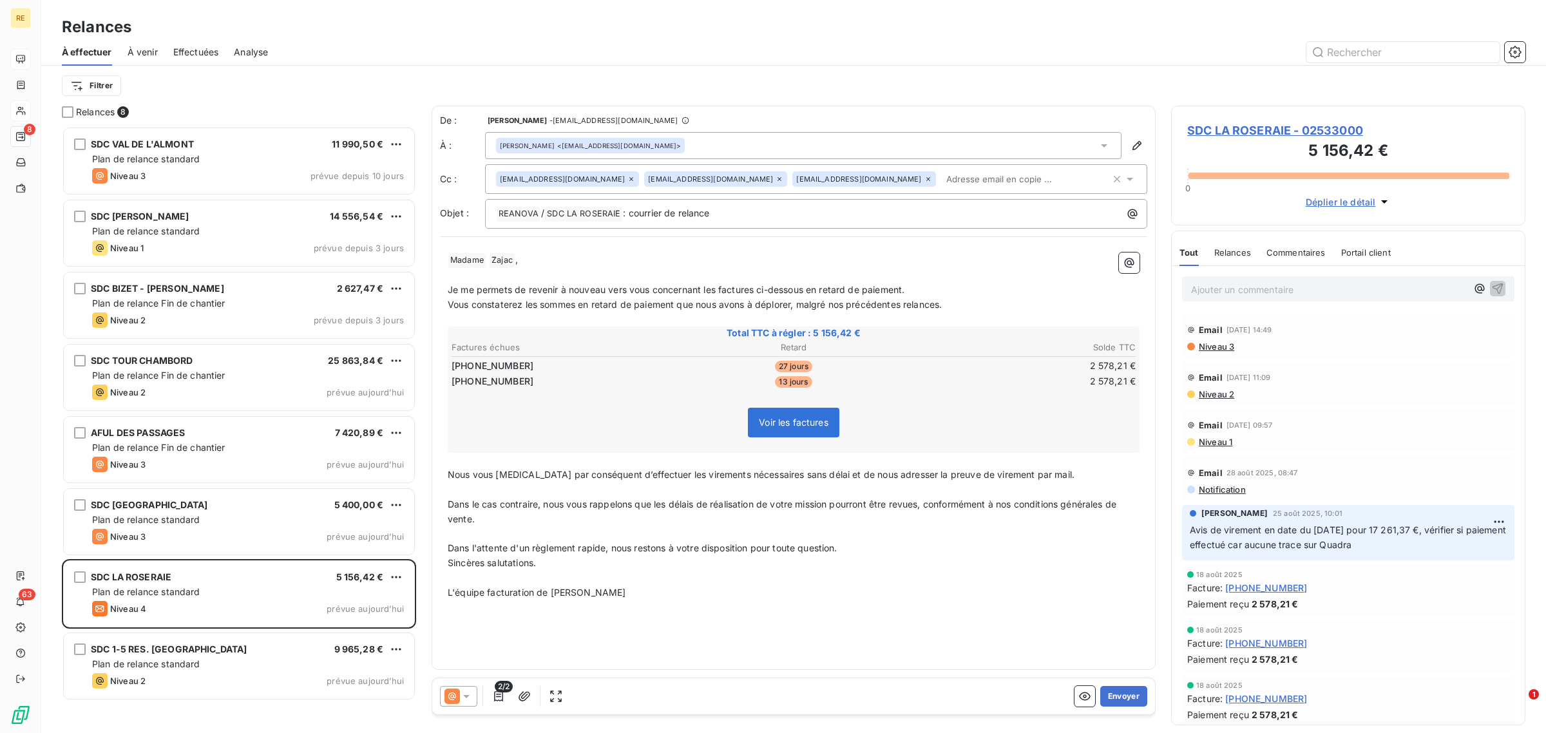
click at [764, 593] on p "L'équipe facturation de [PERSON_NAME]" at bounding box center [794, 593] width 692 height 15
click at [776, 178] on icon at bounding box center [780, 179] width 8 height 8
click at [562, 313] on p "﻿" at bounding box center [794, 320] width 692 height 15
click at [681, 133] on div "[PERSON_NAME] <[EMAIL_ADDRESS][DOMAIN_NAME]>" at bounding box center [803, 145] width 637 height 27
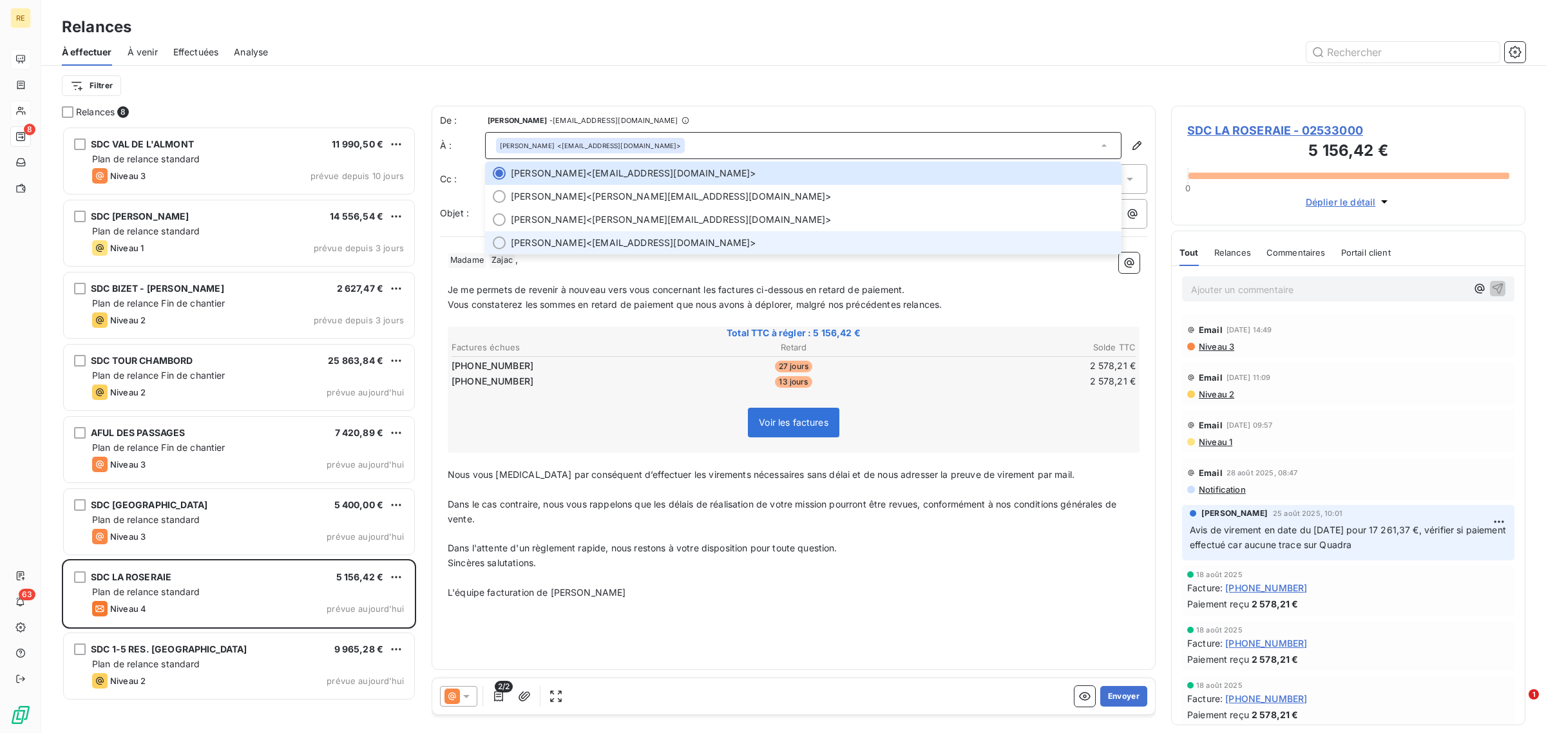
click at [644, 243] on span "[PERSON_NAME] <[EMAIL_ADDRESS][DOMAIN_NAME]>" at bounding box center [812, 242] width 603 height 13
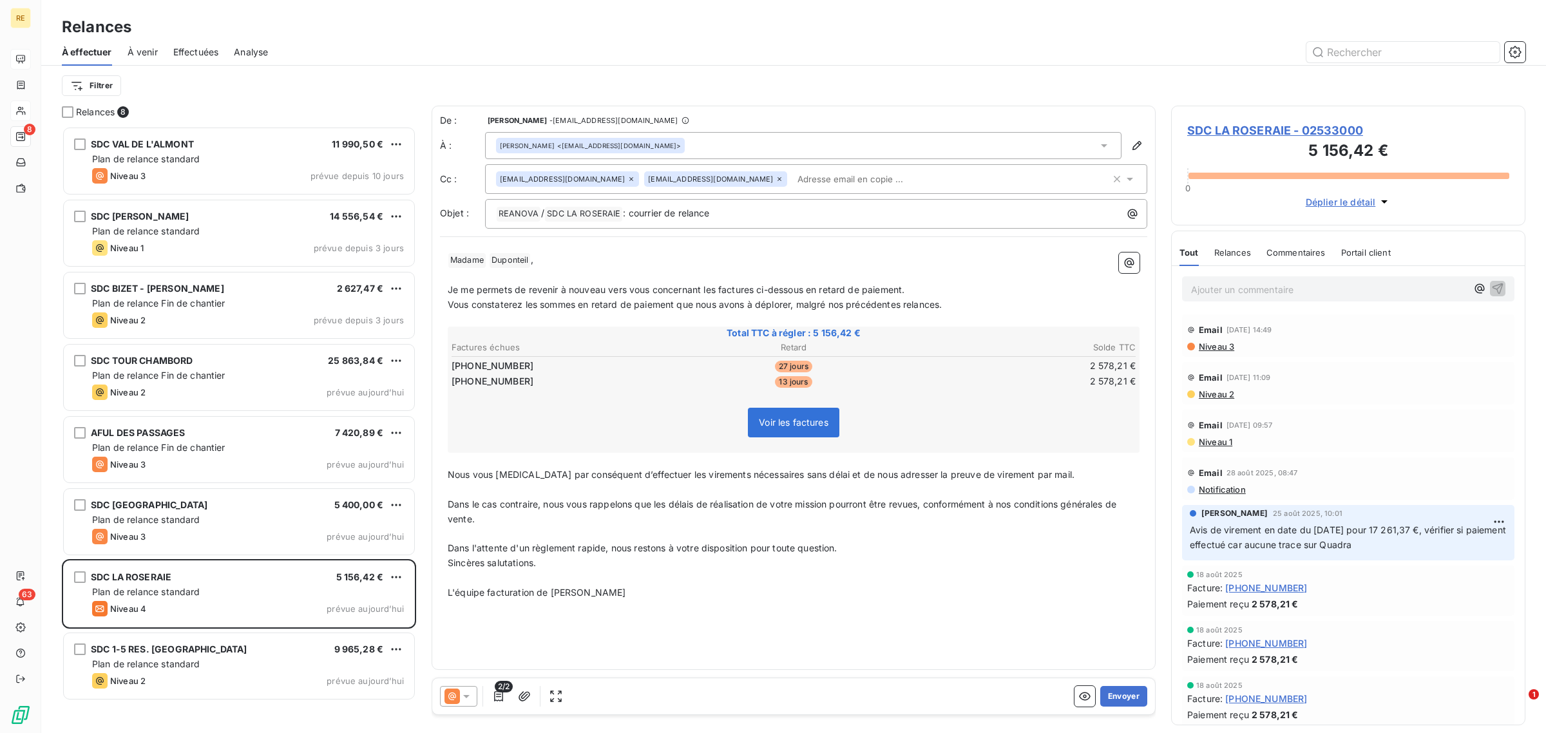
click at [678, 284] on p "Je me permets de revenir à nouveau vers vous concernant les factures ci-dessous…" at bounding box center [794, 290] width 692 height 15
click at [1113, 697] on button "Envoyer" at bounding box center [1124, 696] width 47 height 21
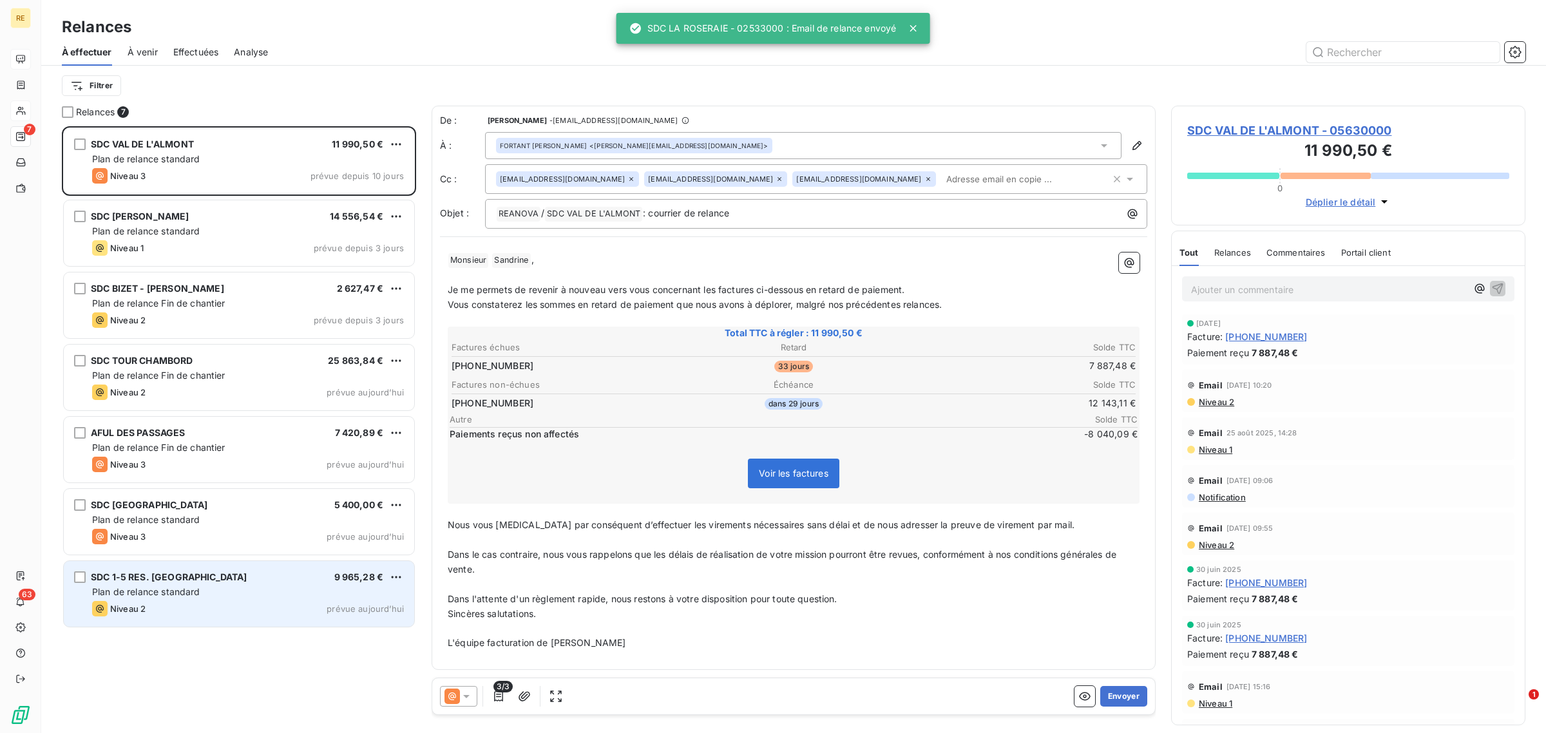
click at [121, 596] on span "Plan de relance standard" at bounding box center [146, 591] width 108 height 11
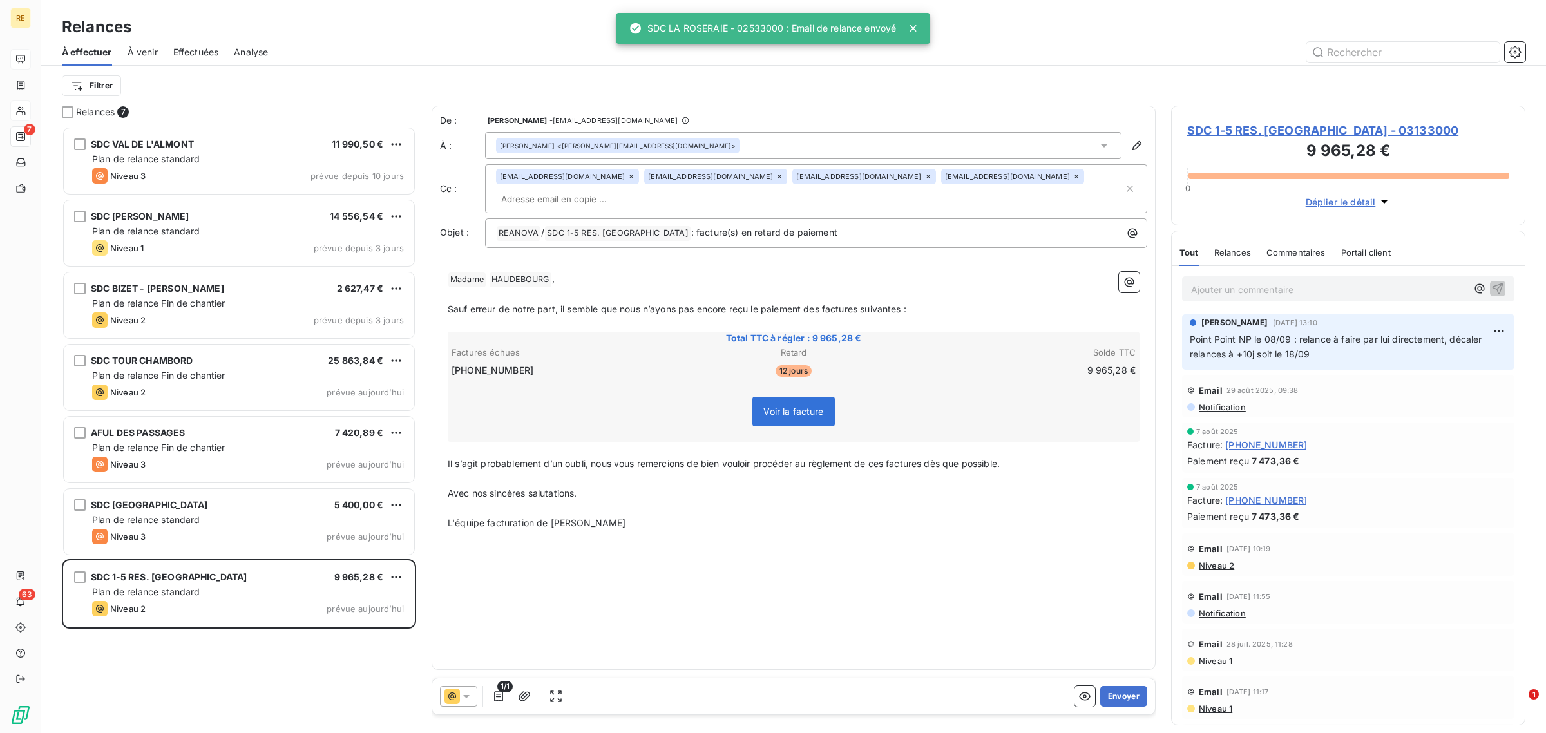
drag, startPoint x: 874, startPoint y: 561, endPoint x: 864, endPoint y: 572, distance: 15.0
click at [876, 567] on div "De : [PERSON_NAME] - [EMAIL_ADDRESS][DOMAIN_NAME] À : [PERSON_NAME] <[PERSON_NA…" at bounding box center [794, 388] width 724 height 564
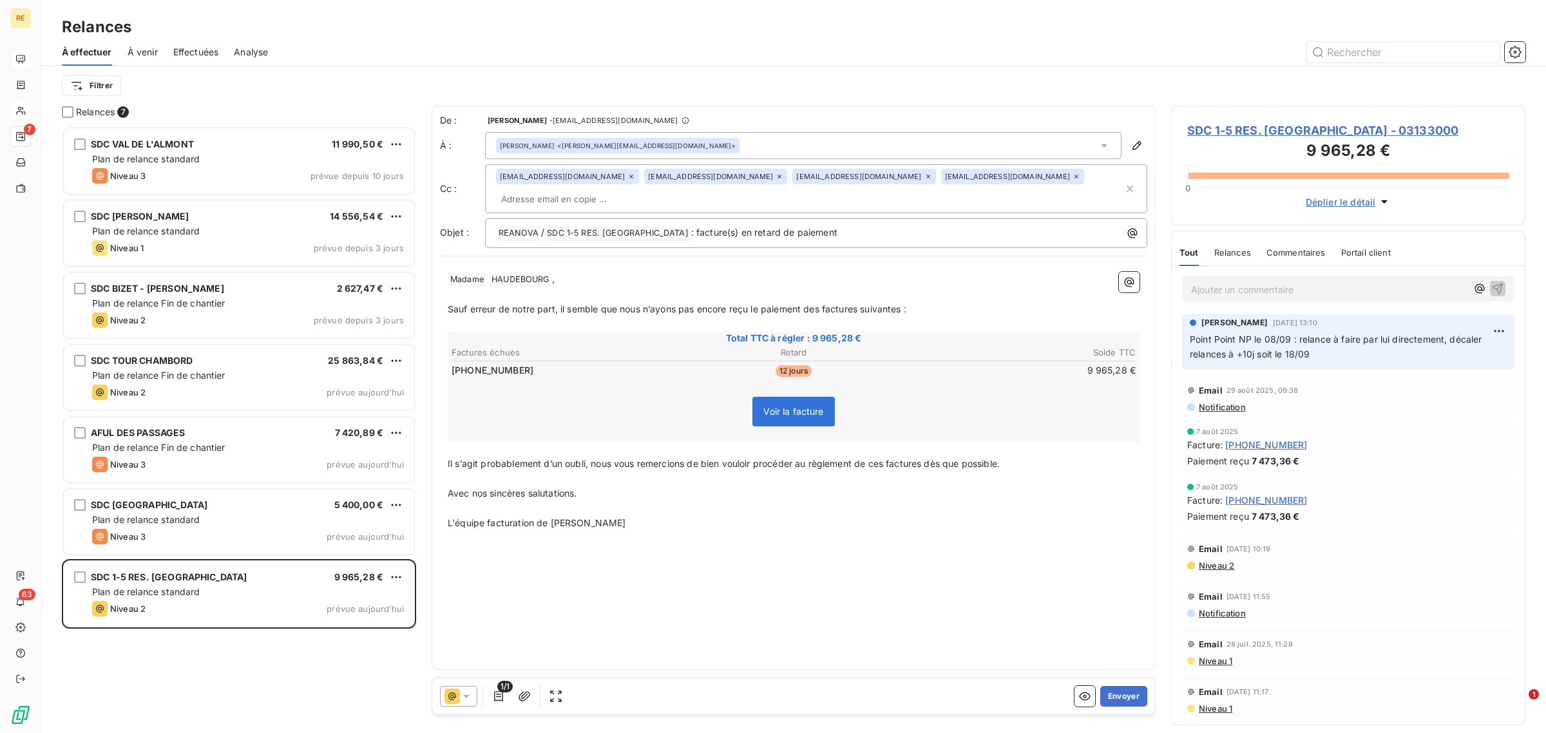
click at [907, 544] on div "De : [PERSON_NAME] - [EMAIL_ADDRESS][DOMAIN_NAME] À : [PERSON_NAME] <[PERSON_NA…" at bounding box center [794, 388] width 724 height 564
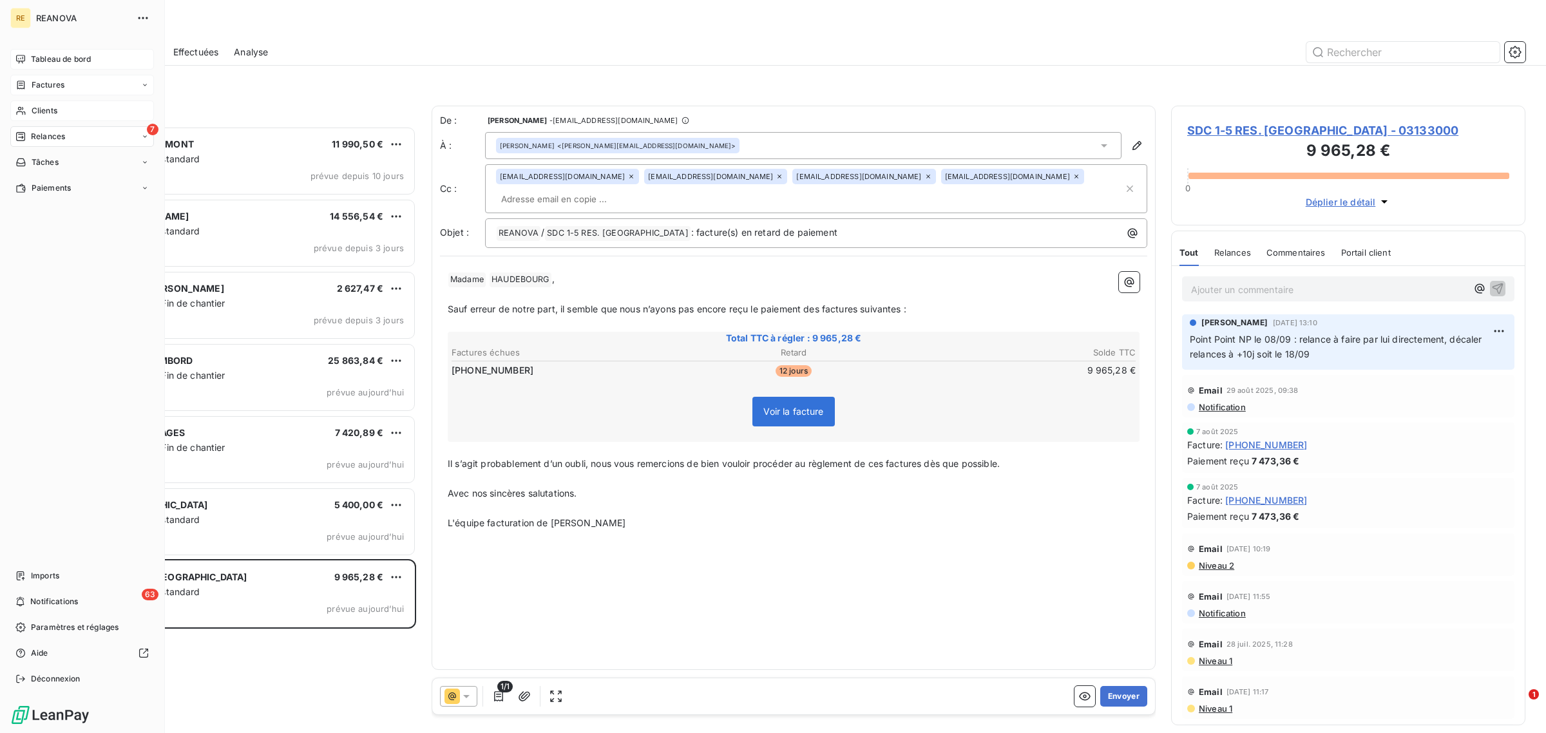
click at [60, 87] on span "Factures" at bounding box center [48, 85] width 33 height 12
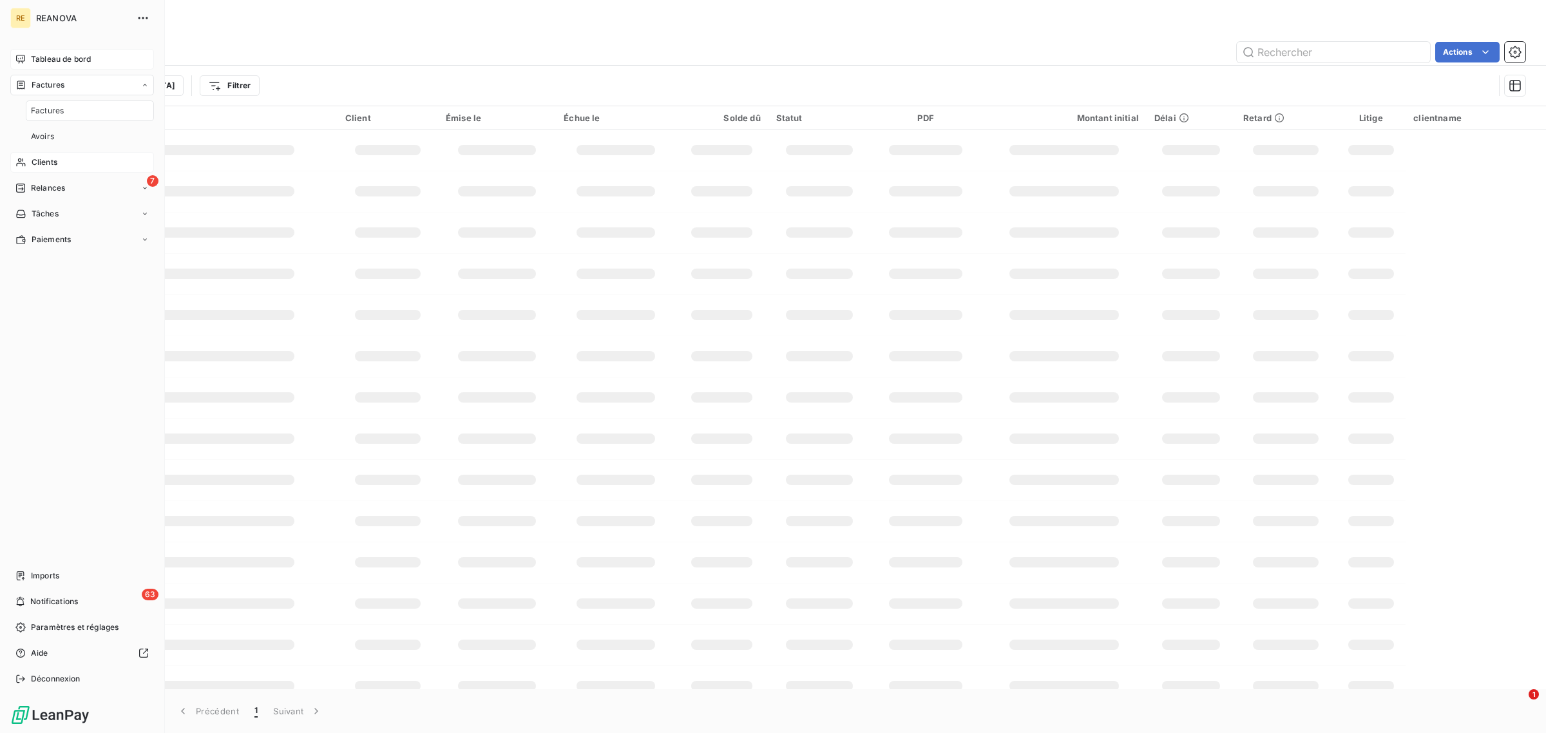
click at [46, 115] on span "Factures" at bounding box center [47, 111] width 33 height 12
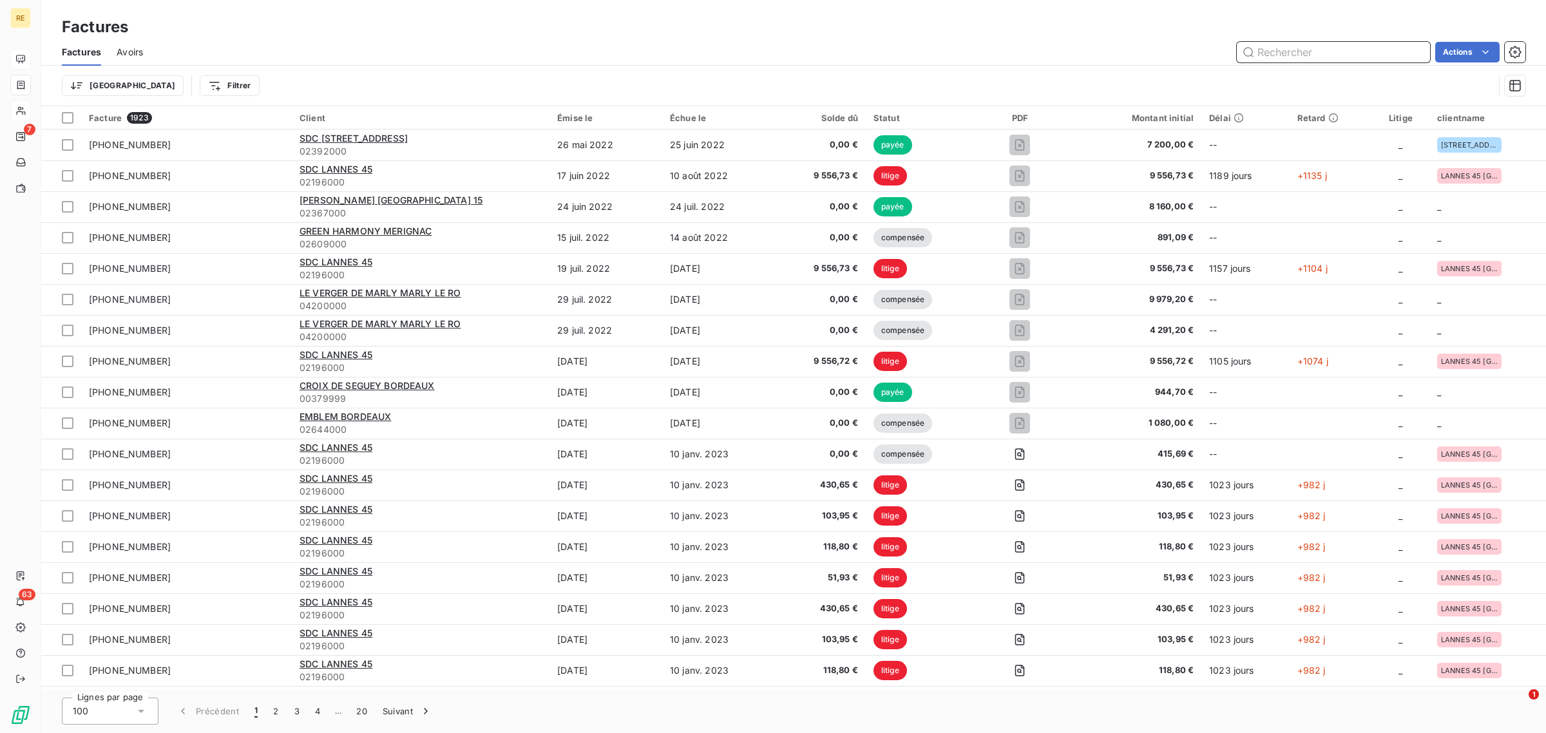
click at [1323, 59] on input "text" at bounding box center [1333, 52] width 193 height 21
type input "g"
click at [1342, 52] on input "hoche" at bounding box center [1333, 52] width 193 height 21
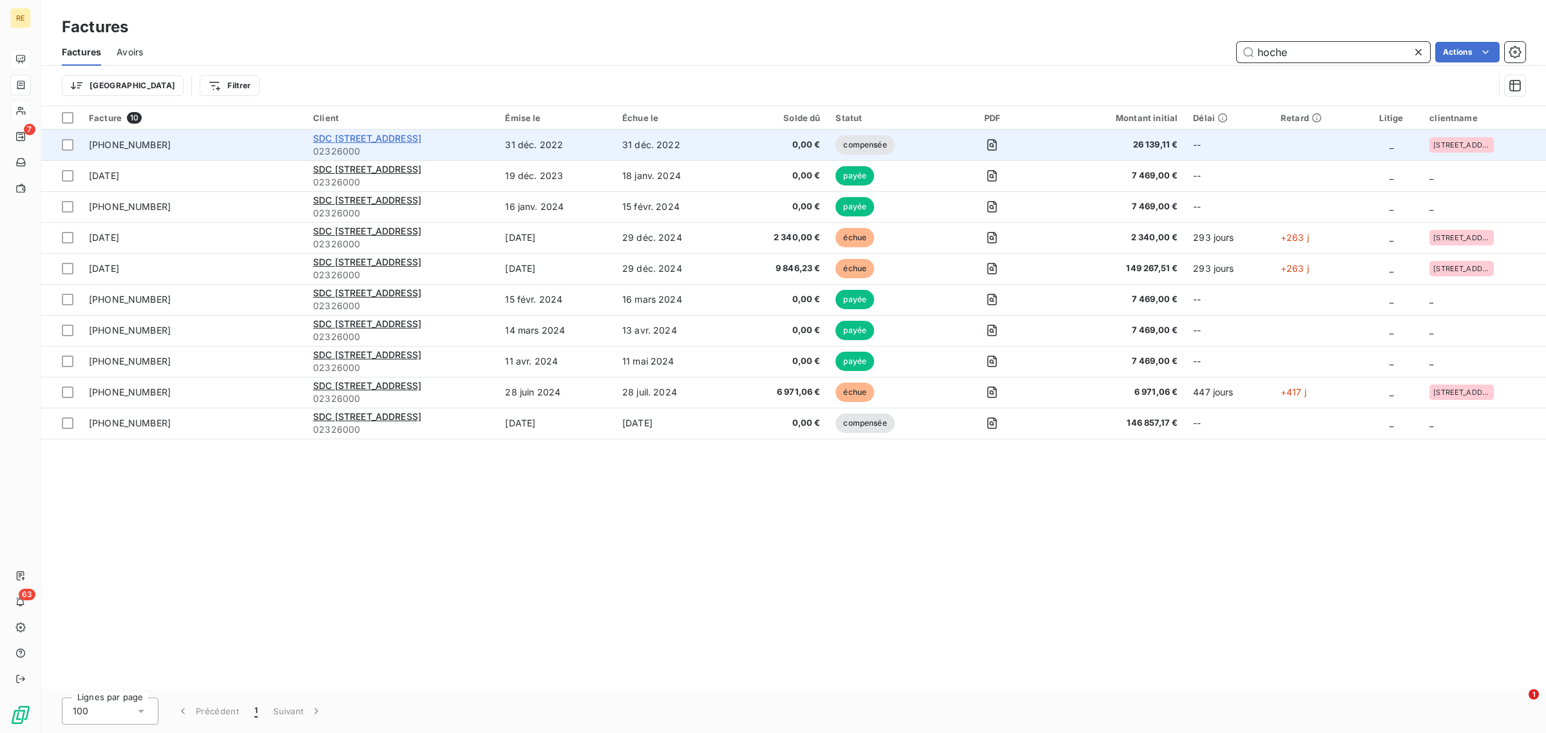
type input "hoche"
click at [381, 137] on span "SDC [STREET_ADDRESS]" at bounding box center [367, 138] width 108 height 11
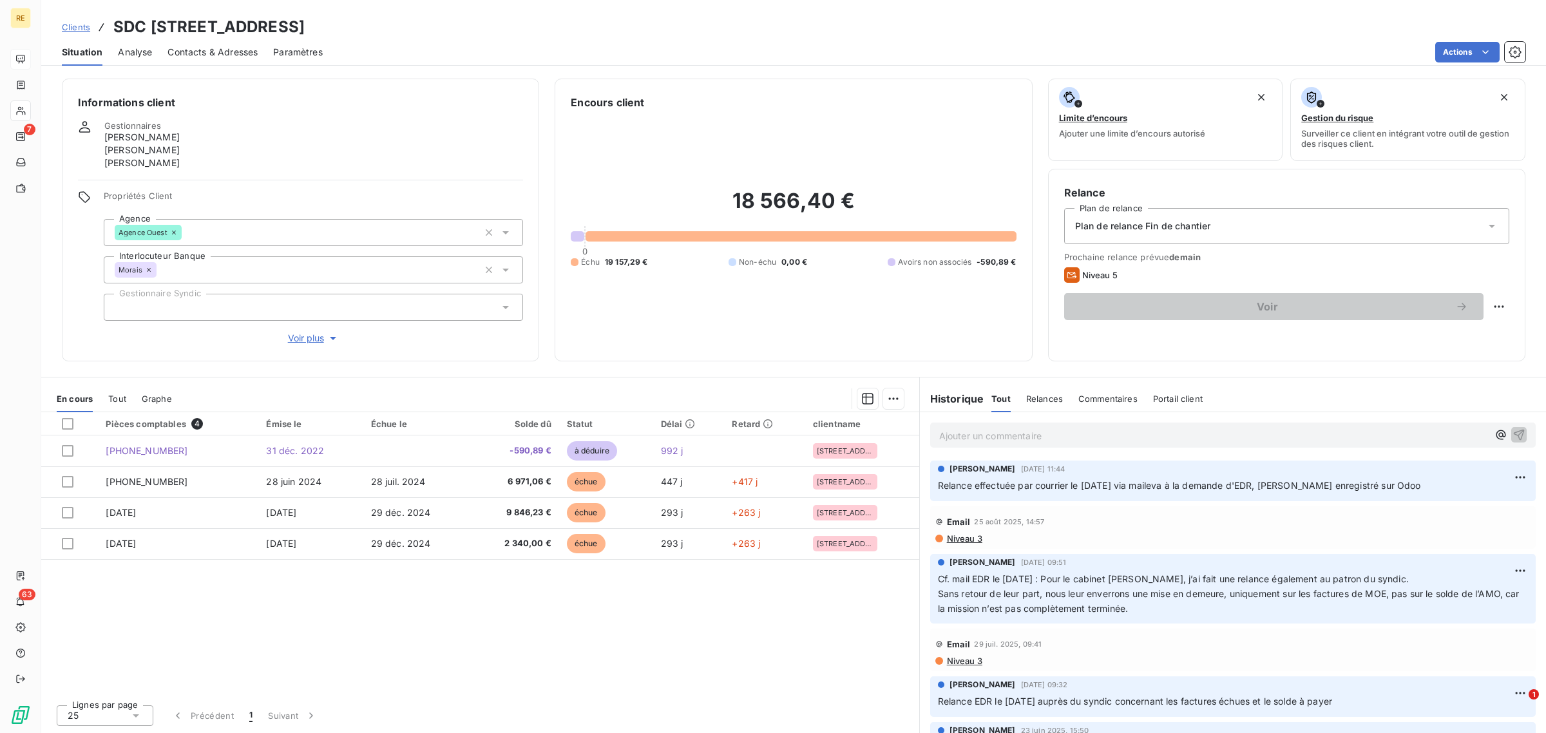
click at [124, 394] on span "Tout" at bounding box center [117, 399] width 18 height 10
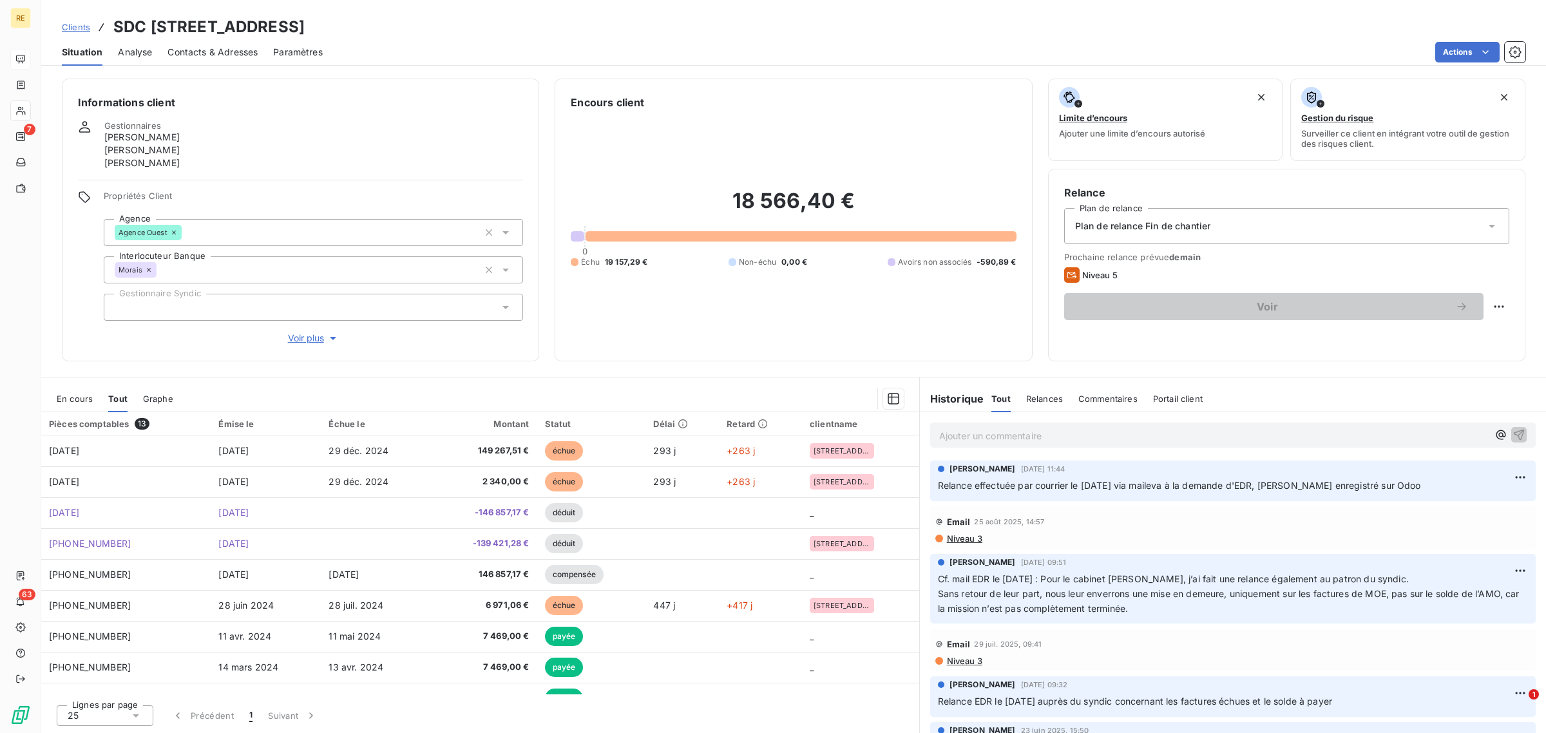
click at [68, 400] on span "En cours" at bounding box center [75, 399] width 36 height 10
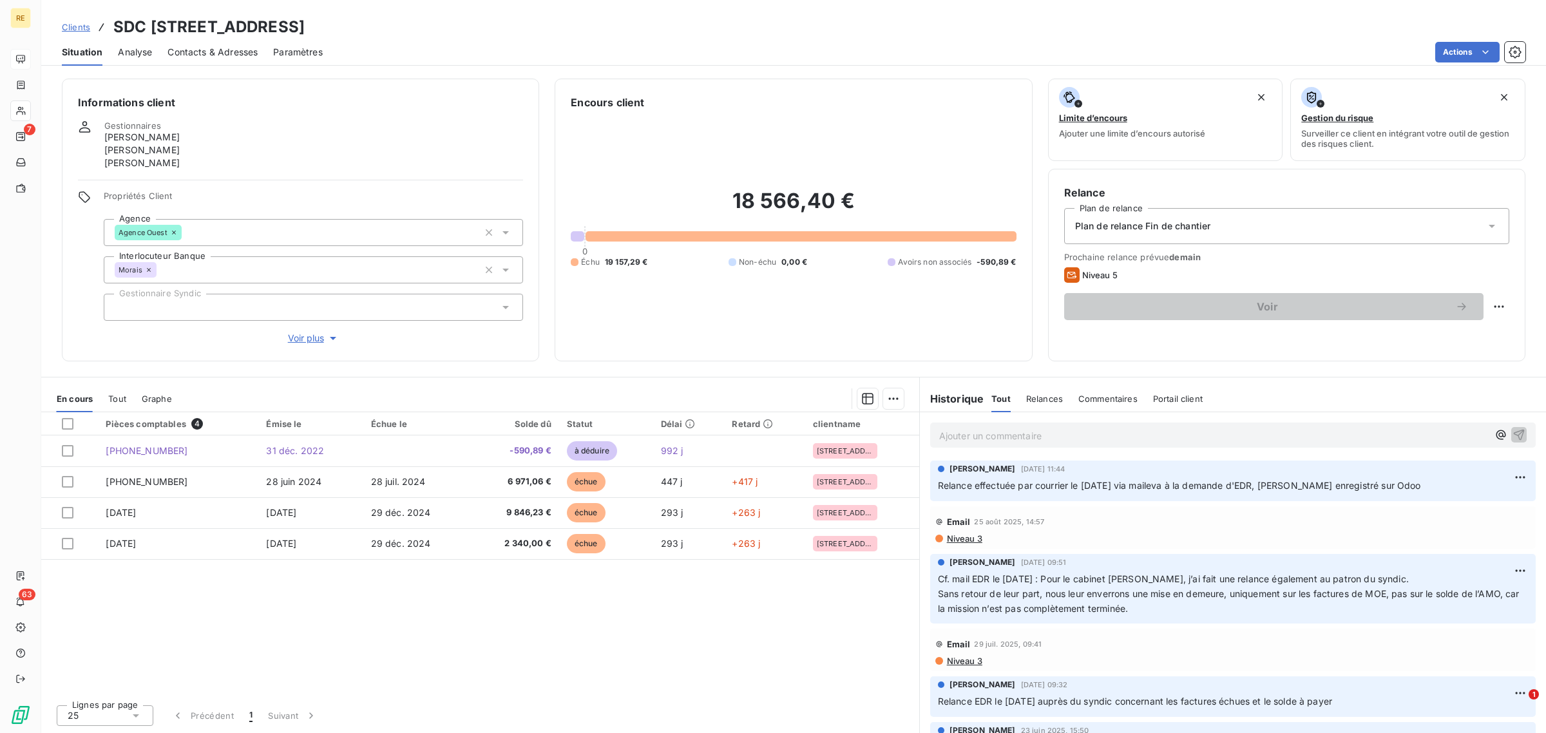
click at [626, 627] on div "Pièces comptables 4 Émise le Échue le Solde dû Statut Délai Retard clientname […" at bounding box center [480, 553] width 878 height 282
click at [762, 211] on h2 "18 566,40 €" at bounding box center [793, 207] width 445 height 39
click at [732, 330] on div "18 566,40 € 0 Échu 19 157,29 € Non-échu 0,00 € Avoirs non associés -590,89 €" at bounding box center [793, 227] width 445 height 235
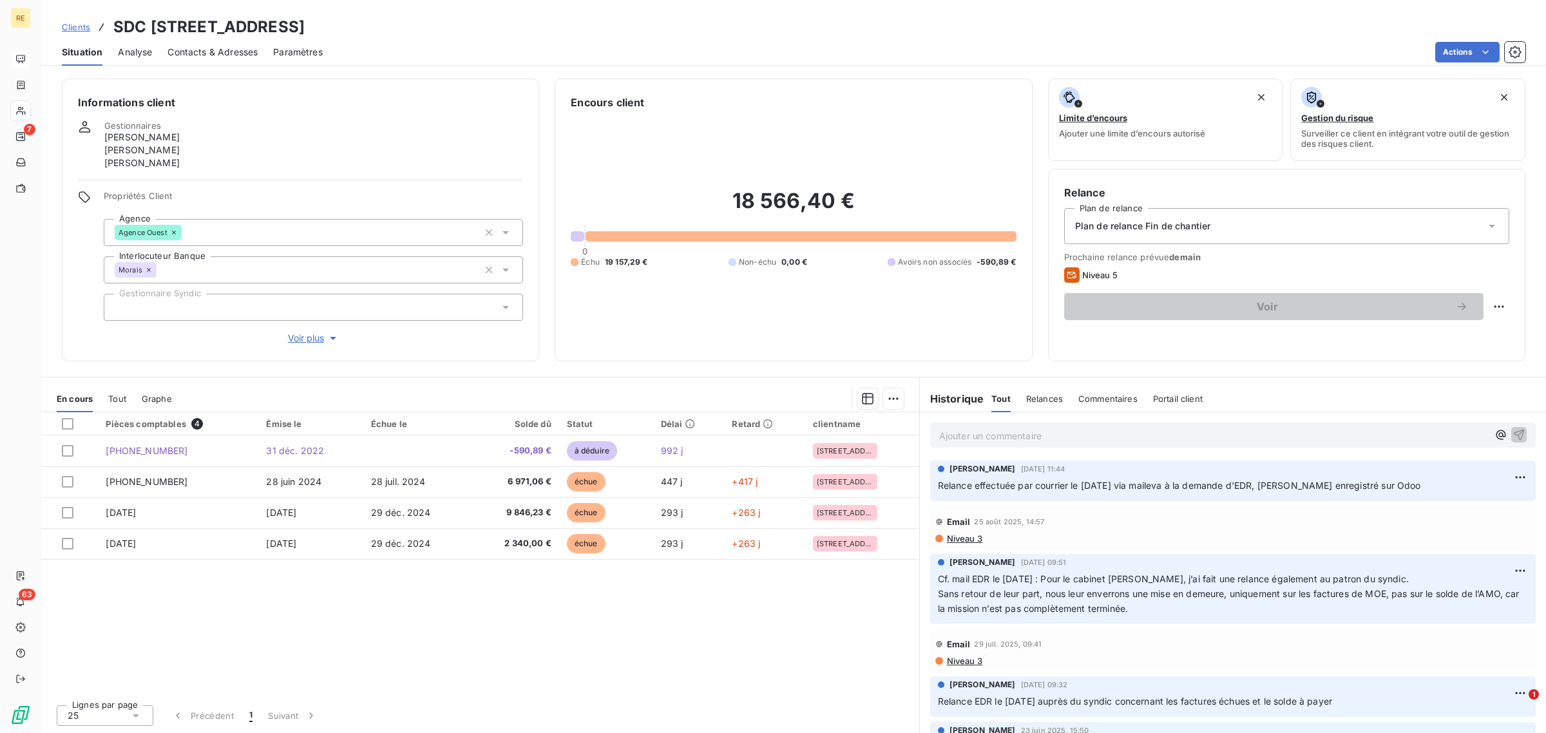
drag, startPoint x: 116, startPoint y: 395, endPoint x: 152, endPoint y: 410, distance: 39.3
click at [116, 395] on span "Tout" at bounding box center [117, 399] width 18 height 10
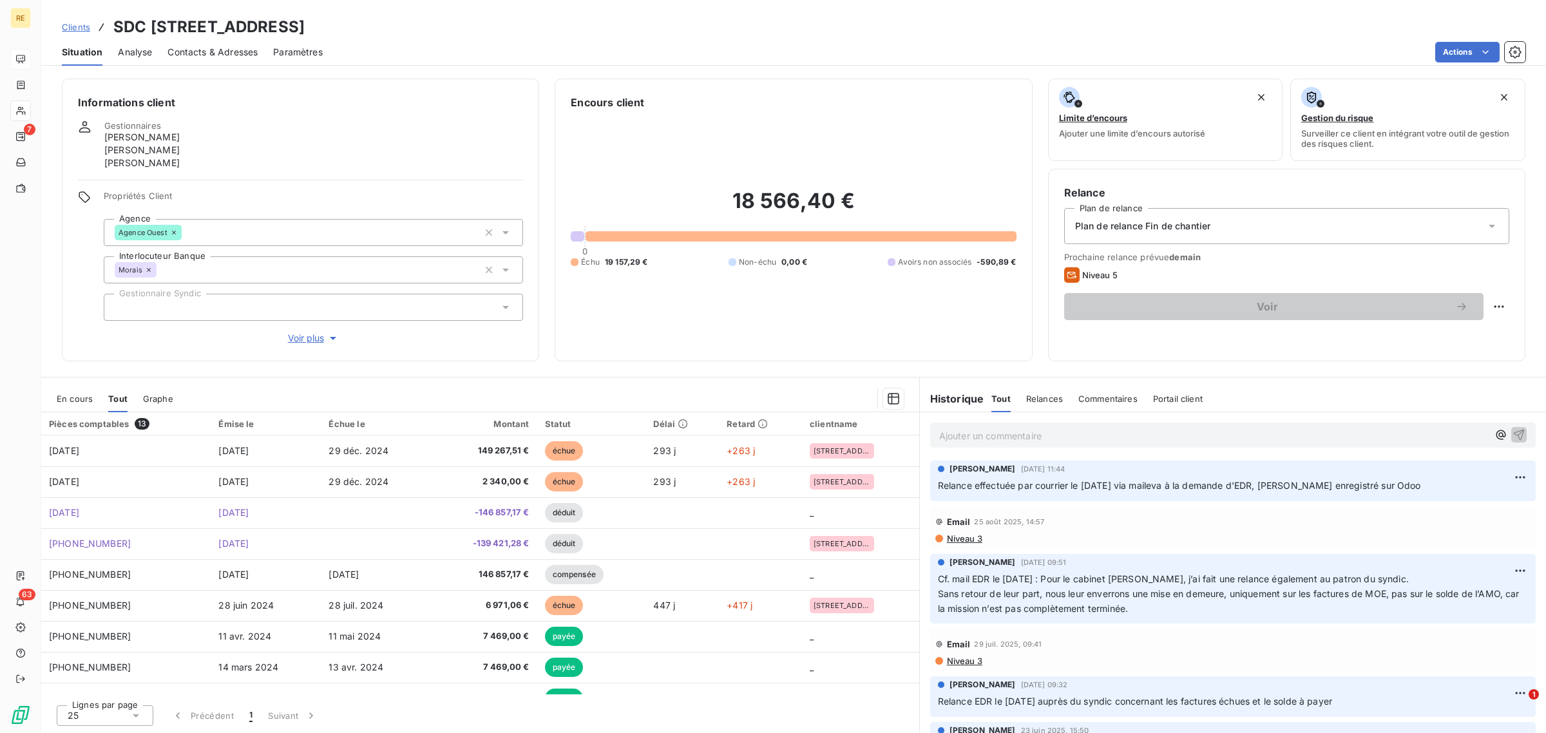
click at [89, 400] on span "En cours" at bounding box center [75, 399] width 36 height 10
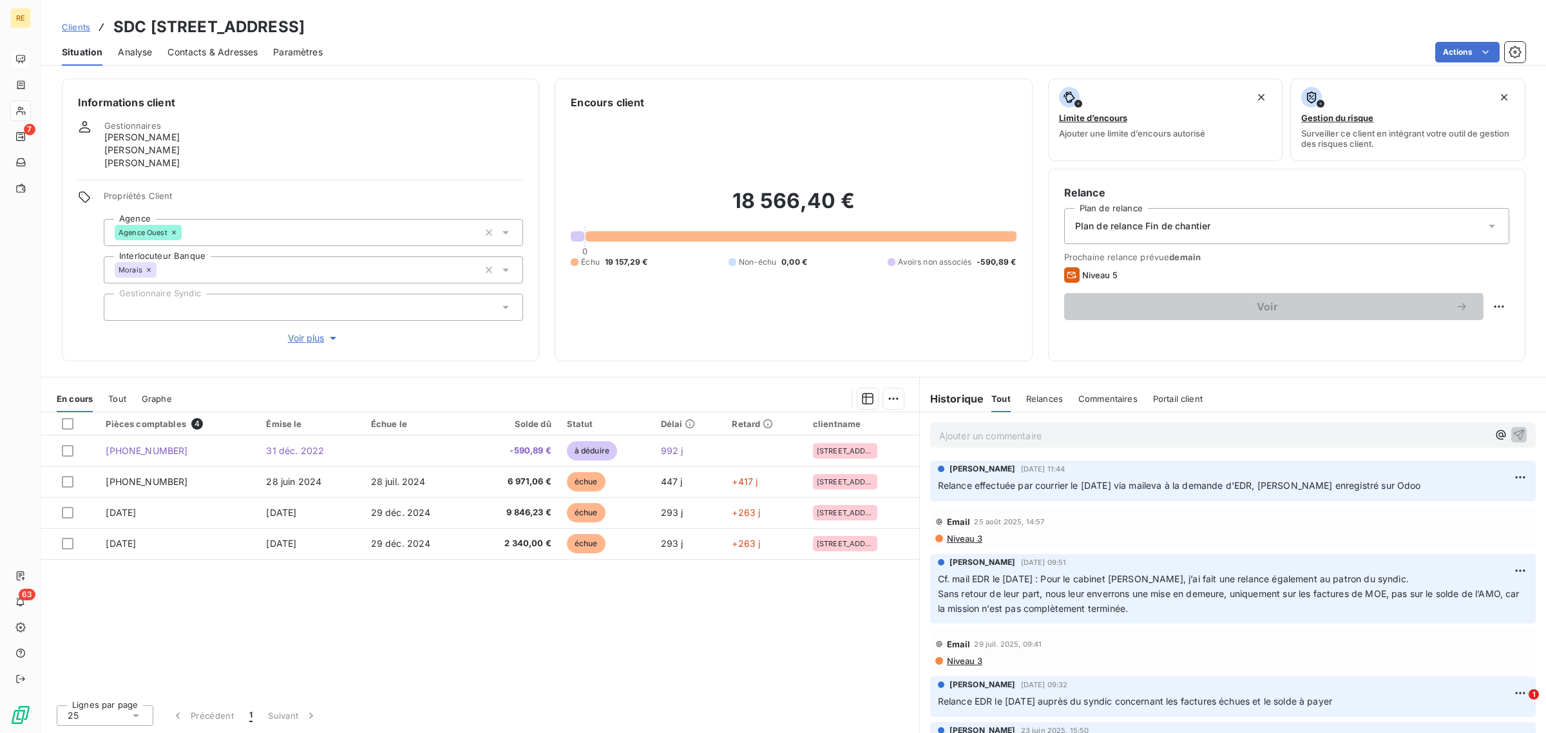
click at [119, 397] on span "Tout" at bounding box center [117, 399] width 18 height 10
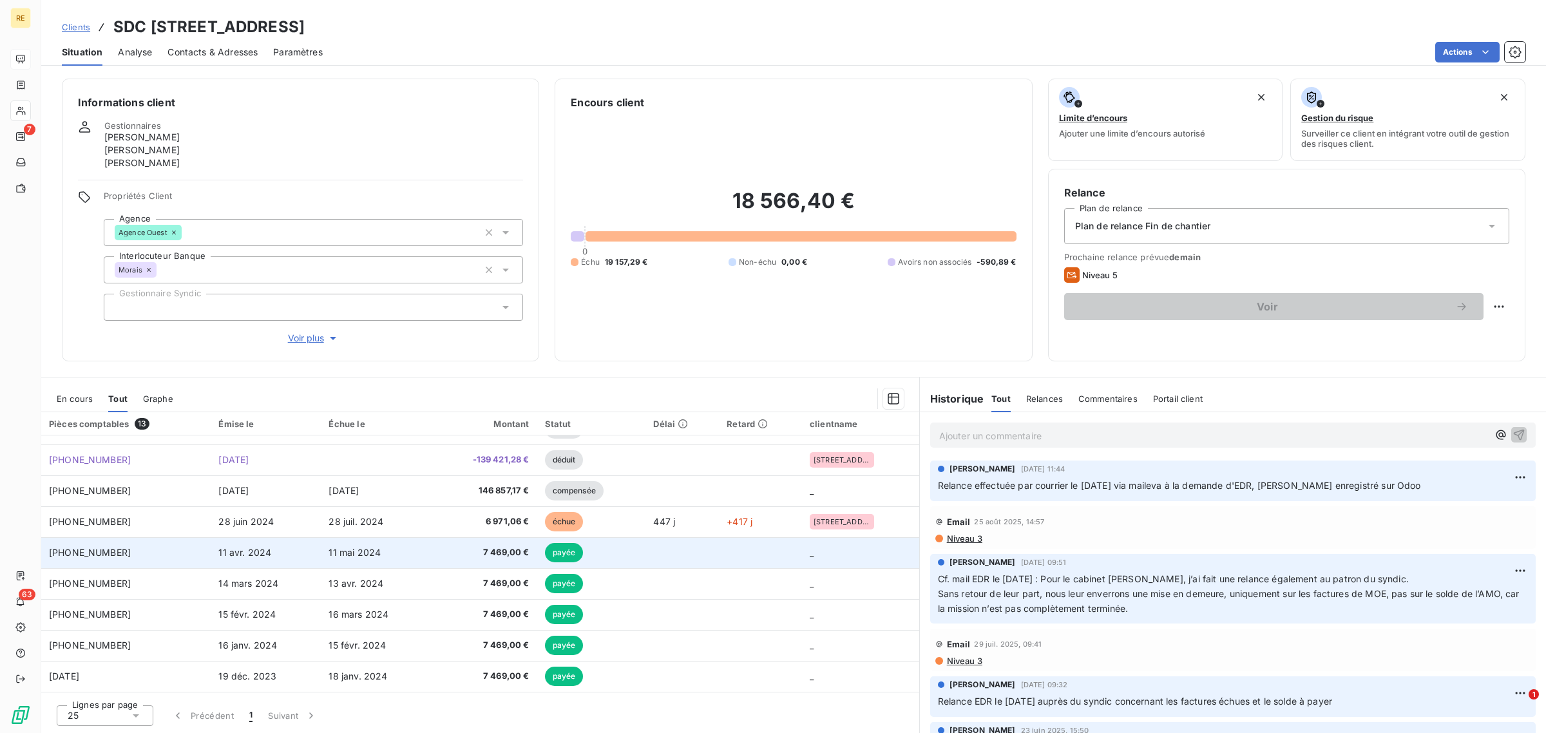
scroll to position [142, 0]
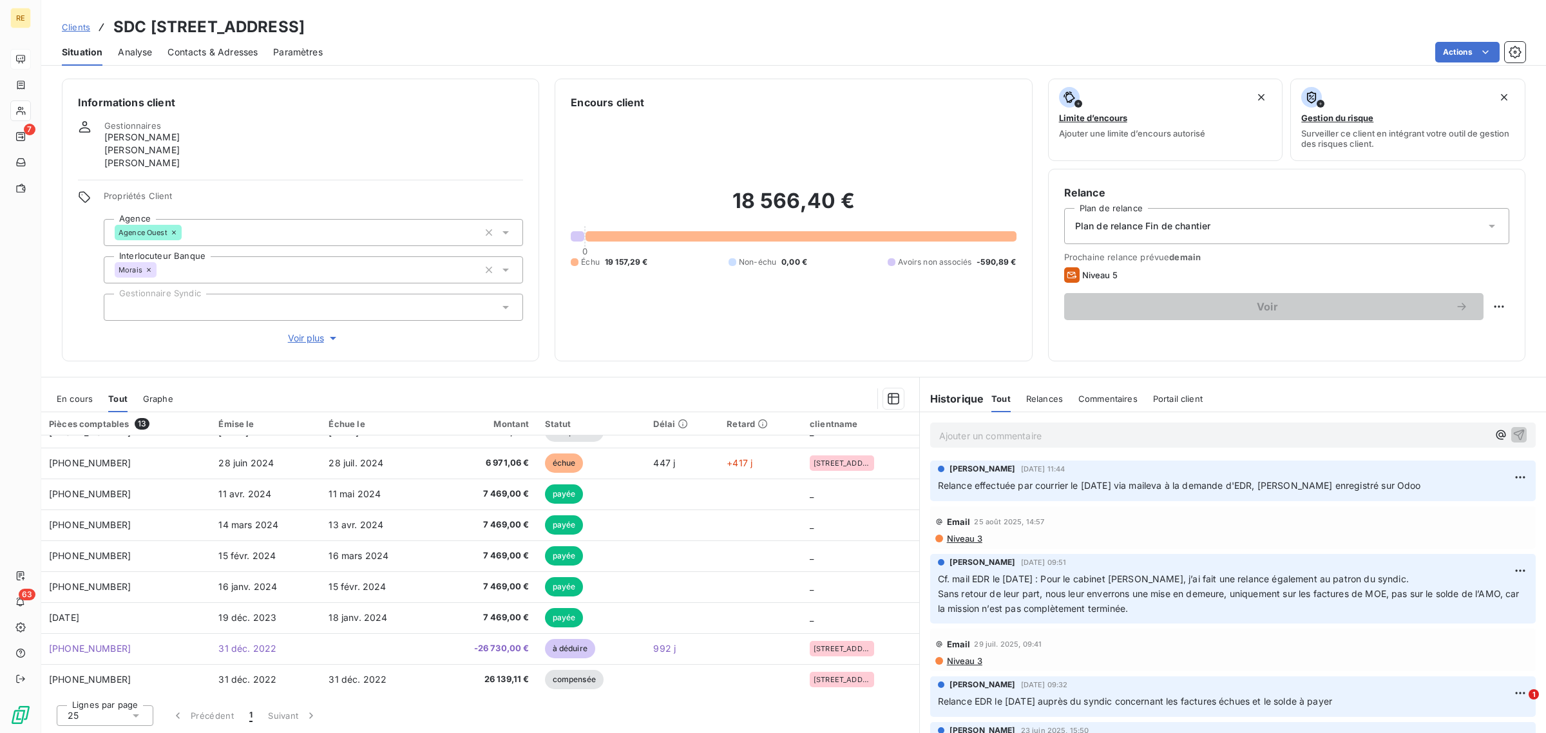
click at [75, 401] on span "En cours" at bounding box center [75, 399] width 36 height 10
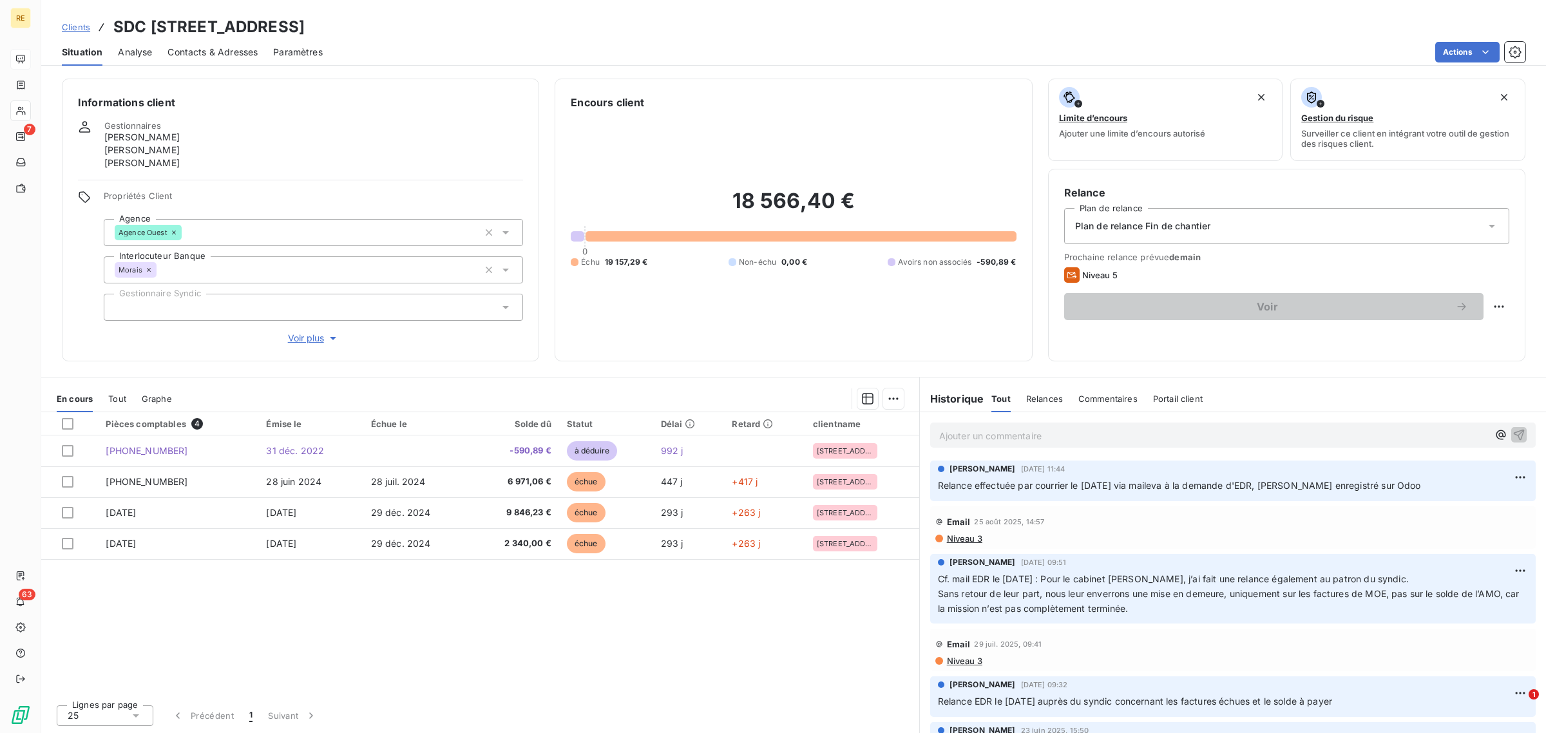
click at [427, 90] on div "Informations client Gestionnaires [PERSON_NAME] [PERSON_NAME] [PERSON_NAME] Pro…" at bounding box center [300, 220] width 477 height 283
